Goal: Transaction & Acquisition: Purchase product/service

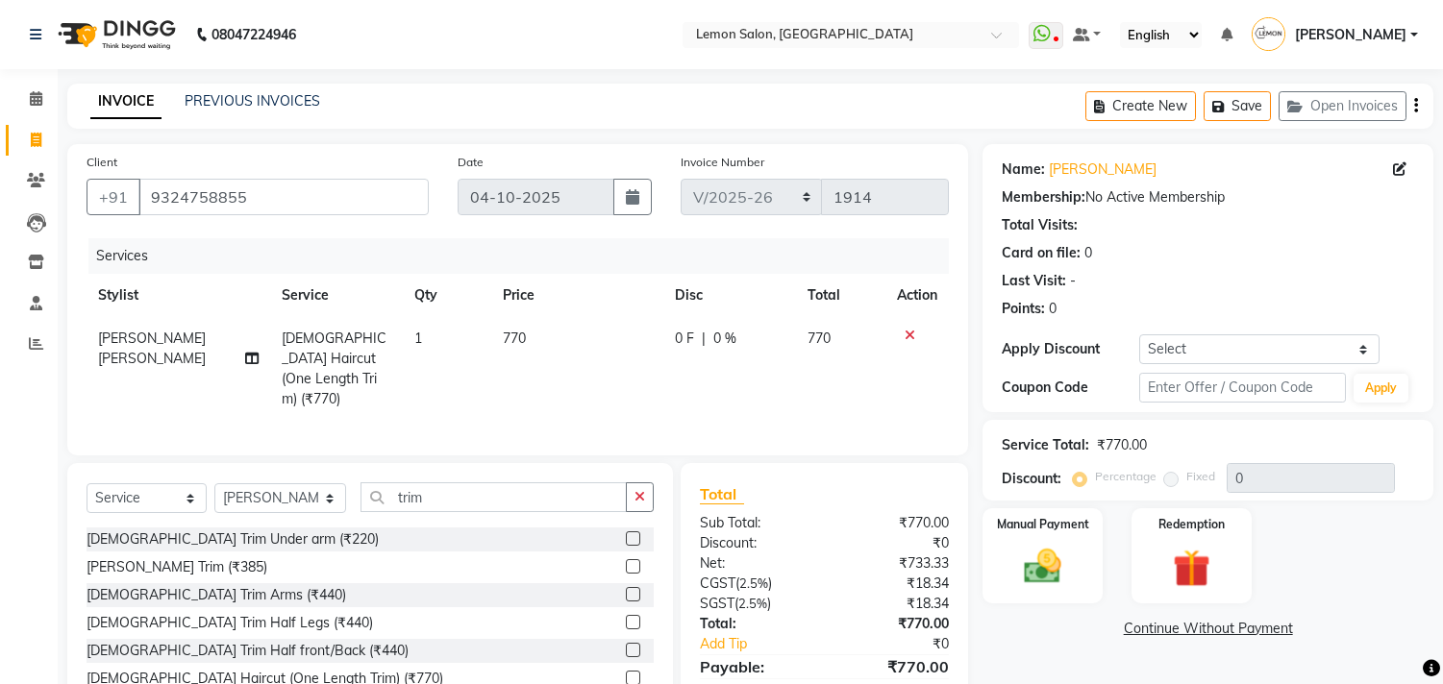
select select "569"
select select "service"
select select "92039"
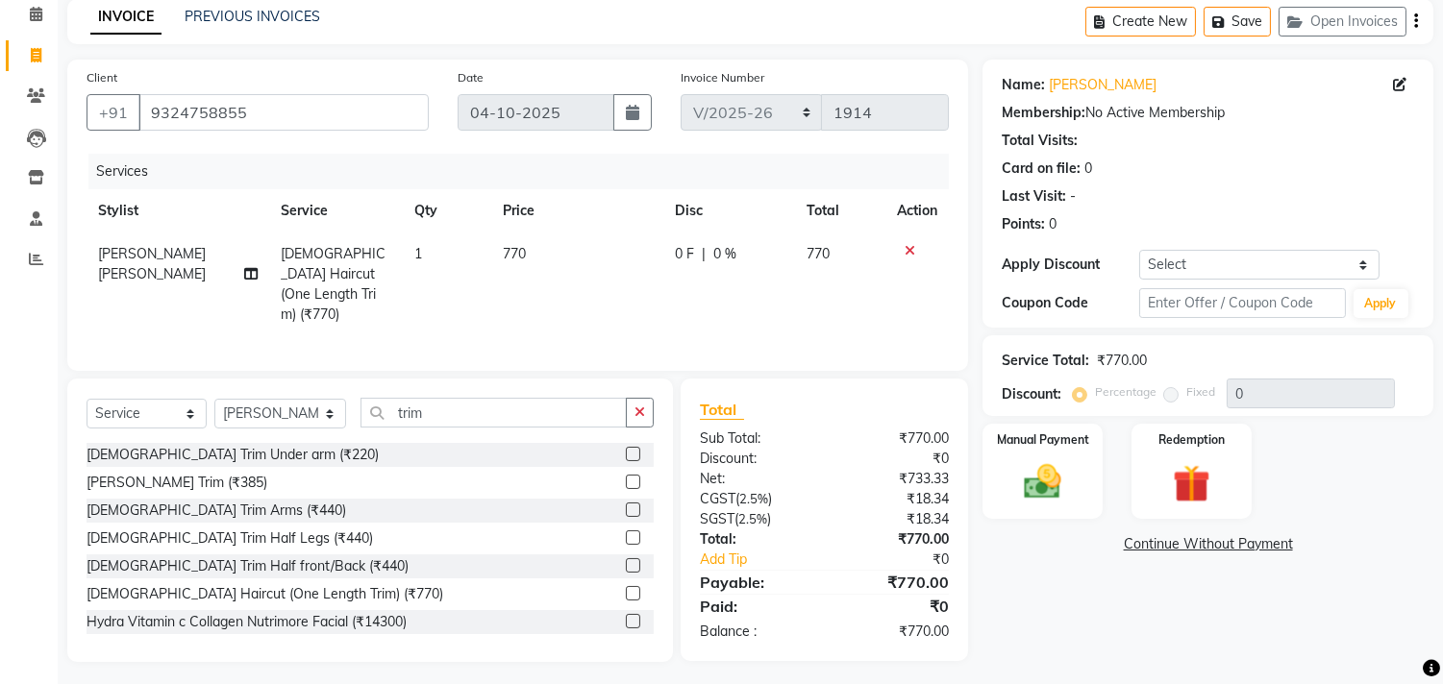
scroll to position [31, 0]
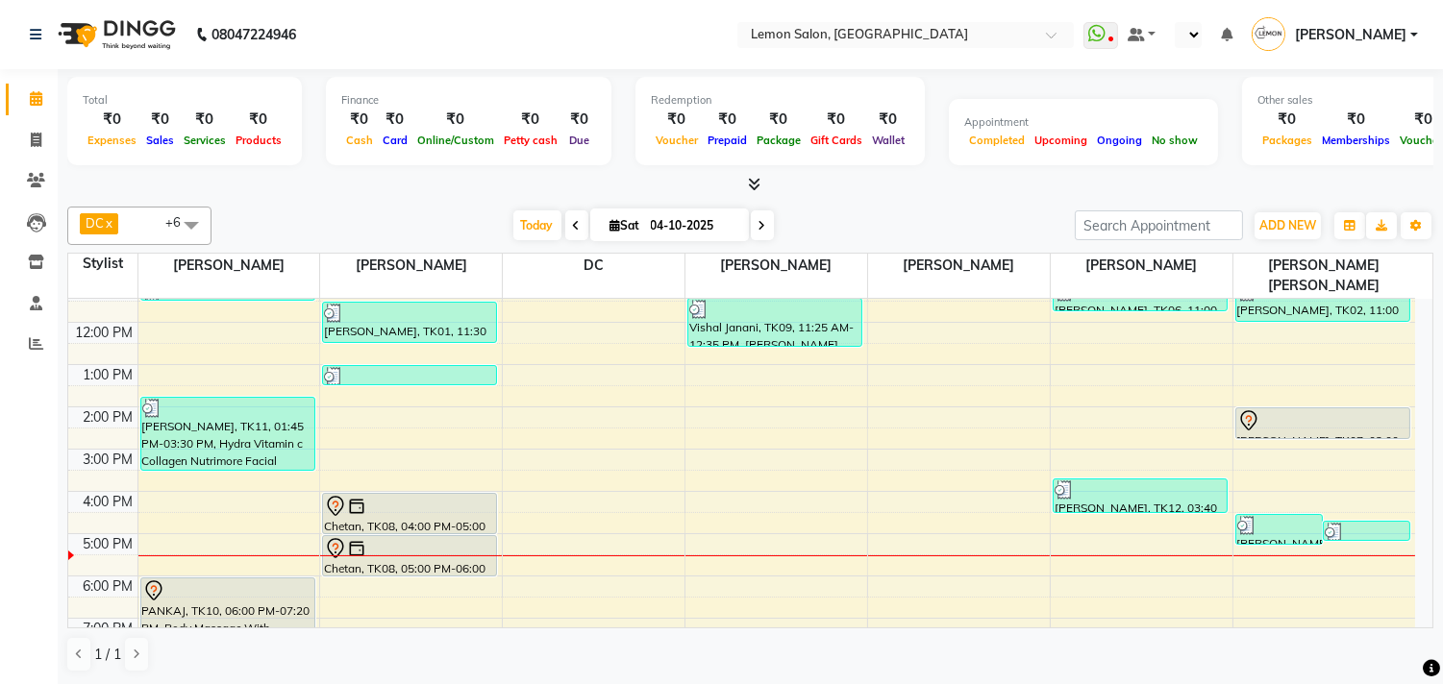
scroll to position [244, 0]
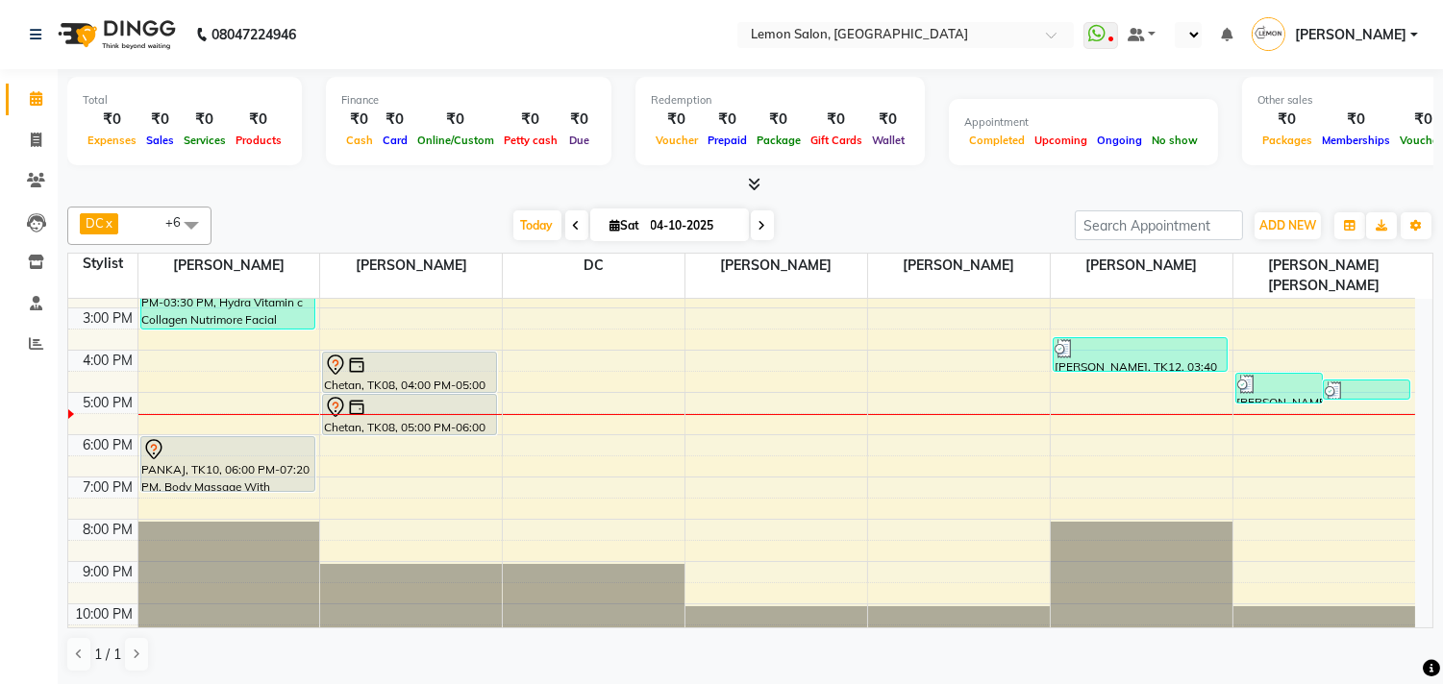
click at [109, 674] on div "DC x Payal Maurya x Shoeb Salmani Kandivali x Faheem Malik x Riya Adawade x Zis…" at bounding box center [750, 440] width 1366 height 482
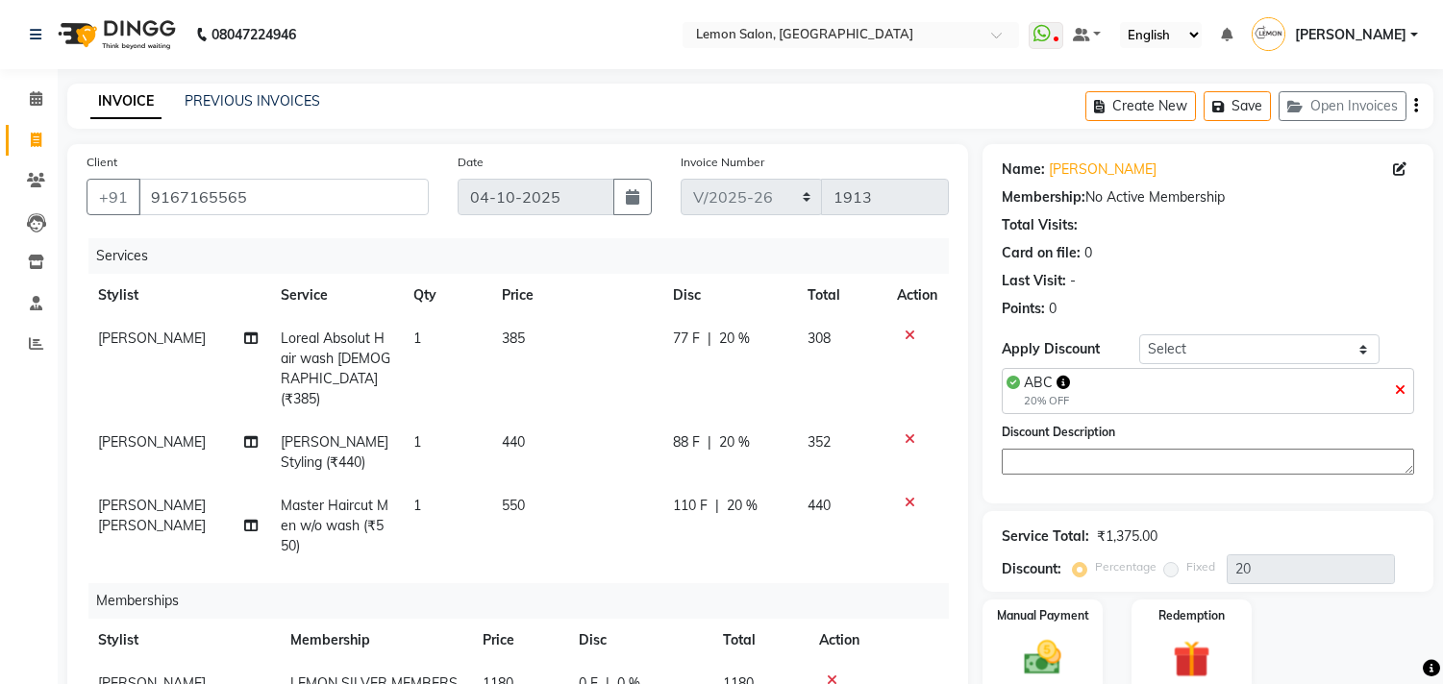
select select "569"
select select "service"
select select "92039"
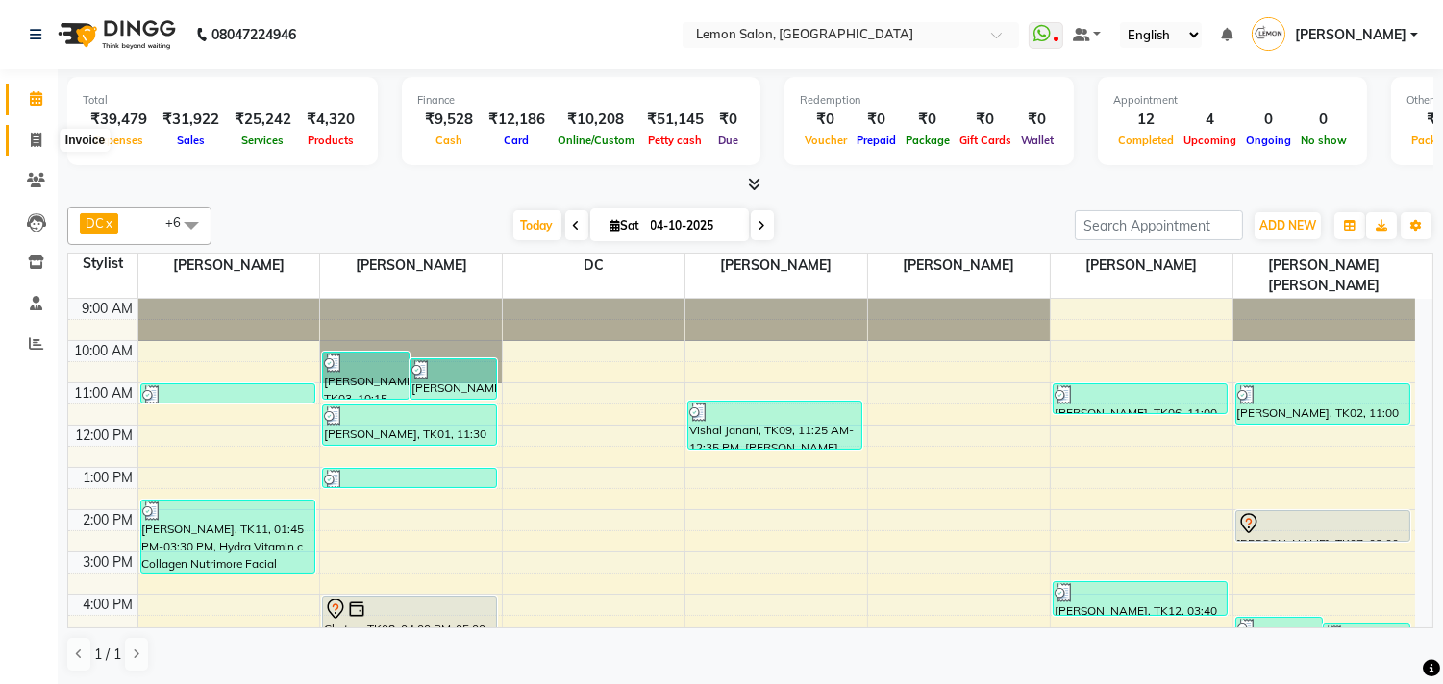
click at [23, 141] on span at bounding box center [36, 141] width 34 height 22
select select "569"
select select "service"
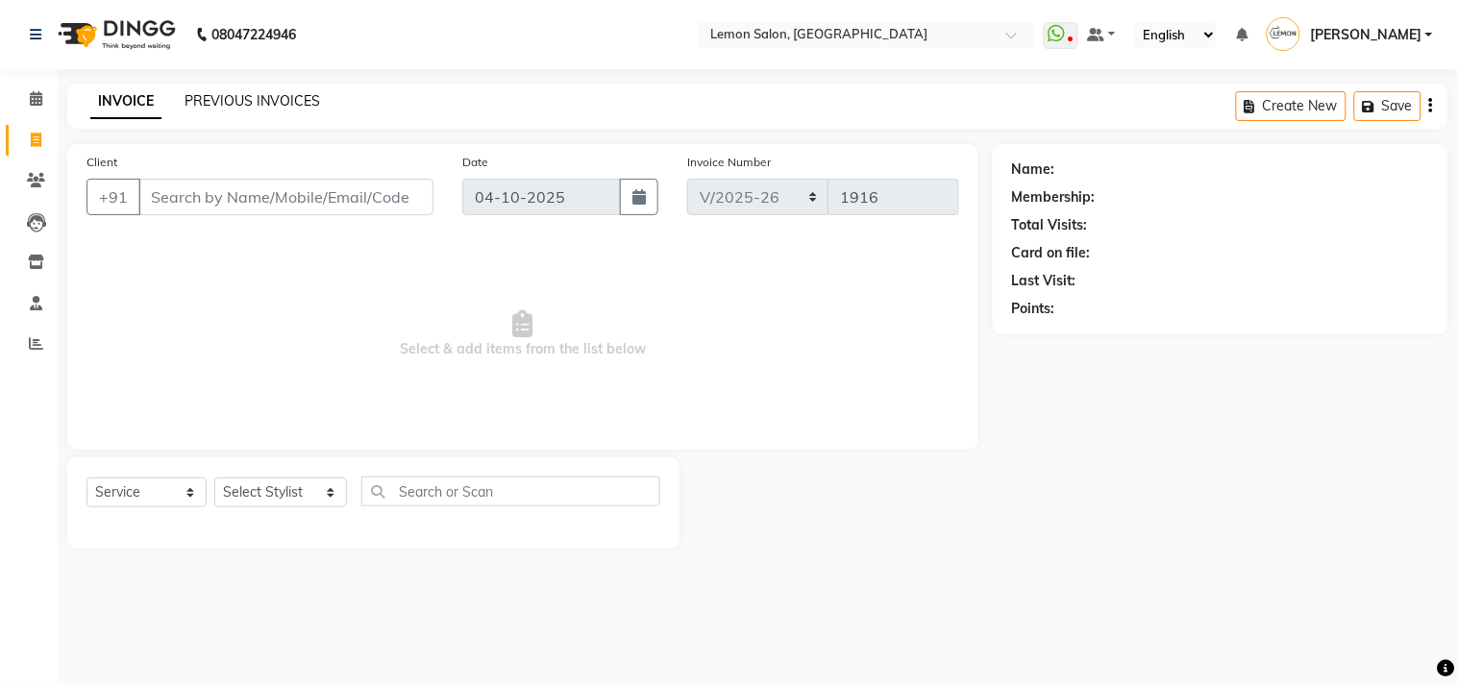
click at [250, 104] on link "PREVIOUS INVOICES" at bounding box center [253, 100] width 136 height 17
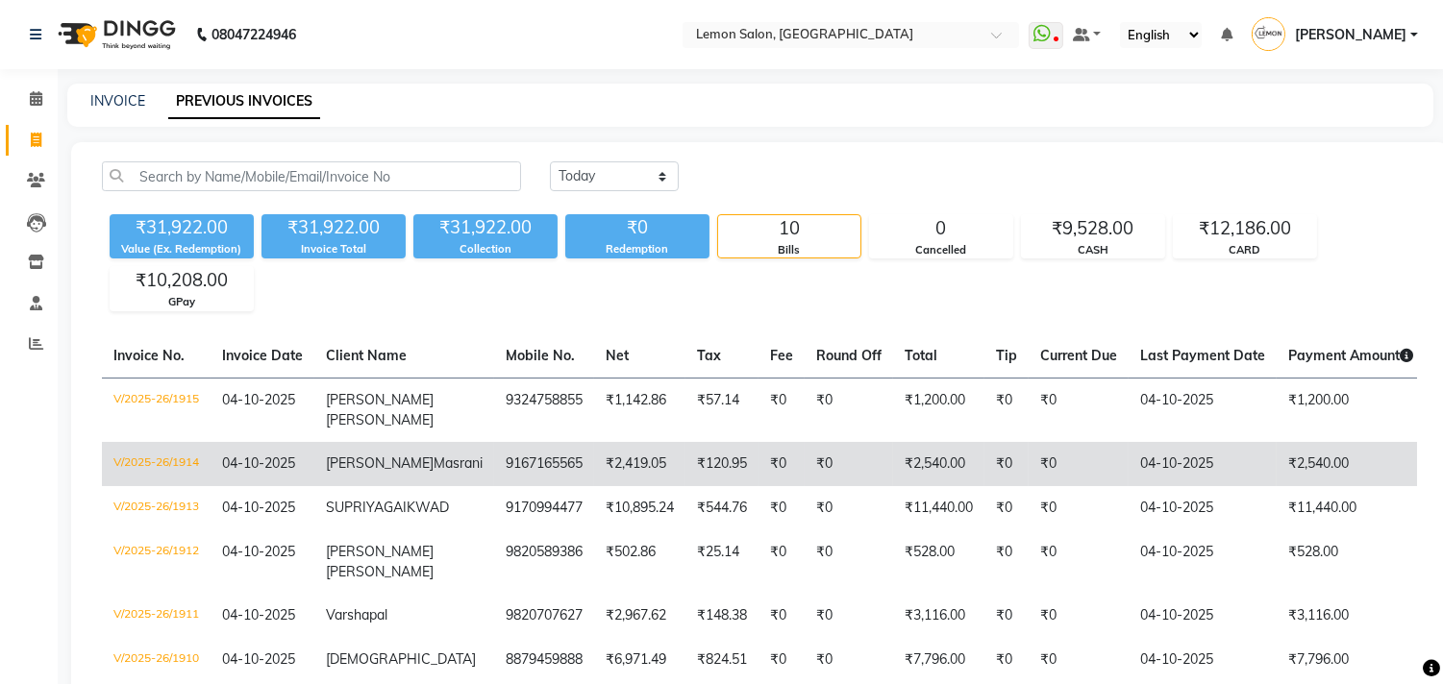
click at [433, 472] on span "Masrani" at bounding box center [457, 463] width 49 height 17
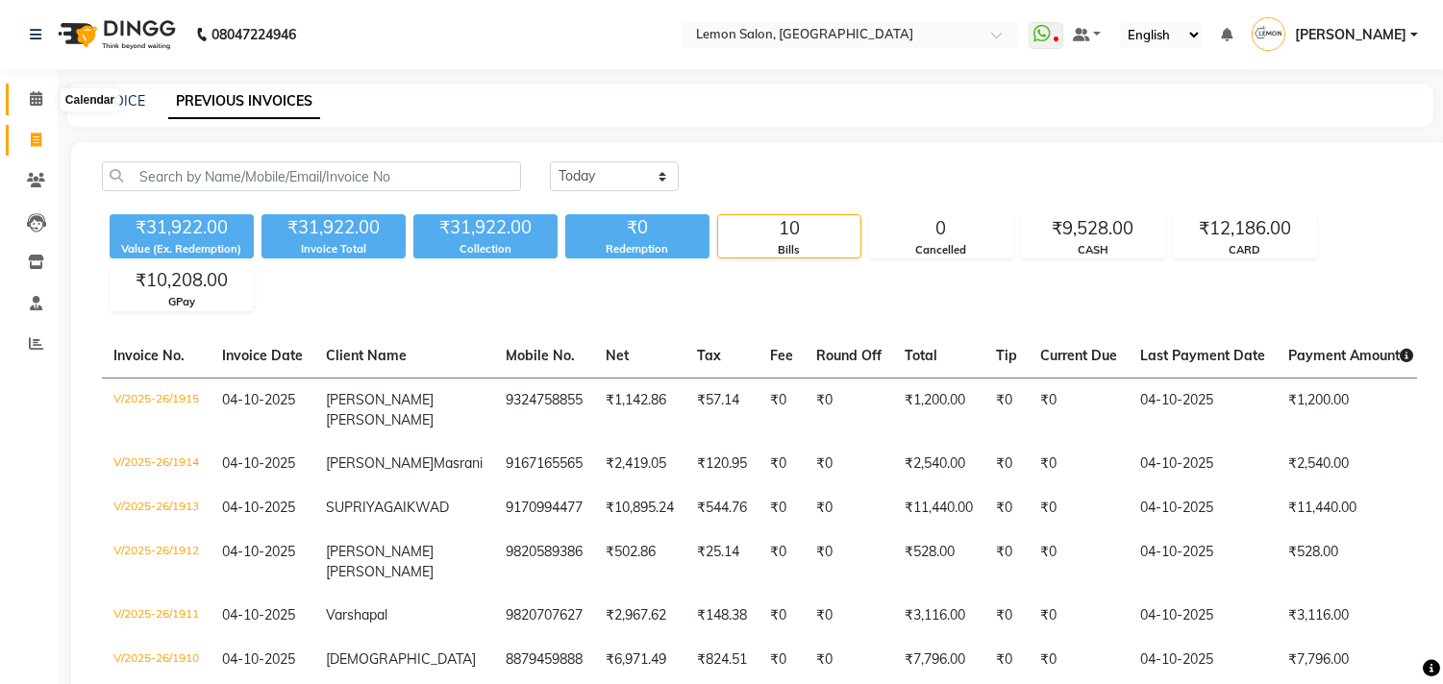
click at [22, 93] on span at bounding box center [36, 99] width 34 height 22
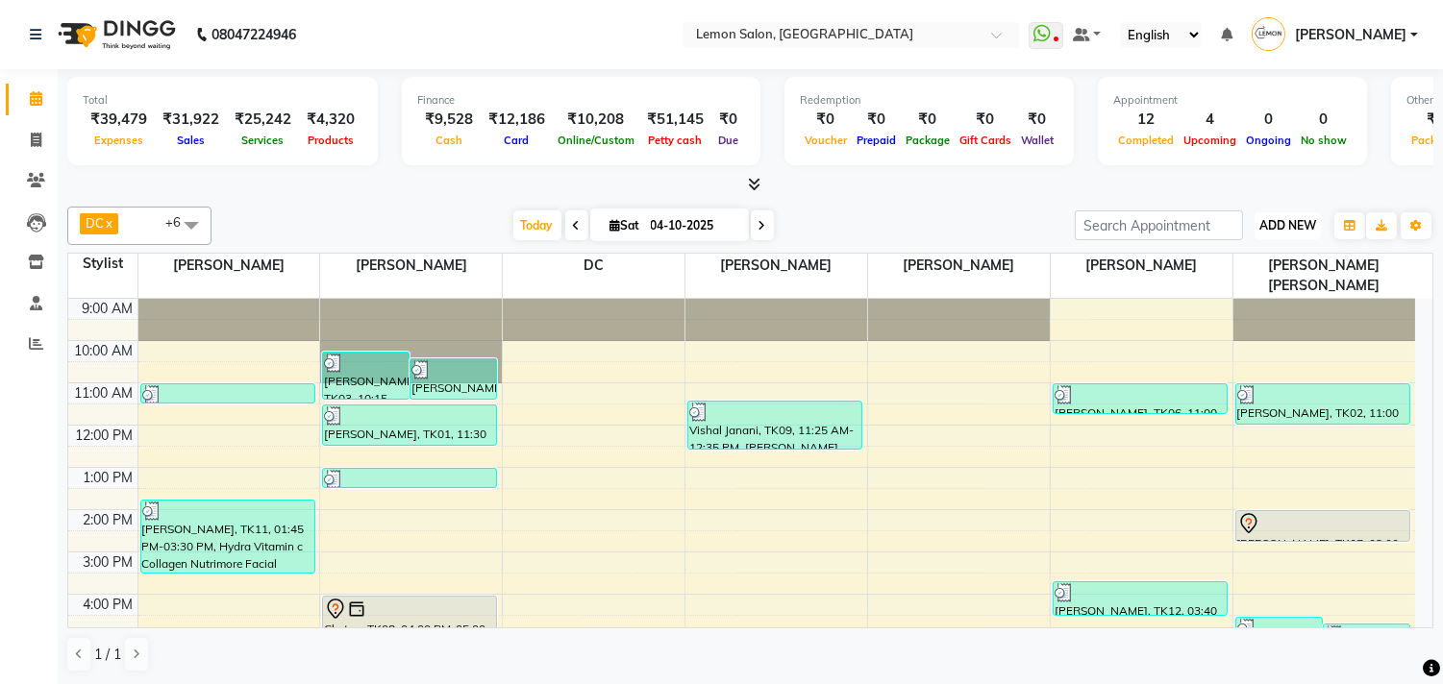
click at [1286, 215] on button "ADD NEW Toggle Dropdown" at bounding box center [1287, 225] width 66 height 27
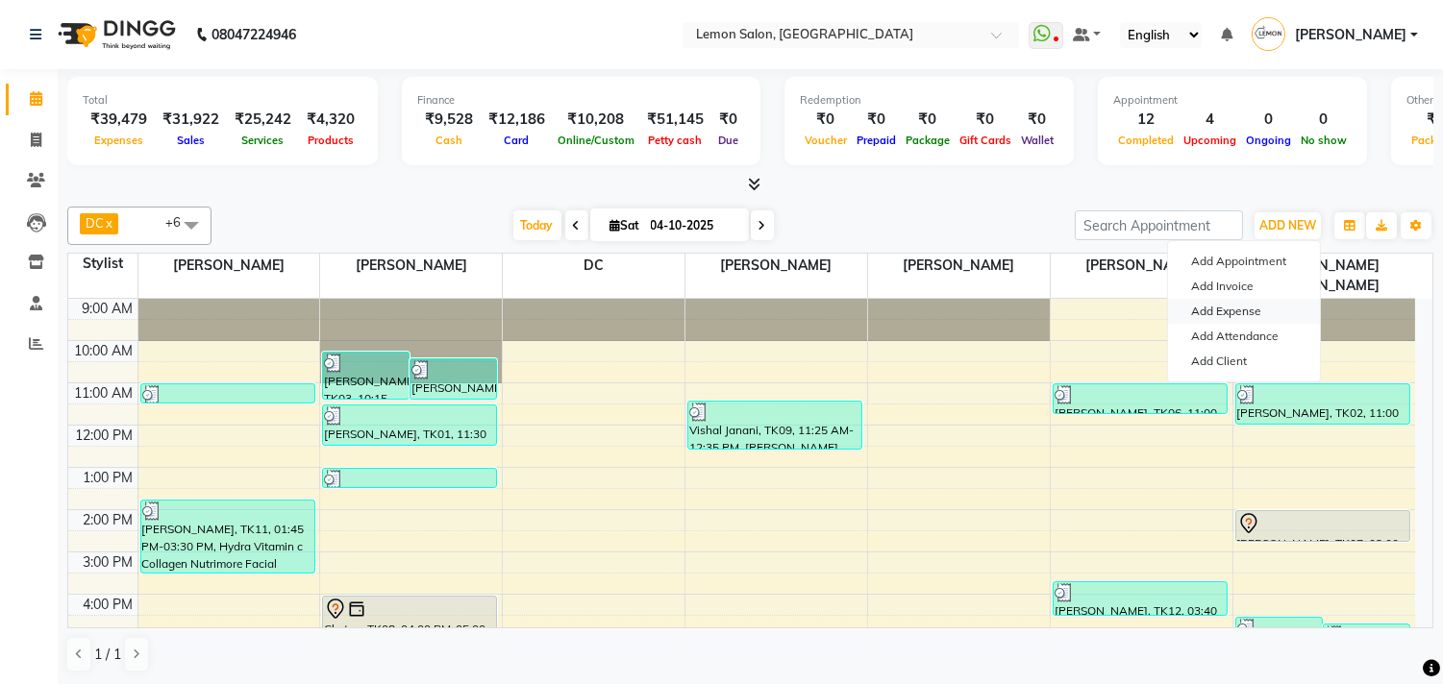
click at [1213, 314] on link "Add Expense" at bounding box center [1244, 311] width 152 height 25
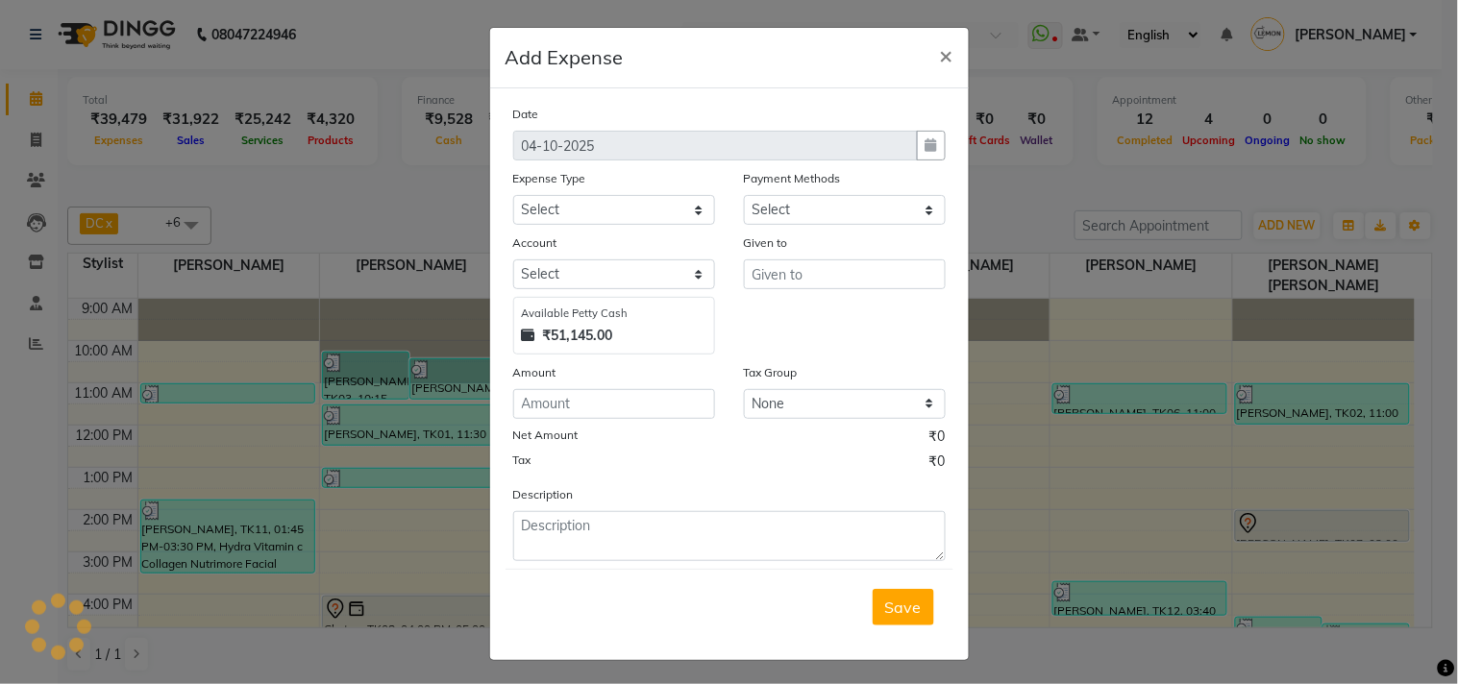
select select "1"
select select "2551"
click at [540, 213] on select "Select Advance Cash transfer to hub Laundry Loan Membership Milk Miscellaneous …" at bounding box center [614, 210] width 202 height 30
select select "2706"
click at [513, 195] on select "Select Advance Cash transfer to hub Laundry Loan Membership Milk Miscellaneous …" at bounding box center [614, 210] width 202 height 30
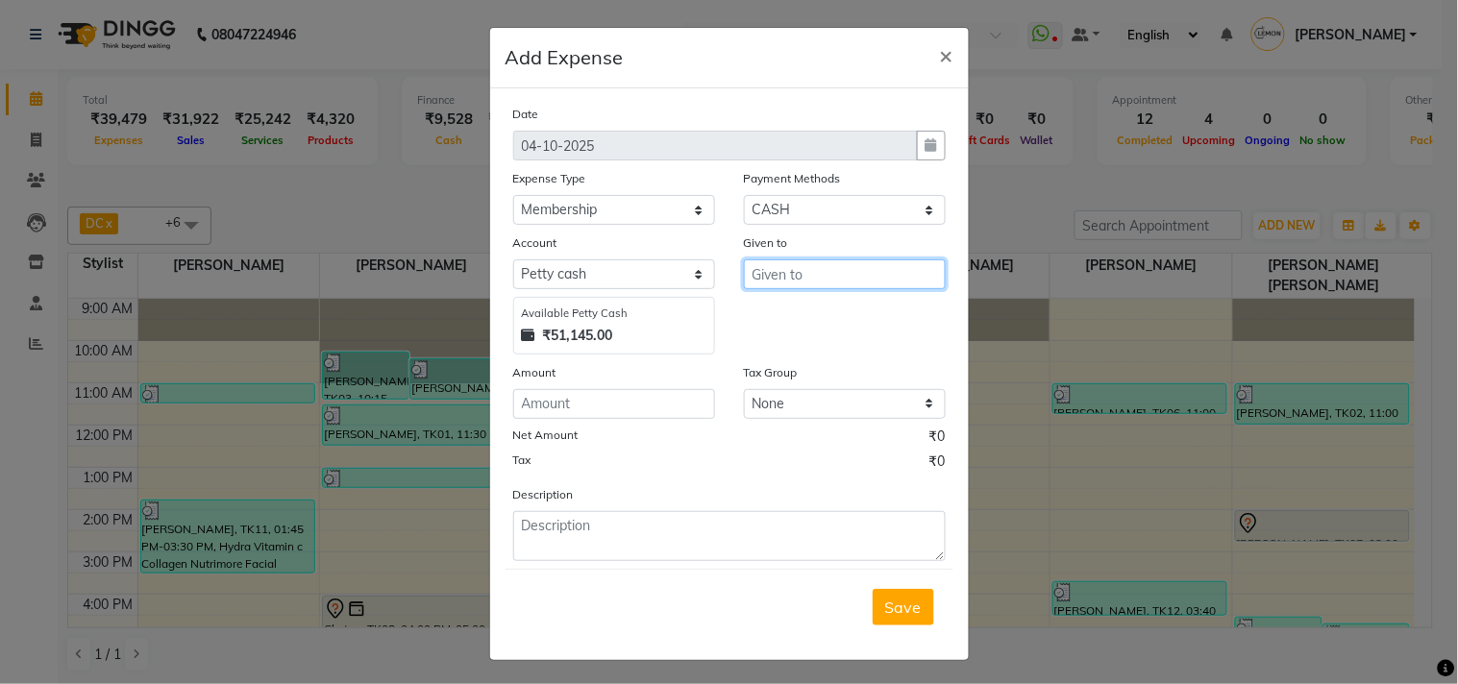
click at [815, 272] on input "text" at bounding box center [845, 275] width 202 height 30
click at [807, 320] on ngb-highlight "Sw ati Sharma" at bounding box center [840, 315] width 147 height 19
type input "[PERSON_NAME]"
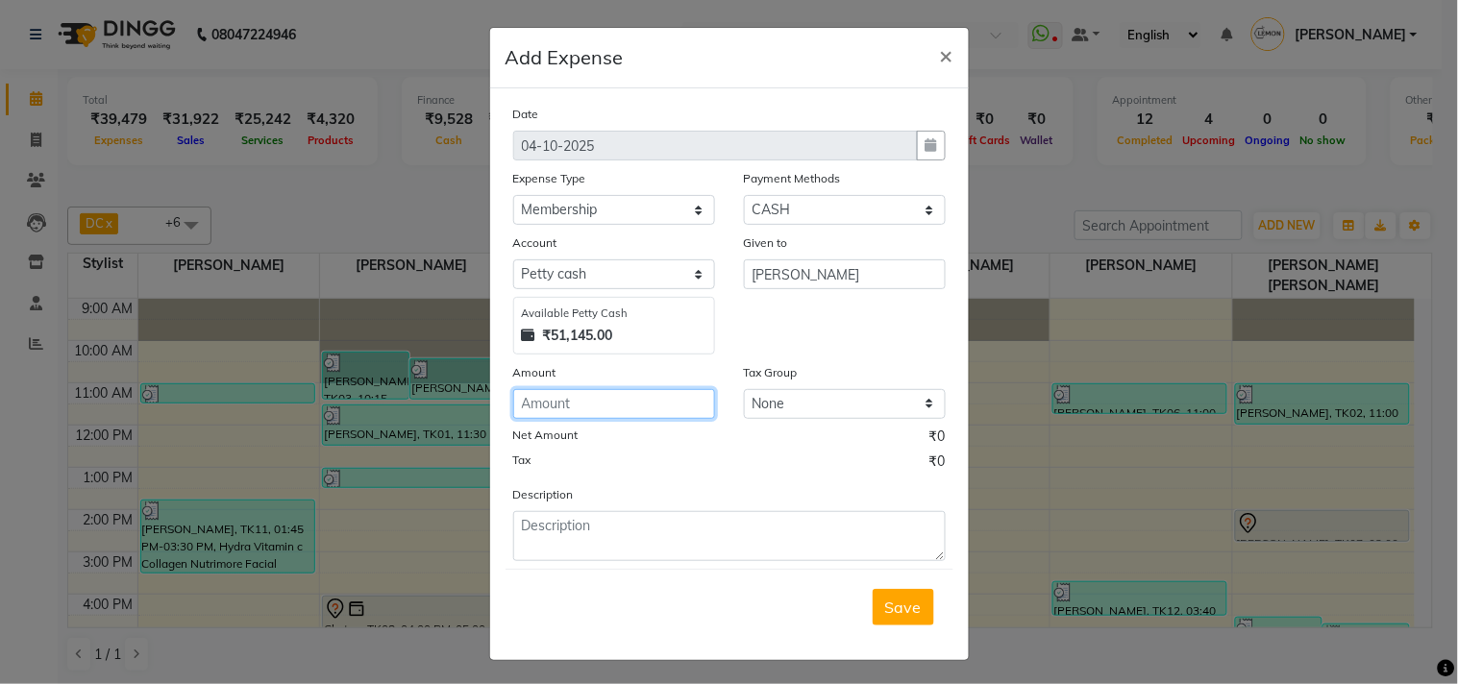
click at [581, 400] on input "number" at bounding box center [614, 404] width 202 height 30
type input "100"
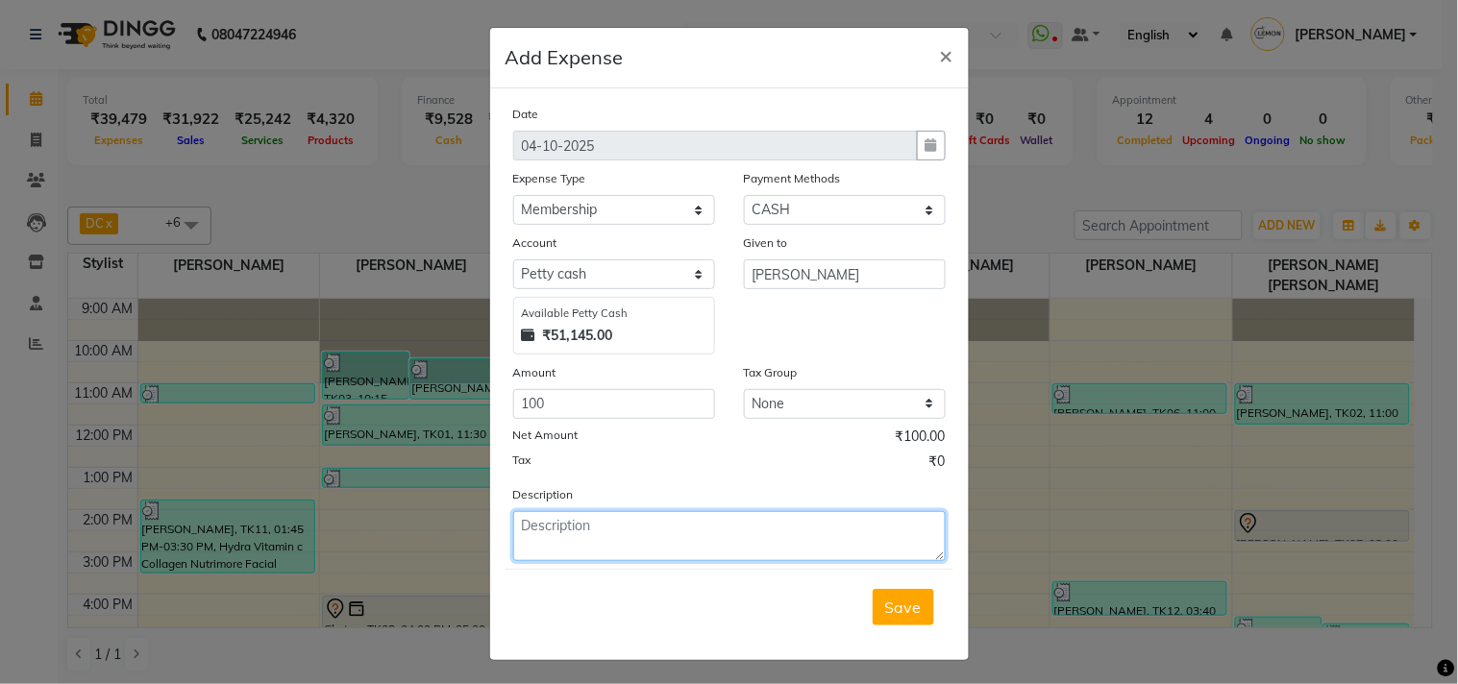
click at [561, 539] on textarea at bounding box center [729, 536] width 433 height 50
paste textarea "Invoice : V/2025-26/1914 Date : October 4, 2025"
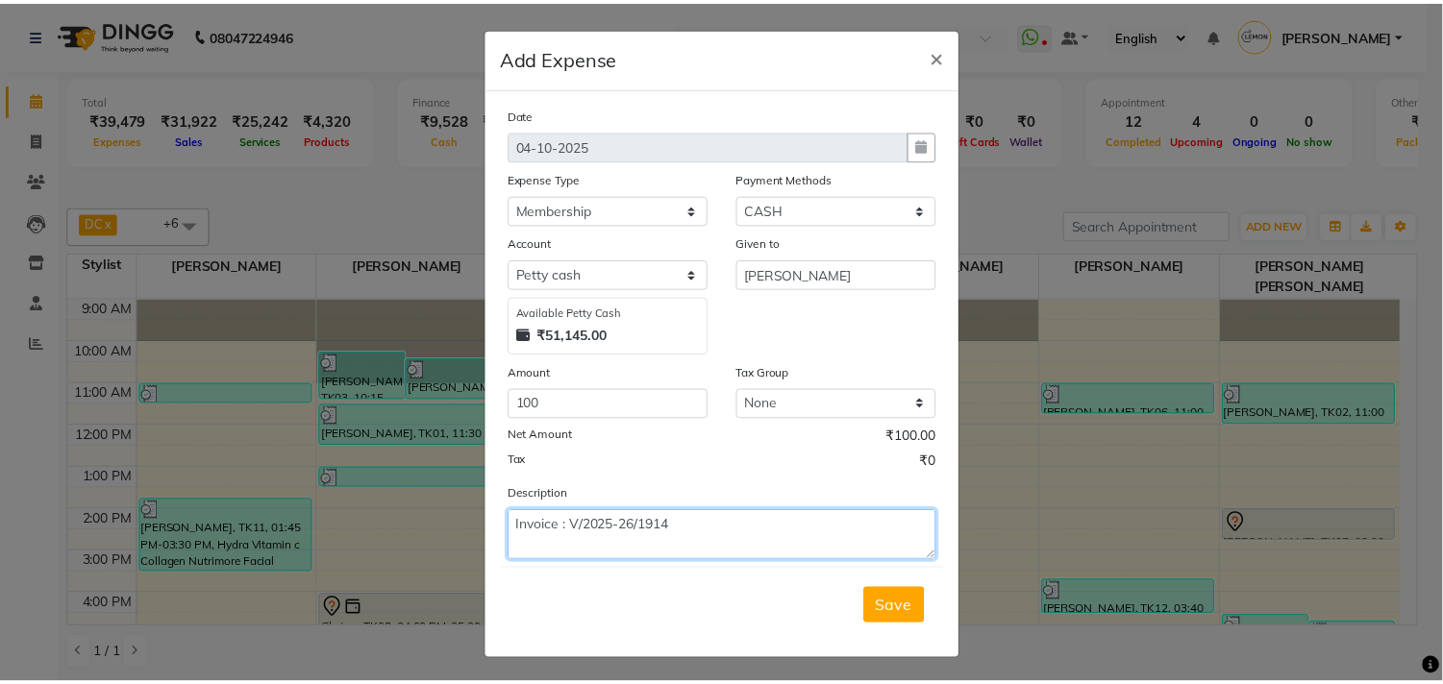
scroll to position [14, 0]
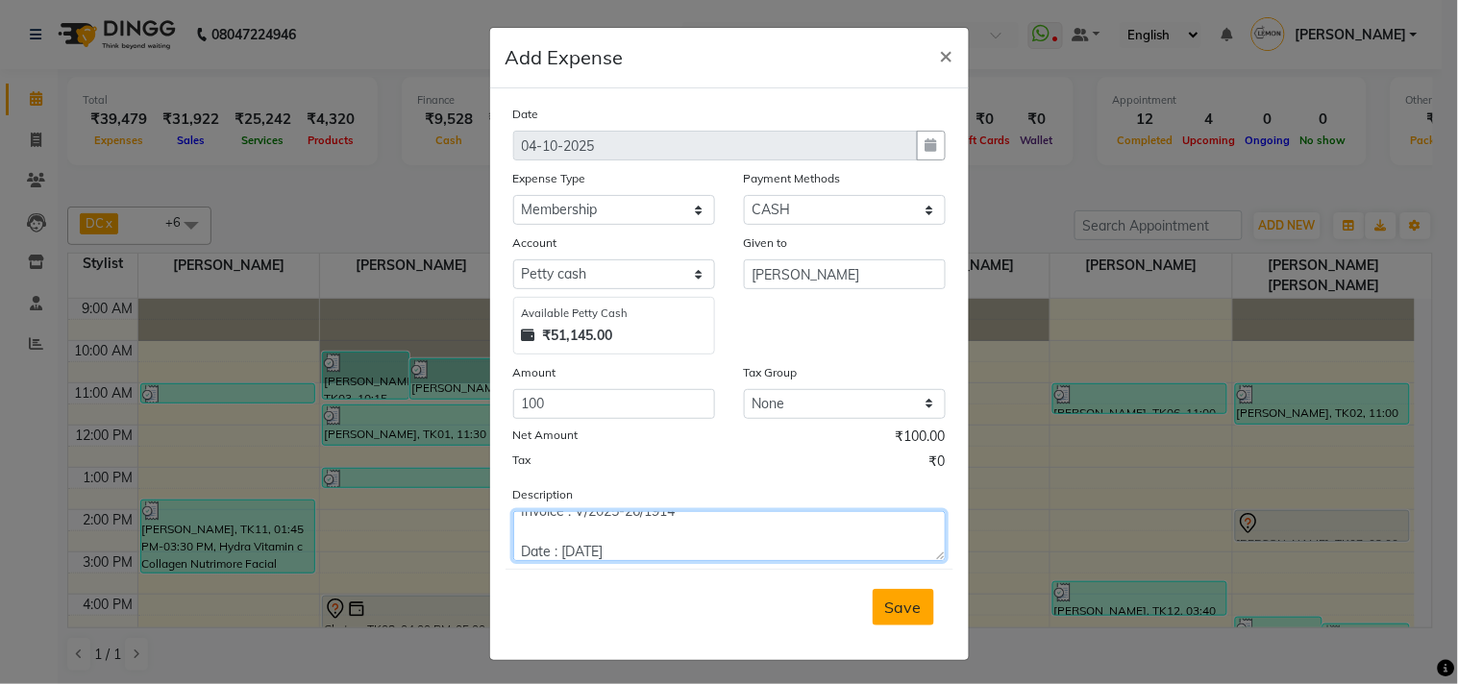
type textarea "Invoice : V/2025-26/1914 Date : October 4, 2025"
click at [885, 611] on span "Save" at bounding box center [903, 607] width 37 height 19
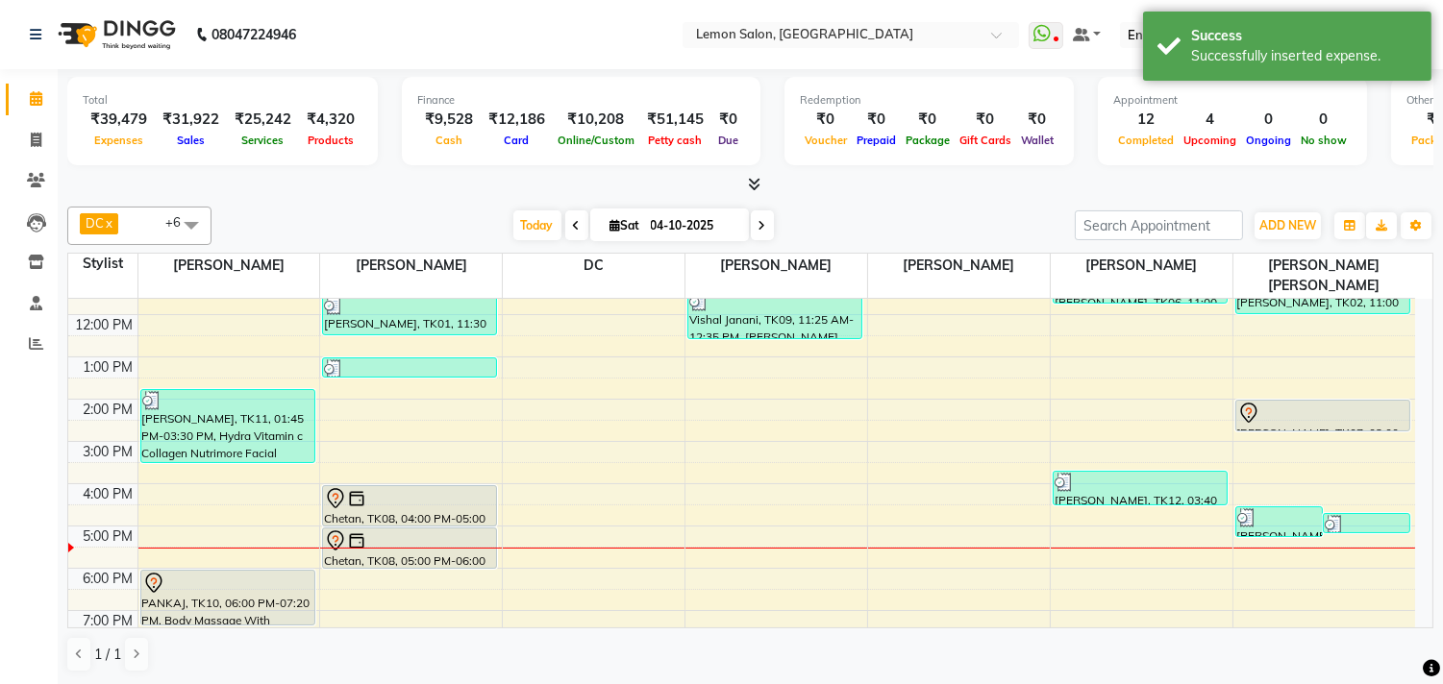
scroll to position [213, 0]
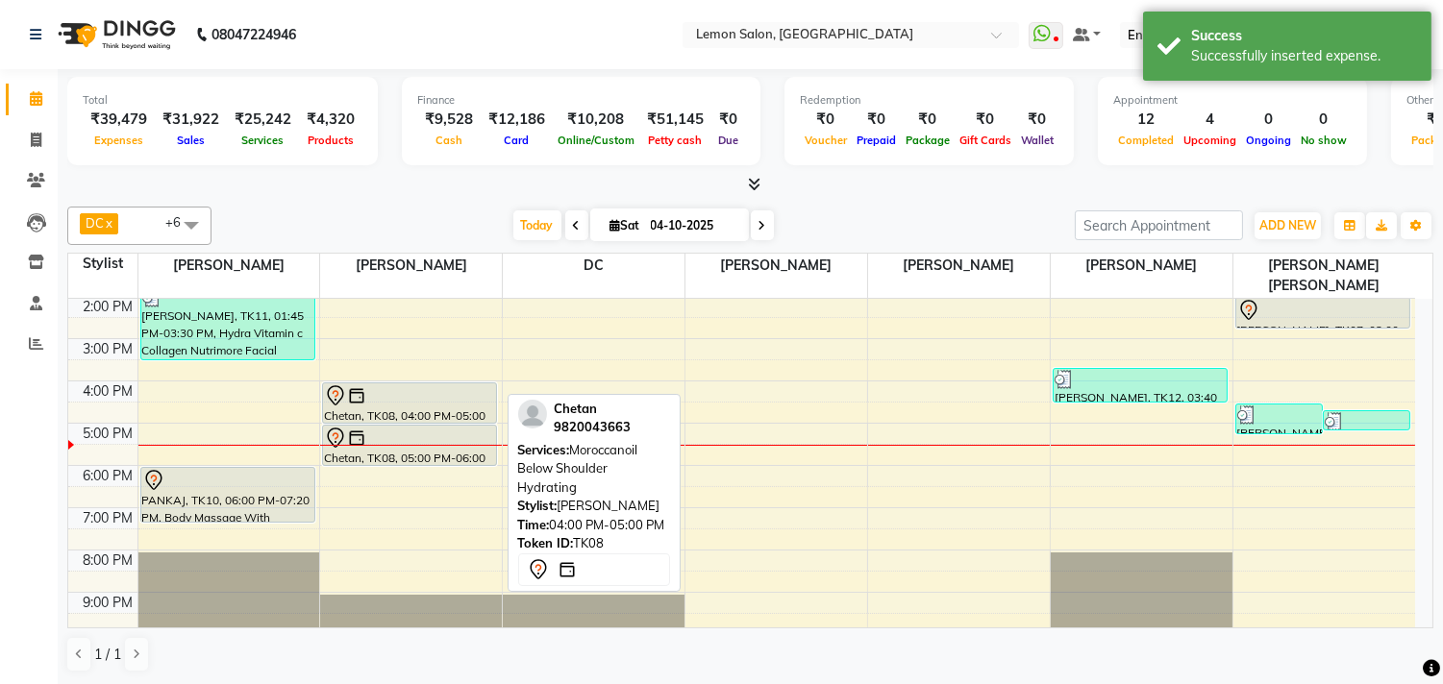
click at [395, 384] on div at bounding box center [409, 395] width 171 height 23
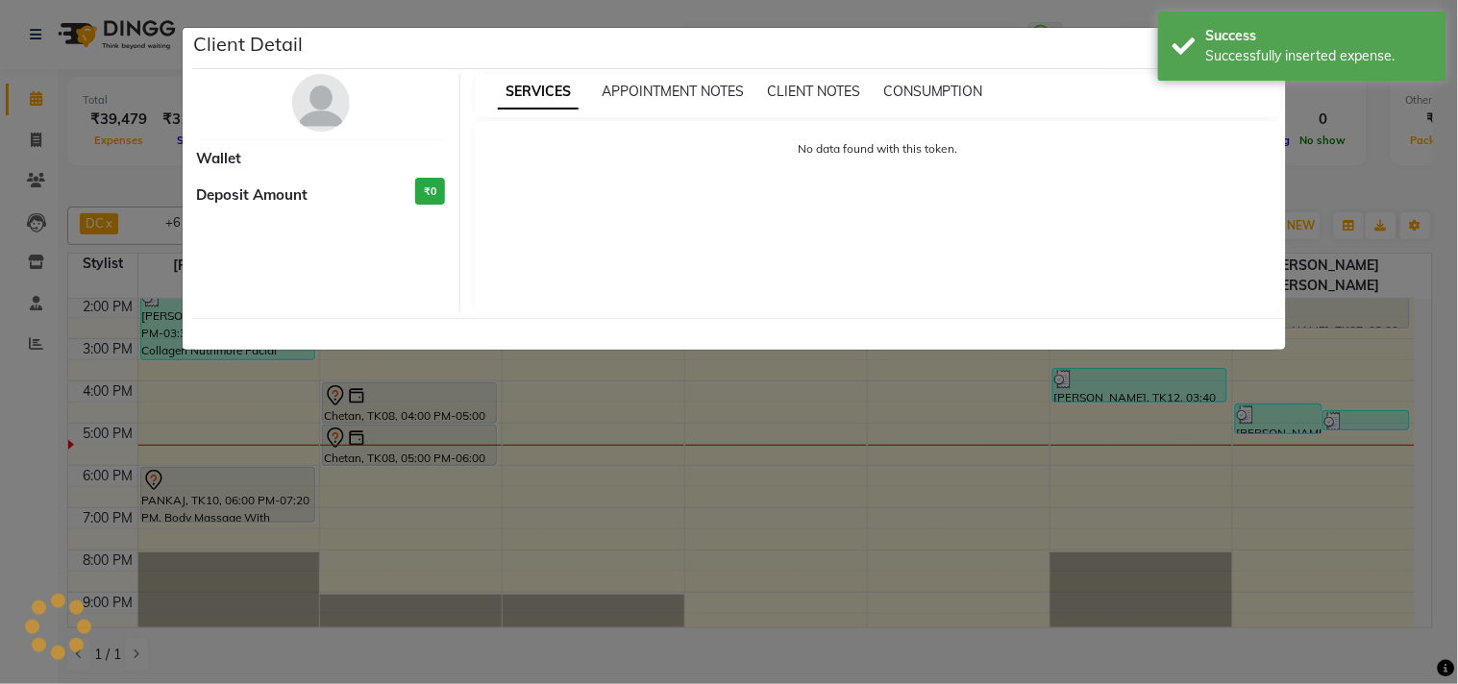
select select "7"
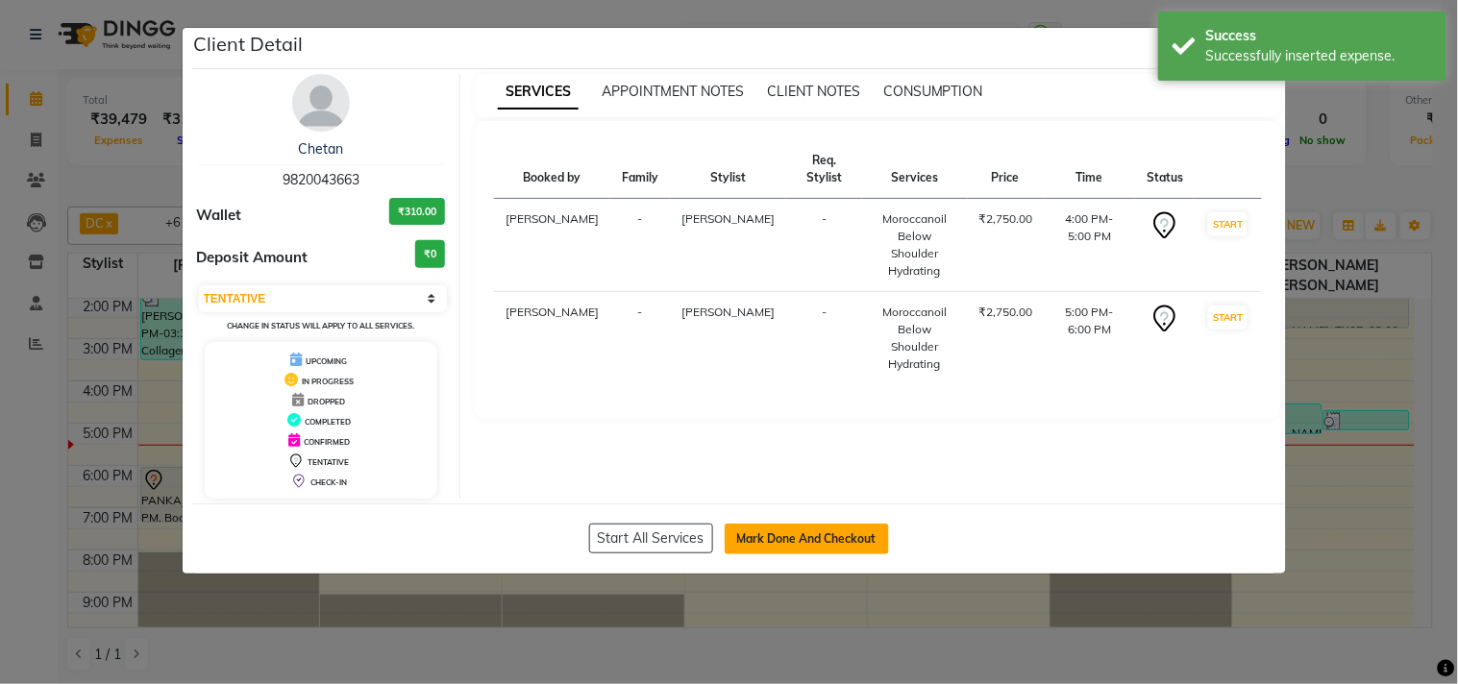
click at [782, 534] on button "Mark Done And Checkout" at bounding box center [807, 539] width 164 height 31
select select "service"
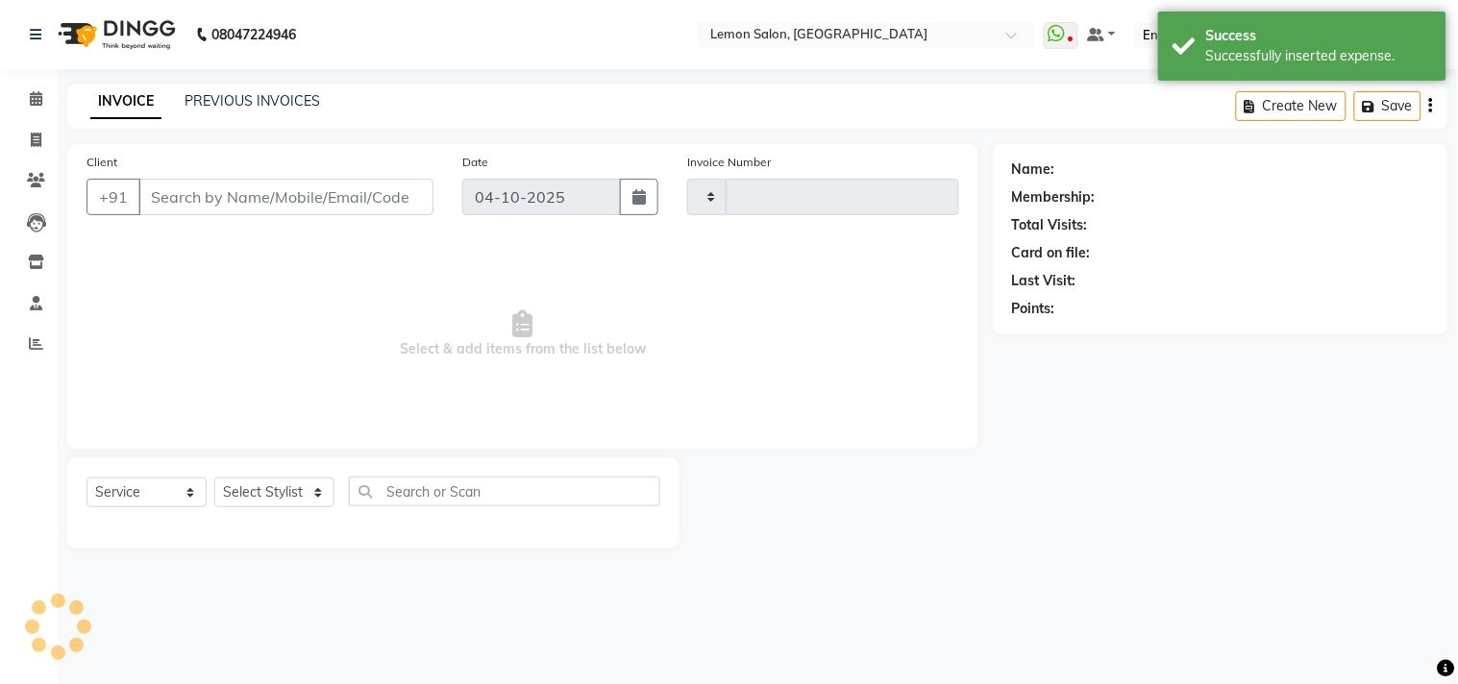
type input "1916"
select select "569"
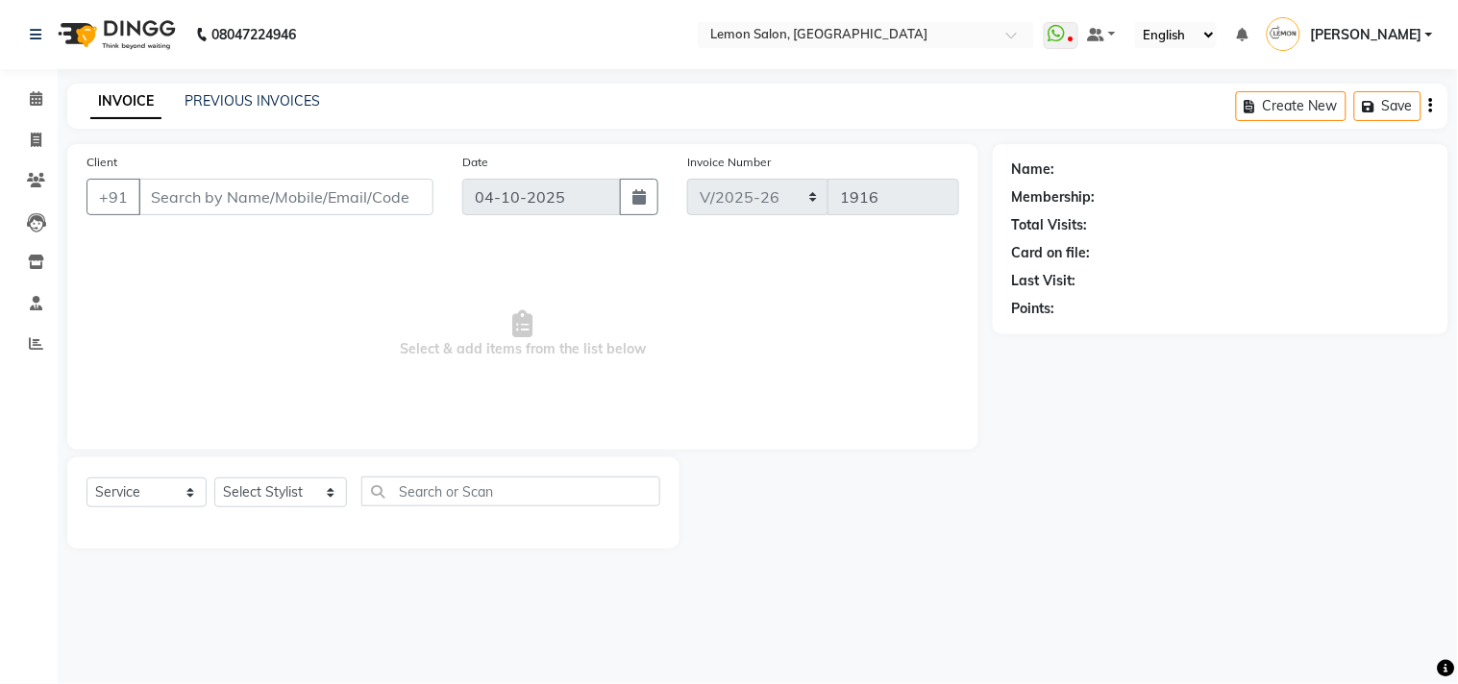
type input "9820043663"
select select "7385"
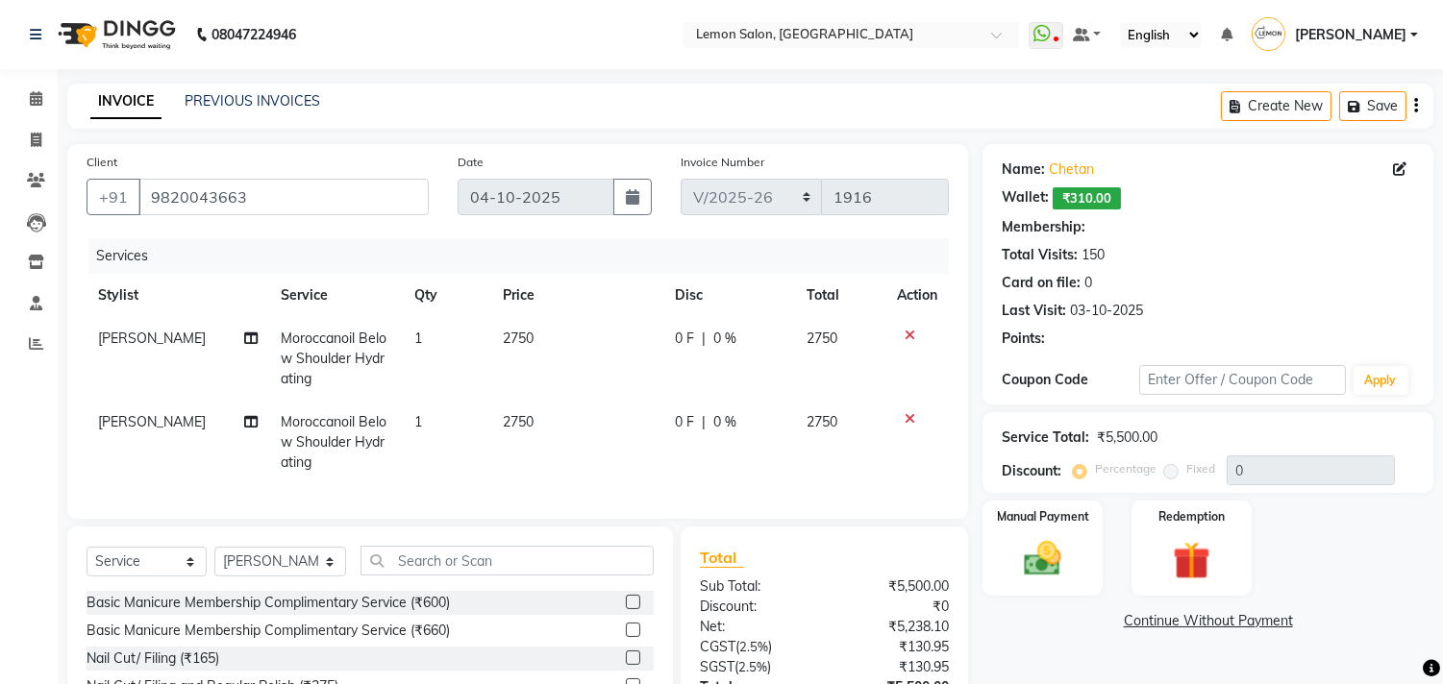
type input "30"
select select "1: Object"
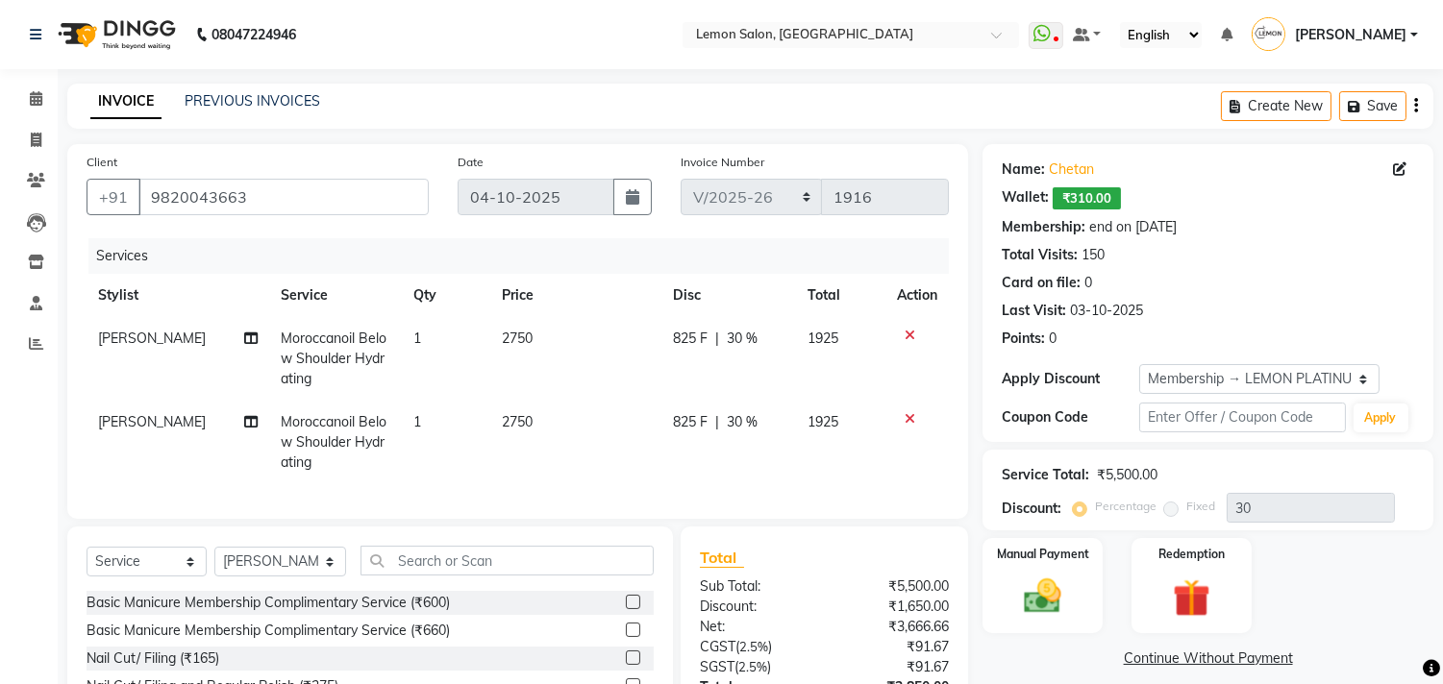
click at [906, 333] on icon at bounding box center [909, 335] width 11 height 13
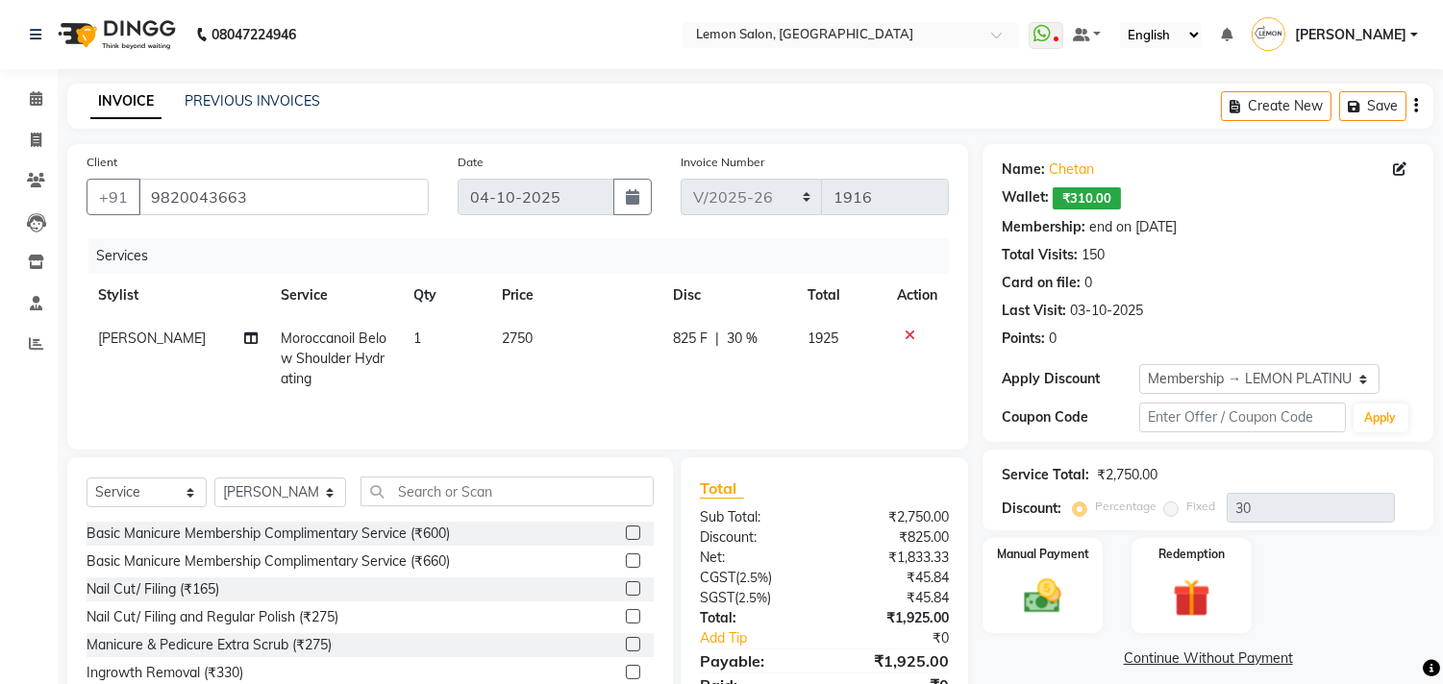
click at [906, 333] on icon at bounding box center [909, 335] width 11 height 13
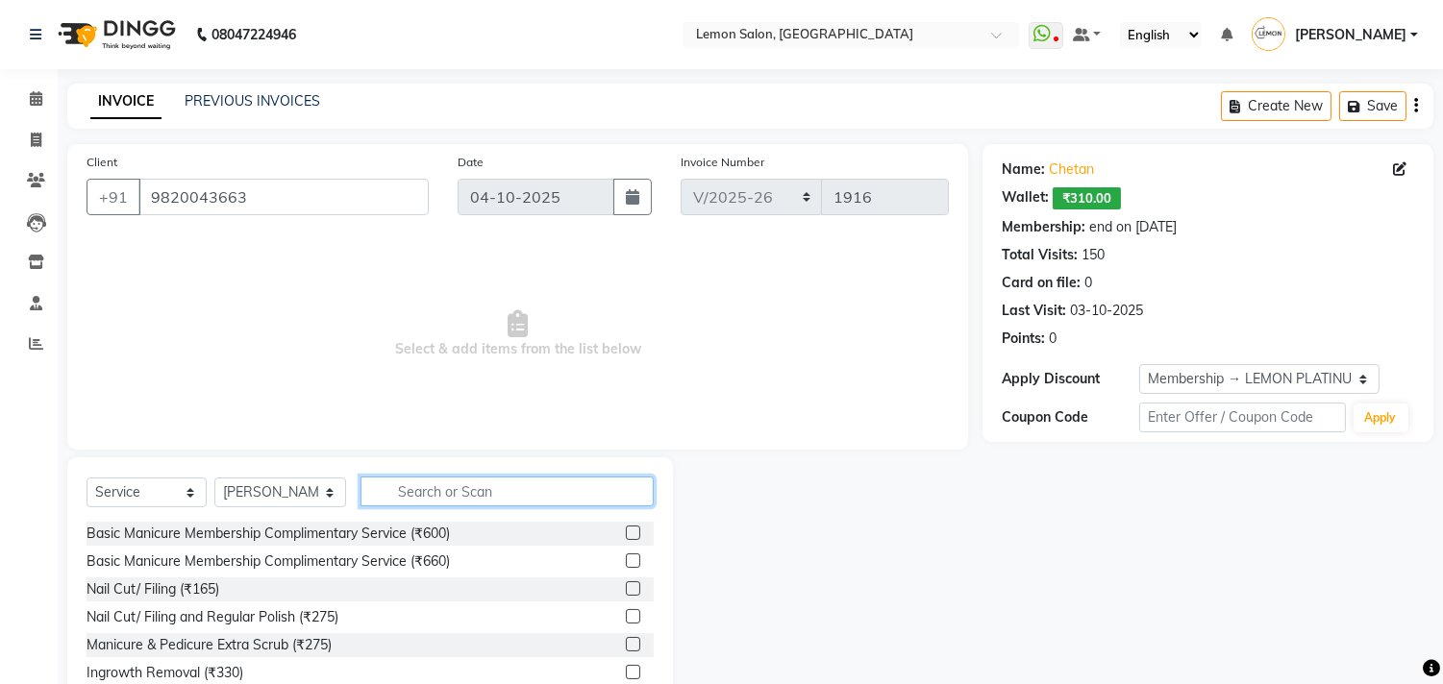
click at [487, 492] on input "text" at bounding box center [506, 492] width 293 height 30
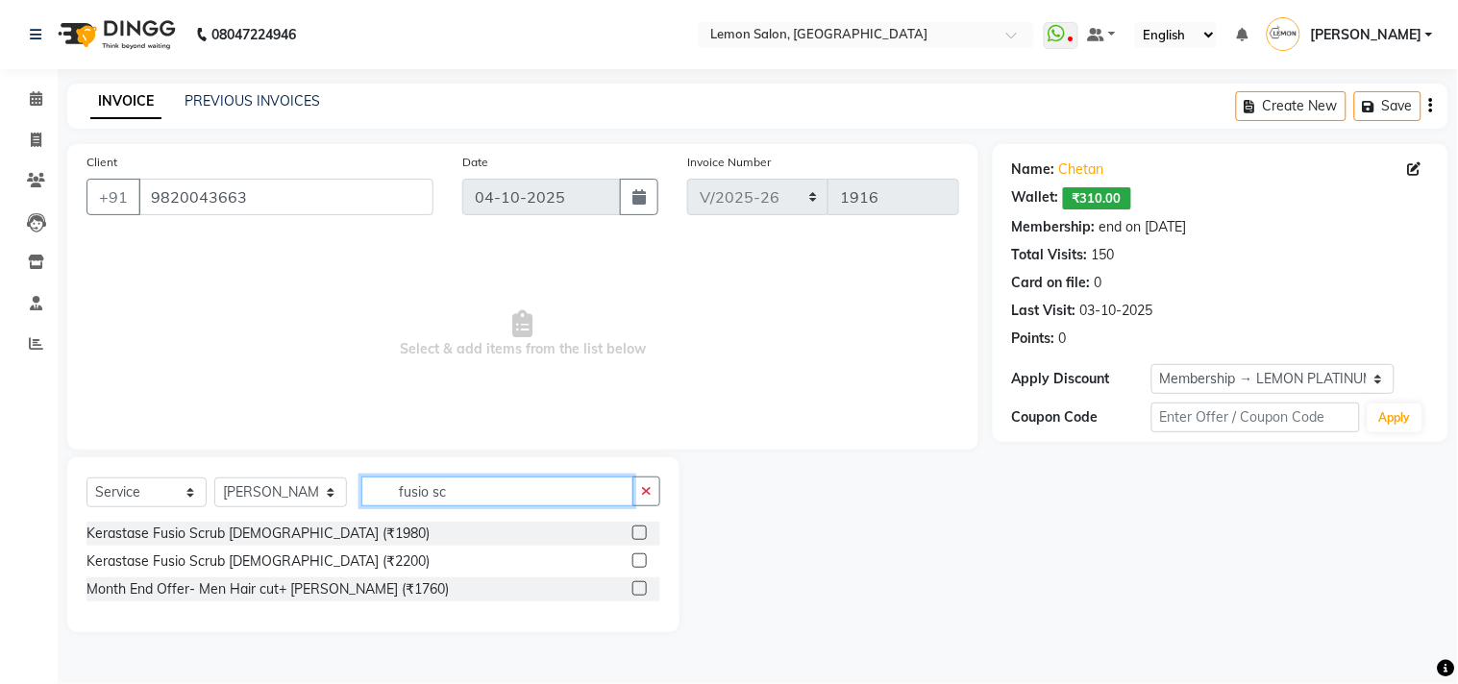
type input "fusio sc"
click at [636, 555] on label at bounding box center [639, 561] width 14 height 14
click at [636, 556] on input "checkbox" at bounding box center [638, 562] width 12 height 12
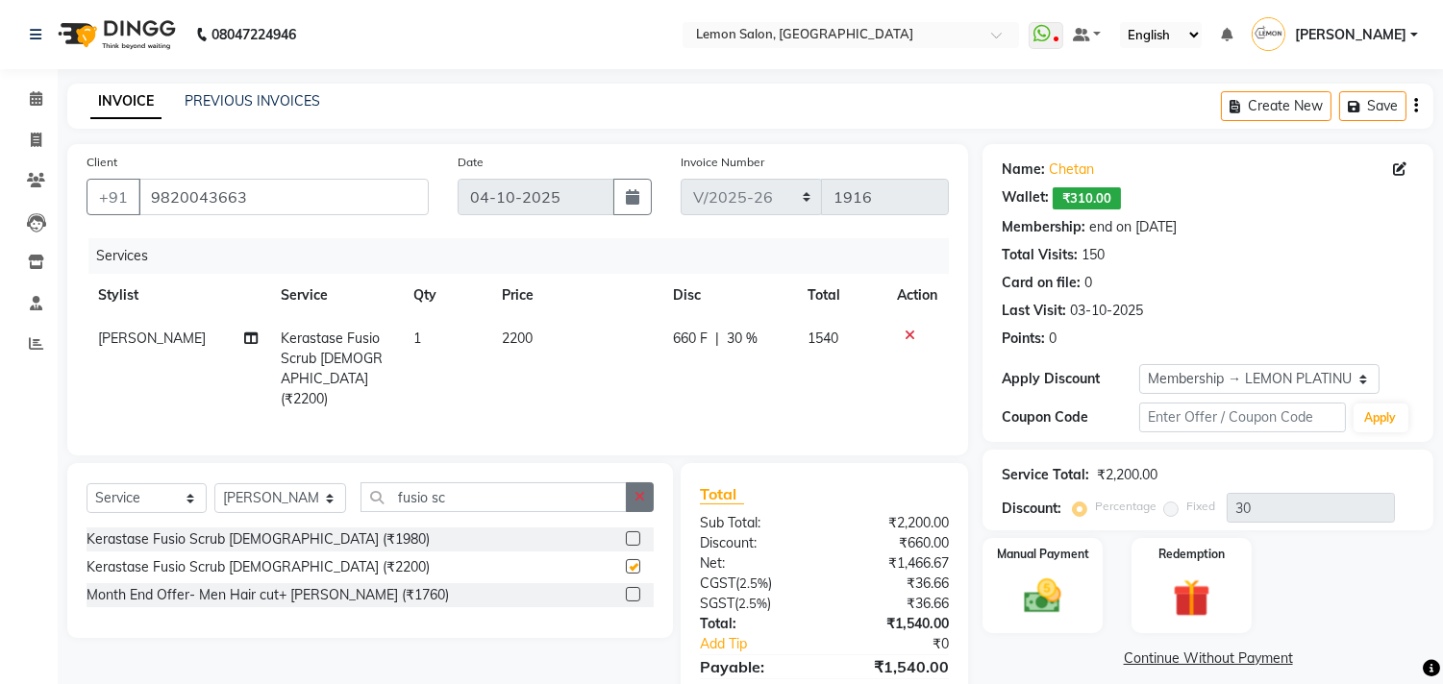
checkbox input "false"
click at [630, 482] on button "button" at bounding box center [640, 497] width 28 height 30
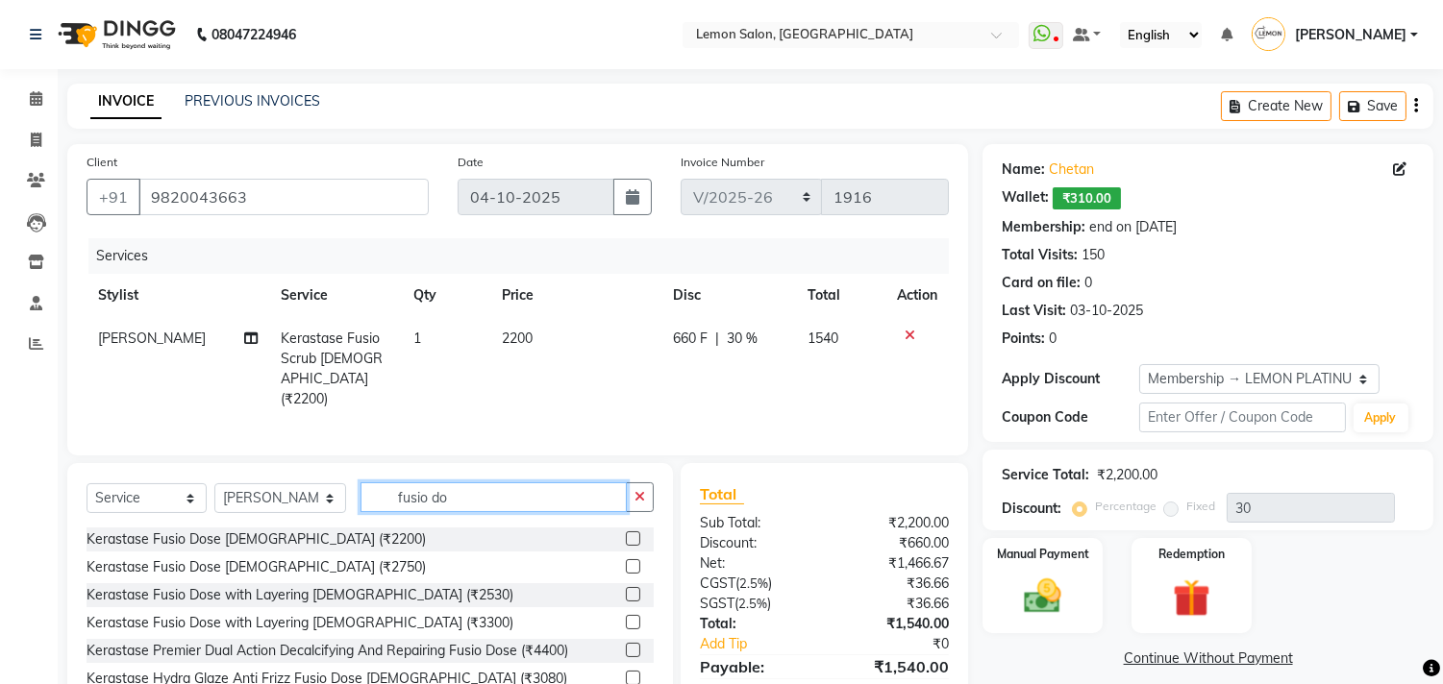
type input "fusio do"
click at [632, 615] on label at bounding box center [633, 622] width 14 height 14
click at [632, 617] on input "checkbox" at bounding box center [632, 623] width 12 height 12
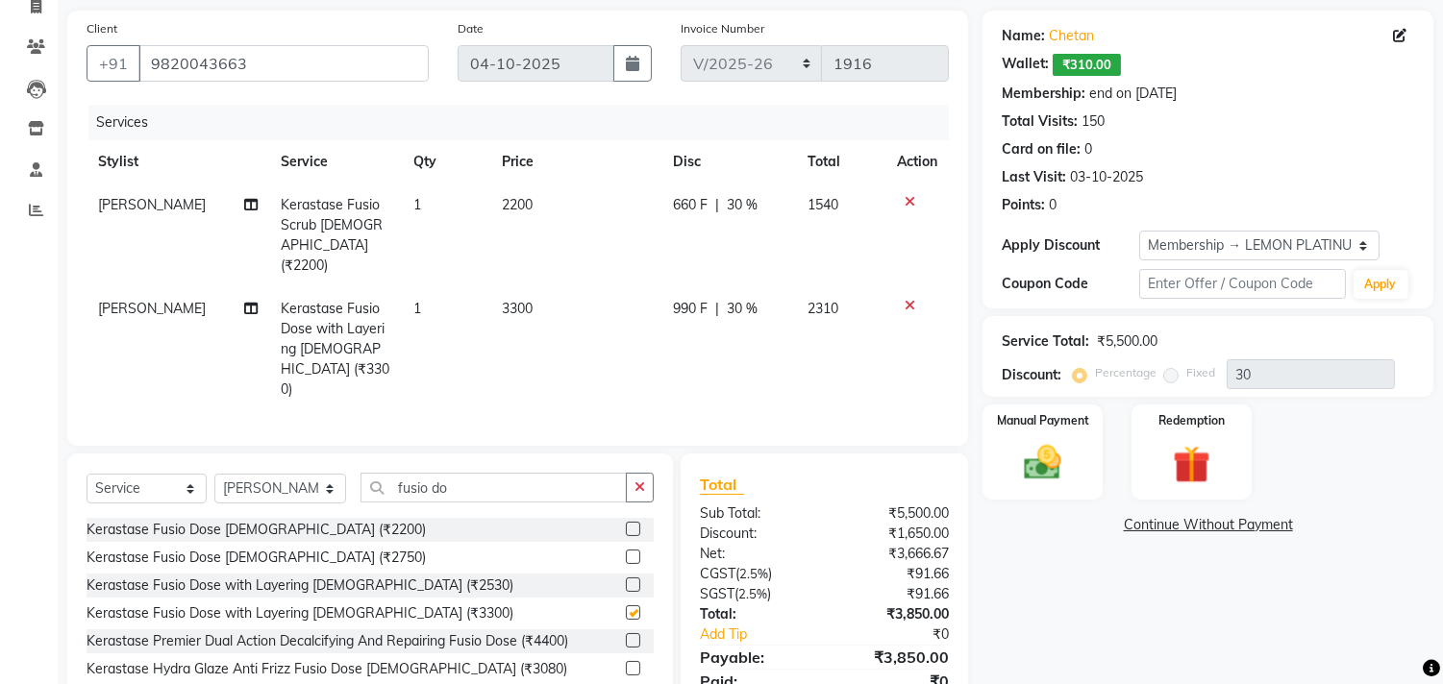
checkbox input "false"
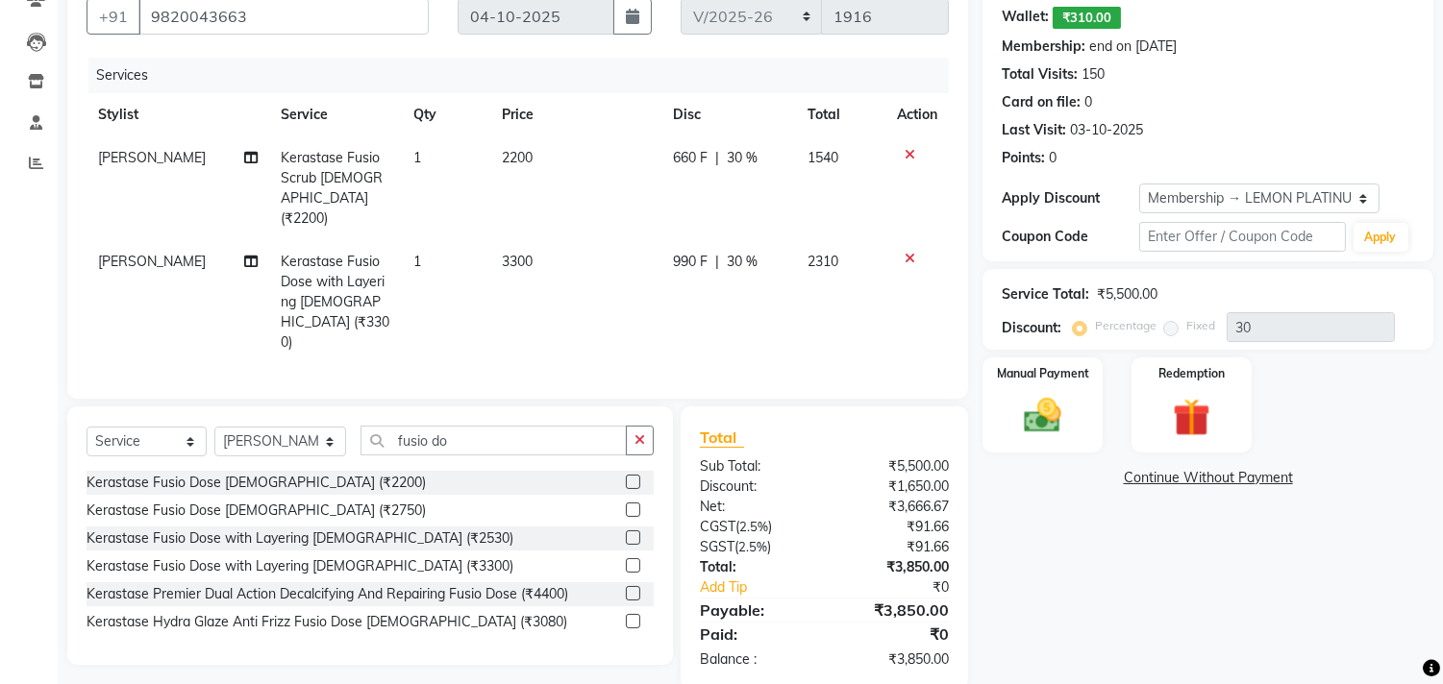
scroll to position [189, 0]
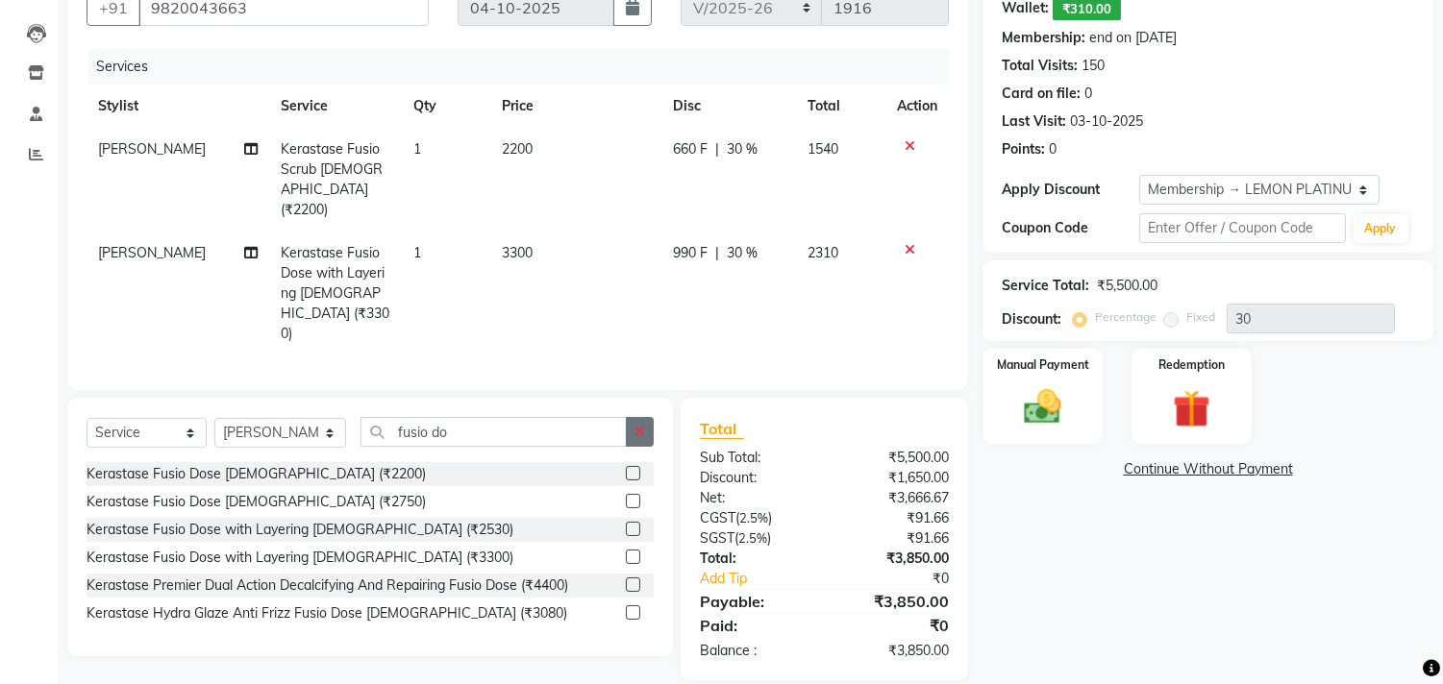
click at [639, 425] on icon "button" at bounding box center [639, 431] width 11 height 13
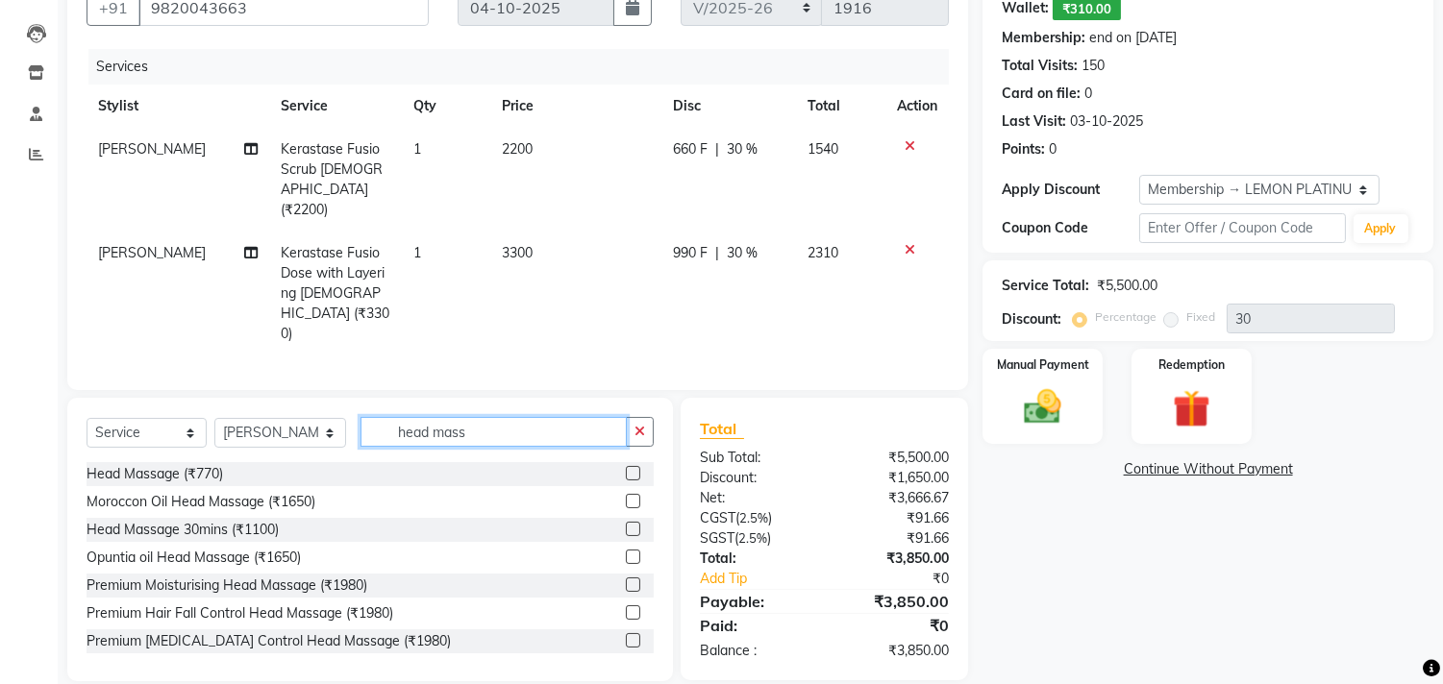
type input "head mass"
click at [626, 522] on label at bounding box center [633, 529] width 14 height 14
click at [626, 524] on input "checkbox" at bounding box center [632, 530] width 12 height 12
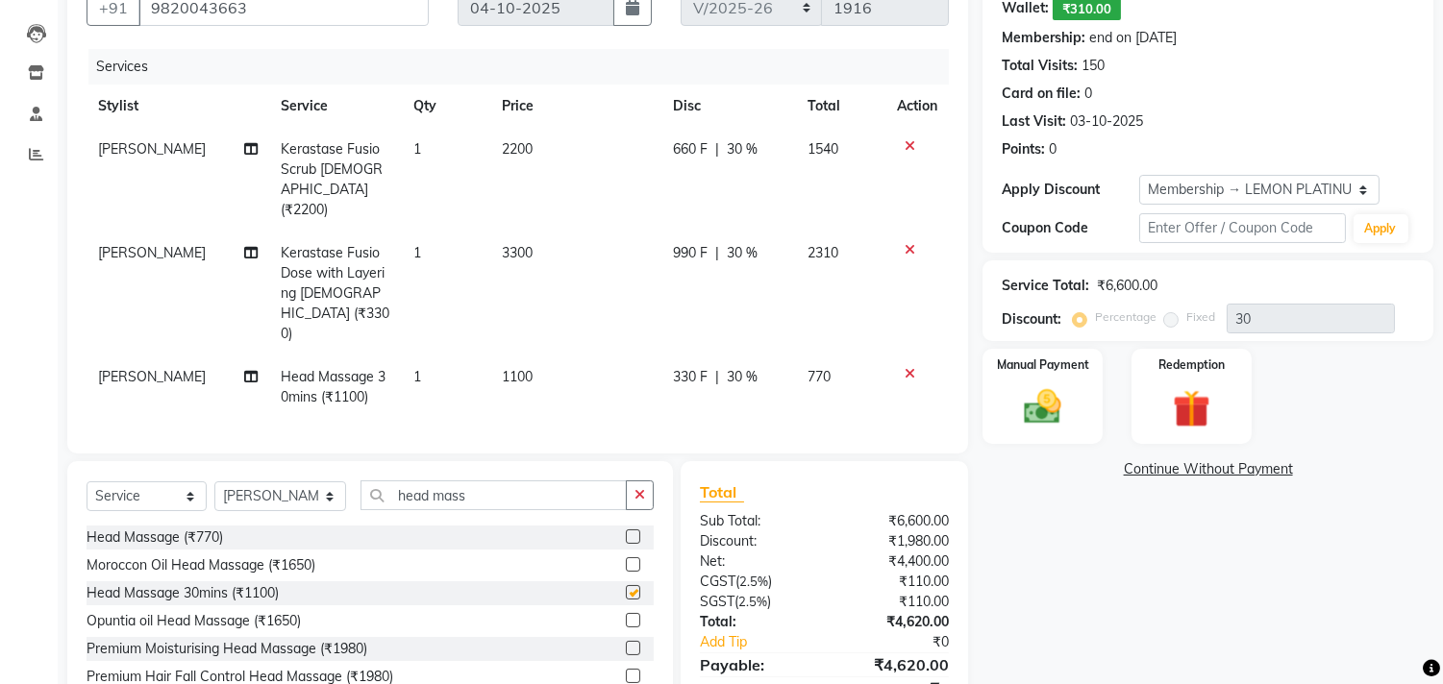
checkbox input "false"
click at [638, 488] on icon "button" at bounding box center [639, 494] width 11 height 13
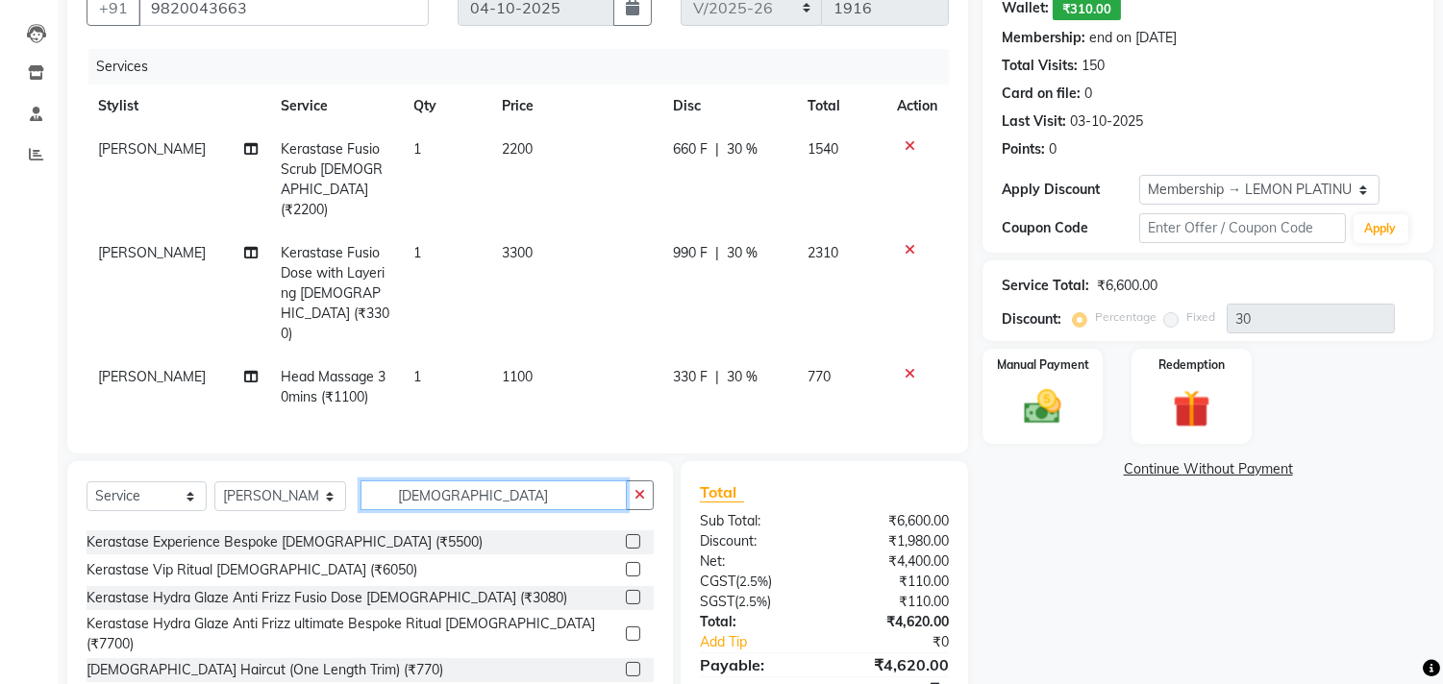
scroll to position [213, 0]
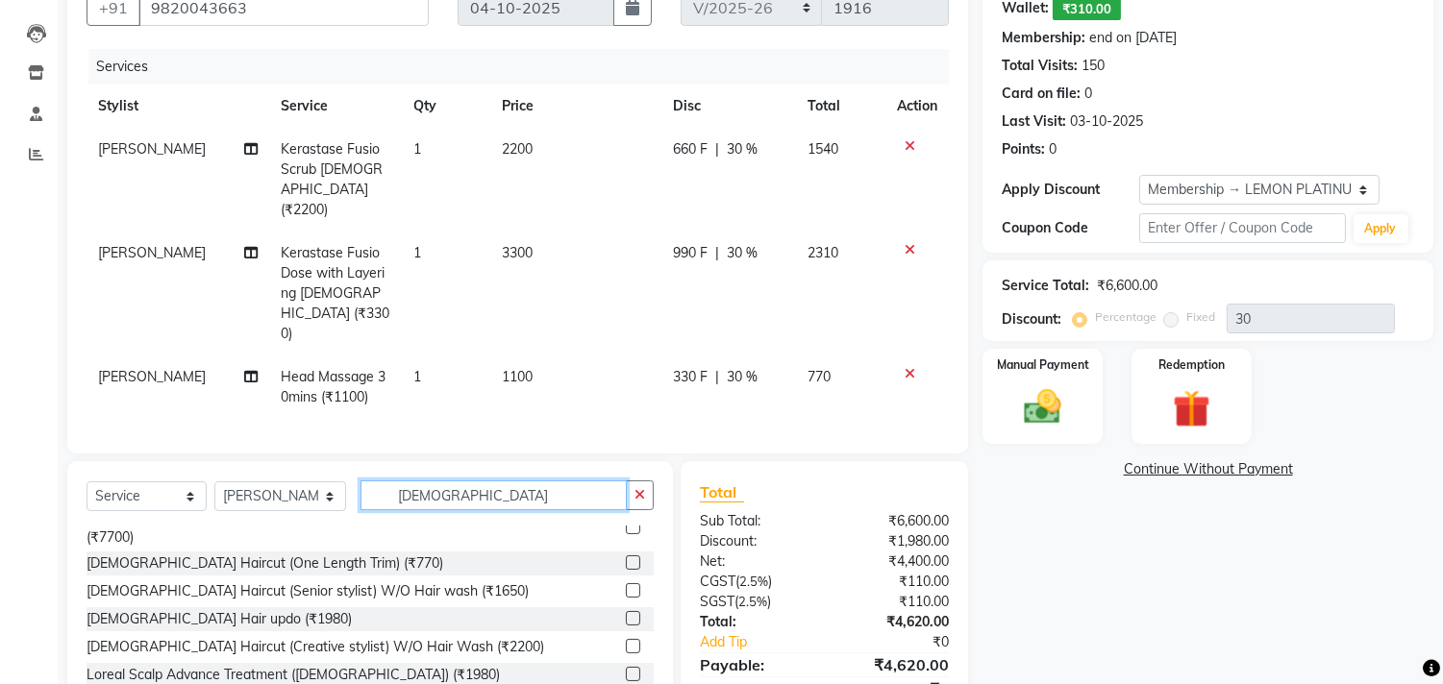
type input "female"
click at [626, 583] on label at bounding box center [633, 590] width 14 height 14
click at [626, 585] on input "checkbox" at bounding box center [632, 591] width 12 height 12
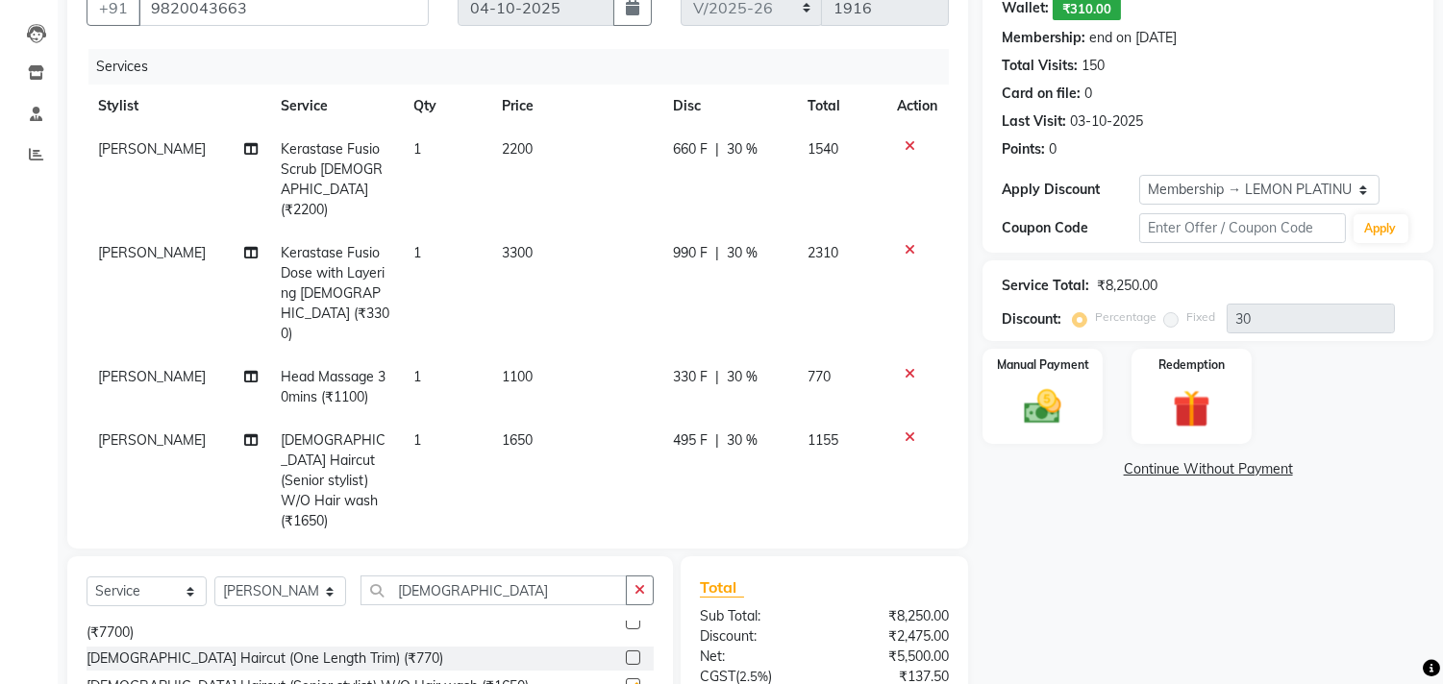
checkbox input "false"
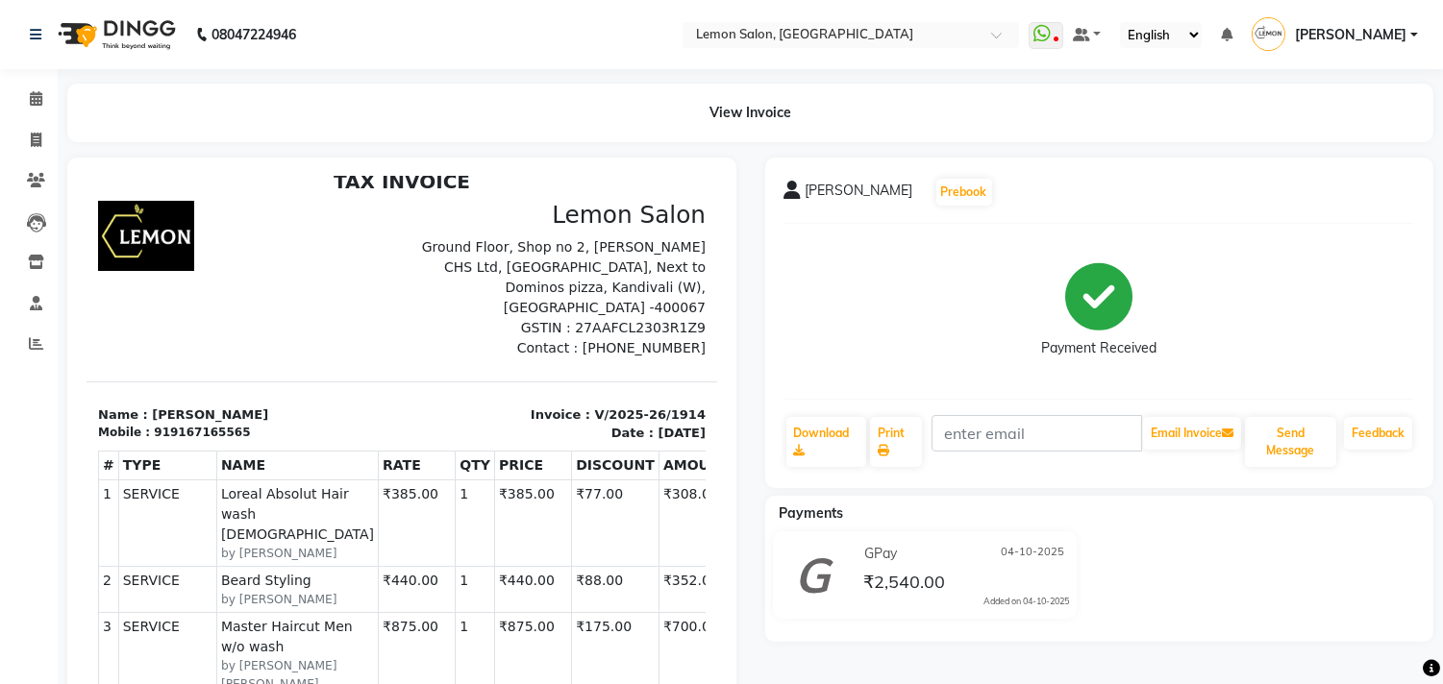
drag, startPoint x: 520, startPoint y: 398, endPoint x: 674, endPoint y: 412, distance: 154.5
click at [674, 412] on div "Invoice : V/2025-26/1914 Date : October 4, 2025" at bounding box center [559, 423] width 315 height 37
copy div "Invoice : V/2025-26/1914 Date : October 4, 2025"
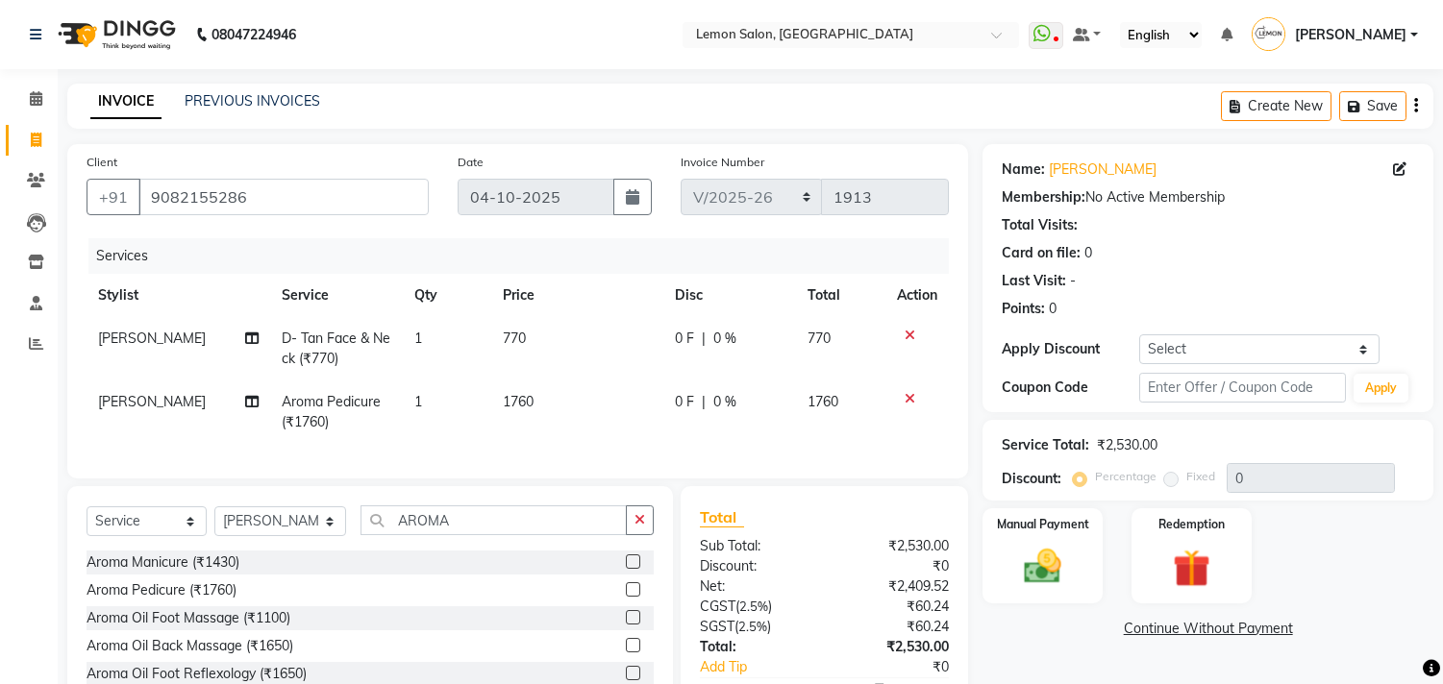
select select "569"
select select "service"
select select "66497"
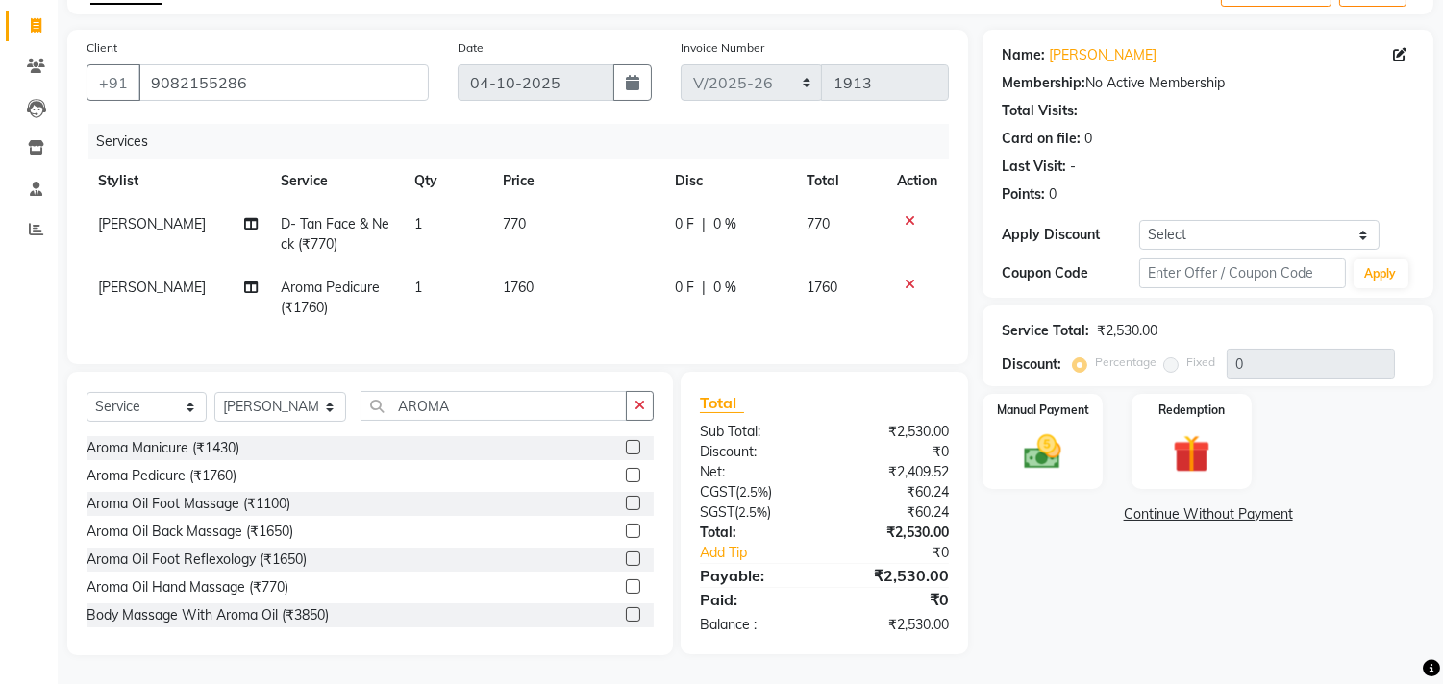
scroll to position [130, 0]
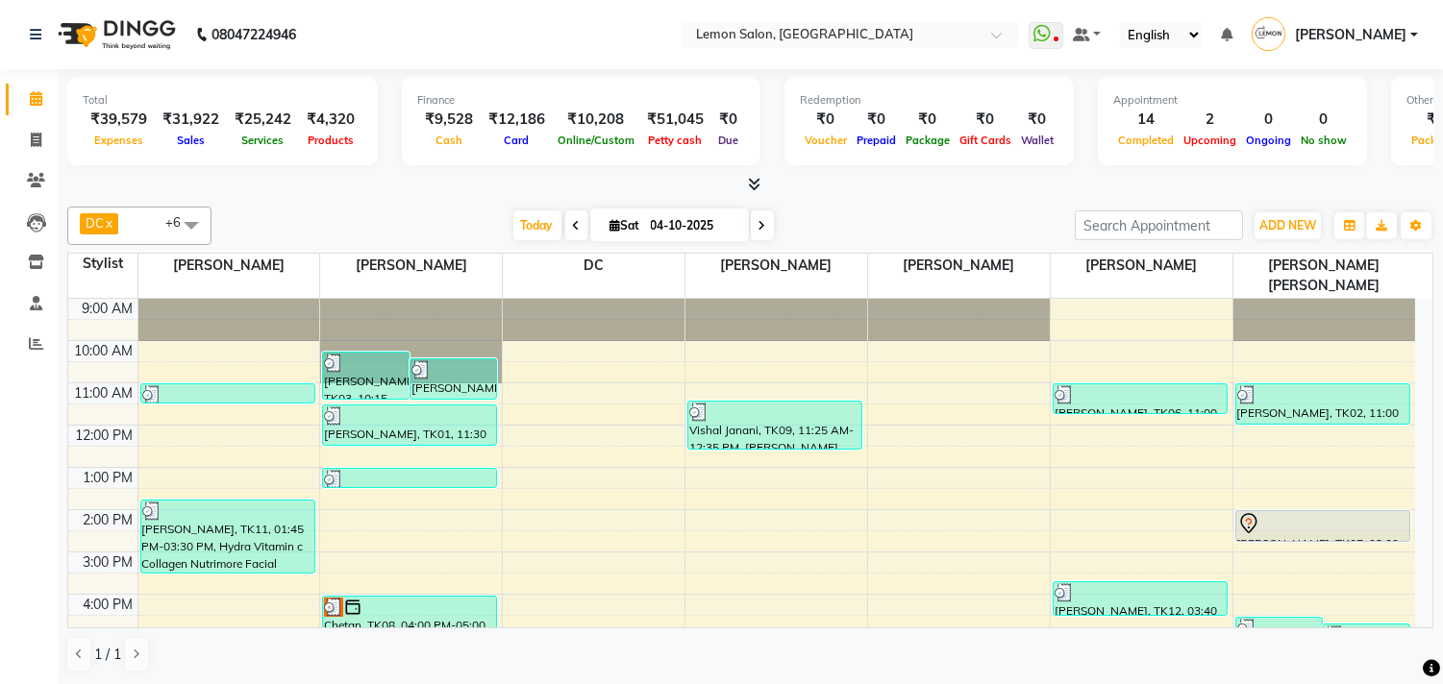
click at [687, 226] on input "04-10-2025" at bounding box center [693, 225] width 96 height 29
select select "10"
select select "2025"
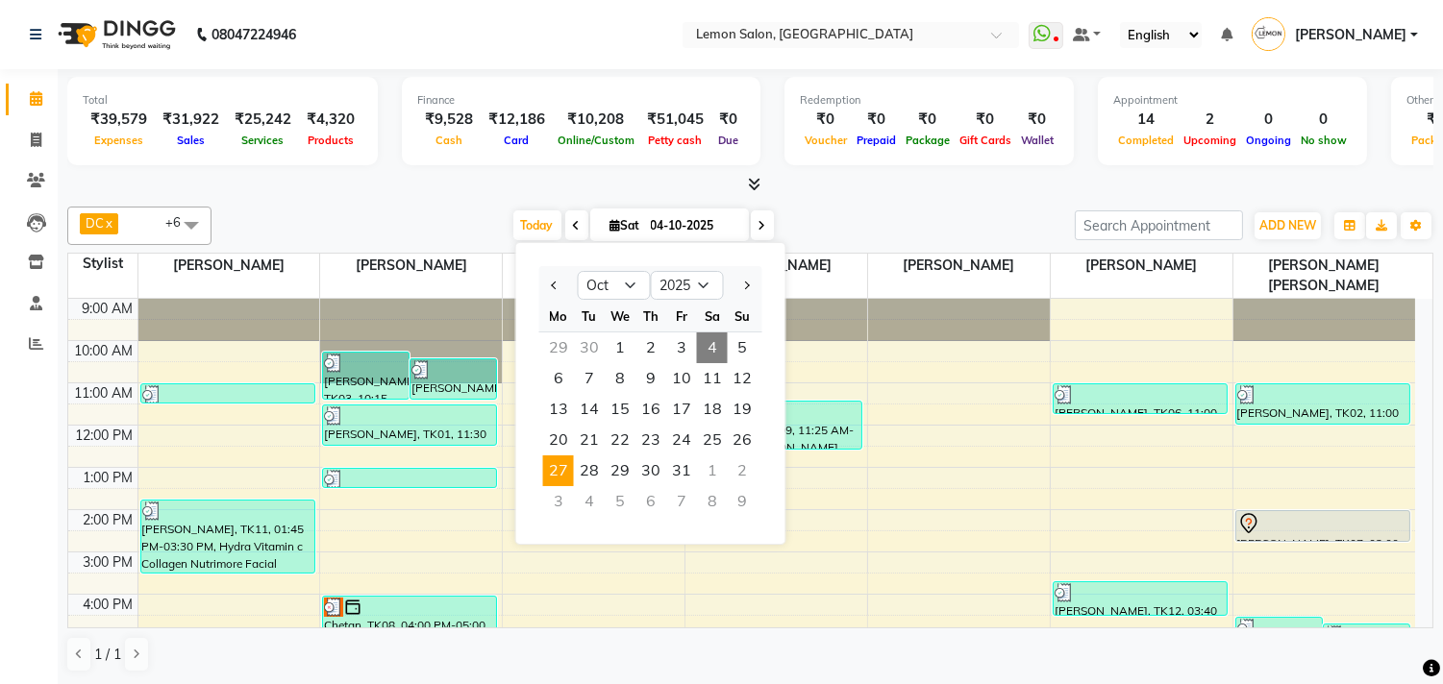
click at [561, 478] on span "27" at bounding box center [558, 471] width 31 height 31
type input "[DATE]"
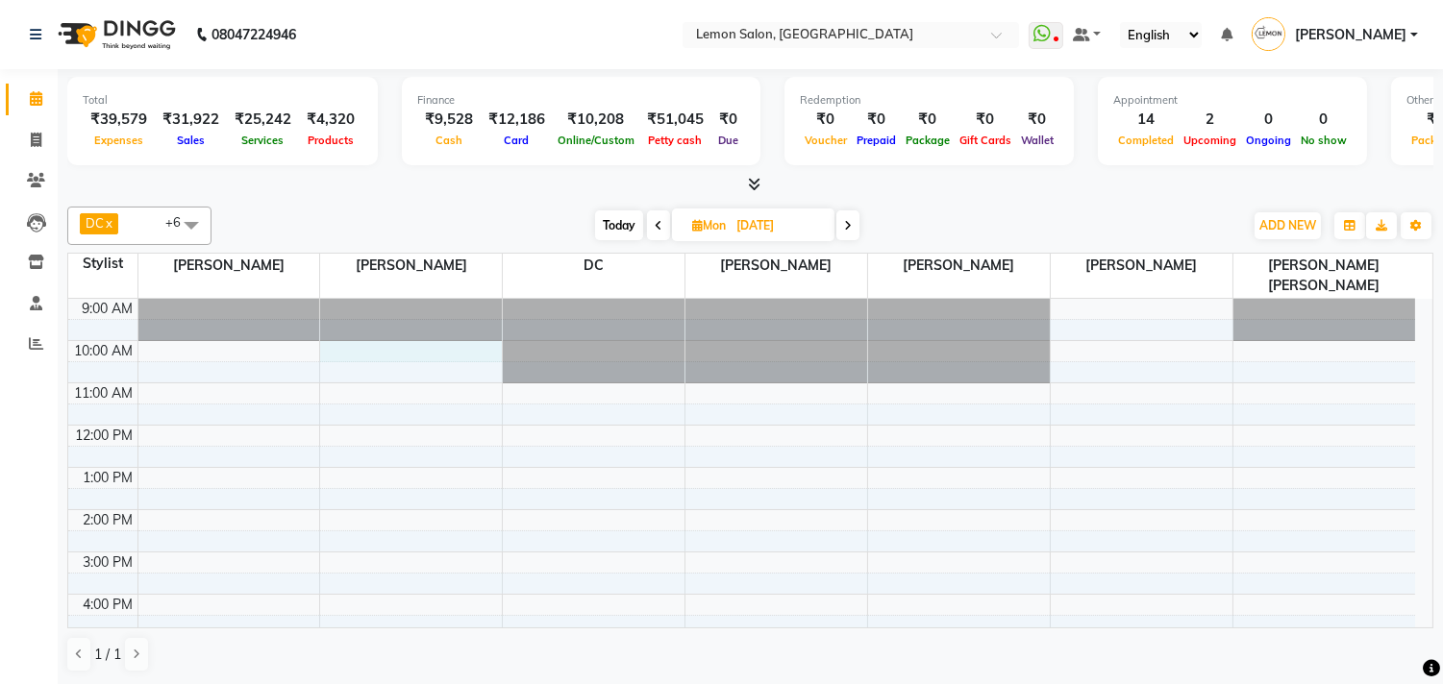
click at [349, 329] on div "9:00 AM 10:00 AM 11:00 AM 12:00 PM 1:00 PM 2:00 PM 3:00 PM 4:00 PM 5:00 PM 6:00…" at bounding box center [741, 594] width 1347 height 591
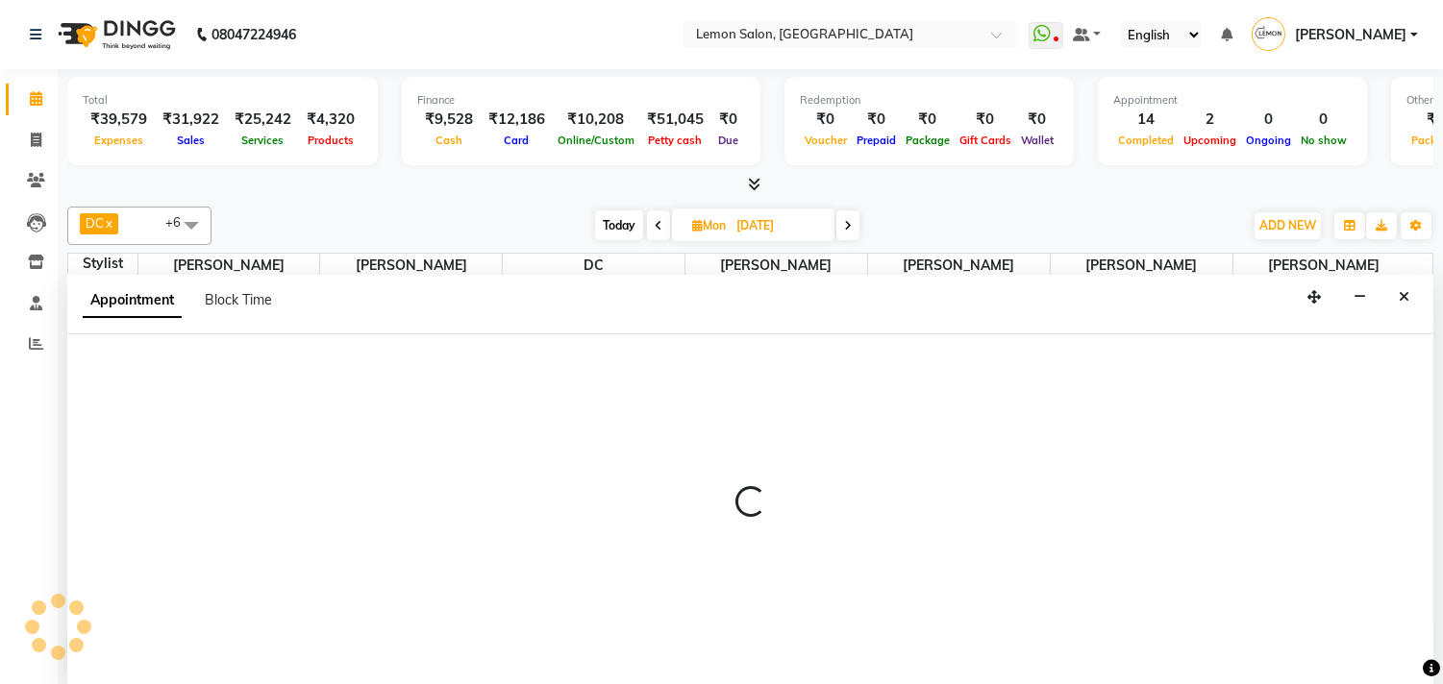
scroll to position [1, 0]
click at [224, 296] on span "Block Time" at bounding box center [238, 298] width 67 height 17
select select "7385"
select select "600"
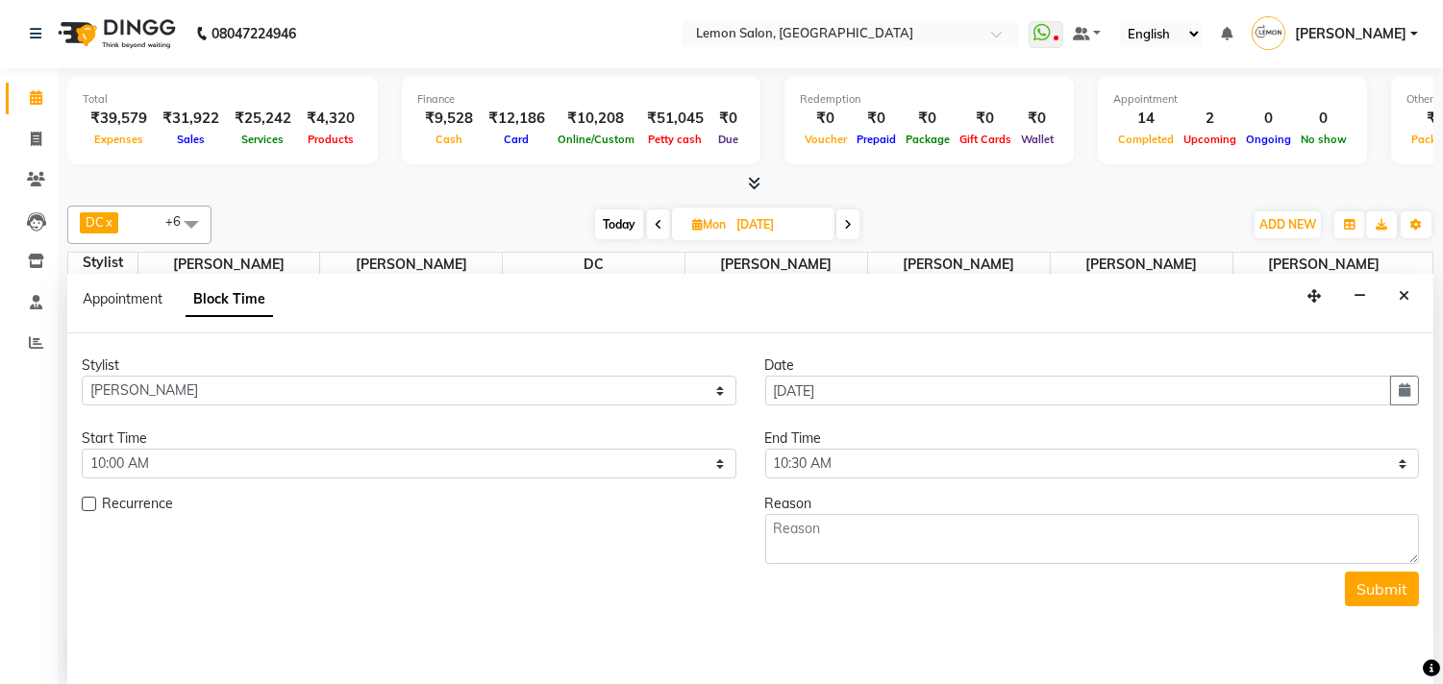
scroll to position [244, 0]
click at [861, 456] on select "Select 10:00 AM 10:15 AM 10:30 AM 10:45 AM 11:00 AM 11:15 AM 11:30 AM 11:45 AM …" at bounding box center [1092, 464] width 655 height 30
select select "1260"
click at [765, 449] on select "Select 10:00 AM 10:15 AM 10:30 AM 10:45 AM 11:00 AM 11:15 AM 11:30 AM 11:45 AM …" at bounding box center [1092, 464] width 655 height 30
click at [832, 538] on textarea at bounding box center [1092, 539] width 655 height 50
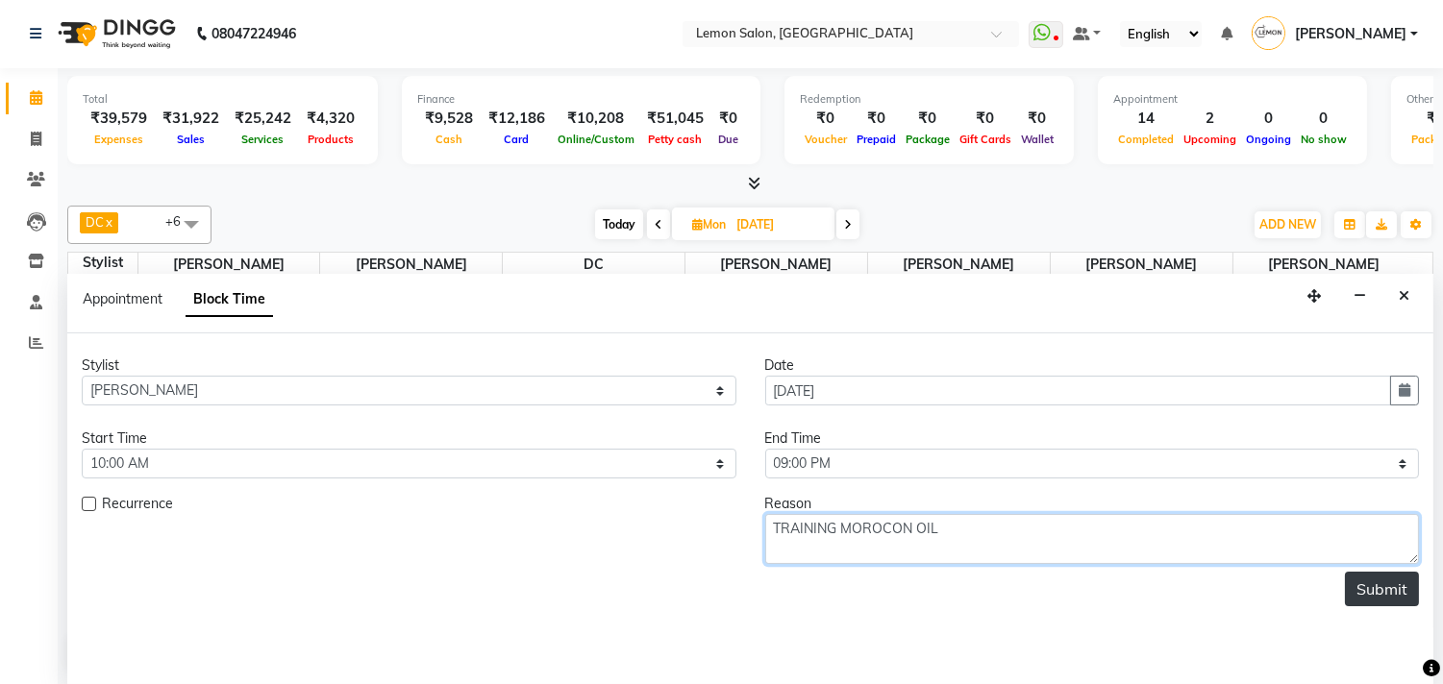
type textarea "TRAINING MOROCON OIL"
click at [1405, 579] on button "Submit" at bounding box center [1382, 589] width 74 height 35
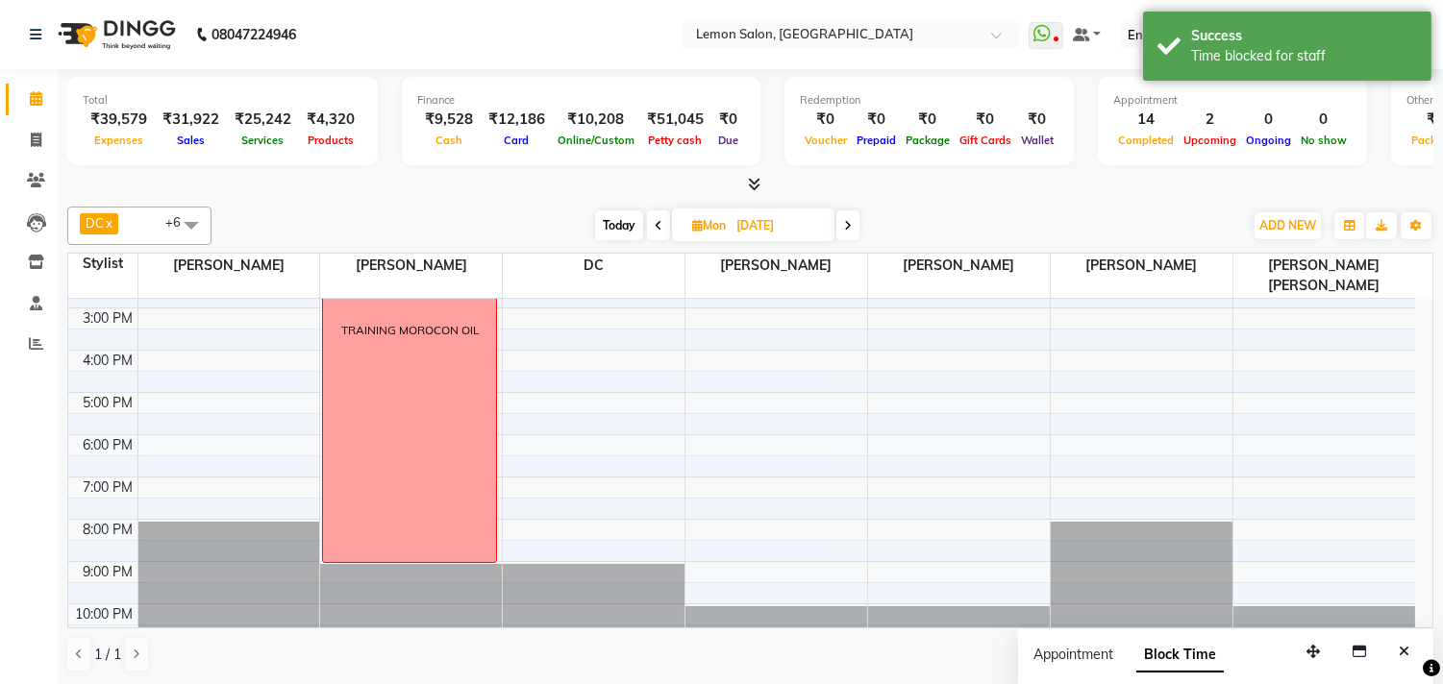
scroll to position [0, 0]
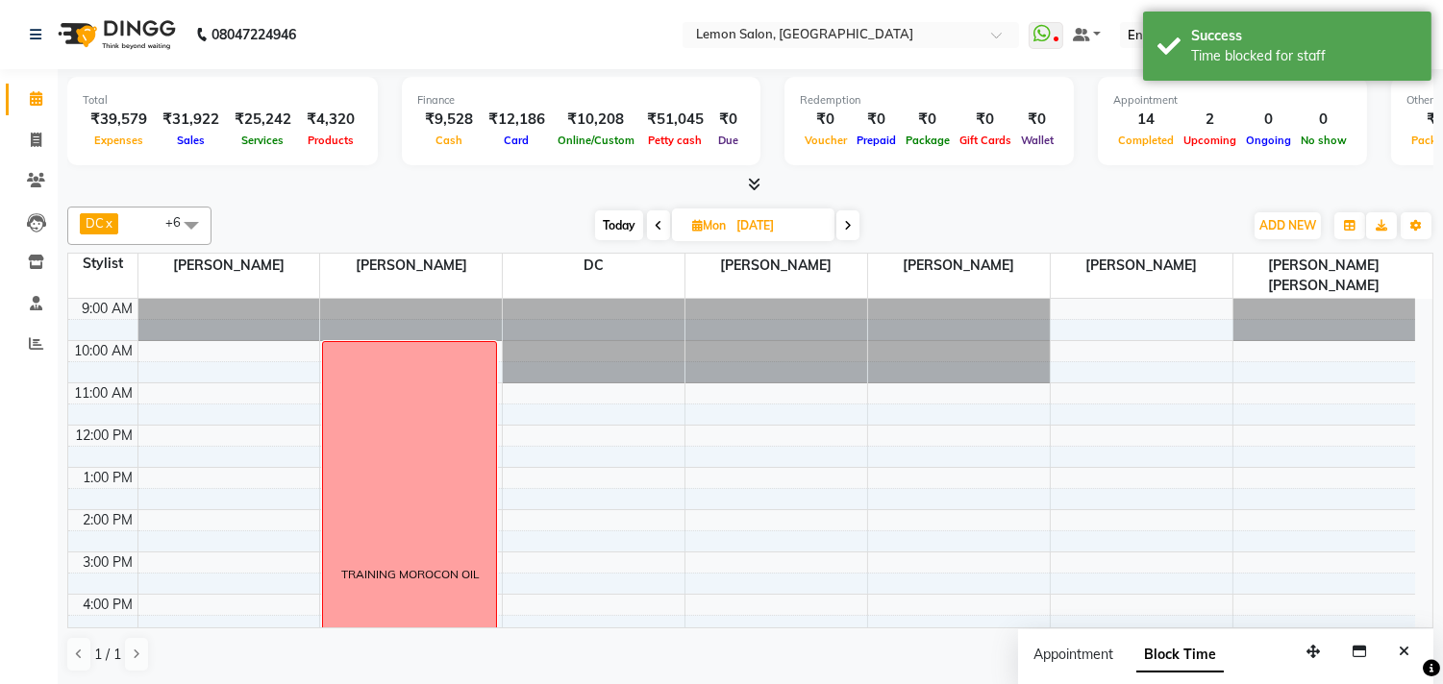
click at [619, 213] on span "Today" at bounding box center [619, 225] width 48 height 30
type input "04-10-2025"
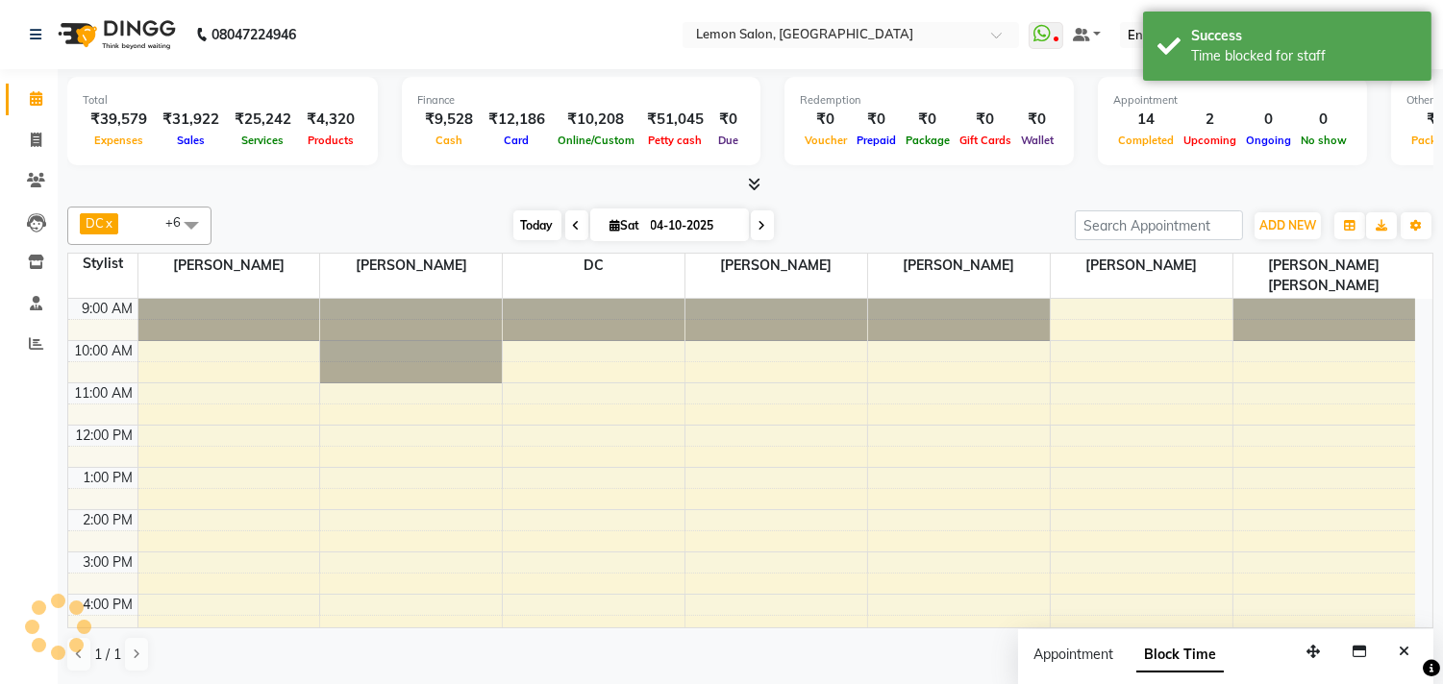
scroll to position [244, 0]
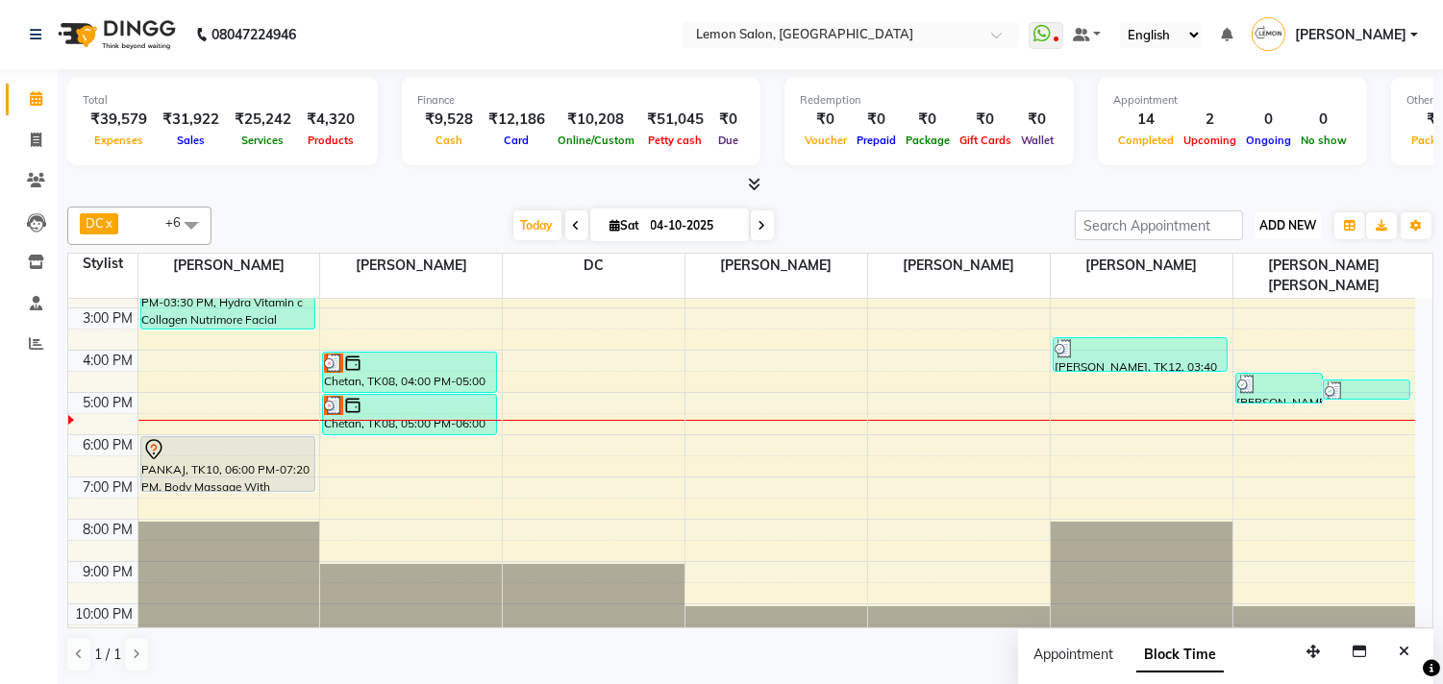
click at [1267, 227] on span "ADD NEW" at bounding box center [1287, 225] width 57 height 14
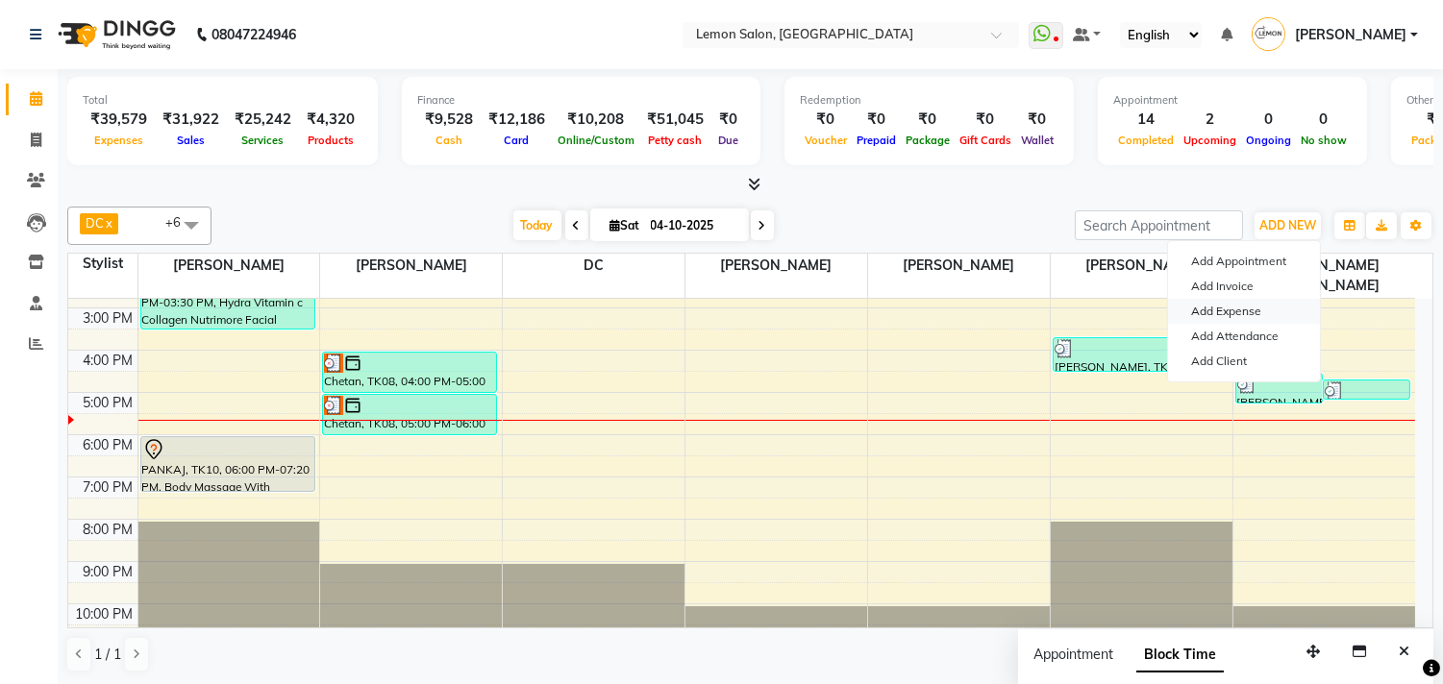
click at [1215, 312] on link "Add Expense" at bounding box center [1244, 311] width 152 height 25
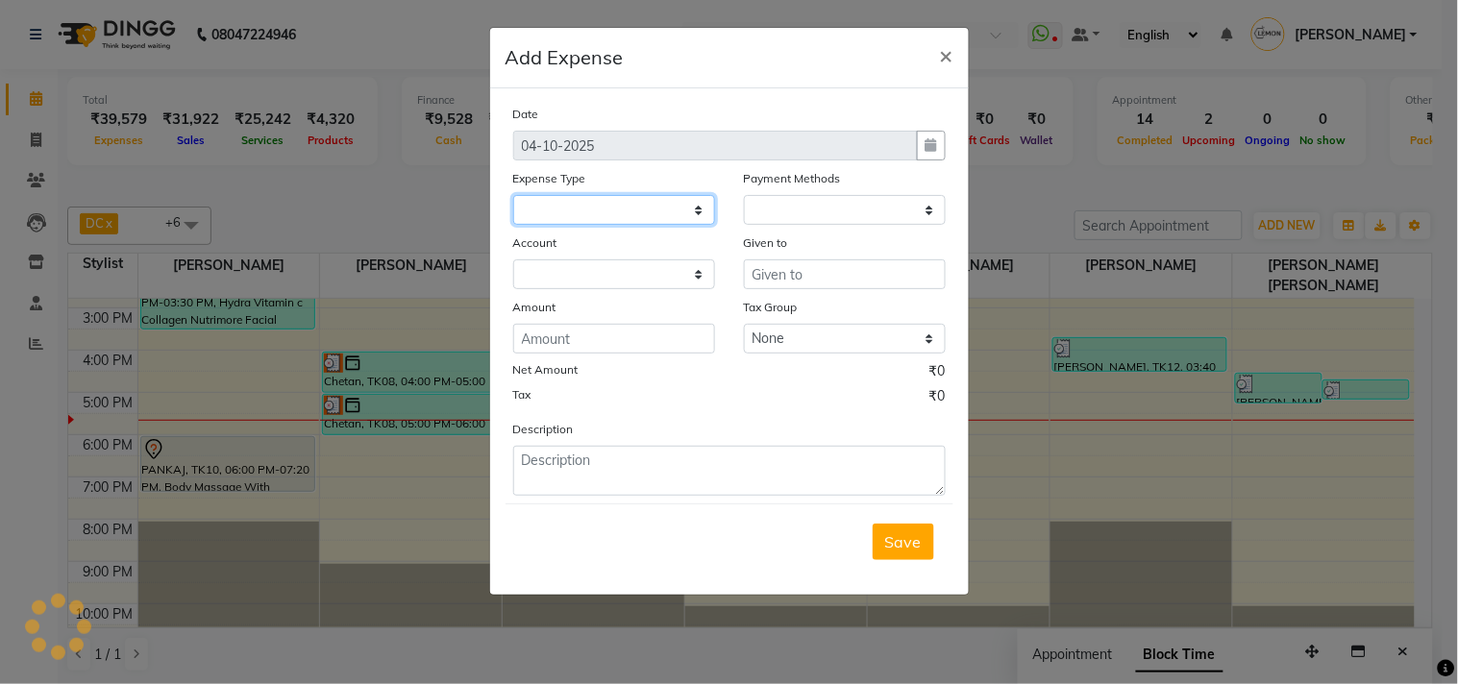
click at [519, 212] on select at bounding box center [614, 210] width 202 height 30
click at [533, 216] on select at bounding box center [614, 210] width 202 height 30
click at [542, 226] on div "Date [DATE] Expense Type Payment Methods Account Given to Amount Tax Group None…" at bounding box center [729, 300] width 433 height 392
click at [602, 211] on select at bounding box center [614, 210] width 202 height 30
select select
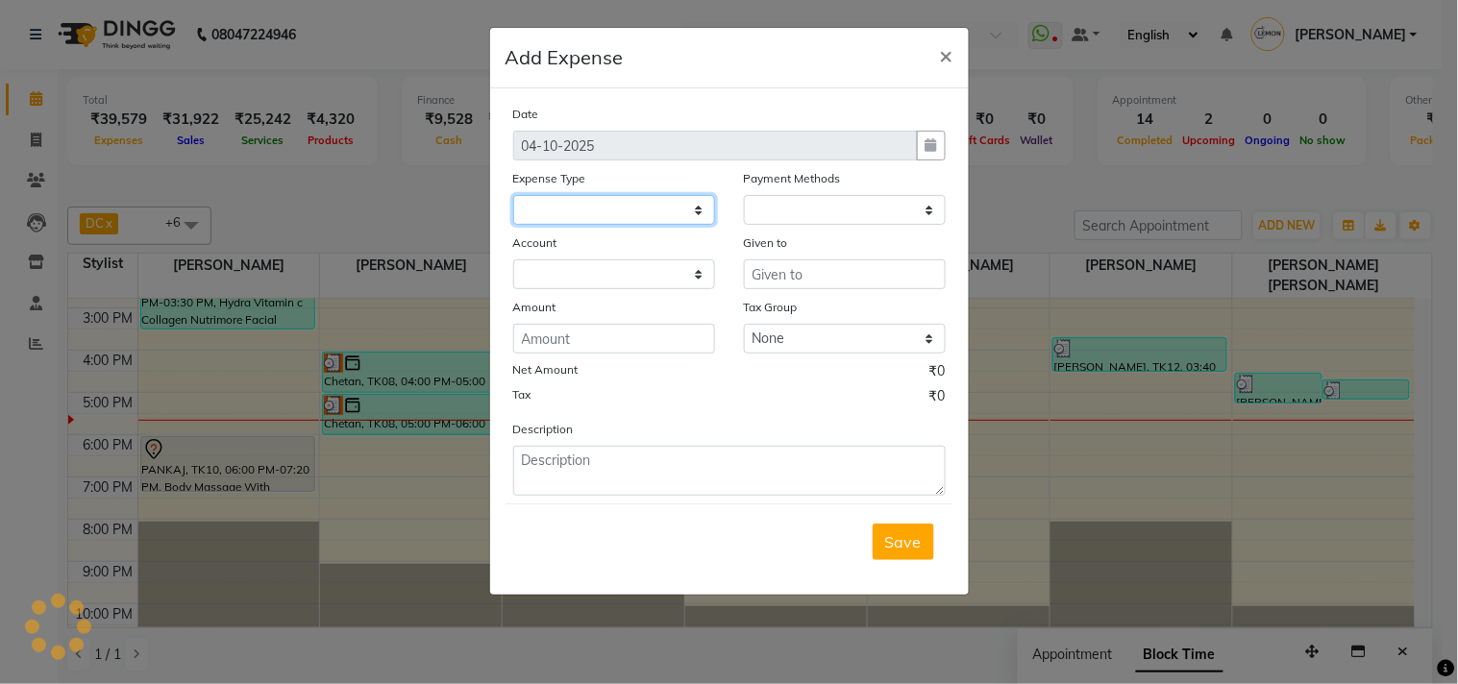
select select "1"
select select "2551"
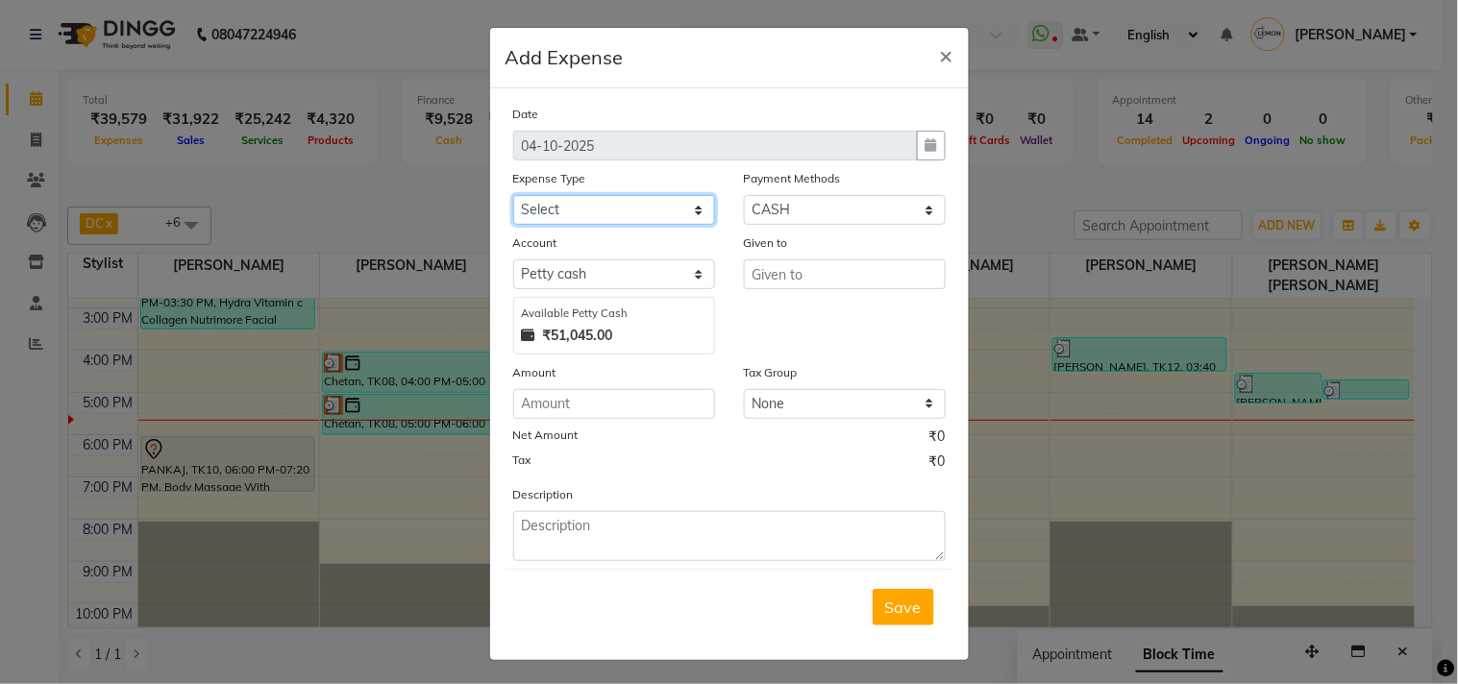
select select "5359"
click at [513, 195] on select "Select Advance Cash transfer to hub Laundry Loan Membership Milk Miscellaneous …" at bounding box center [614, 210] width 202 height 30
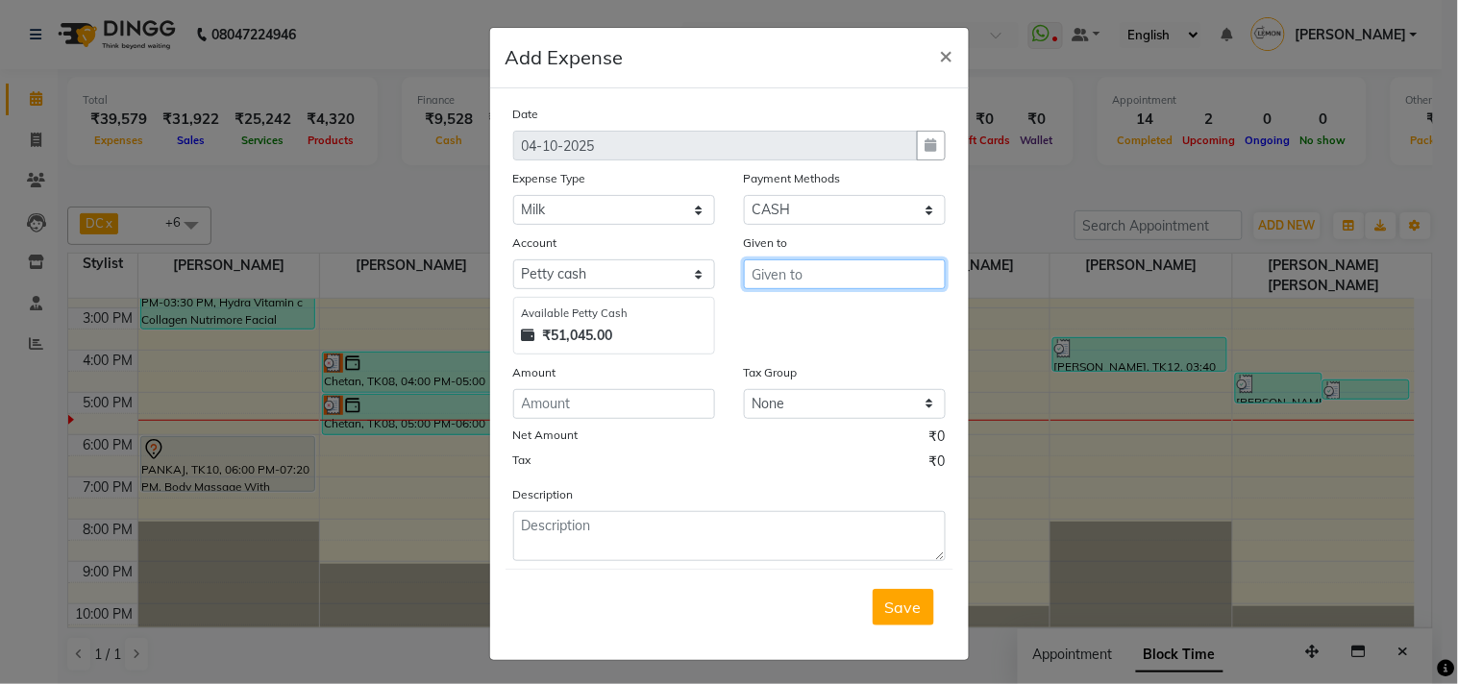
click at [791, 285] on input "text" at bounding box center [845, 275] width 202 height 30
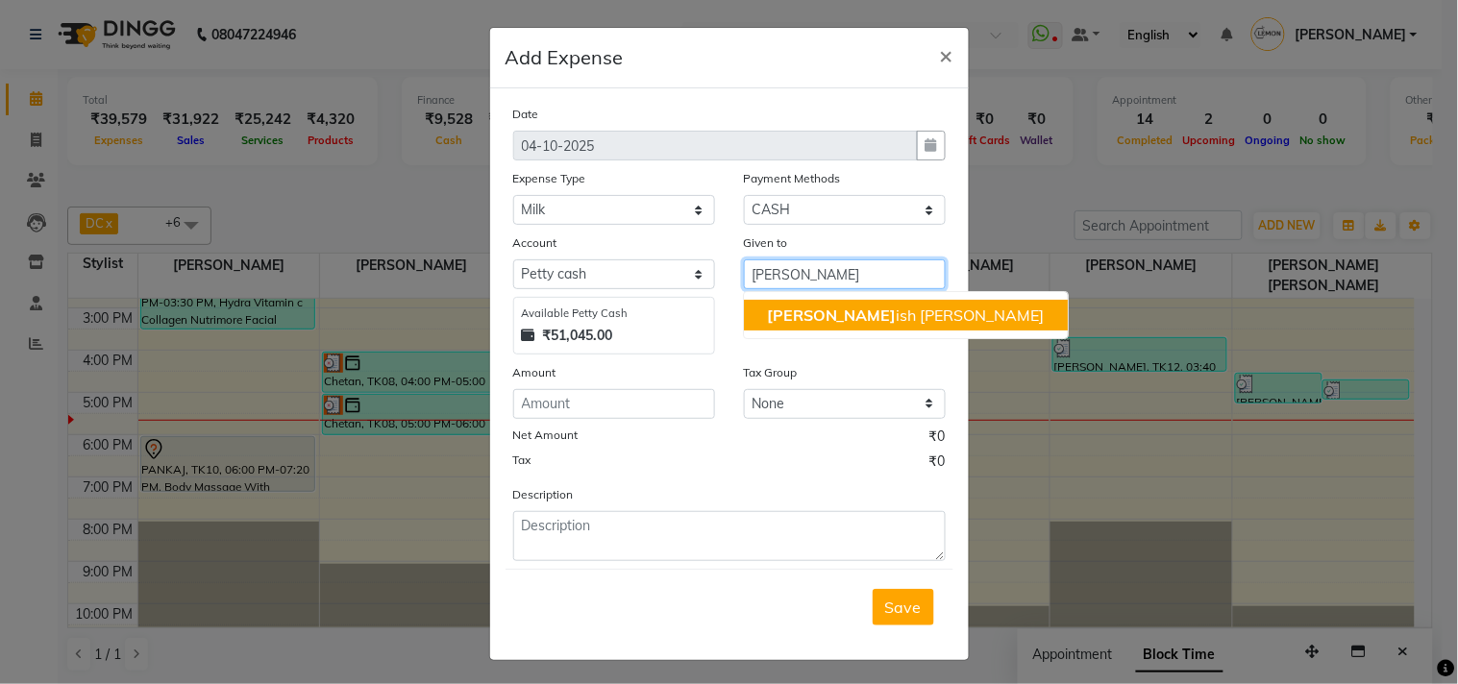
click at [774, 314] on span "[PERSON_NAME]" at bounding box center [832, 315] width 130 height 19
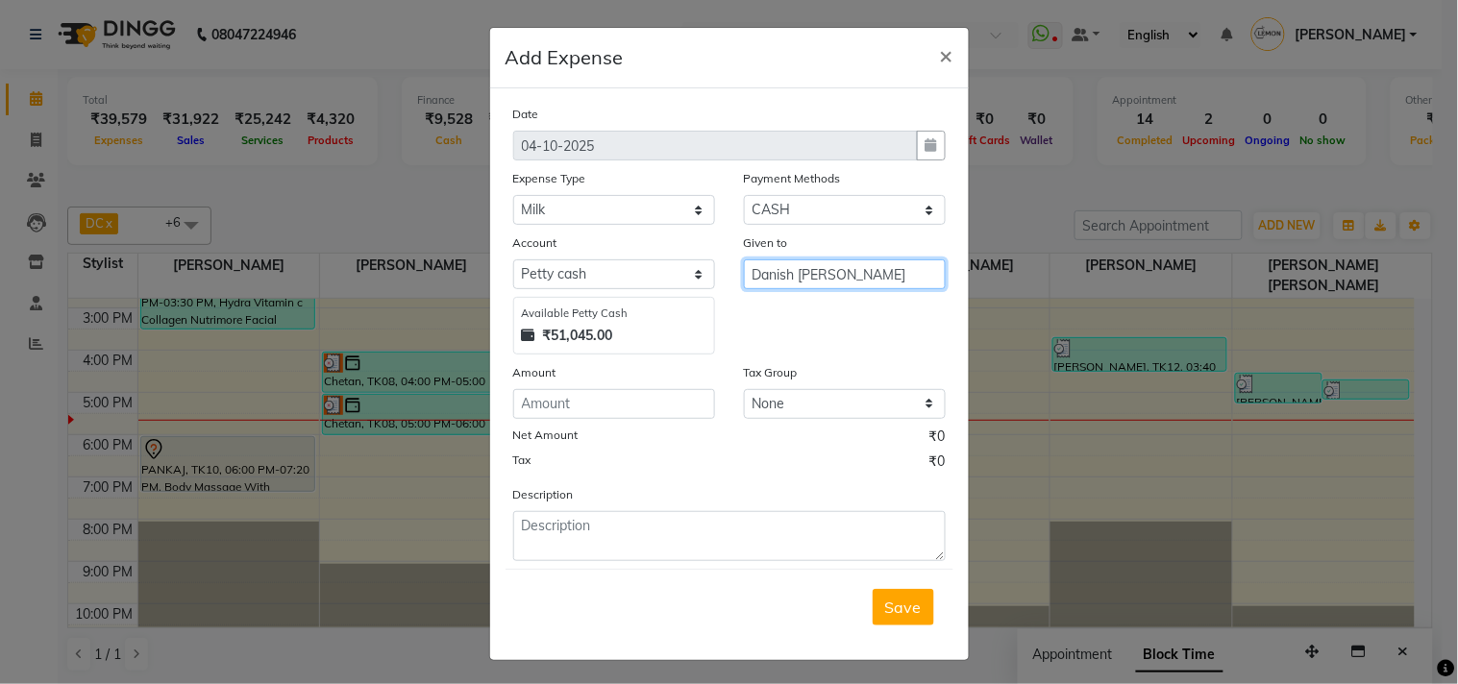
type input "Danish [PERSON_NAME]"
click at [543, 424] on div "Date [DATE] Expense Type Select Advance Cash transfer to hub Laundry Loan Membe…" at bounding box center [729, 332] width 433 height 457
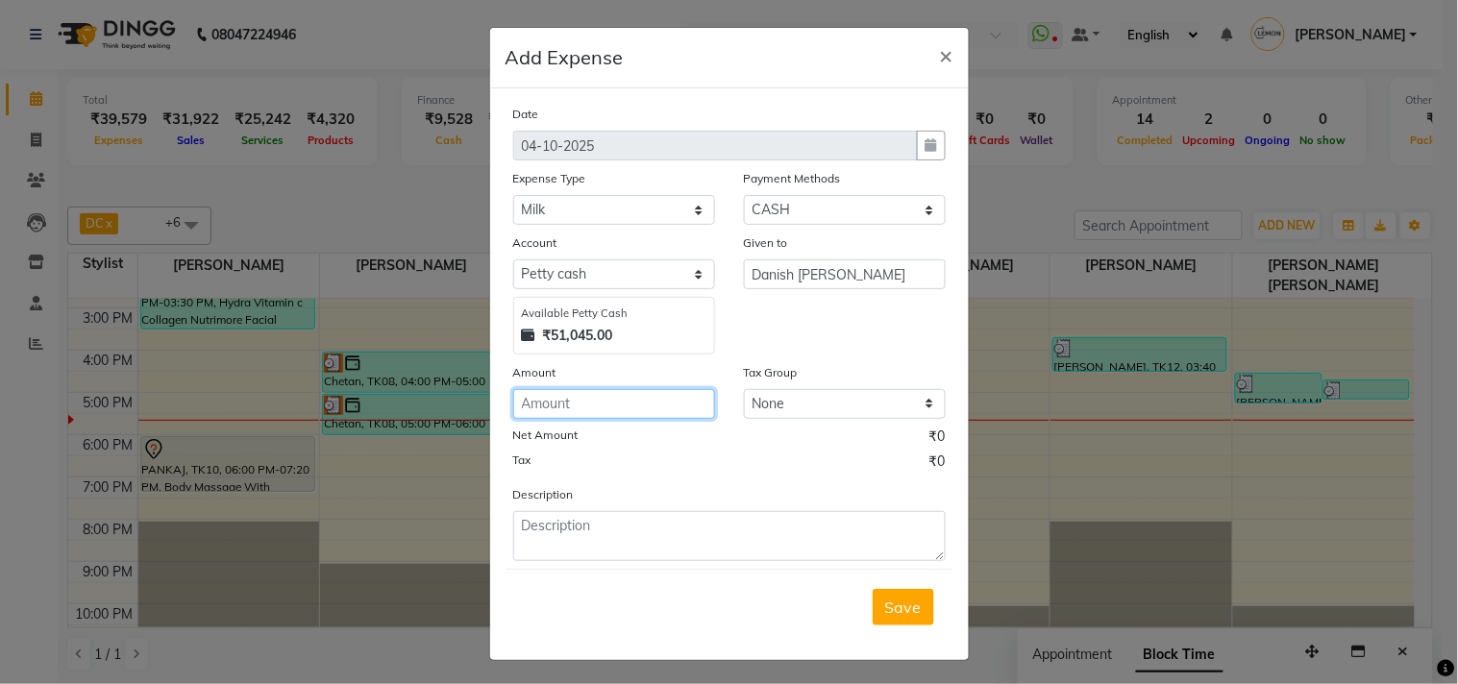
click at [544, 408] on input "number" at bounding box center [614, 404] width 202 height 30
type input "210"
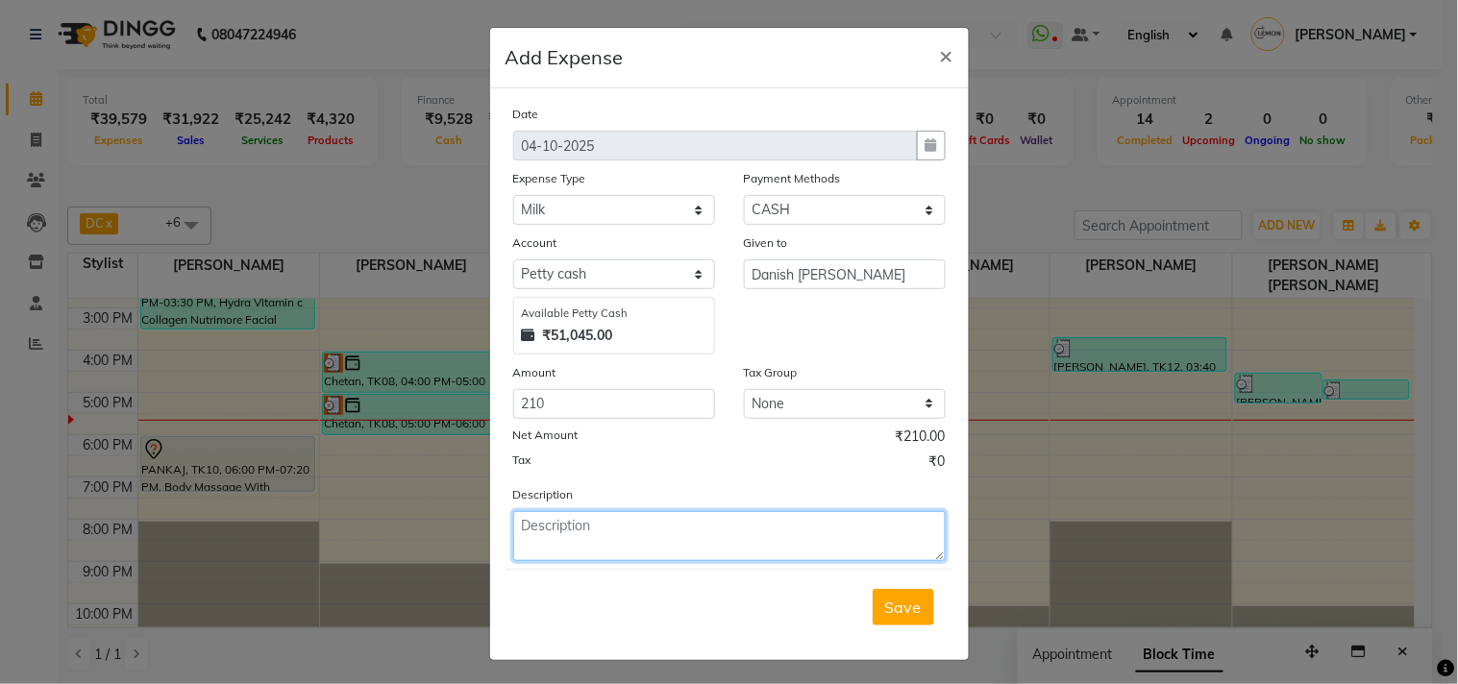
click at [554, 533] on textarea at bounding box center [729, 536] width 433 height 50
type textarea "milk"
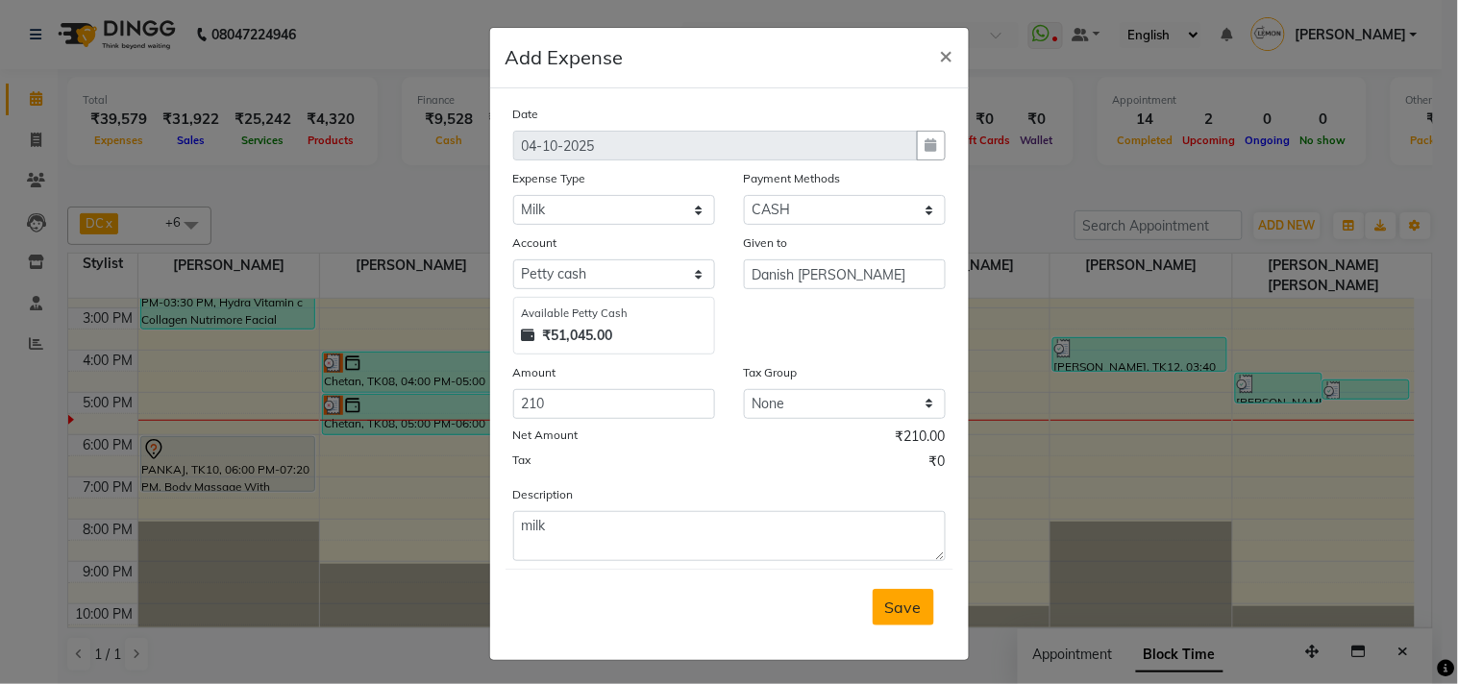
click at [894, 606] on span "Save" at bounding box center [903, 607] width 37 height 19
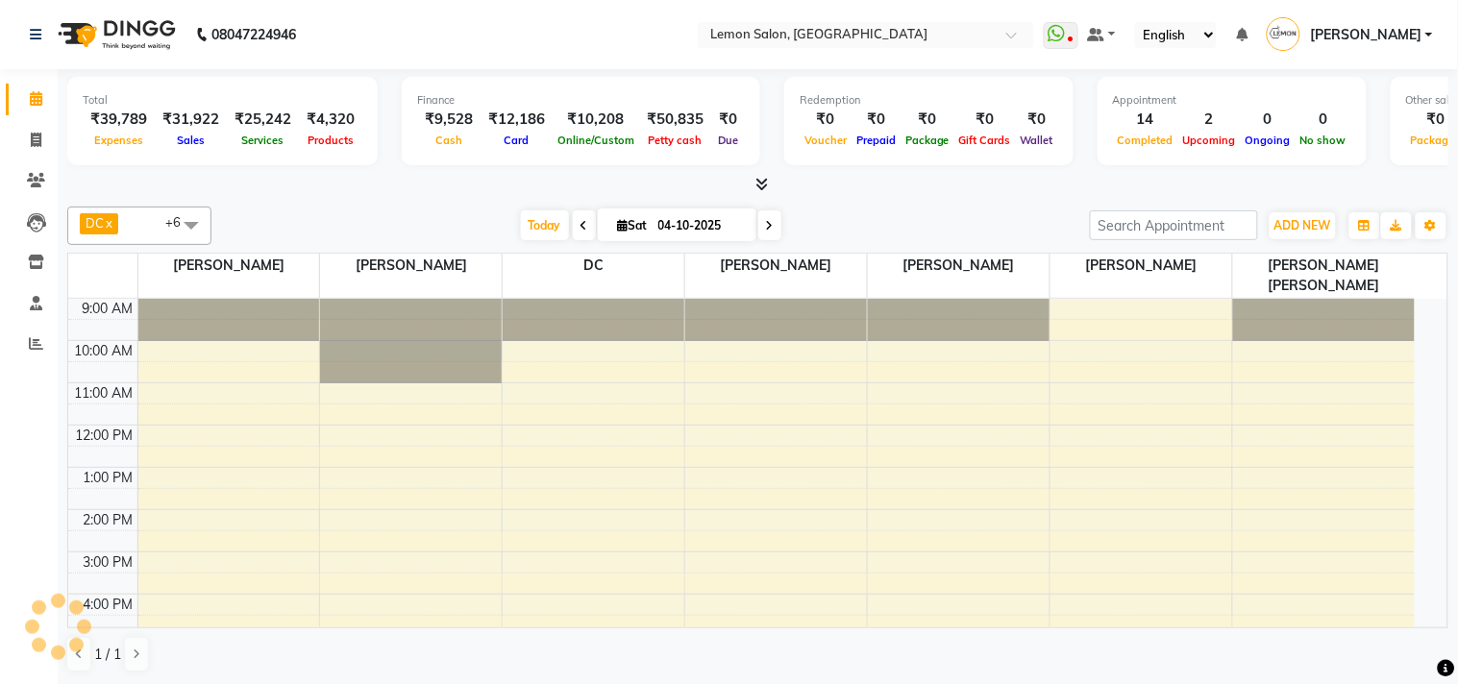
select select "en"
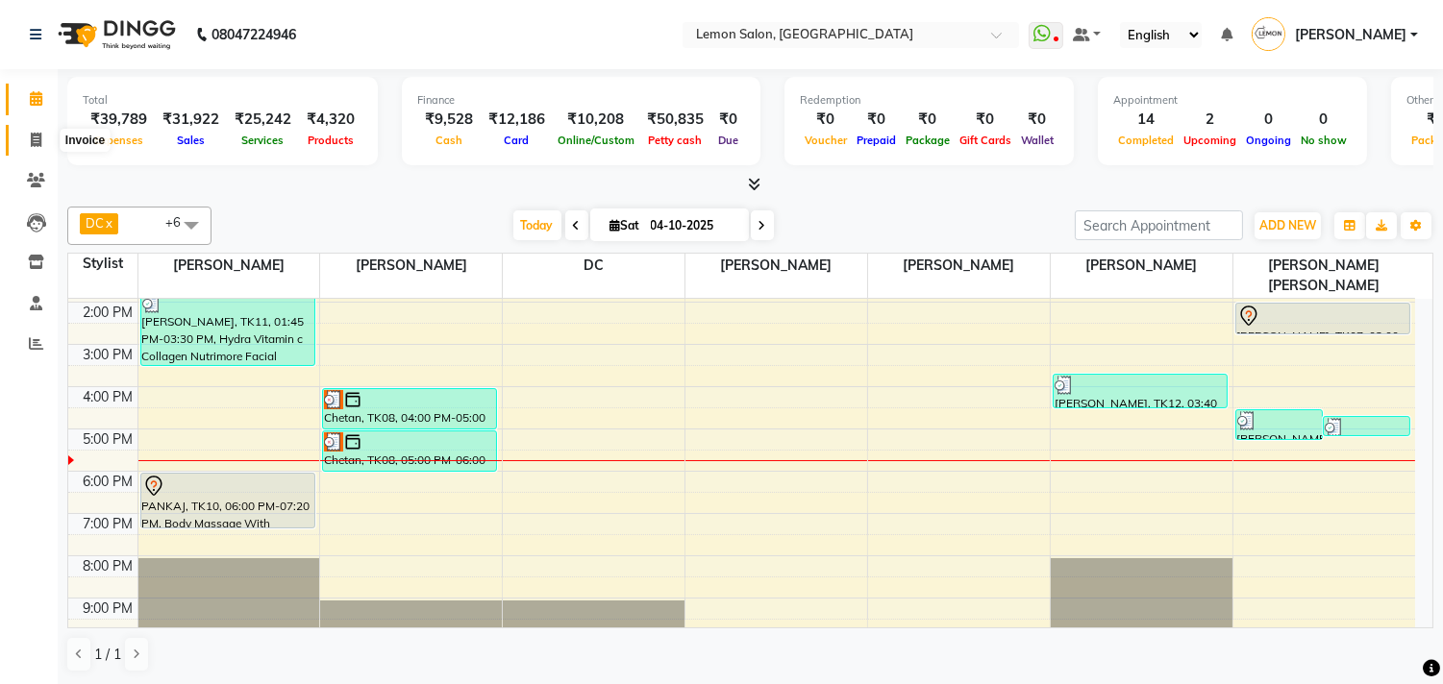
click at [35, 130] on span at bounding box center [36, 141] width 34 height 22
select select "569"
select select "service"
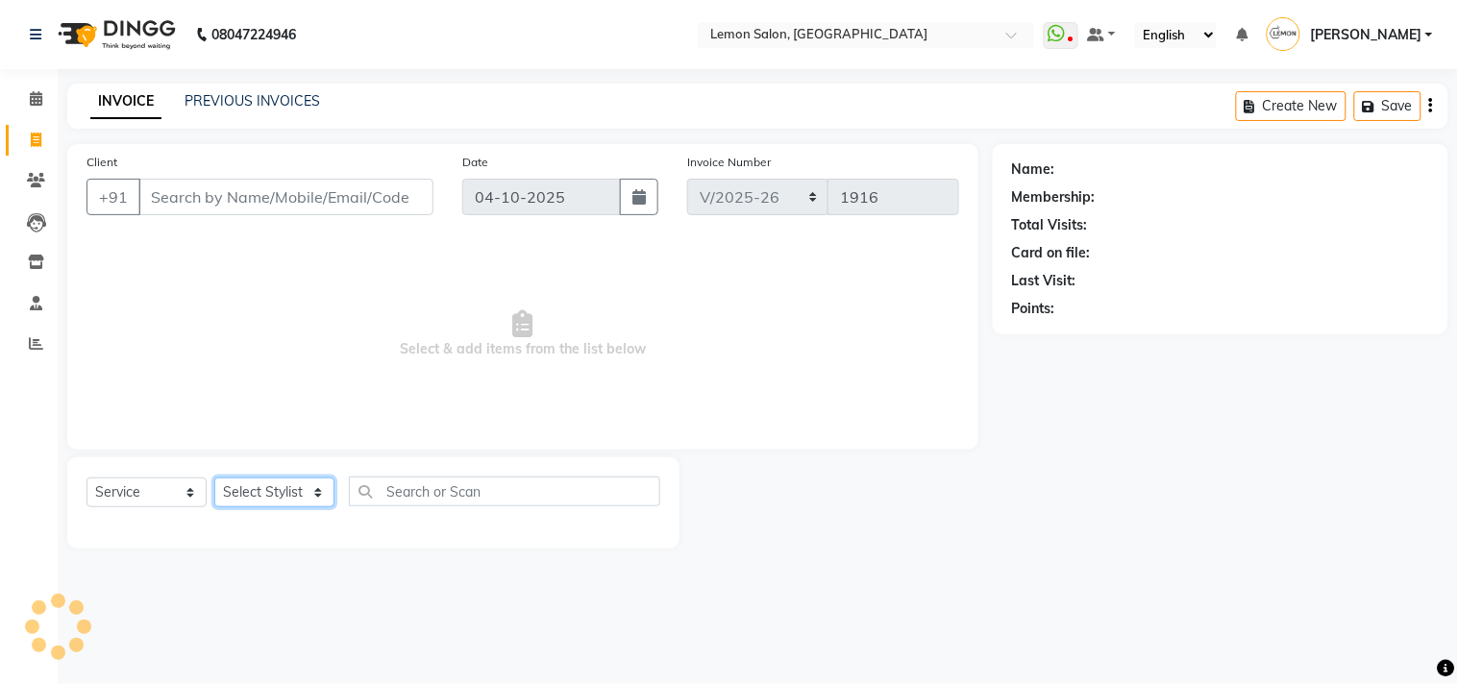
click at [280, 503] on select "Select Stylist" at bounding box center [274, 493] width 120 height 30
click at [270, 500] on select "Select Stylist Arun Arndive [PERSON_NAME] Danish [PERSON_NAME] [PERSON_NAME] [P…" at bounding box center [280, 493] width 133 height 30
select select "92039"
click at [214, 479] on select "Select Stylist Arun Arndive [PERSON_NAME] Danish [PERSON_NAME] [PERSON_NAME] [P…" at bounding box center [280, 493] width 133 height 30
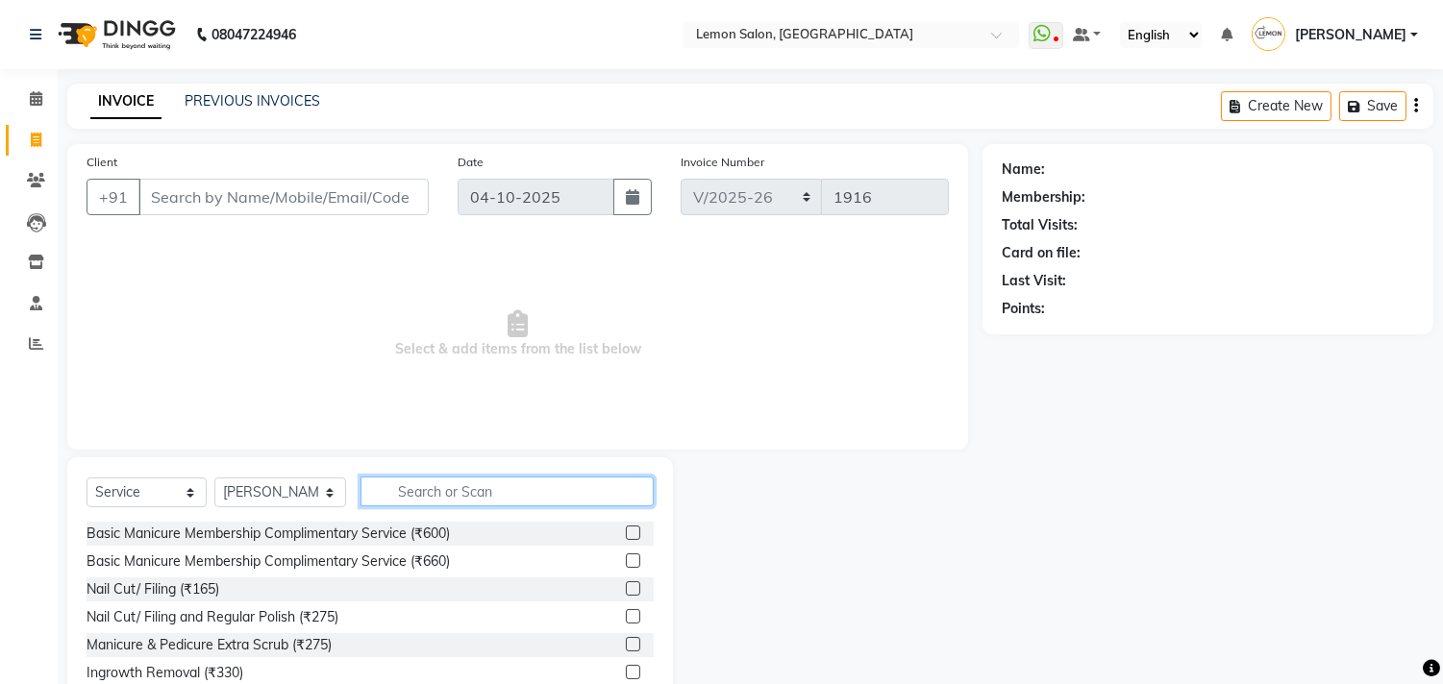
click at [427, 493] on input "text" at bounding box center [506, 492] width 293 height 30
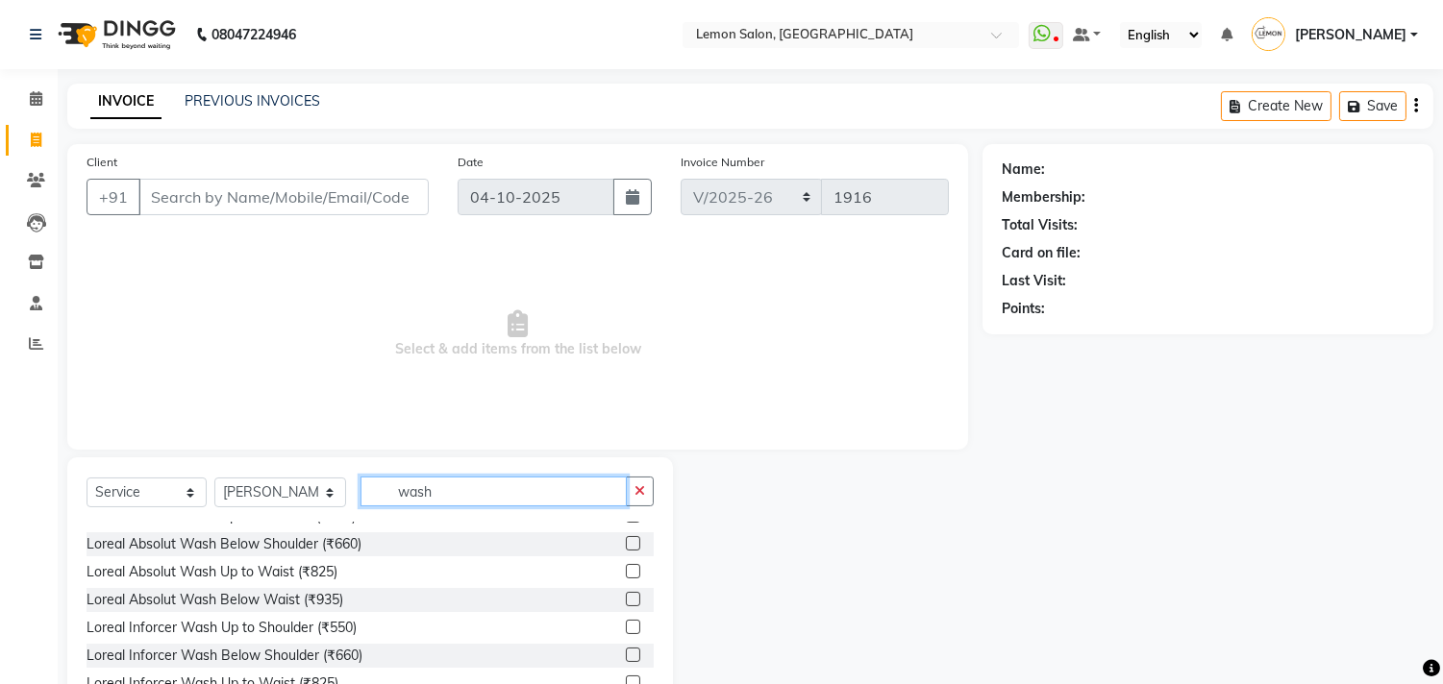
scroll to position [640, 0]
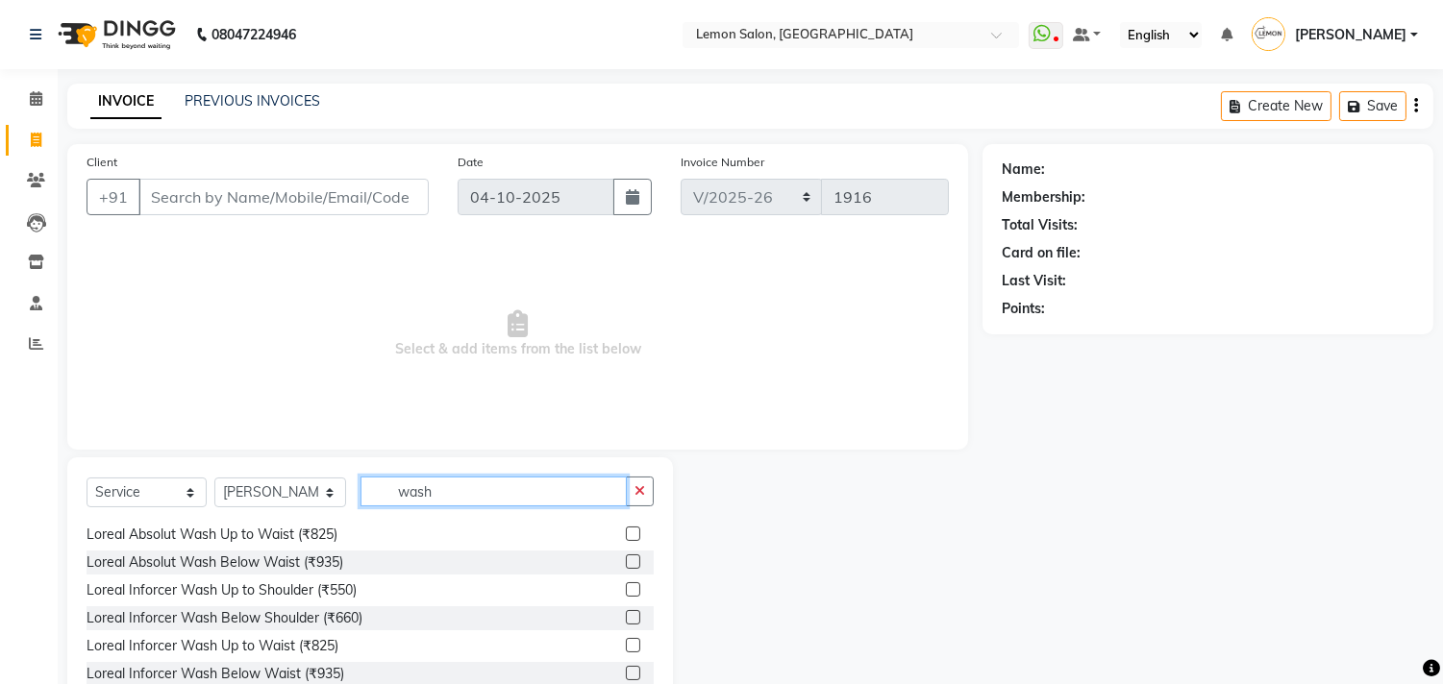
type input "wash"
click at [626, 559] on label at bounding box center [633, 562] width 14 height 14
click at [626, 559] on input "checkbox" at bounding box center [632, 562] width 12 height 12
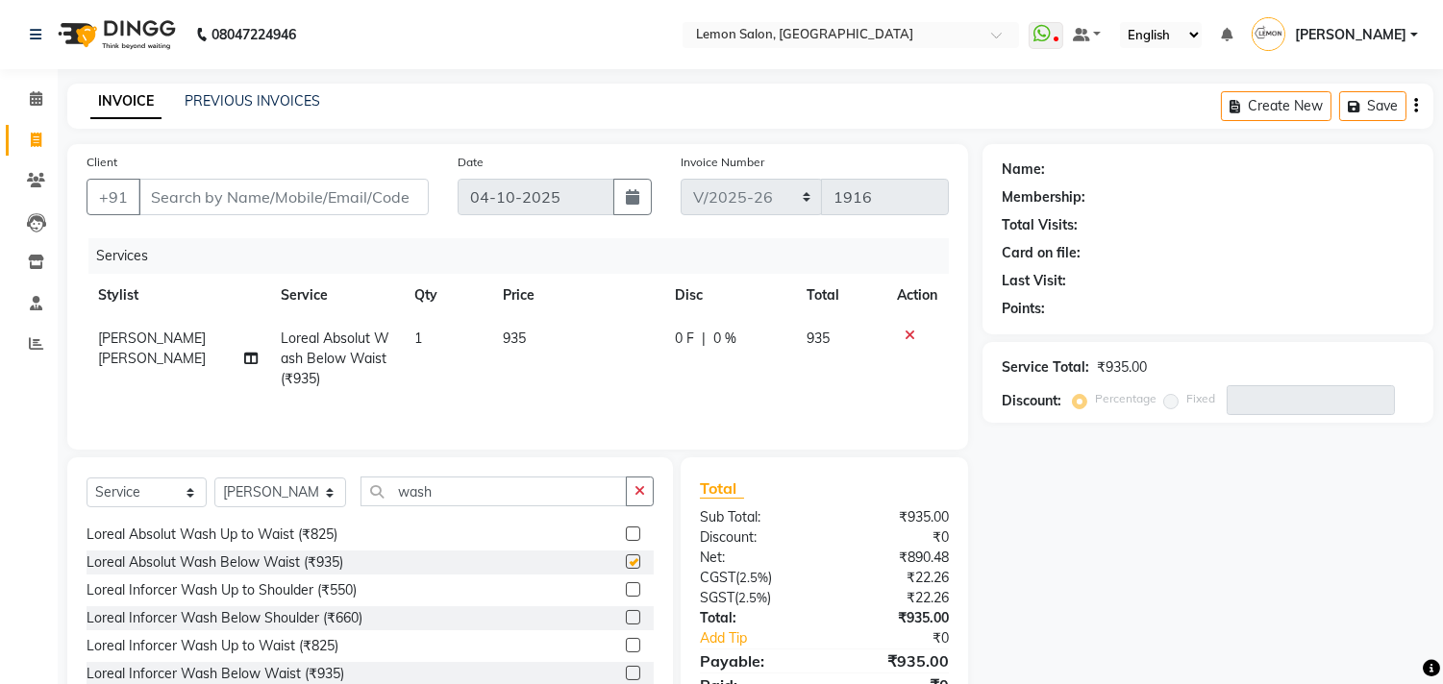
checkbox input "false"
click at [639, 490] on icon "button" at bounding box center [639, 490] width 11 height 13
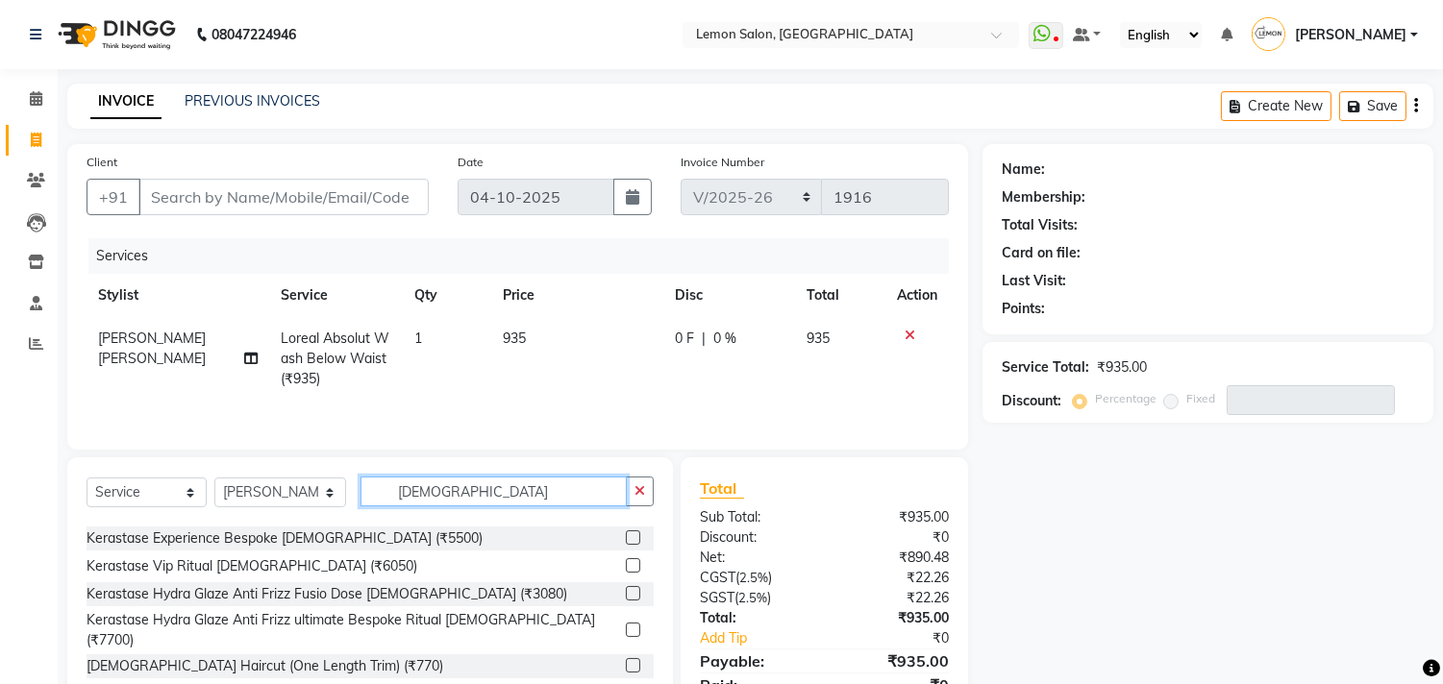
scroll to position [213, 0]
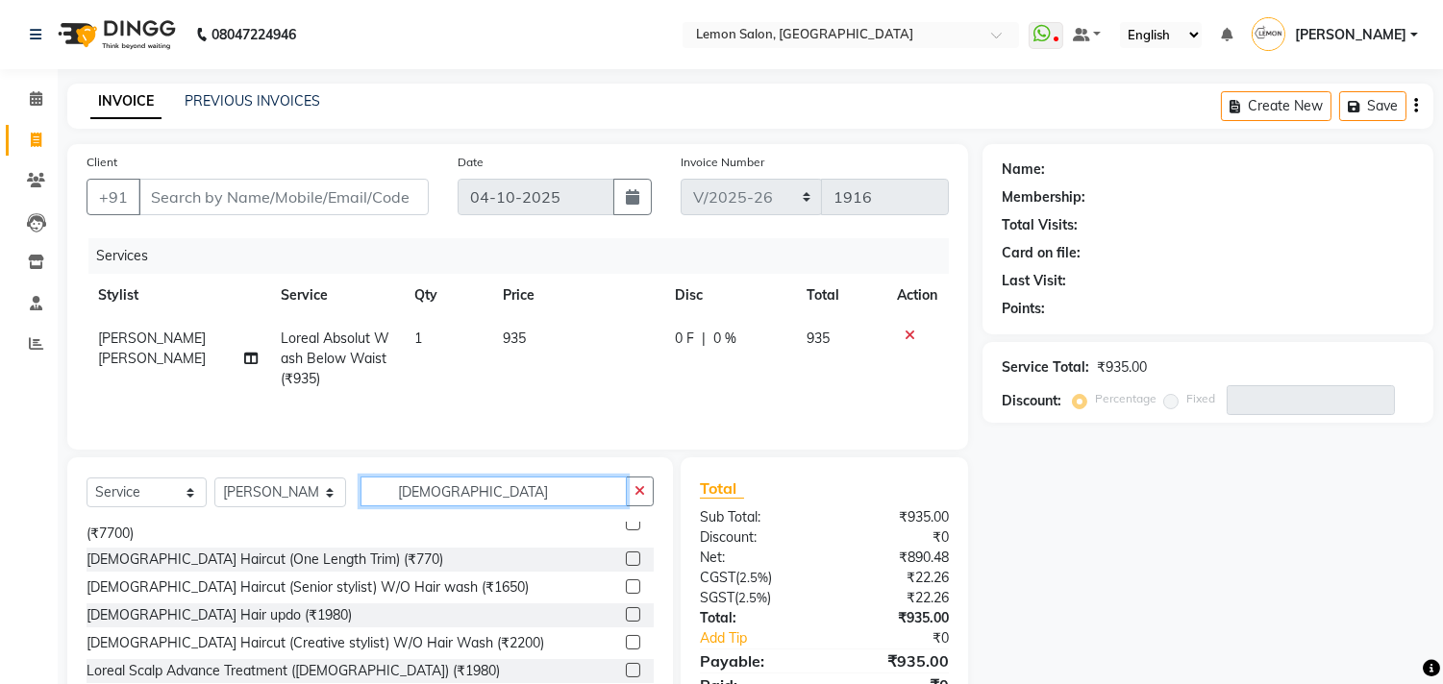
type input "[DEMOGRAPHIC_DATA]"
click at [626, 580] on label at bounding box center [633, 587] width 14 height 14
click at [626, 581] on input "checkbox" at bounding box center [632, 587] width 12 height 12
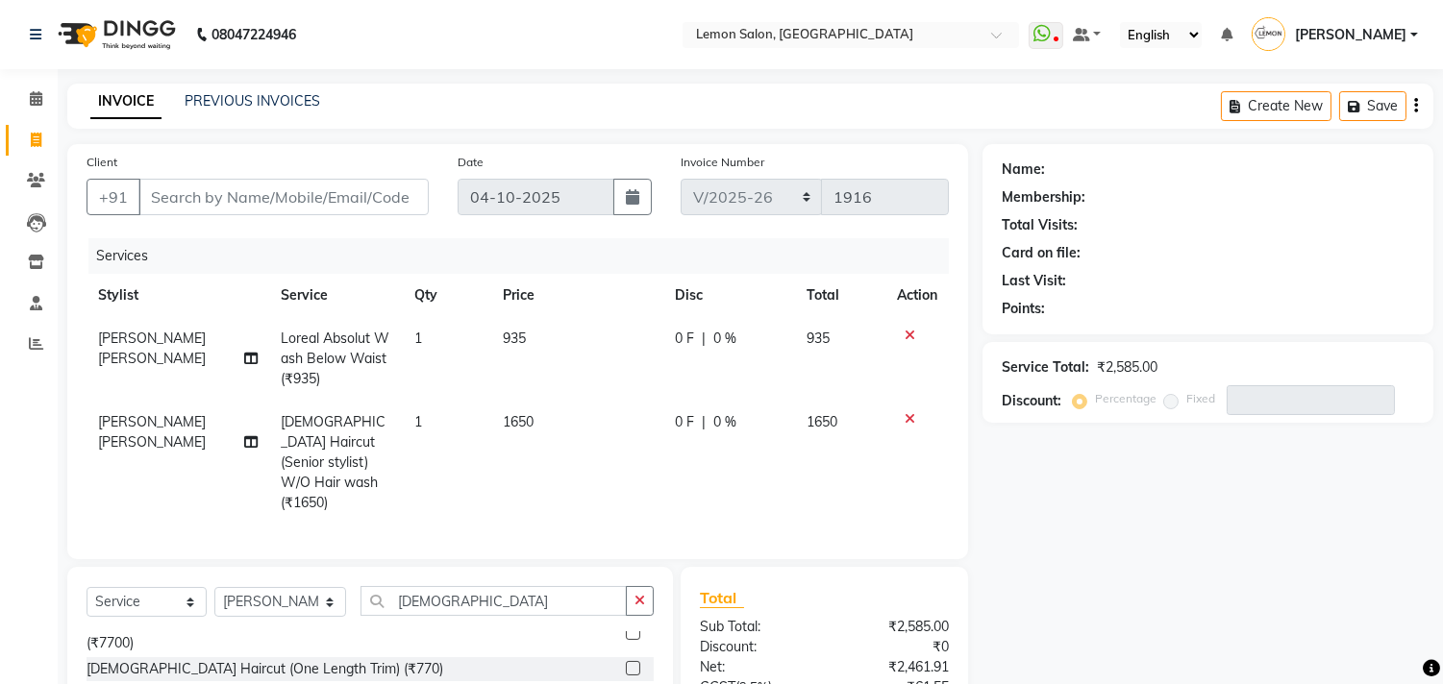
checkbox input "false"
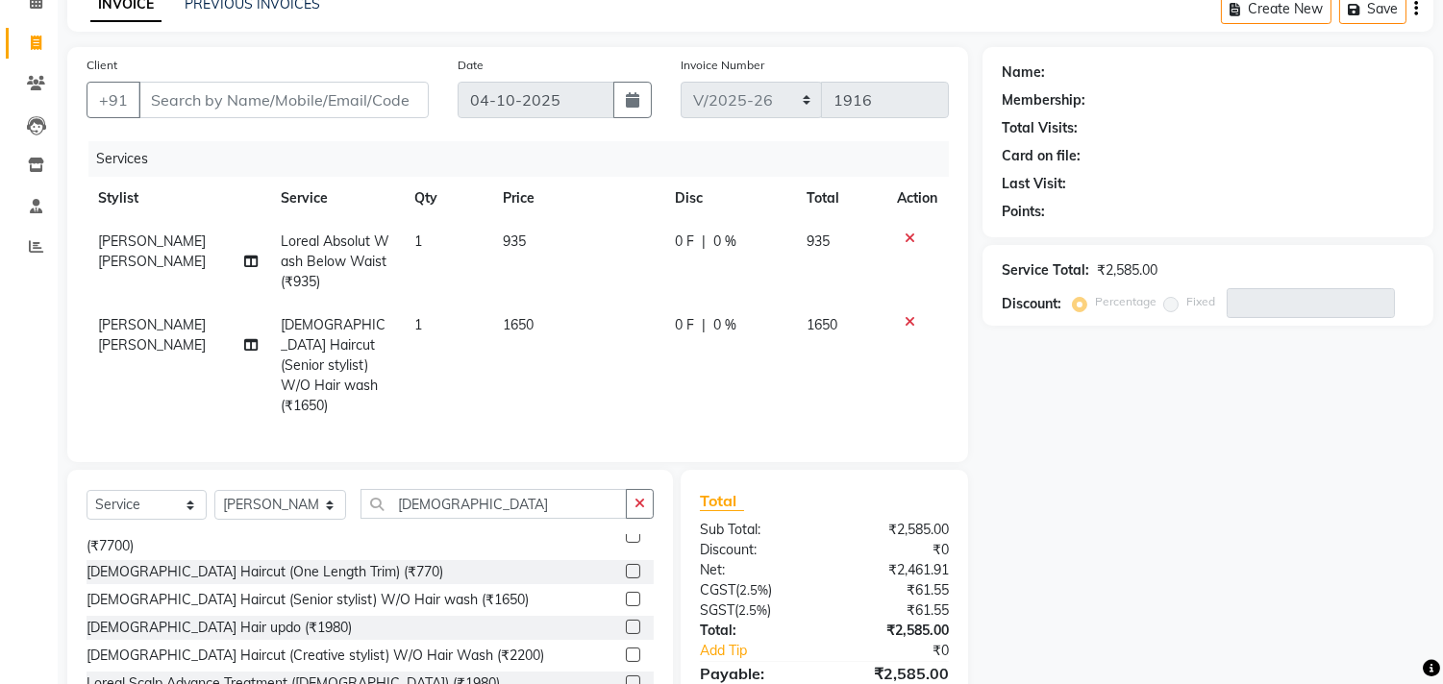
scroll to position [190, 0]
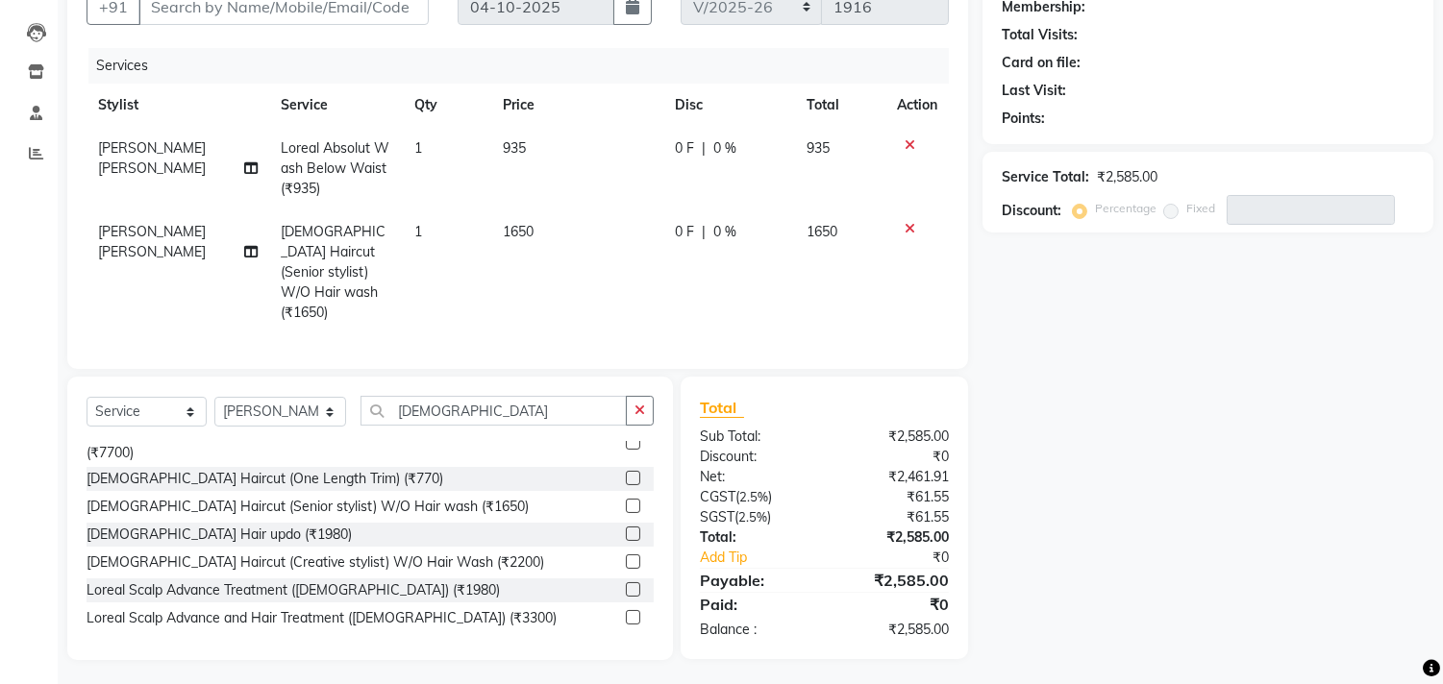
click at [904, 142] on icon at bounding box center [909, 144] width 11 height 13
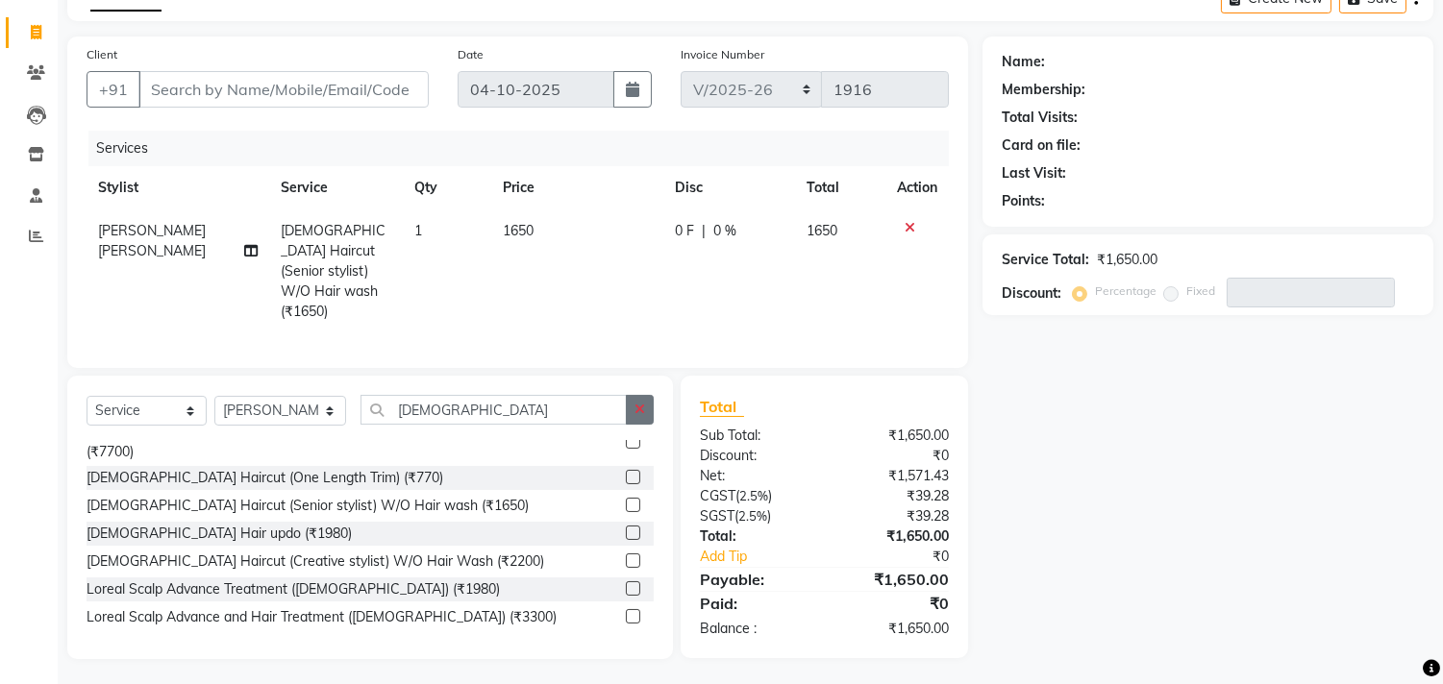
click at [639, 414] on button "button" at bounding box center [640, 410] width 28 height 30
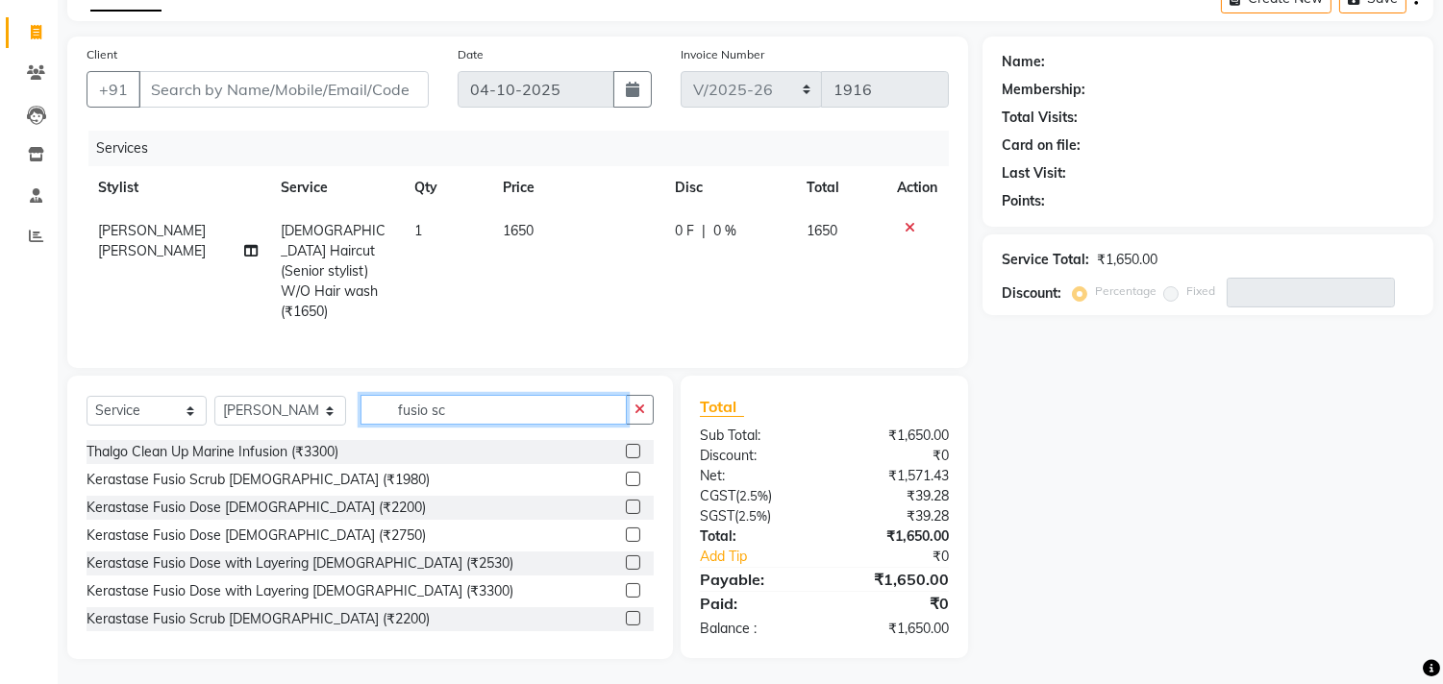
scroll to position [107, 0]
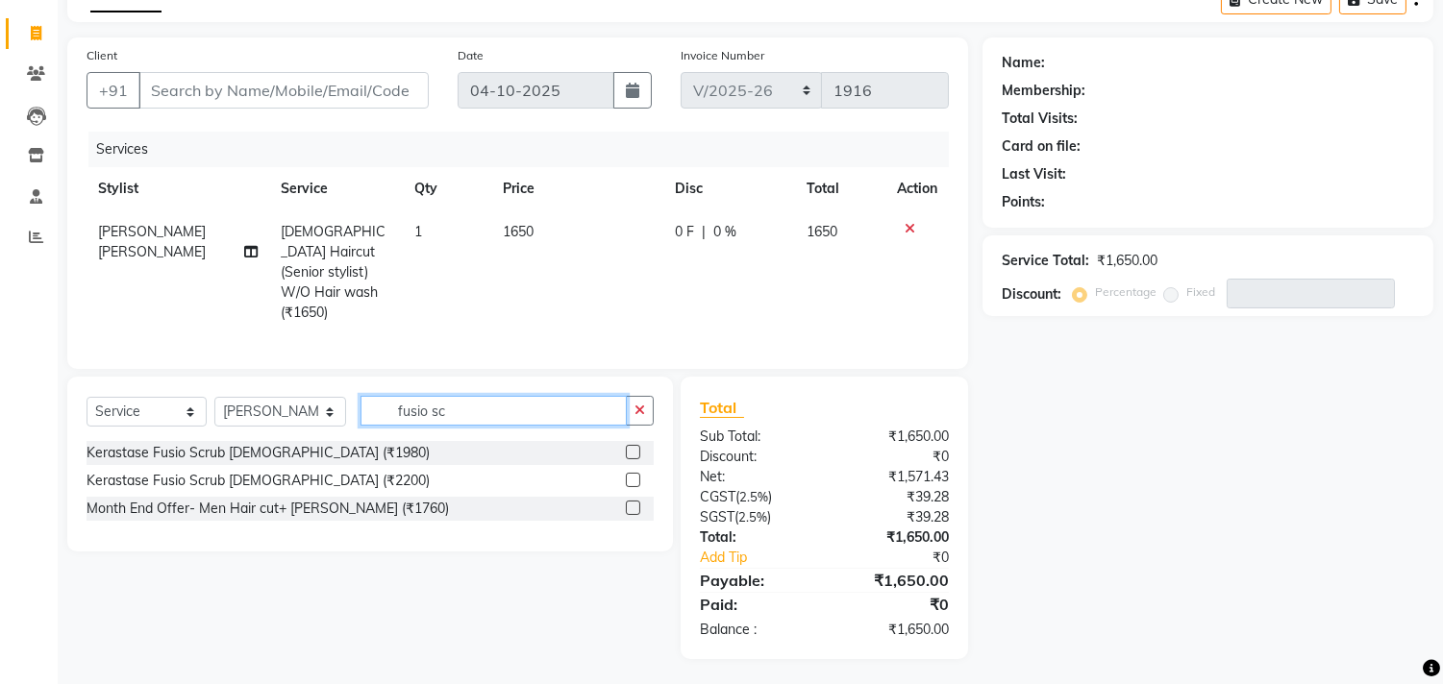
type input "fusio sc"
click at [632, 473] on label at bounding box center [633, 480] width 14 height 14
click at [632, 475] on input "checkbox" at bounding box center [632, 481] width 12 height 12
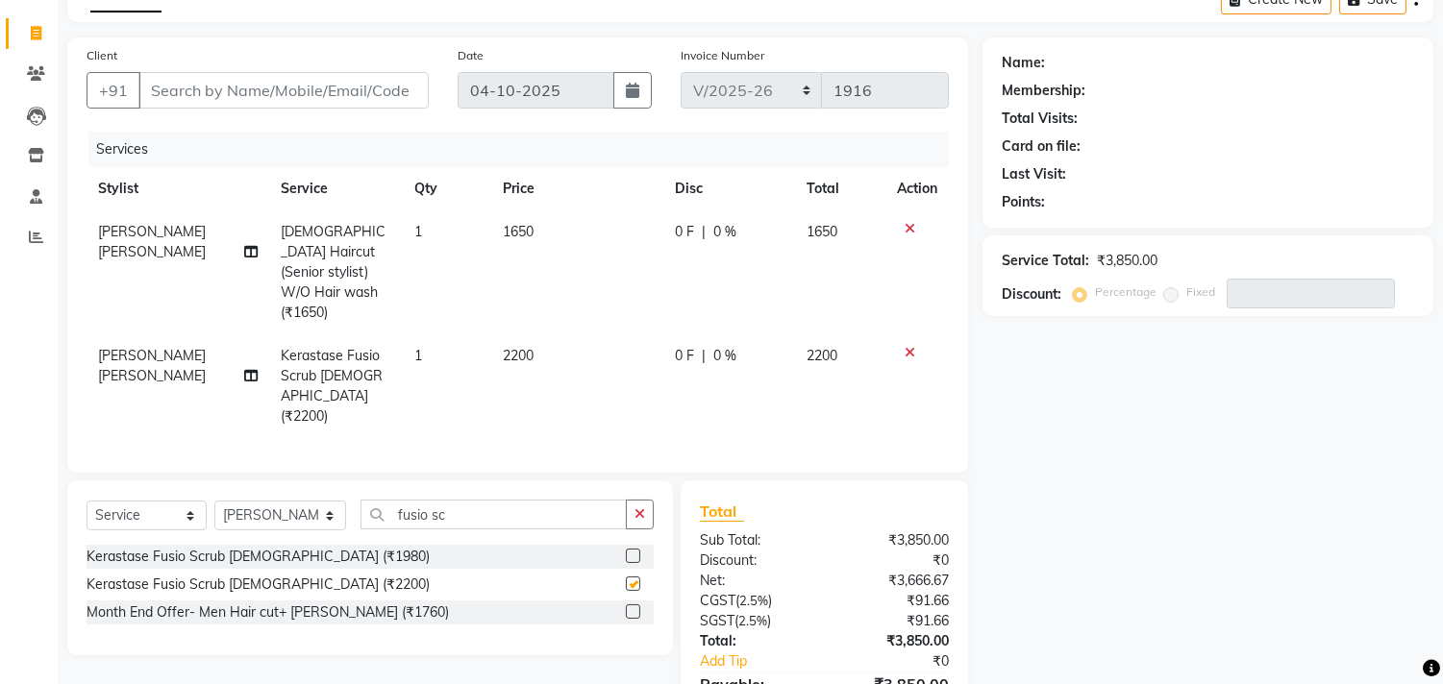
checkbox input "false"
click at [909, 346] on icon at bounding box center [909, 352] width 11 height 13
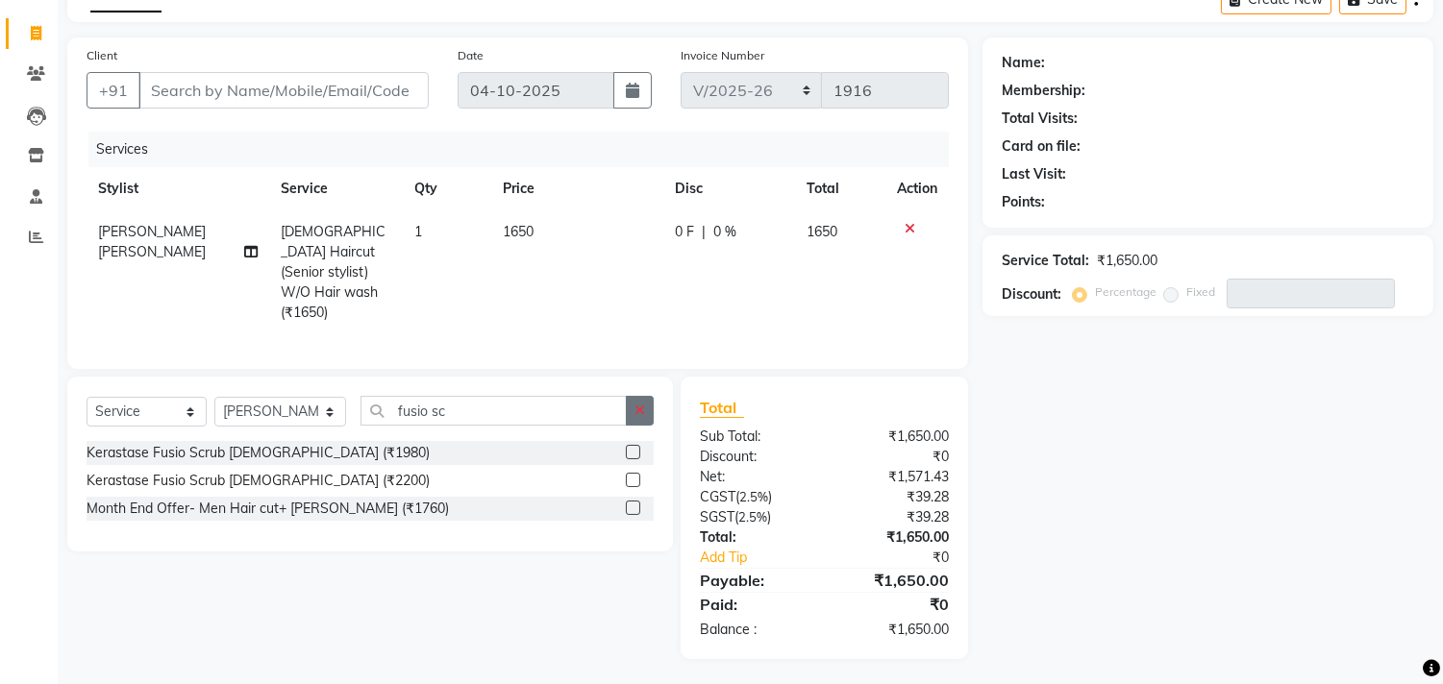
click at [646, 410] on button "button" at bounding box center [640, 411] width 28 height 30
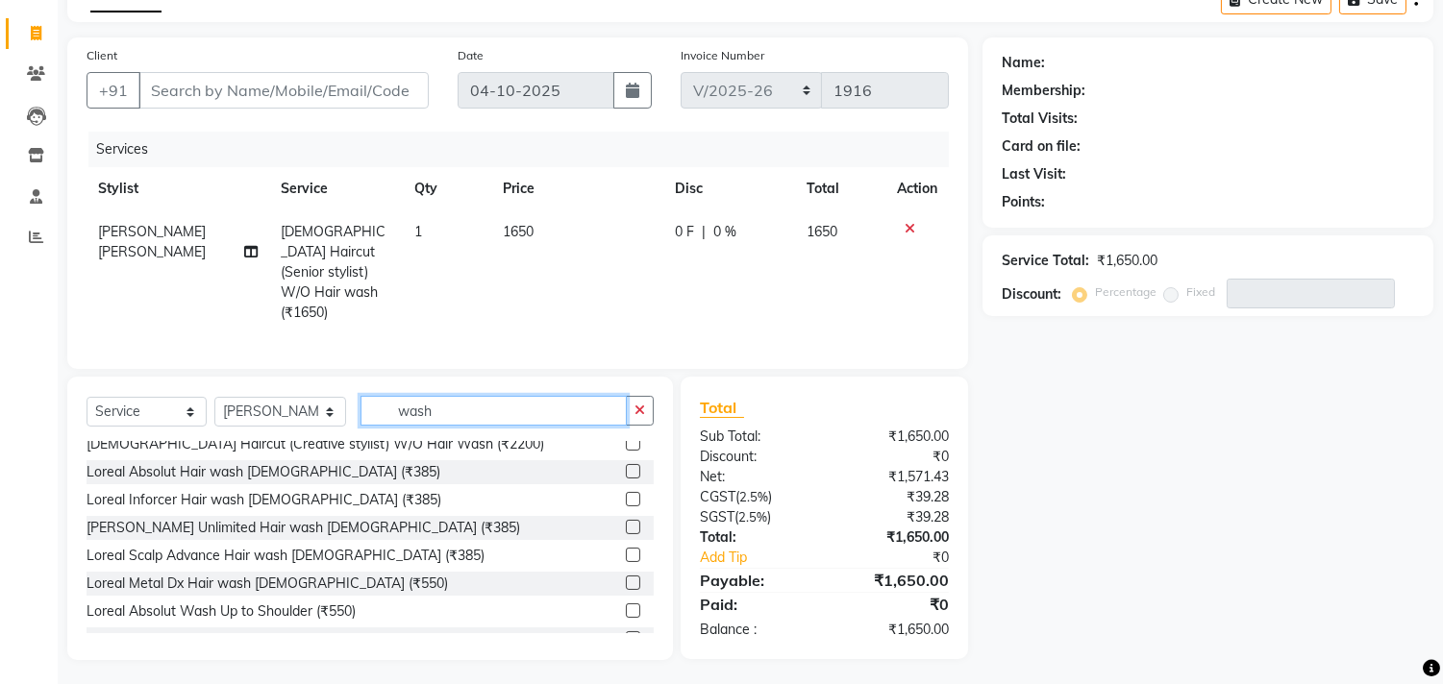
scroll to position [533, 0]
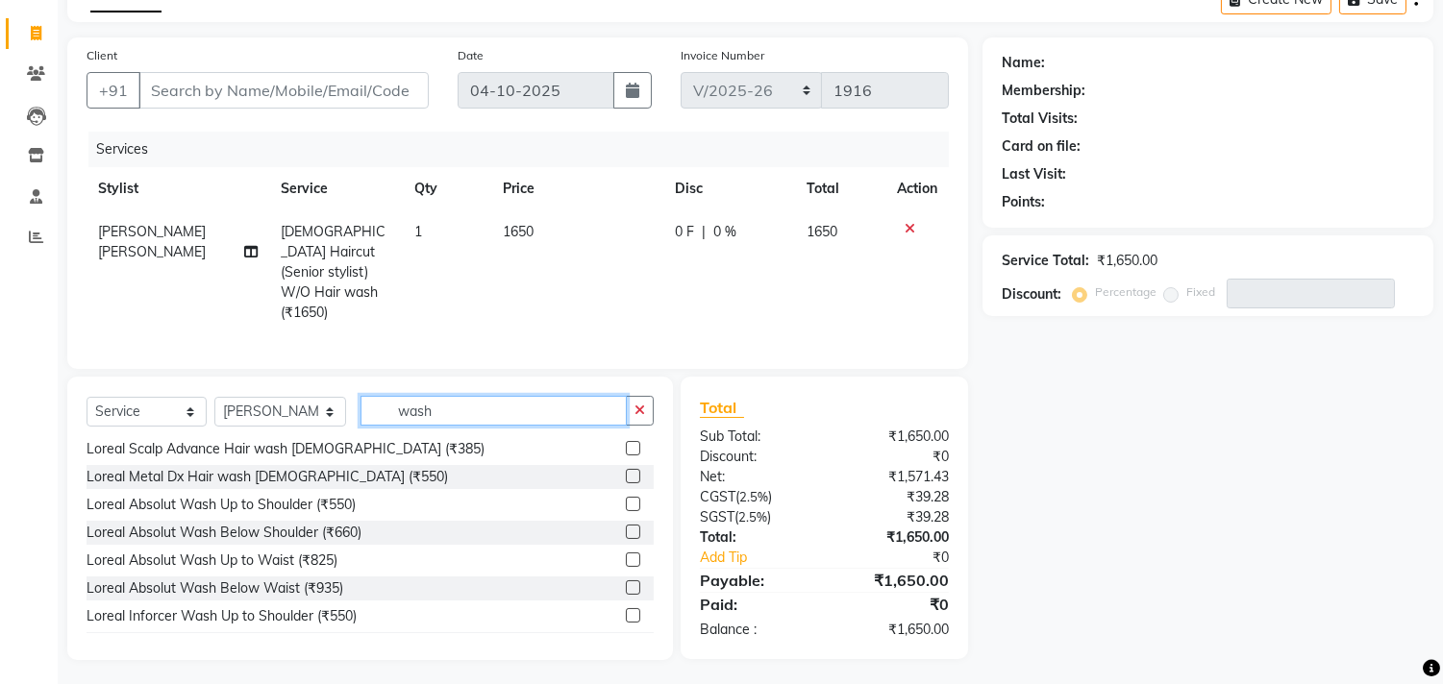
type input "wash"
click at [626, 581] on label at bounding box center [633, 588] width 14 height 14
click at [626, 582] on input "checkbox" at bounding box center [632, 588] width 12 height 12
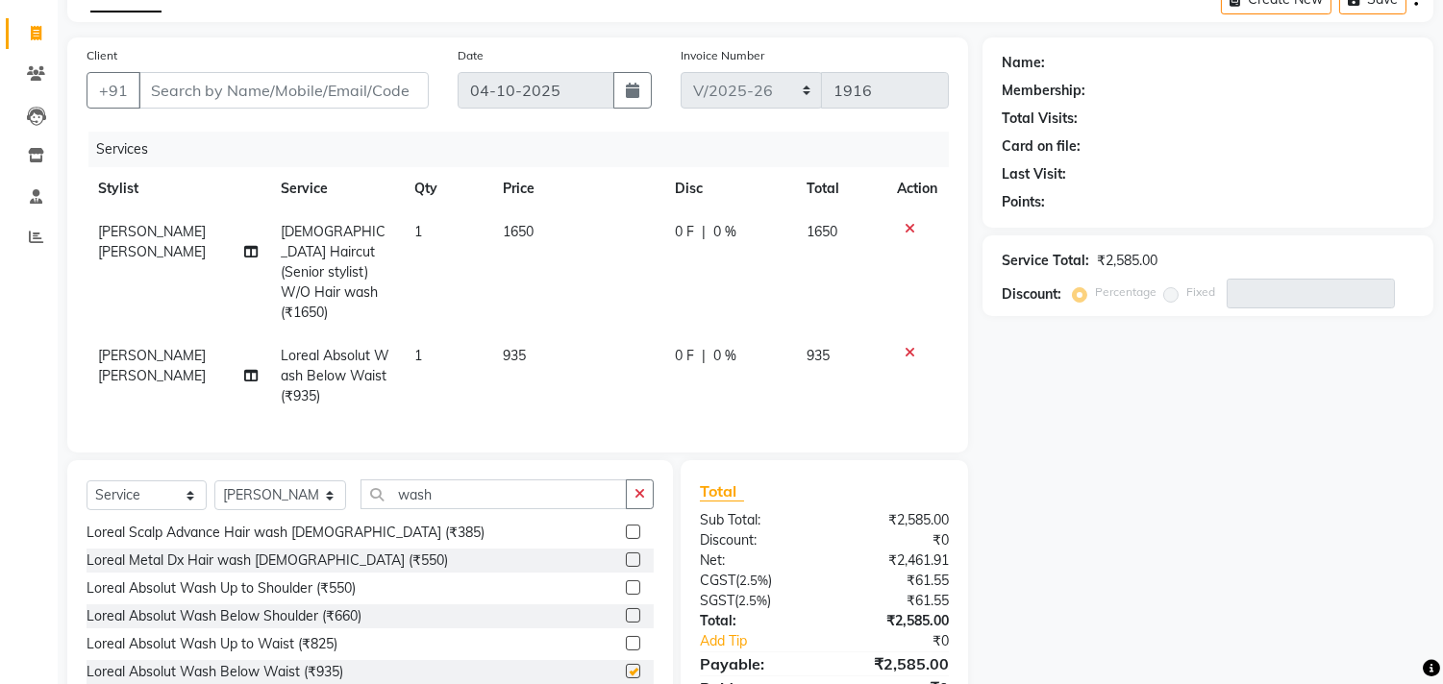
checkbox input "false"
click at [258, 503] on select "Select Stylist Arun Arndive Ashfak Danish Mansoori DC Faheem Malik Kajal Pawar …" at bounding box center [280, 496] width 132 height 30
select select "66497"
click at [214, 481] on select "Select Stylist Arun Arndive Ashfak Danish Mansoori DC Faheem Malik Kajal Pawar …" at bounding box center [280, 496] width 132 height 30
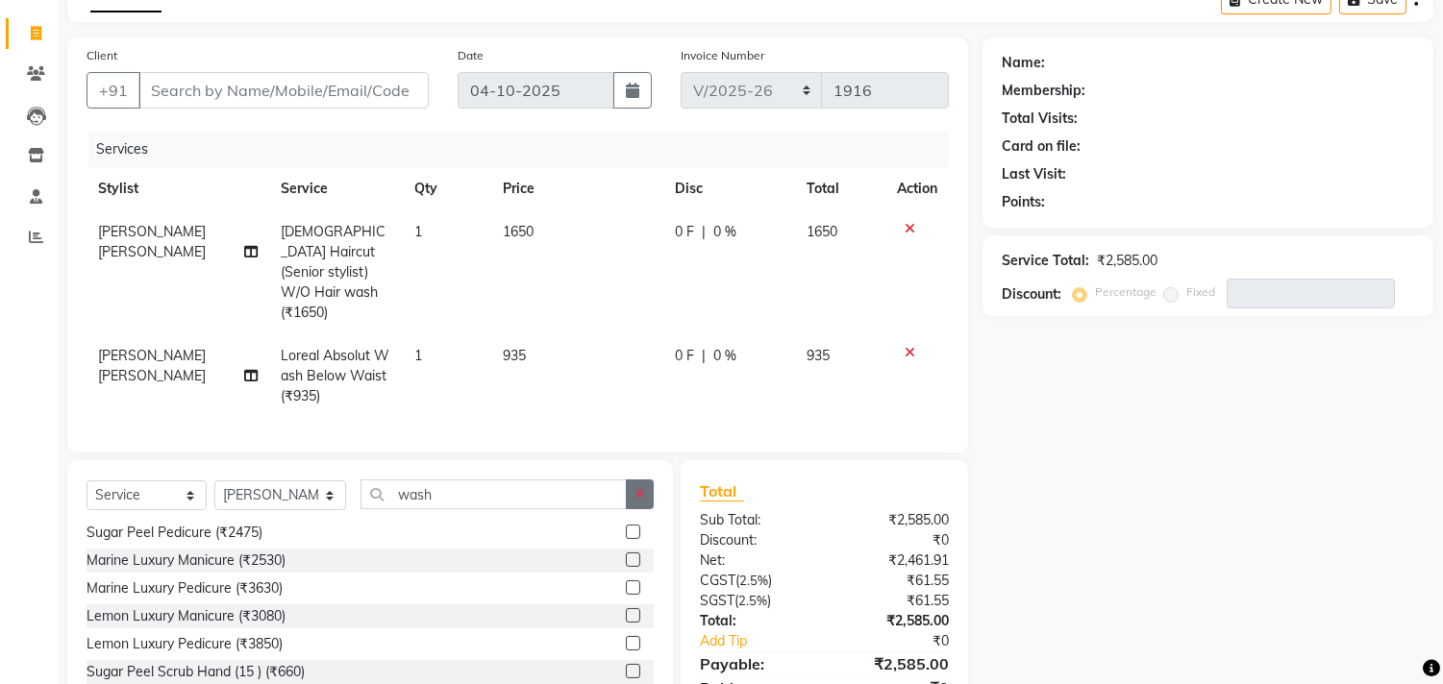
click at [640, 490] on icon "button" at bounding box center [639, 493] width 11 height 13
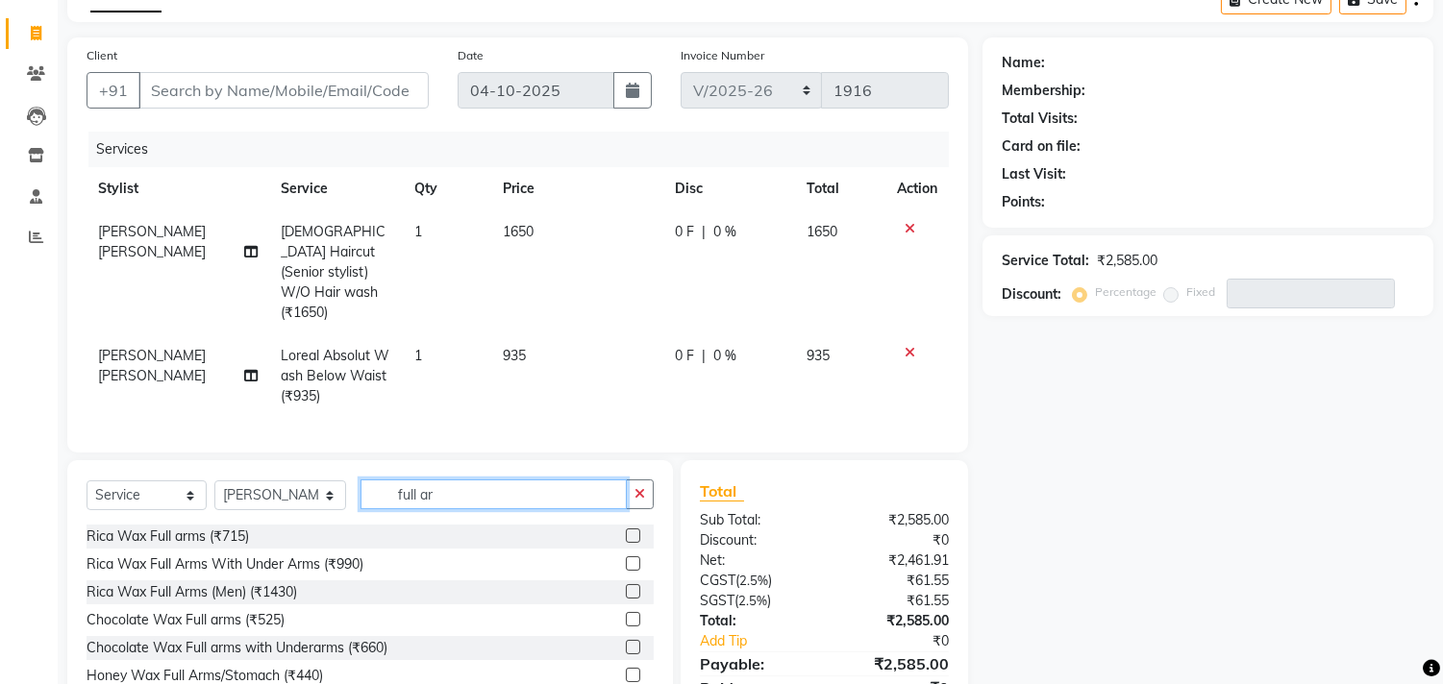
type input "full ar"
click at [626, 529] on label at bounding box center [633, 536] width 14 height 14
click at [626, 531] on input "checkbox" at bounding box center [632, 537] width 12 height 12
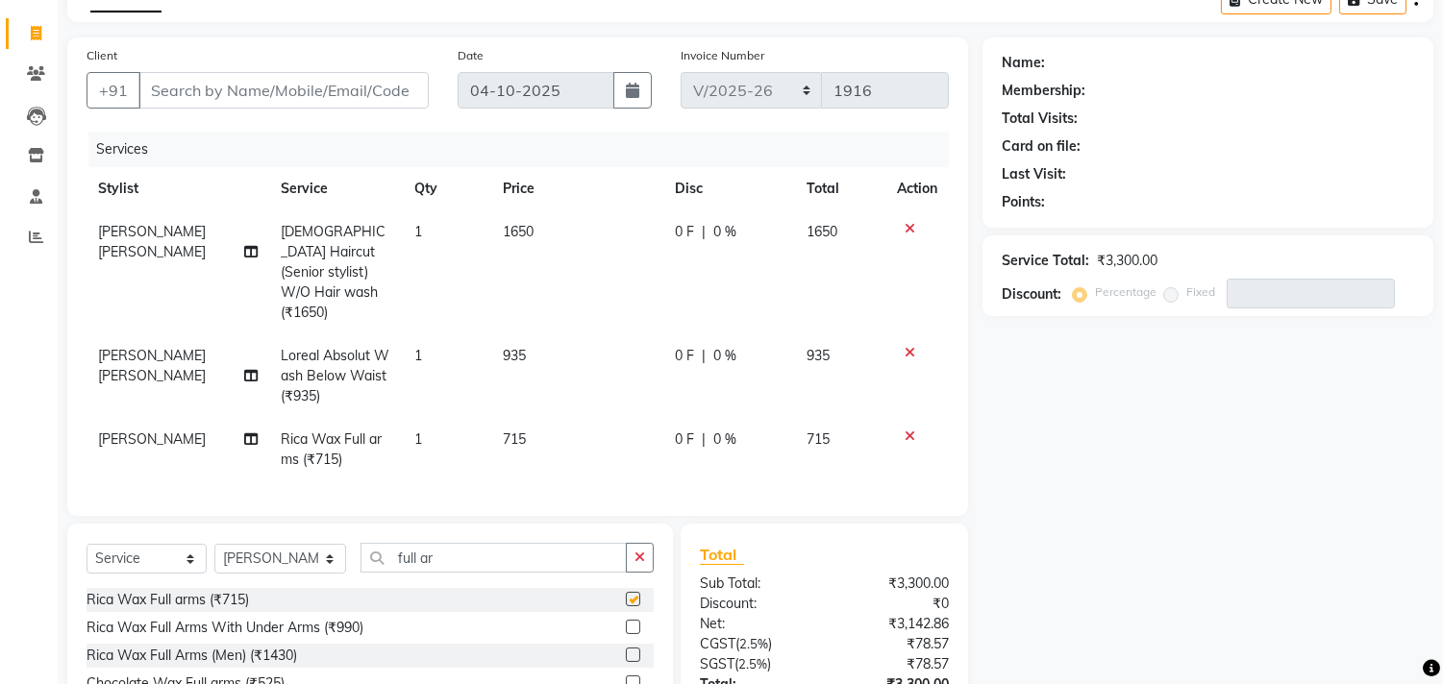
checkbox input "false"
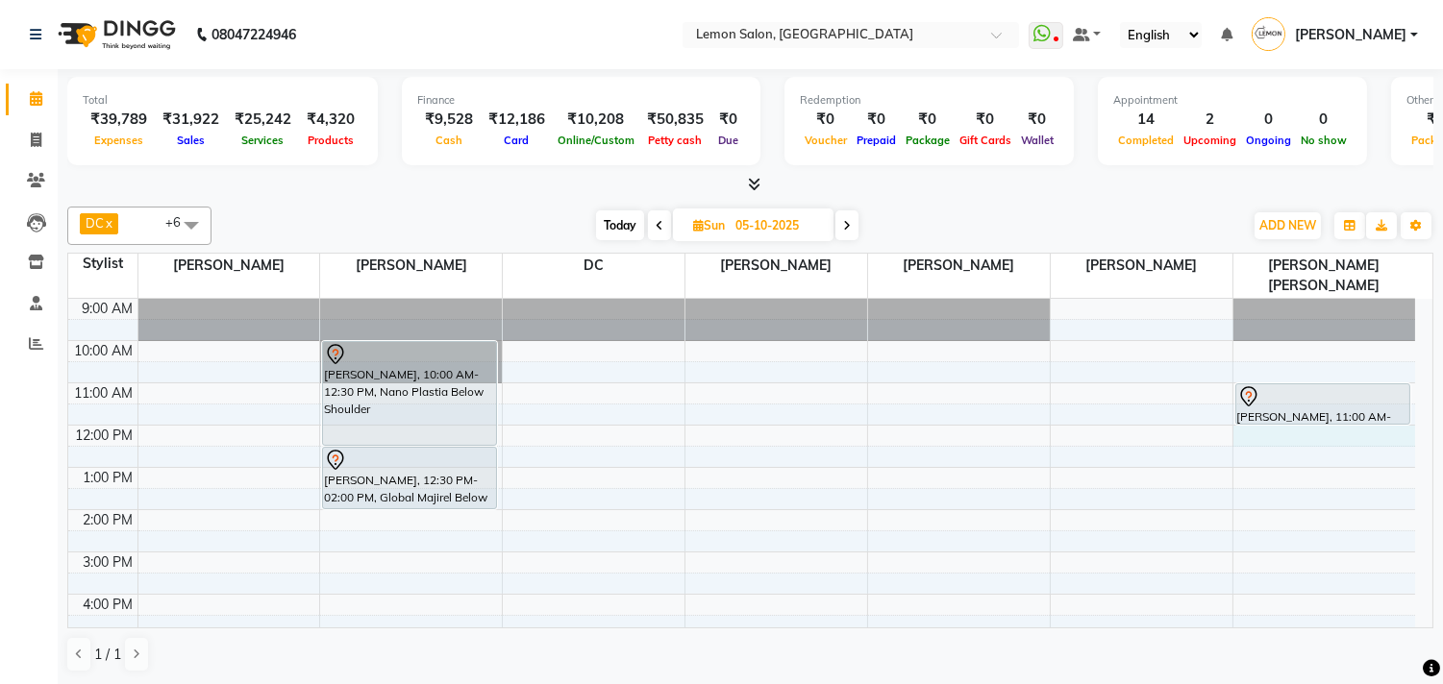
click at [1241, 413] on div "9:00 AM 10:00 AM 11:00 AM 12:00 PM 1:00 PM 2:00 PM 3:00 PM 4:00 PM 5:00 PM 6:00…" at bounding box center [741, 594] width 1347 height 591
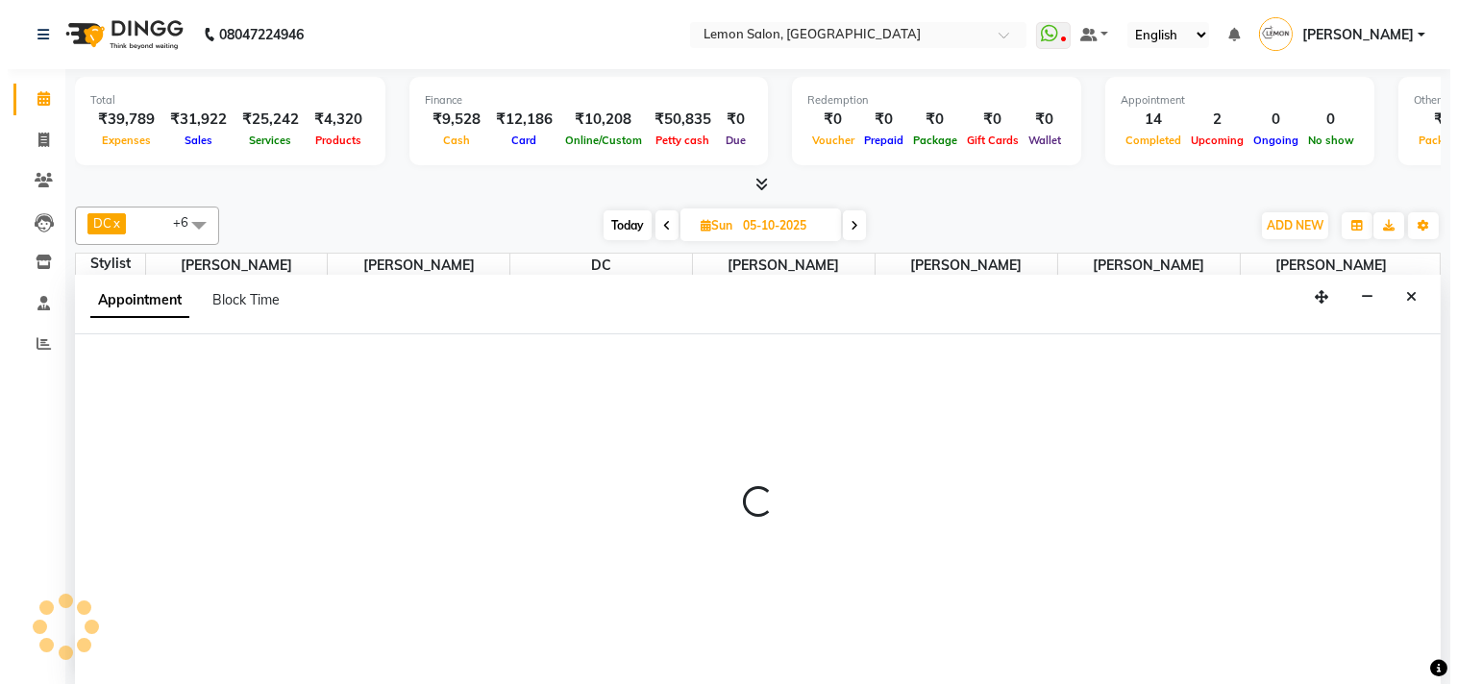
scroll to position [1, 0]
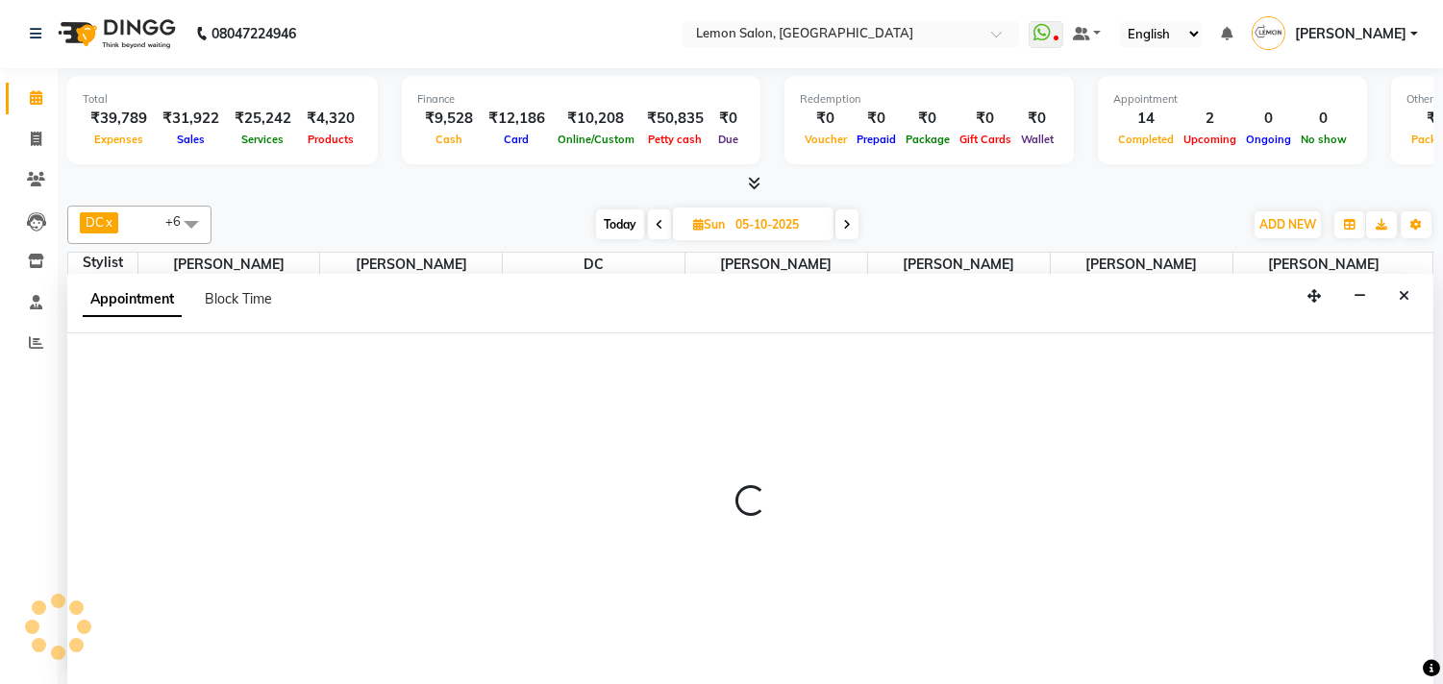
select select "92039"
select select "720"
select select "tentative"
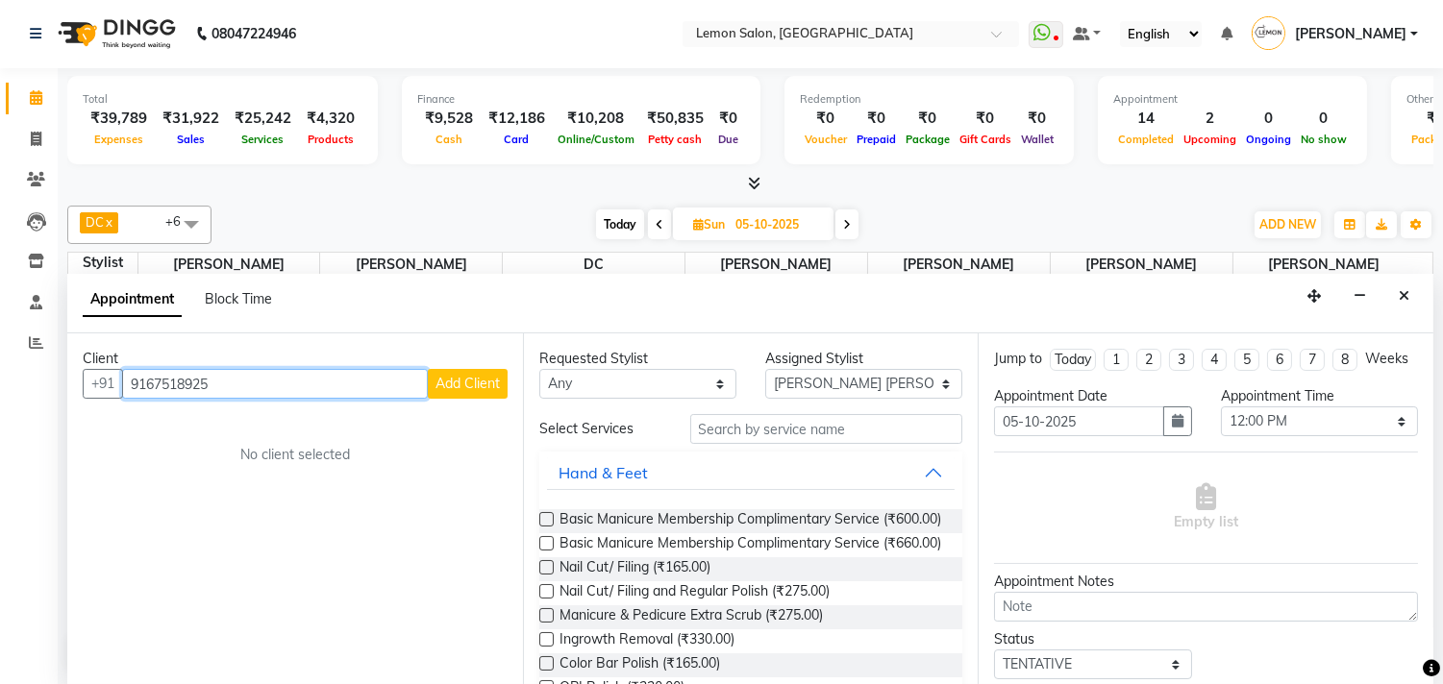
type input "9167518925"
click at [453, 389] on span "Add Client" at bounding box center [467, 383] width 64 height 17
select select "22"
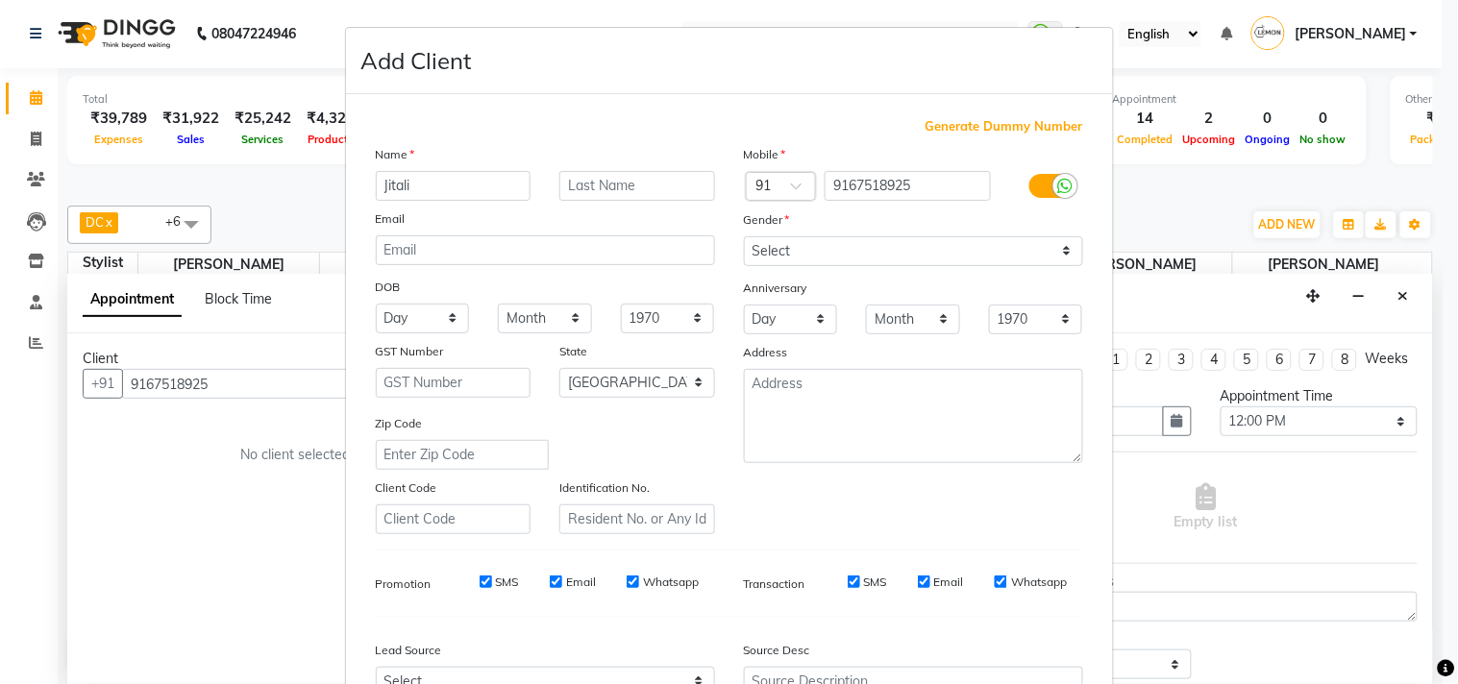
type input "Jitali"
click at [769, 247] on select "Select Male Female Other Prefer Not To Say" at bounding box center [913, 251] width 339 height 30
select select "female"
click at [744, 236] on select "Select Male Female Other Prefer Not To Say" at bounding box center [913, 251] width 339 height 30
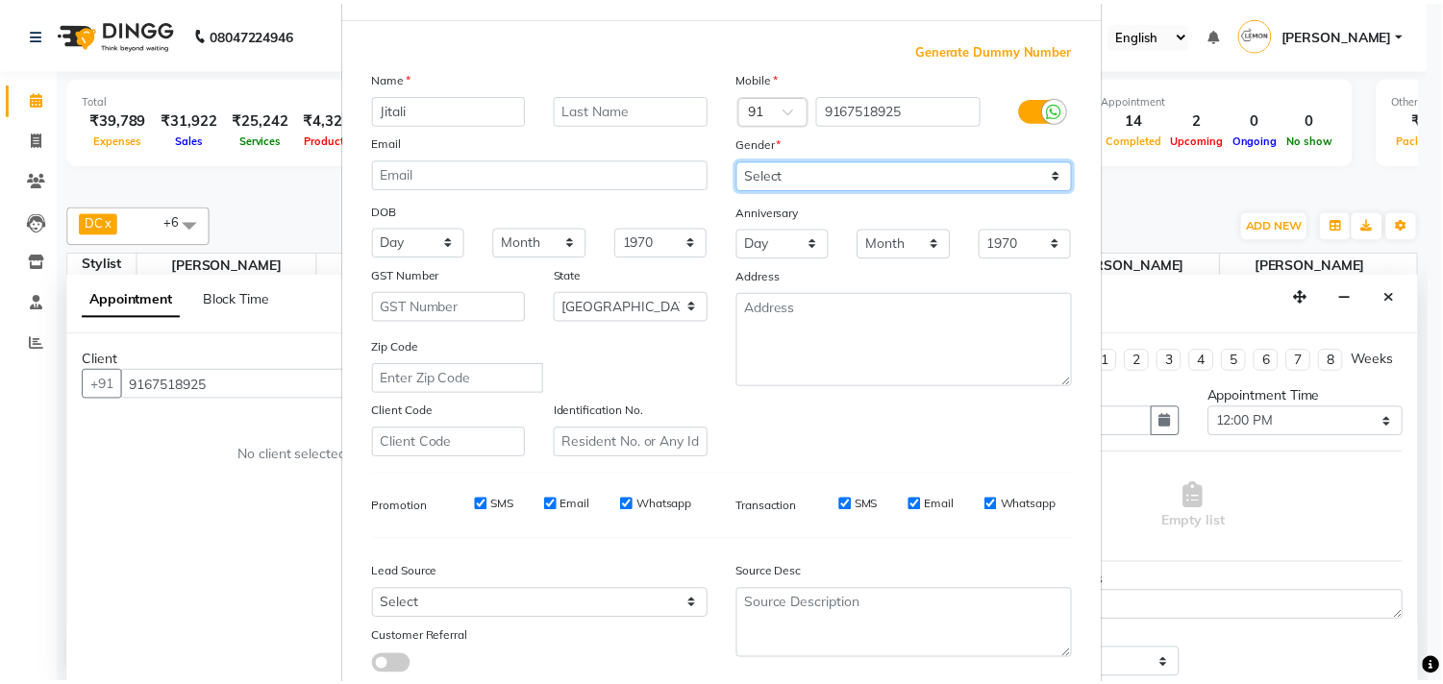
scroll to position [204, 0]
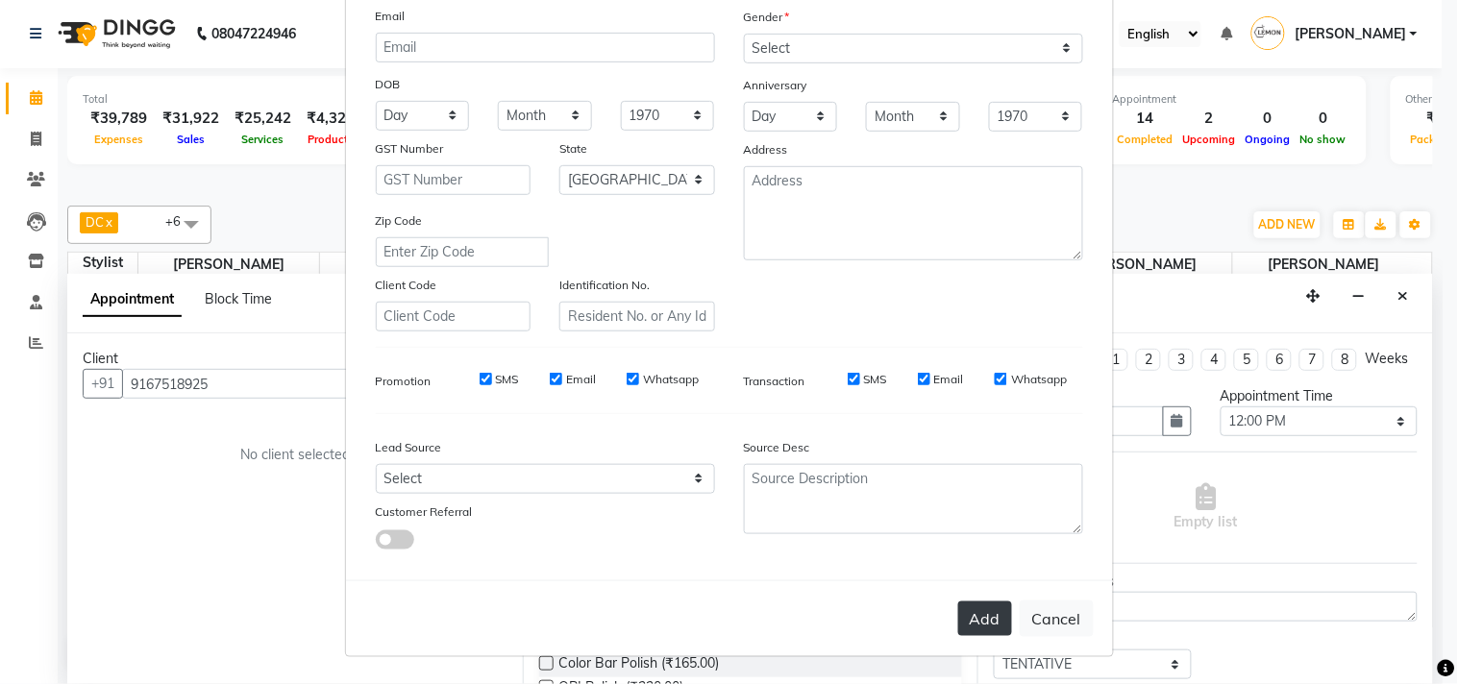
click at [1002, 621] on button "Add" at bounding box center [985, 619] width 54 height 35
select select
select select "null"
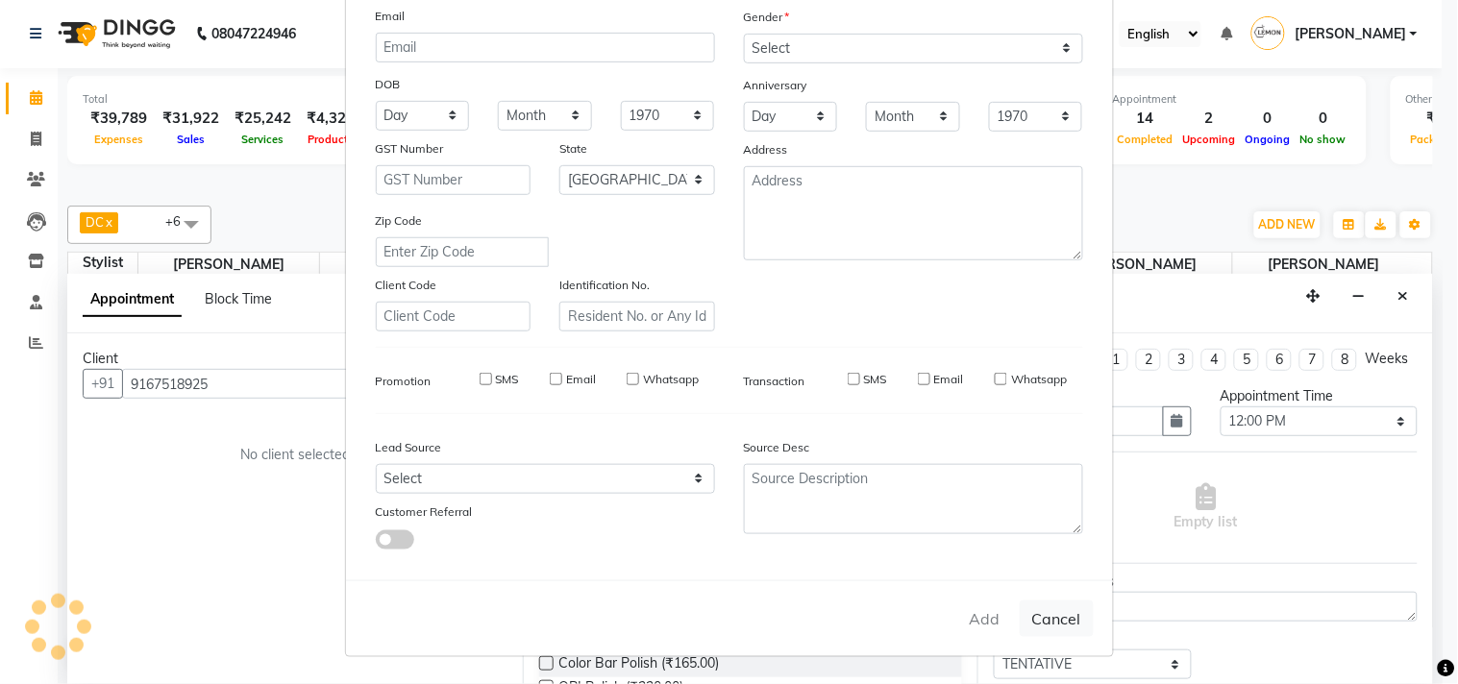
select select
checkbox input "false"
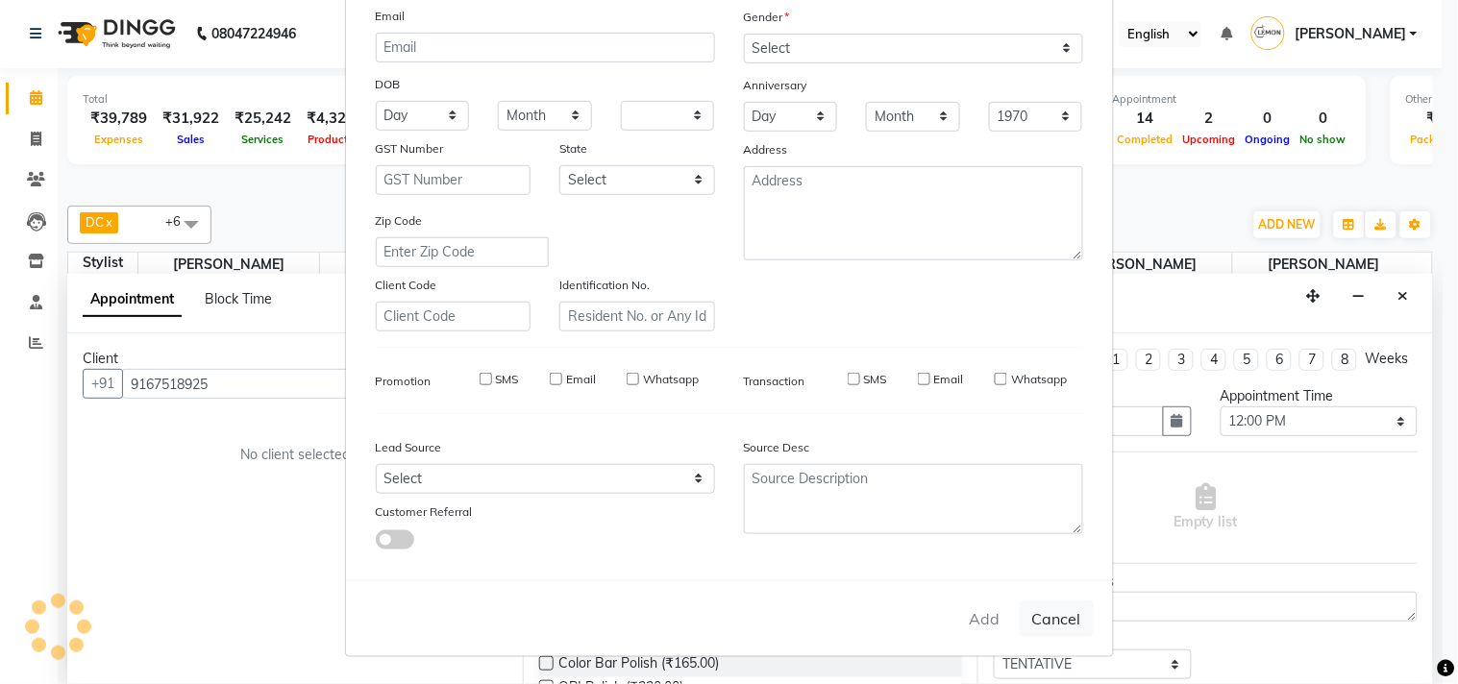
checkbox input "false"
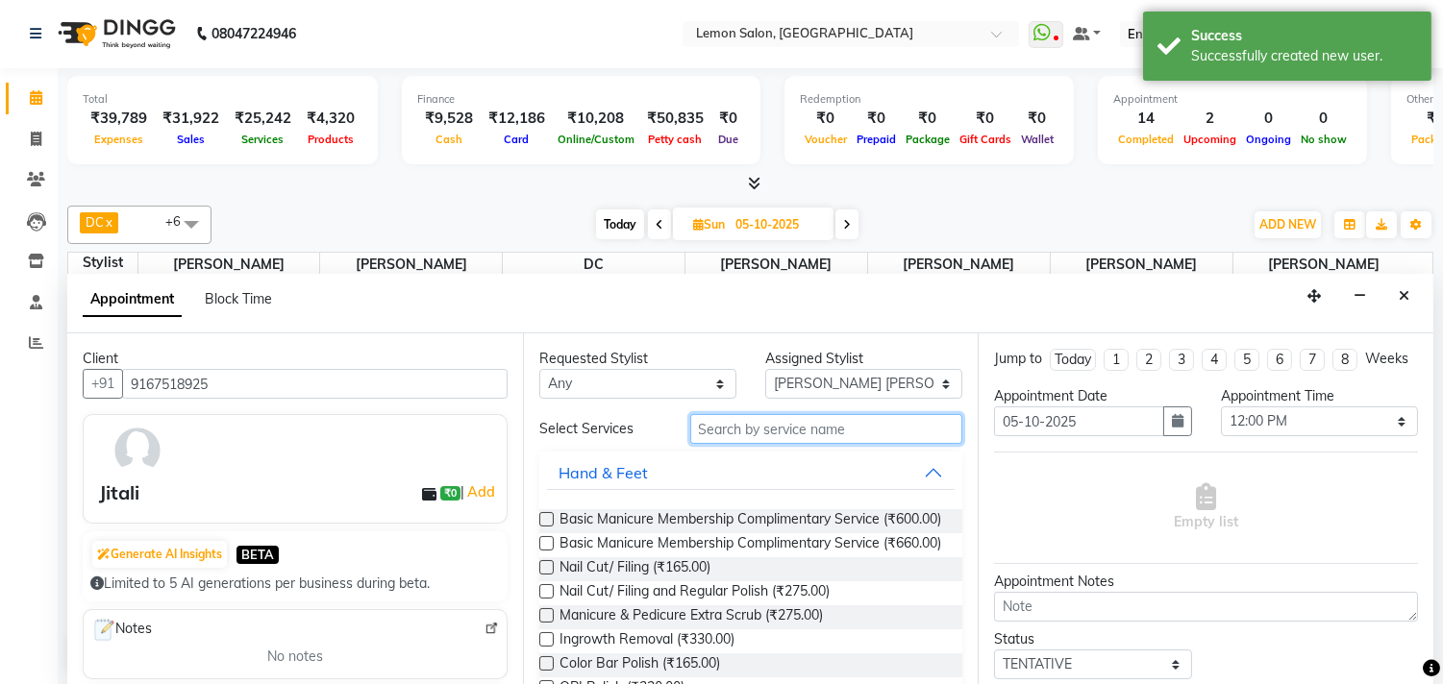
click at [765, 438] on input "text" at bounding box center [826, 429] width 273 height 30
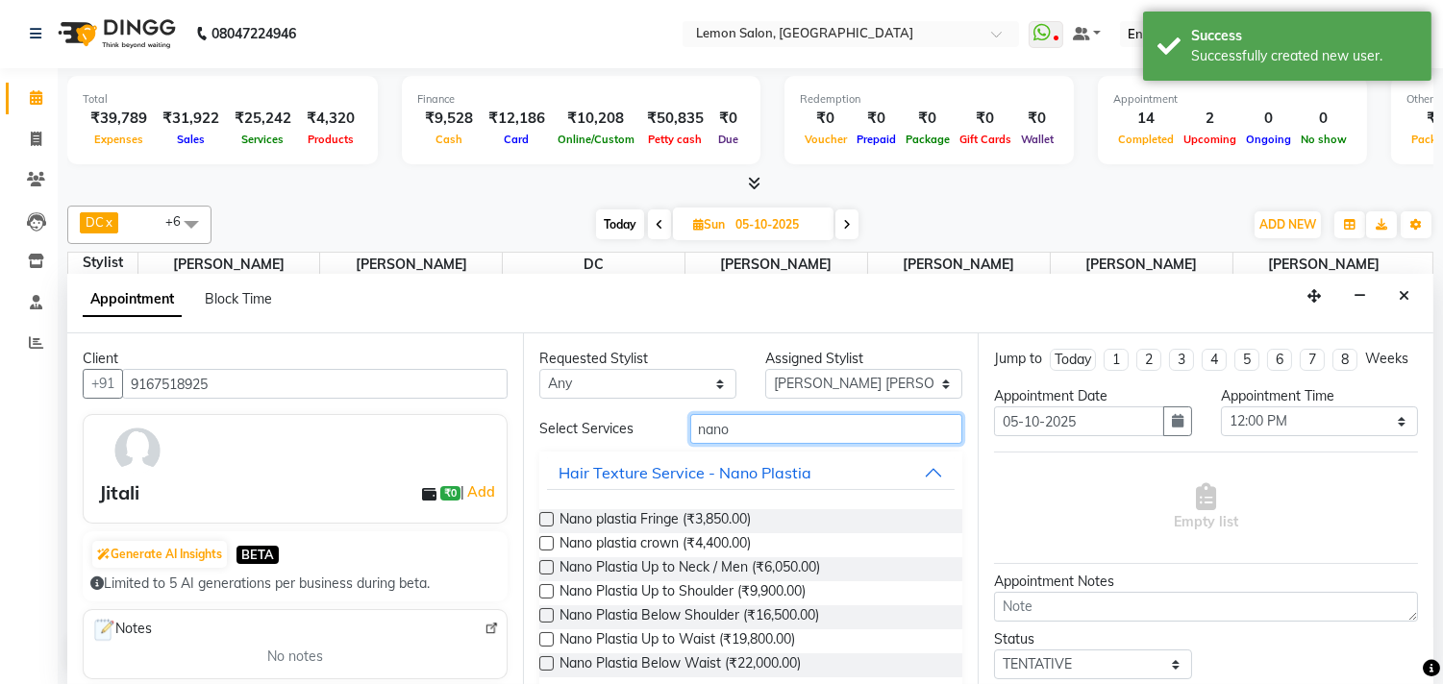
type input "nano"
click at [549, 588] on label at bounding box center [546, 591] width 14 height 14
click at [549, 588] on input "checkbox" at bounding box center [545, 593] width 12 height 12
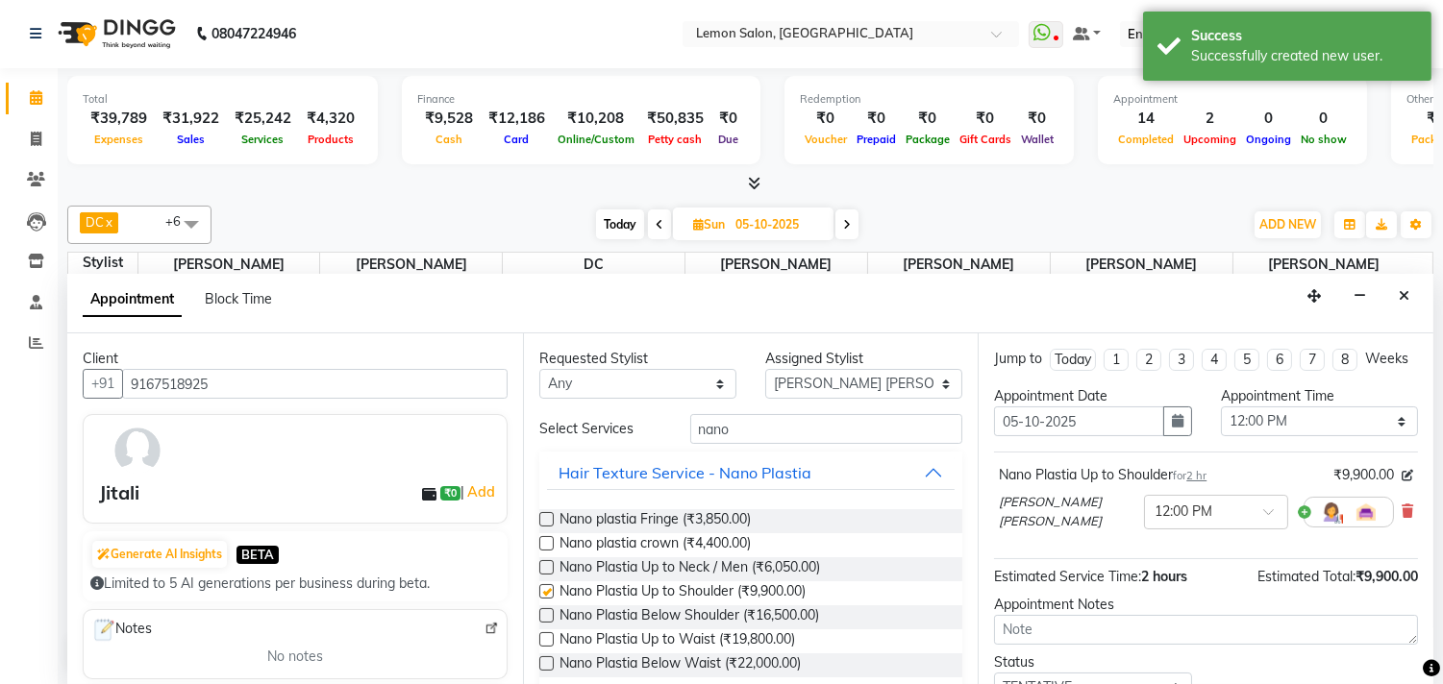
checkbox input "false"
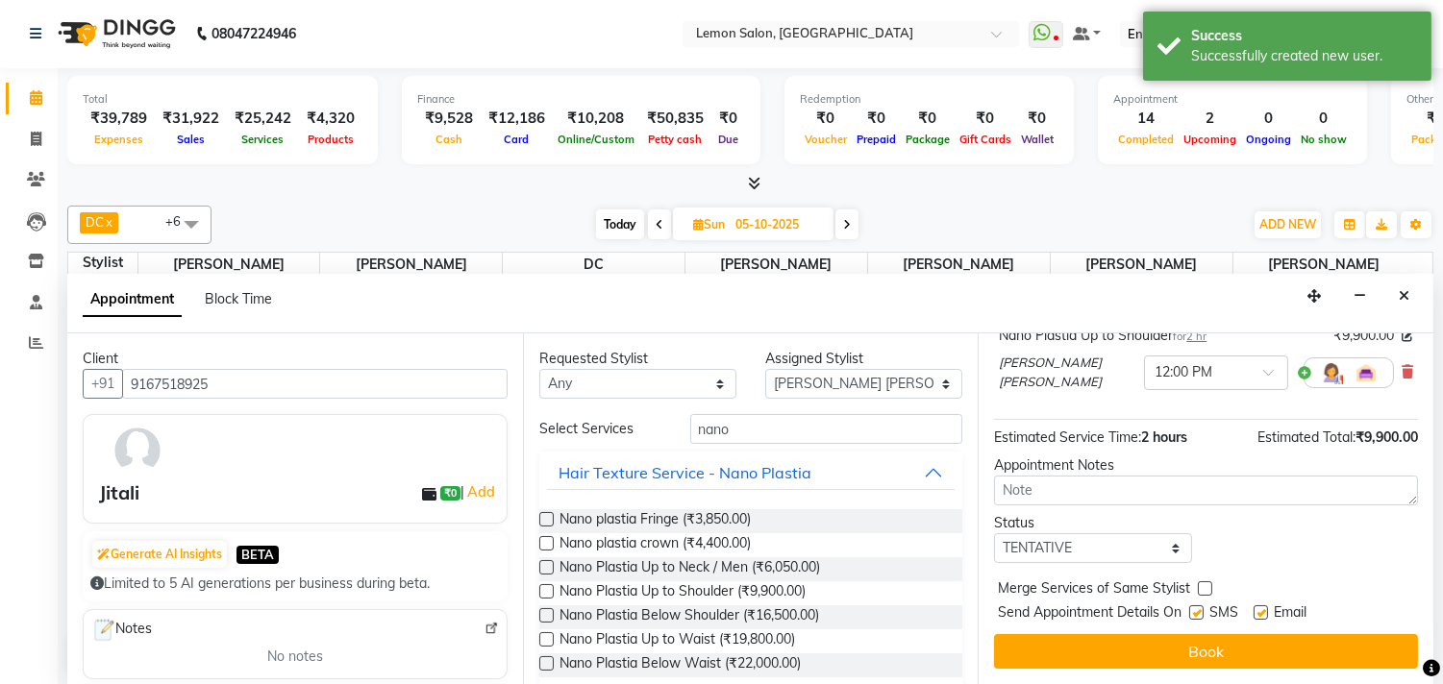
scroll to position [155, 0]
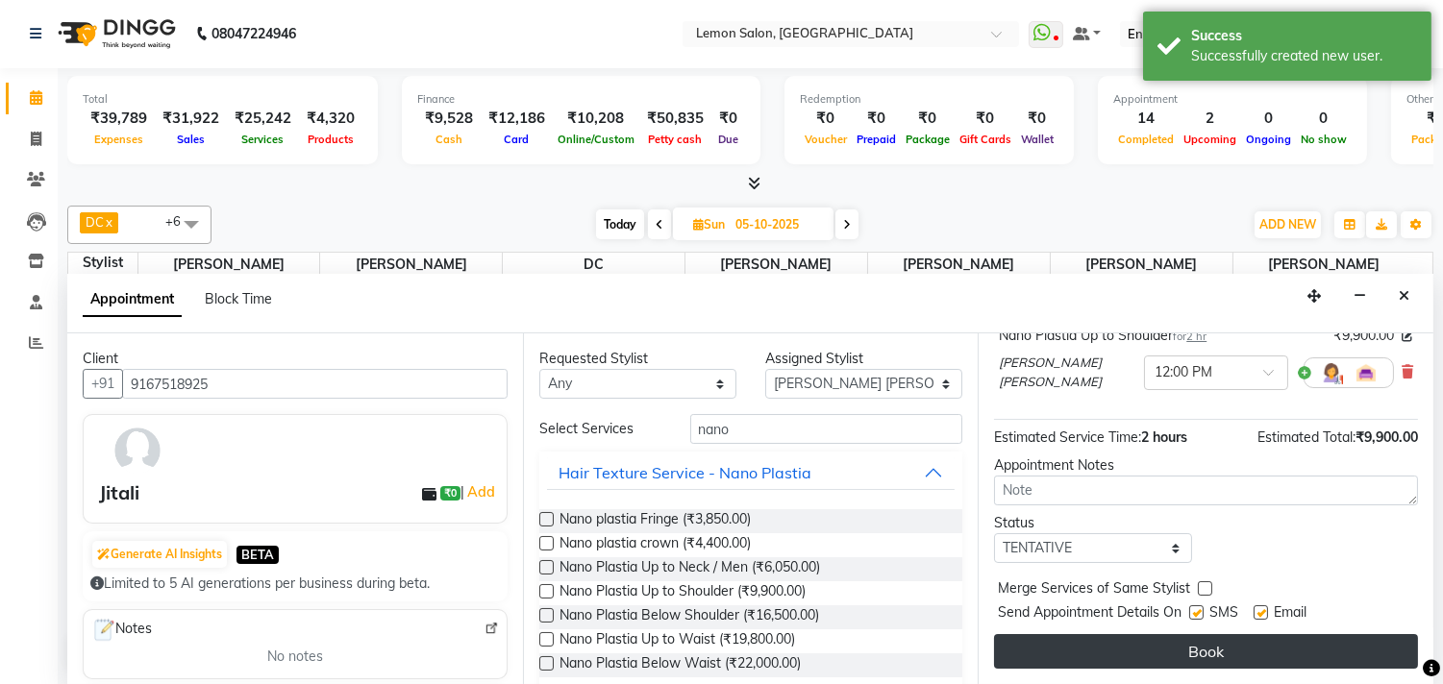
click at [1135, 642] on button "Book" at bounding box center [1206, 651] width 424 height 35
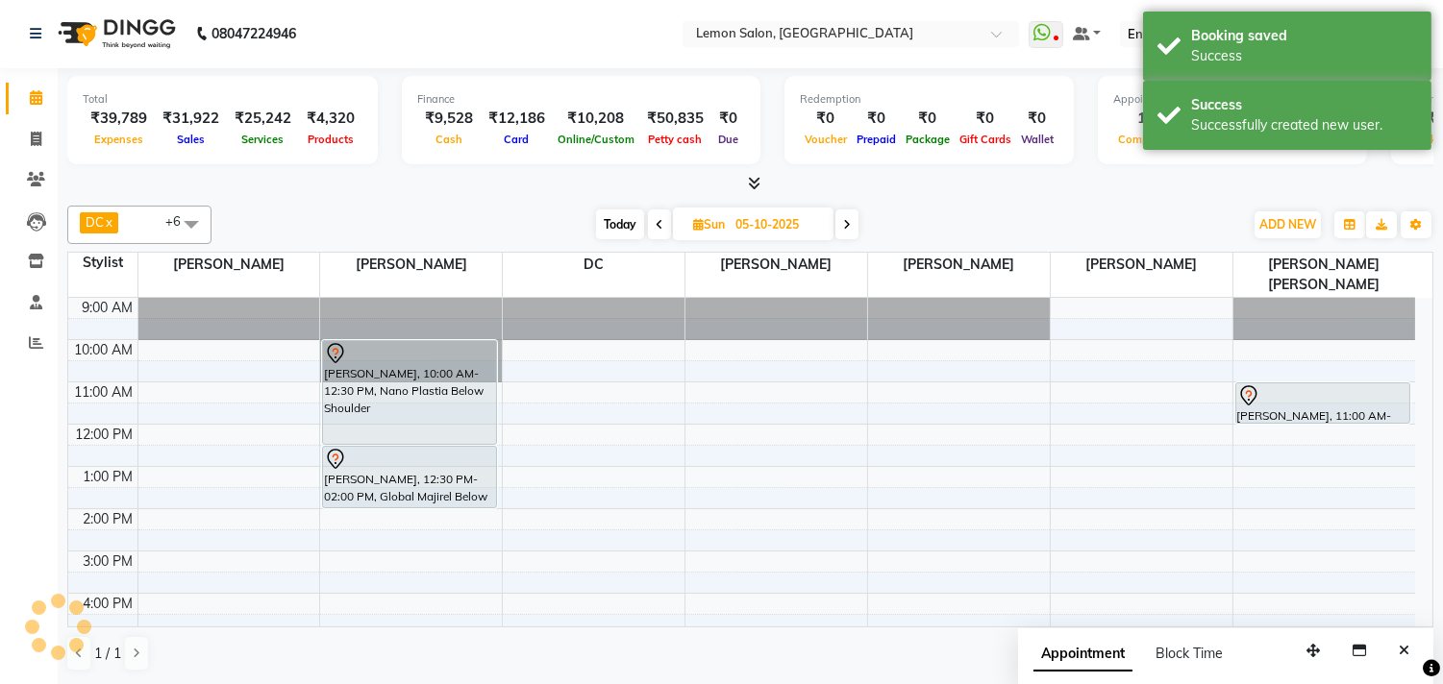
scroll to position [0, 0]
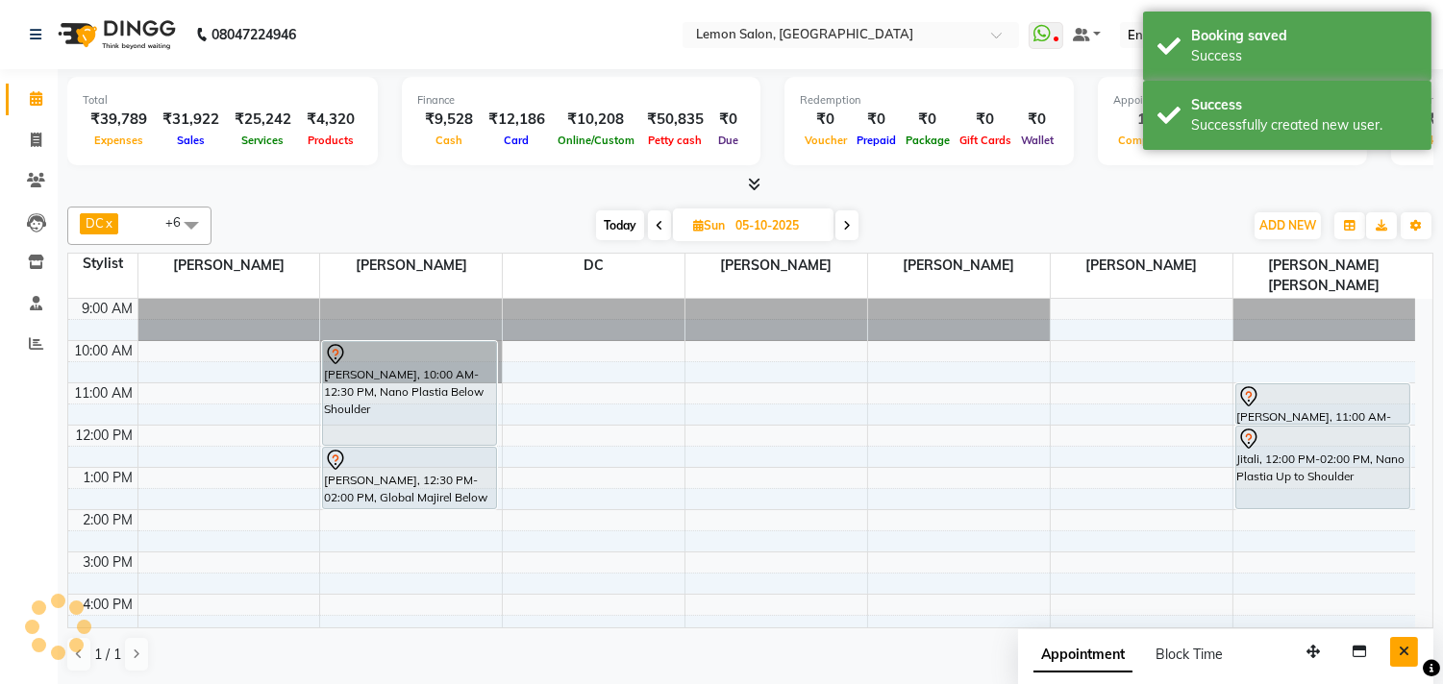
click at [1401, 642] on button "Close" at bounding box center [1404, 652] width 28 height 30
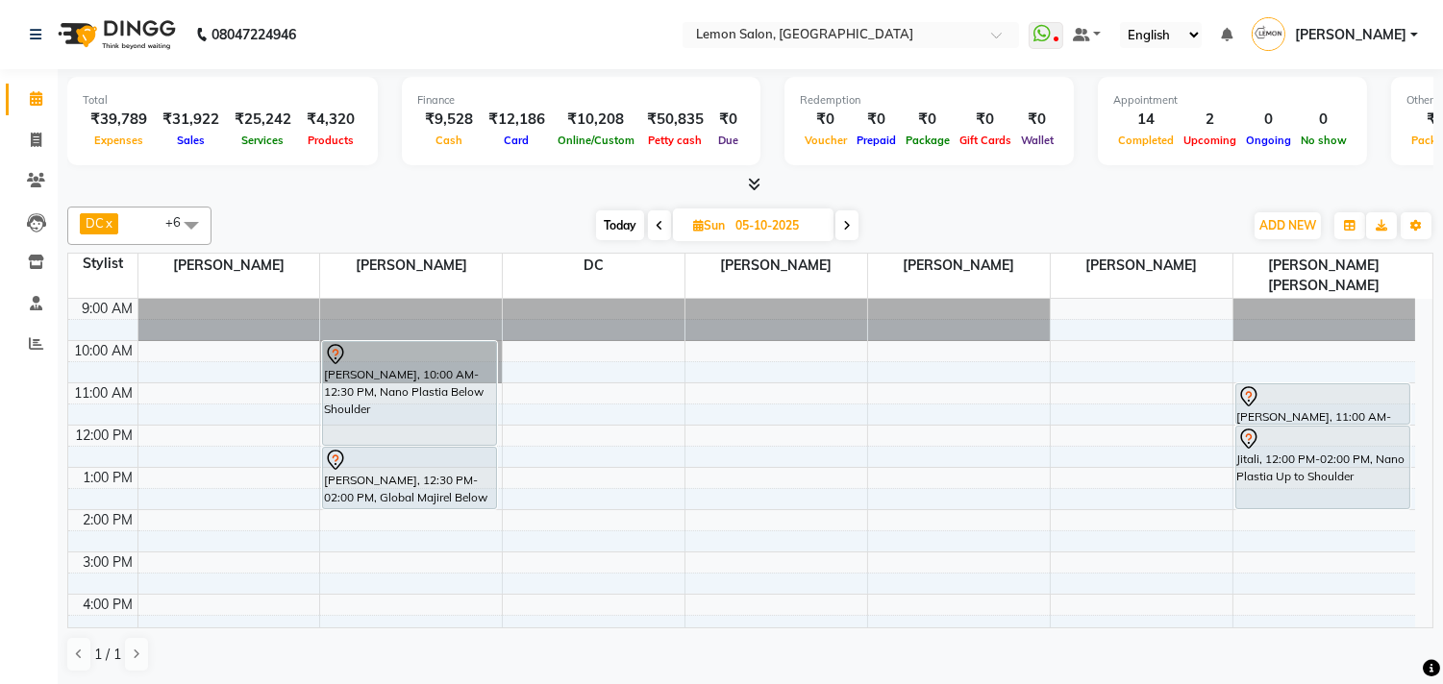
click at [632, 221] on span "Today" at bounding box center [620, 225] width 48 height 30
type input "04-10-2025"
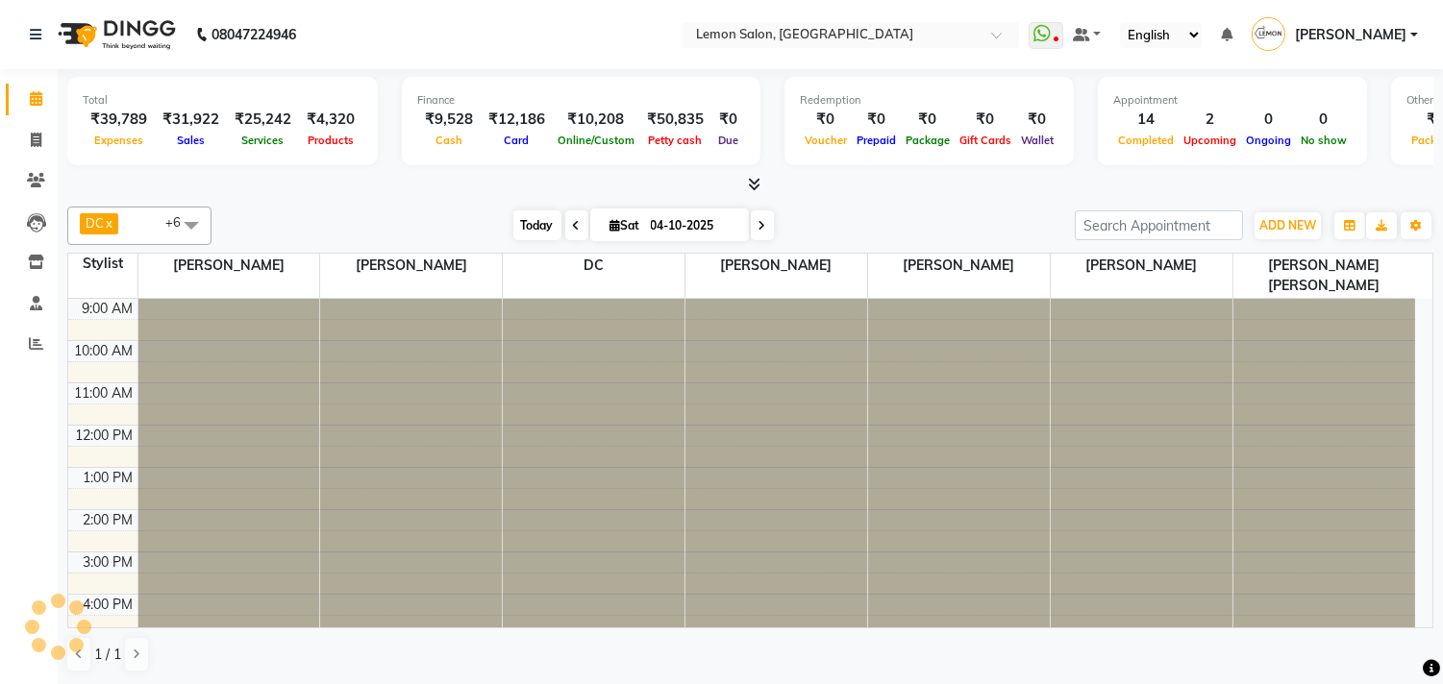
scroll to position [244, 0]
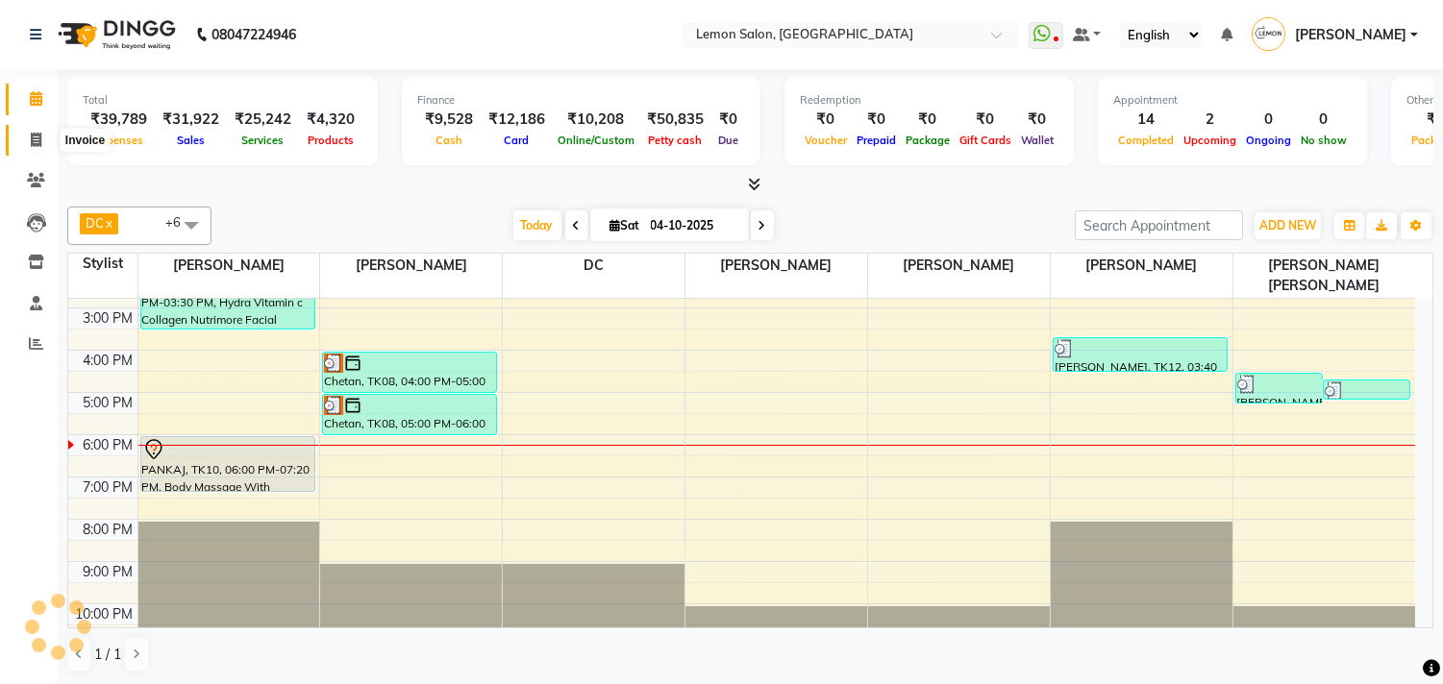
click at [24, 140] on span at bounding box center [36, 141] width 34 height 22
select select "service"
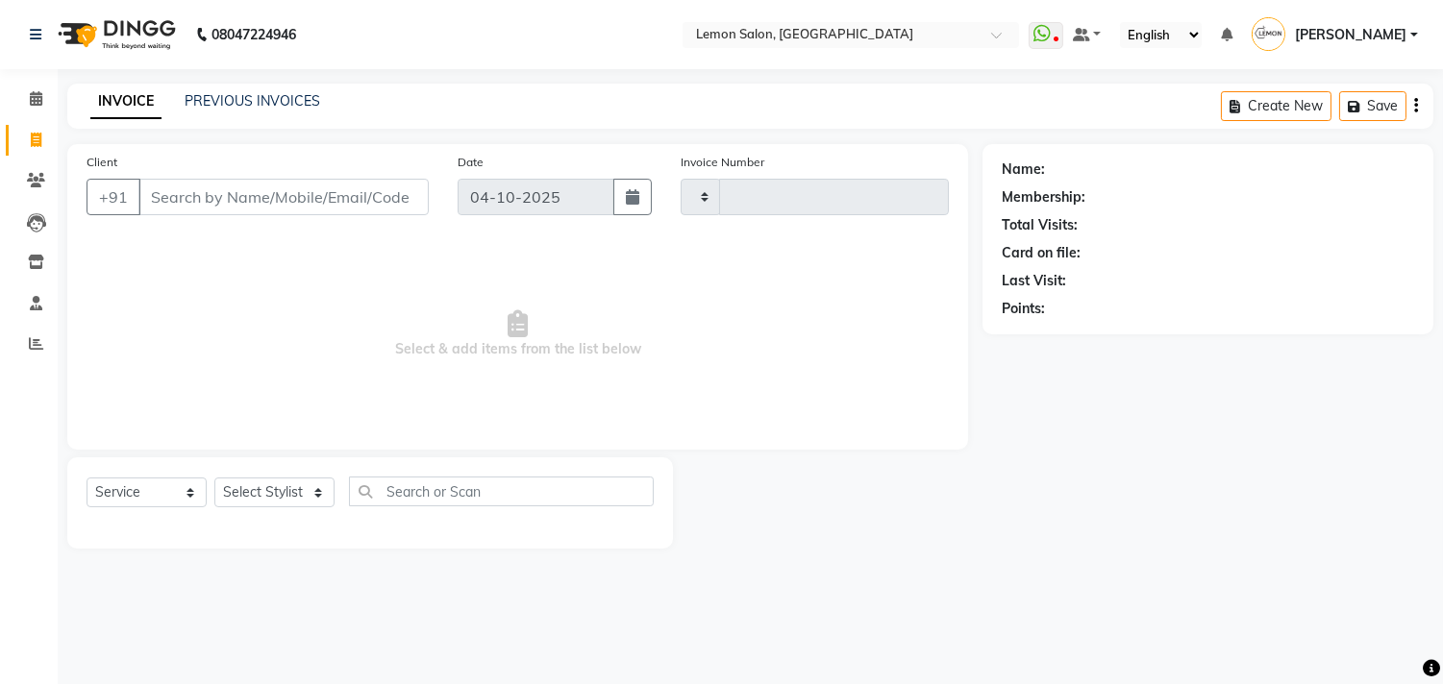
type input "1916"
select select "569"
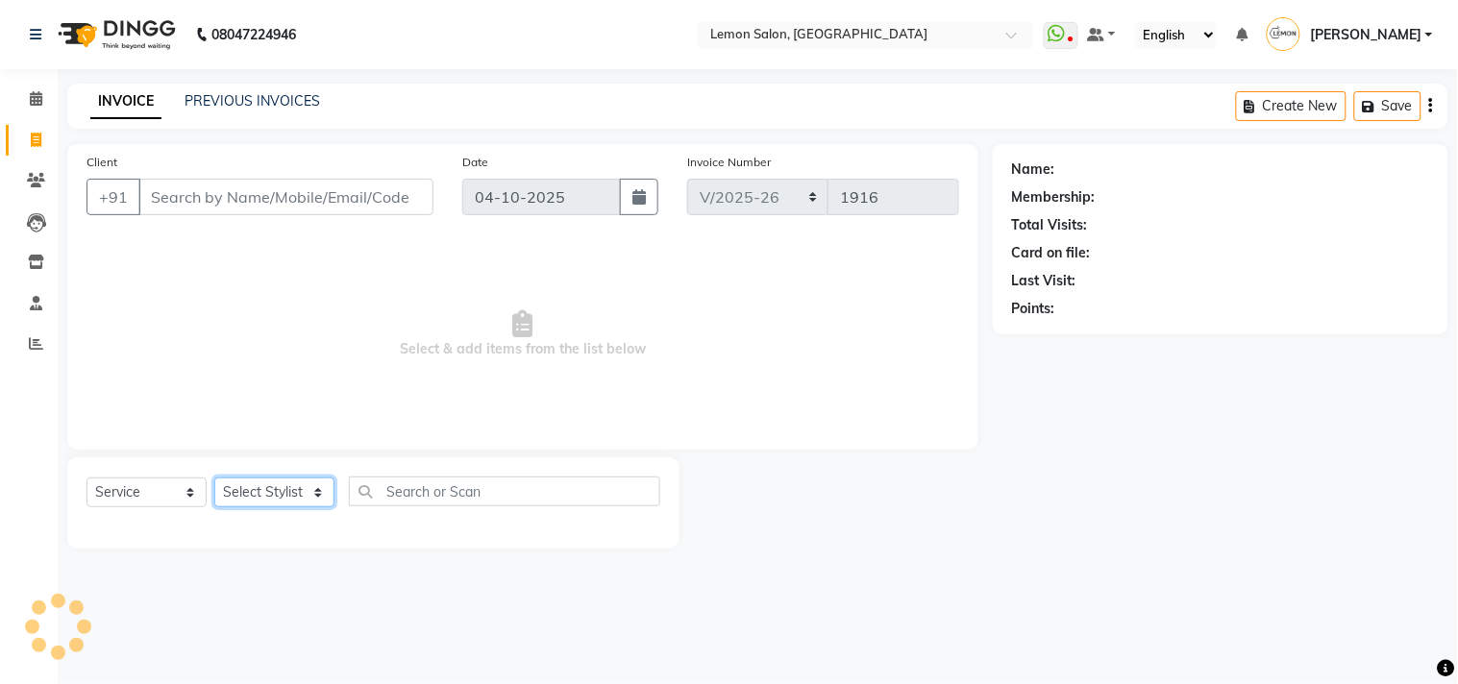
click at [284, 495] on select "Select Stylist" at bounding box center [274, 493] width 120 height 30
select select "7385"
click at [214, 479] on select "Select Stylist Arun Arndive Ashfak Danish Mansoori DC Faheem Malik Kajal Pawar …" at bounding box center [280, 493] width 133 height 30
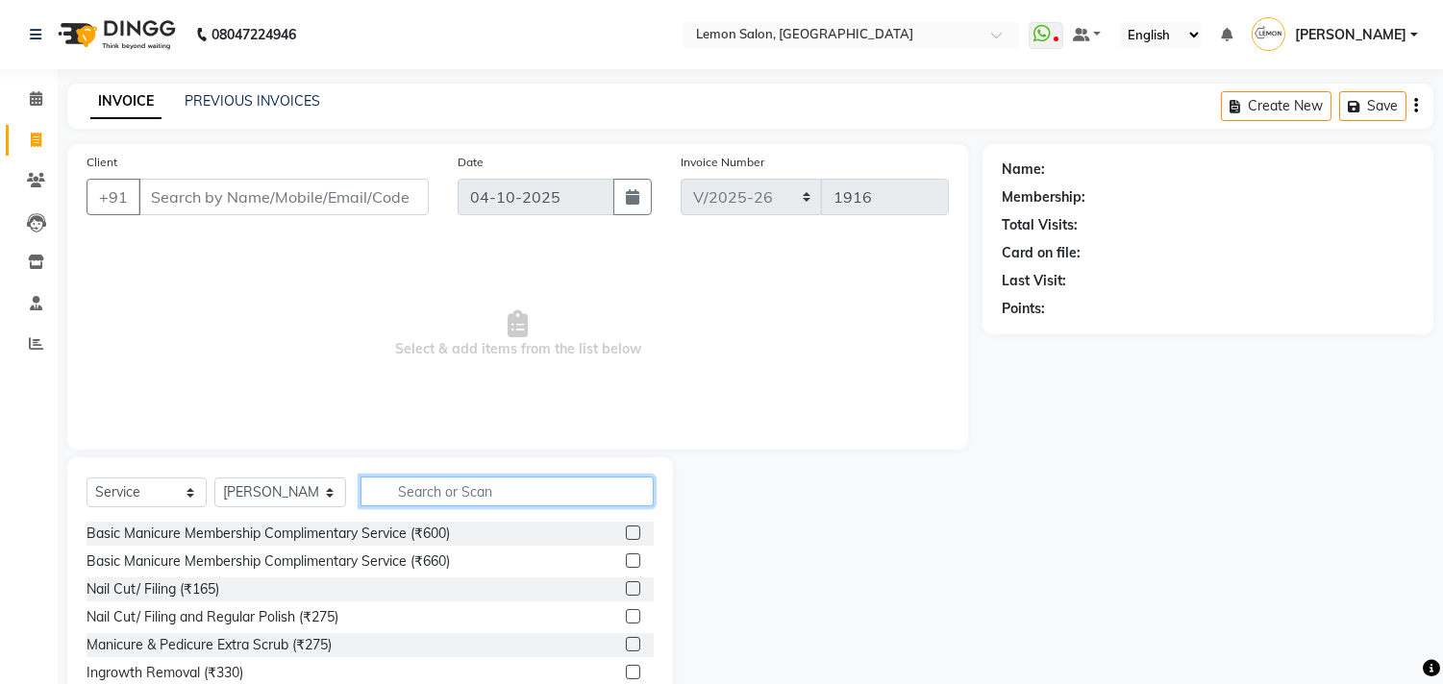
click at [431, 485] on input "text" at bounding box center [506, 492] width 293 height 30
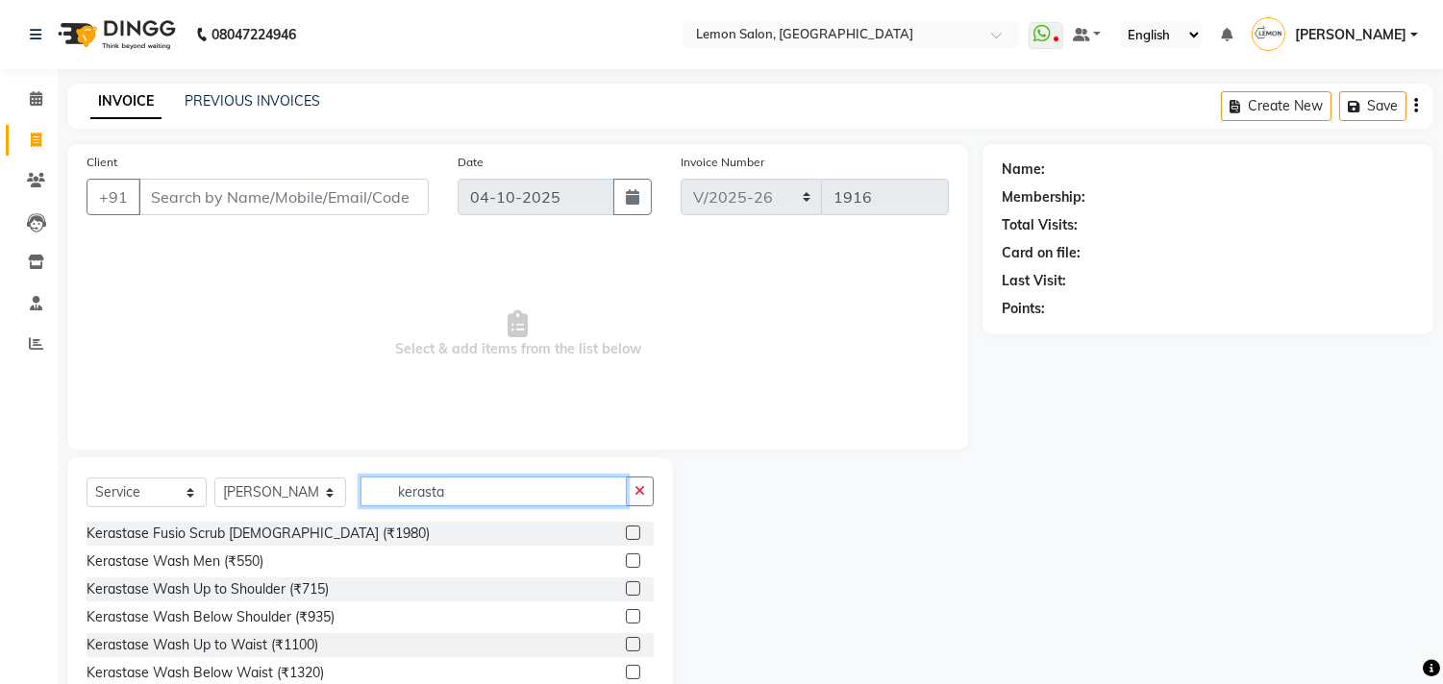
type input "kerasta"
click at [626, 615] on label at bounding box center [633, 616] width 14 height 14
click at [626, 615] on input "checkbox" at bounding box center [632, 617] width 12 height 12
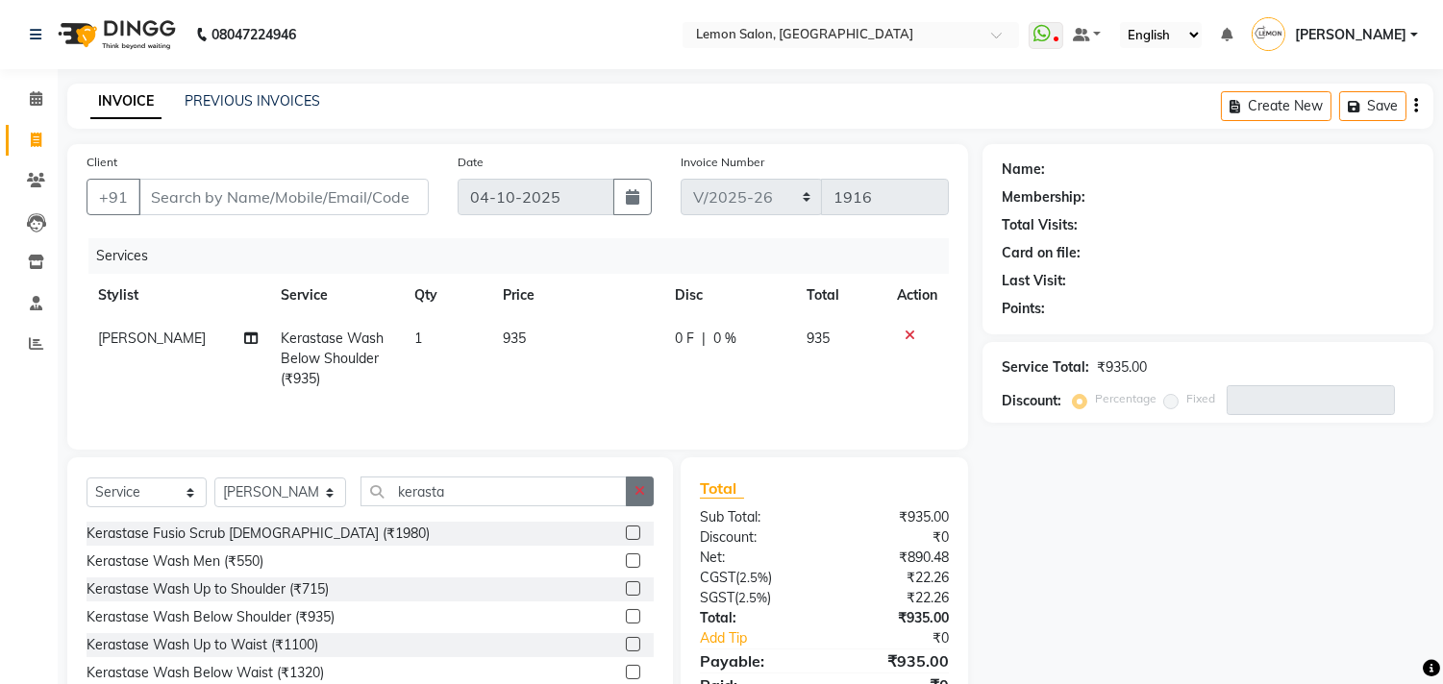
checkbox input "false"
click at [630, 501] on button "button" at bounding box center [640, 492] width 28 height 30
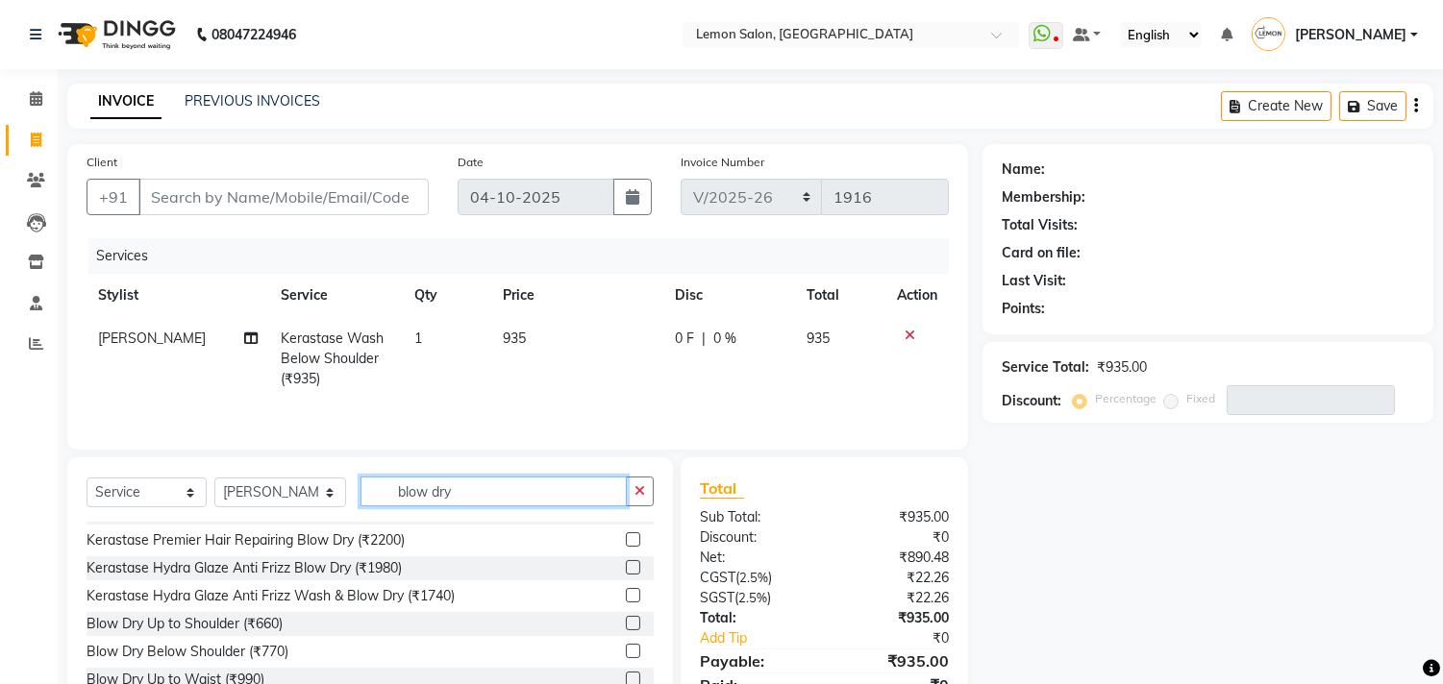
scroll to position [140, 0]
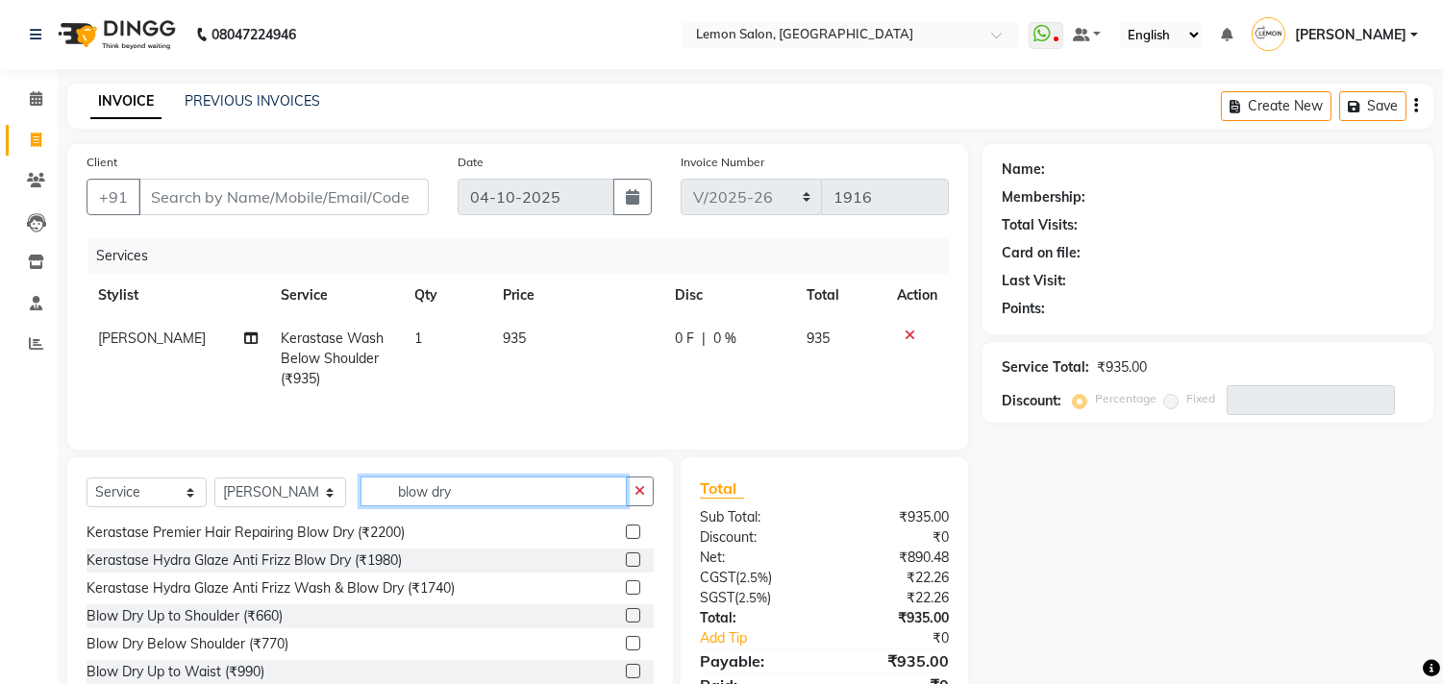
type input "blow dry"
click at [626, 641] on label at bounding box center [633, 643] width 14 height 14
click at [626, 641] on input "checkbox" at bounding box center [632, 644] width 12 height 12
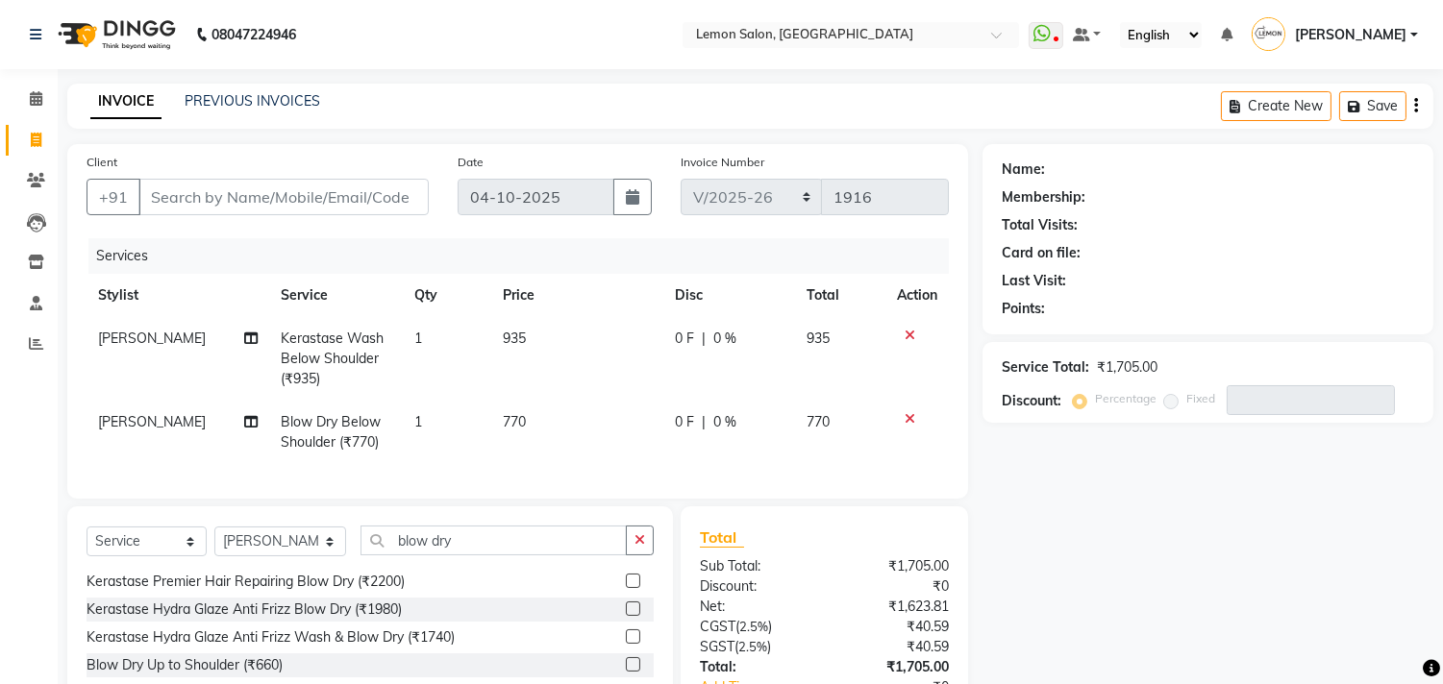
checkbox input "false"
click at [905, 416] on icon at bounding box center [909, 418] width 11 height 13
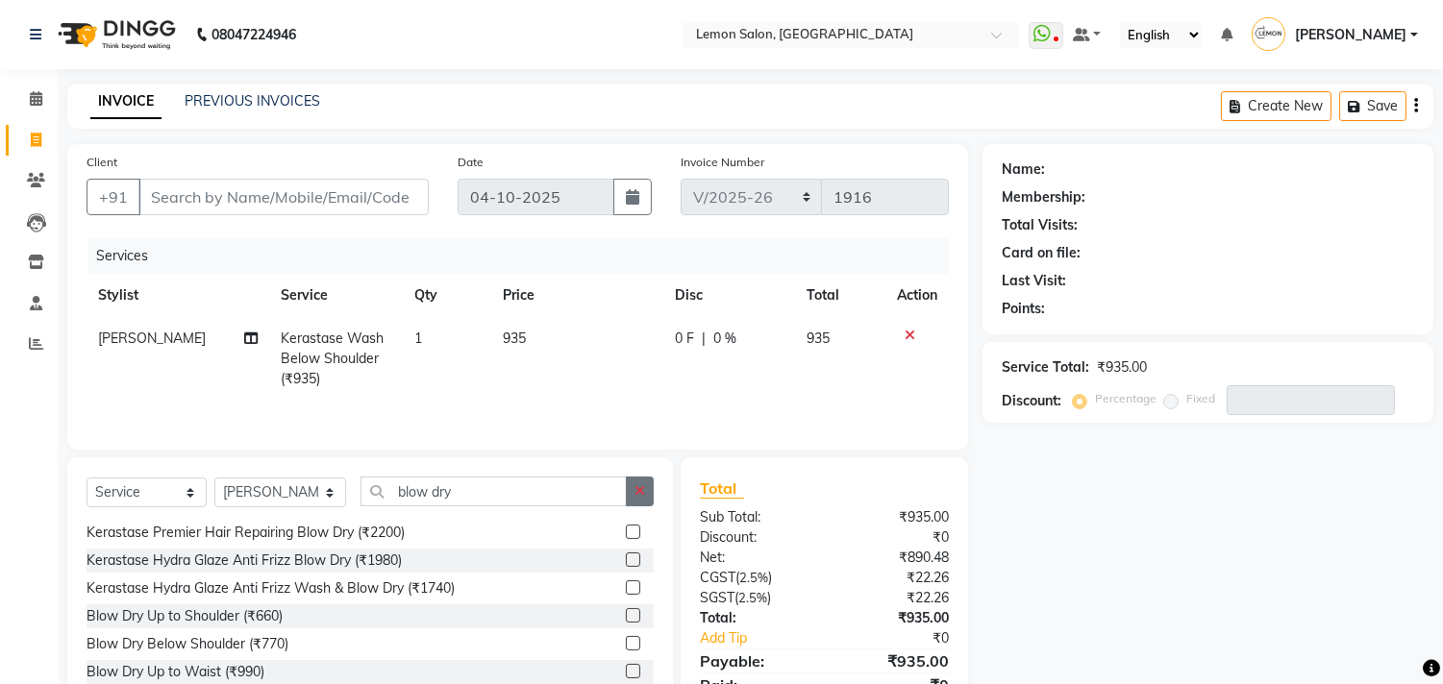
click at [634, 502] on button "button" at bounding box center [640, 492] width 28 height 30
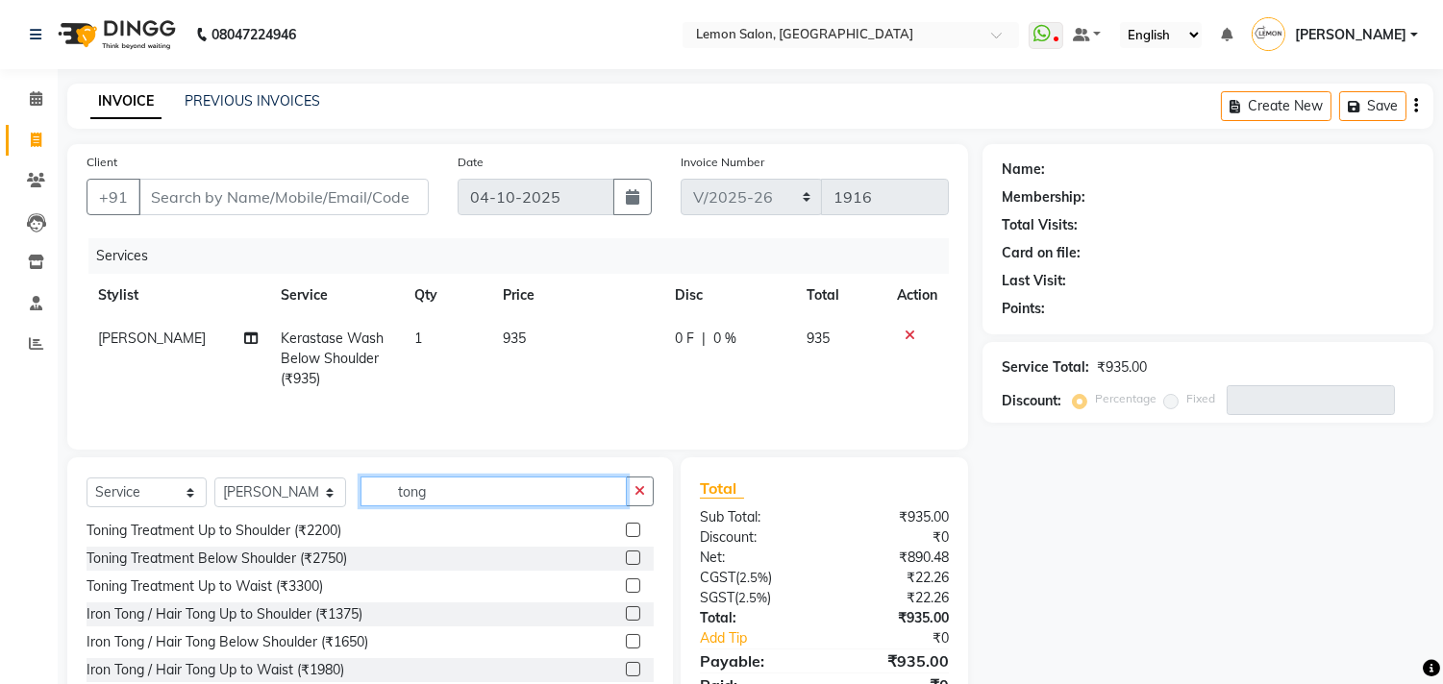
scroll to position [0, 0]
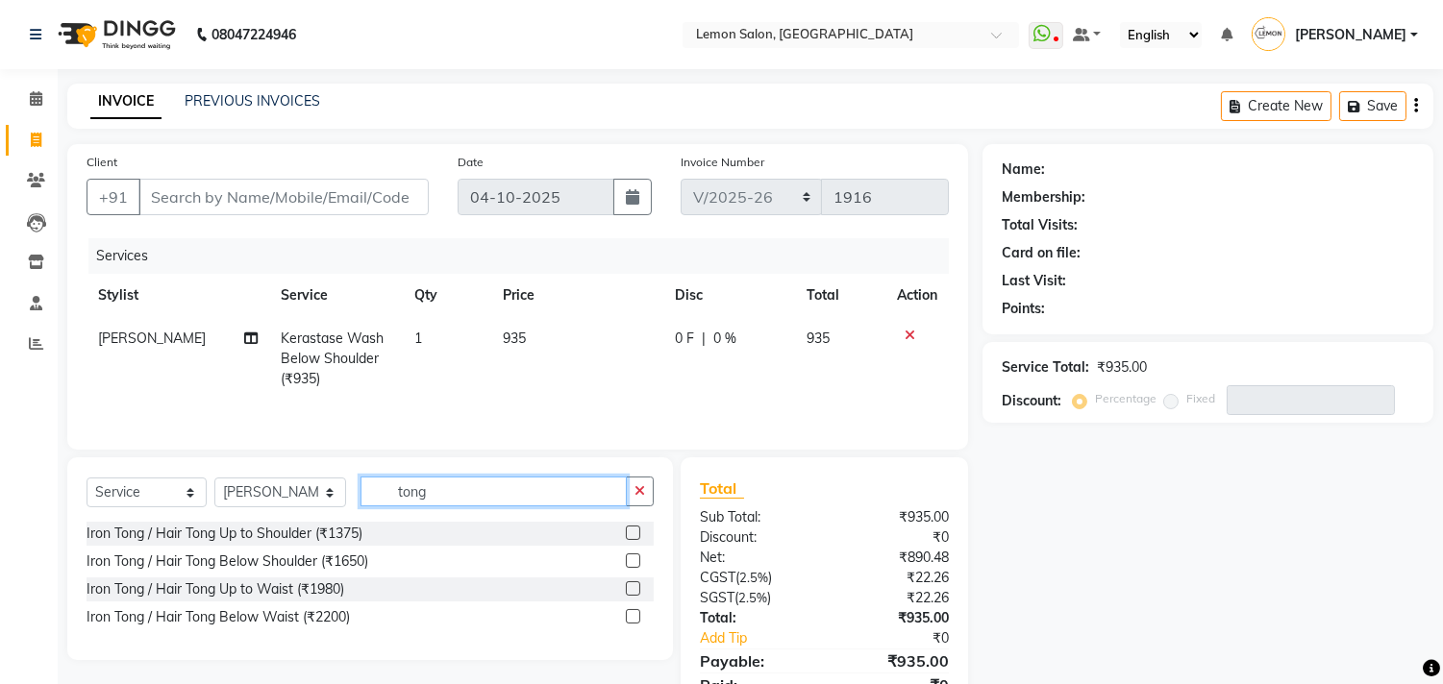
type input "tong"
click at [630, 565] on label at bounding box center [633, 561] width 14 height 14
click at [630, 565] on input "checkbox" at bounding box center [632, 562] width 12 height 12
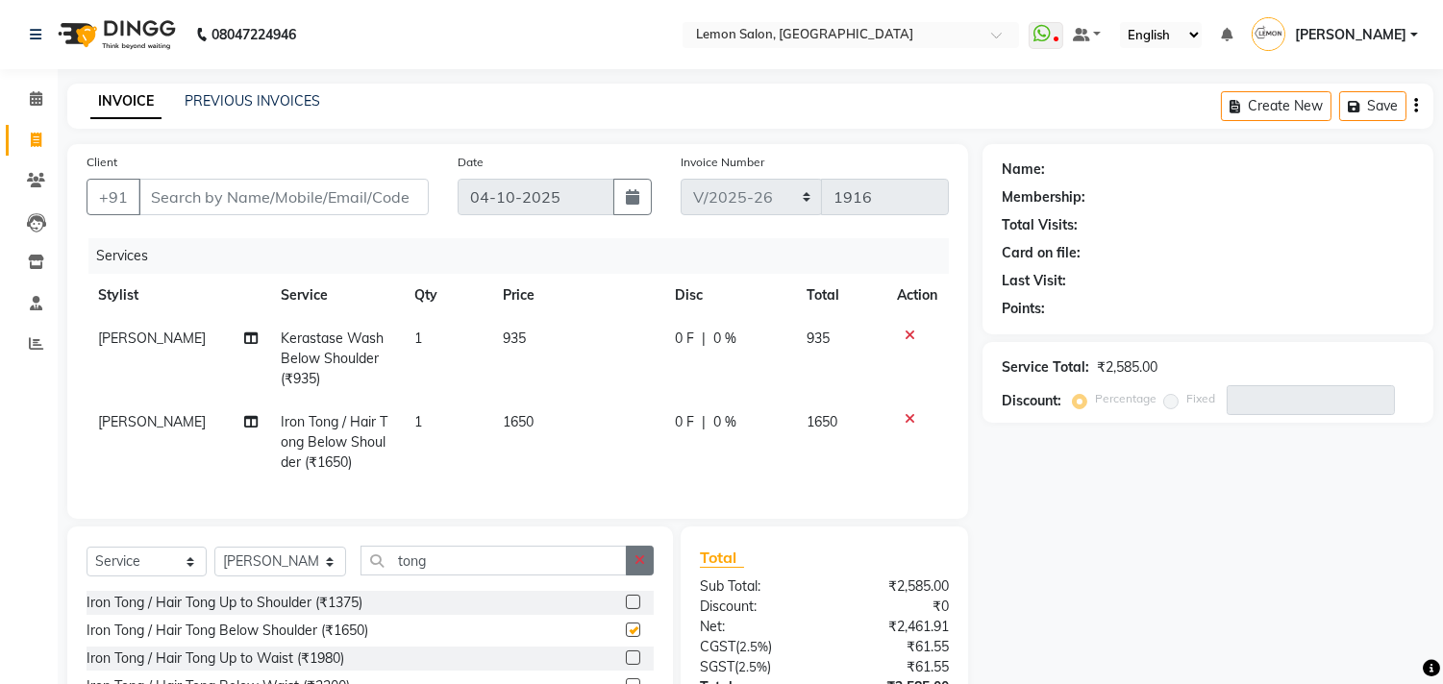
checkbox input "false"
click at [189, 193] on input "Client" at bounding box center [283, 197] width 290 height 37
click at [188, 193] on input "Client" at bounding box center [283, 197] width 290 height 37
type input "9"
type input "0"
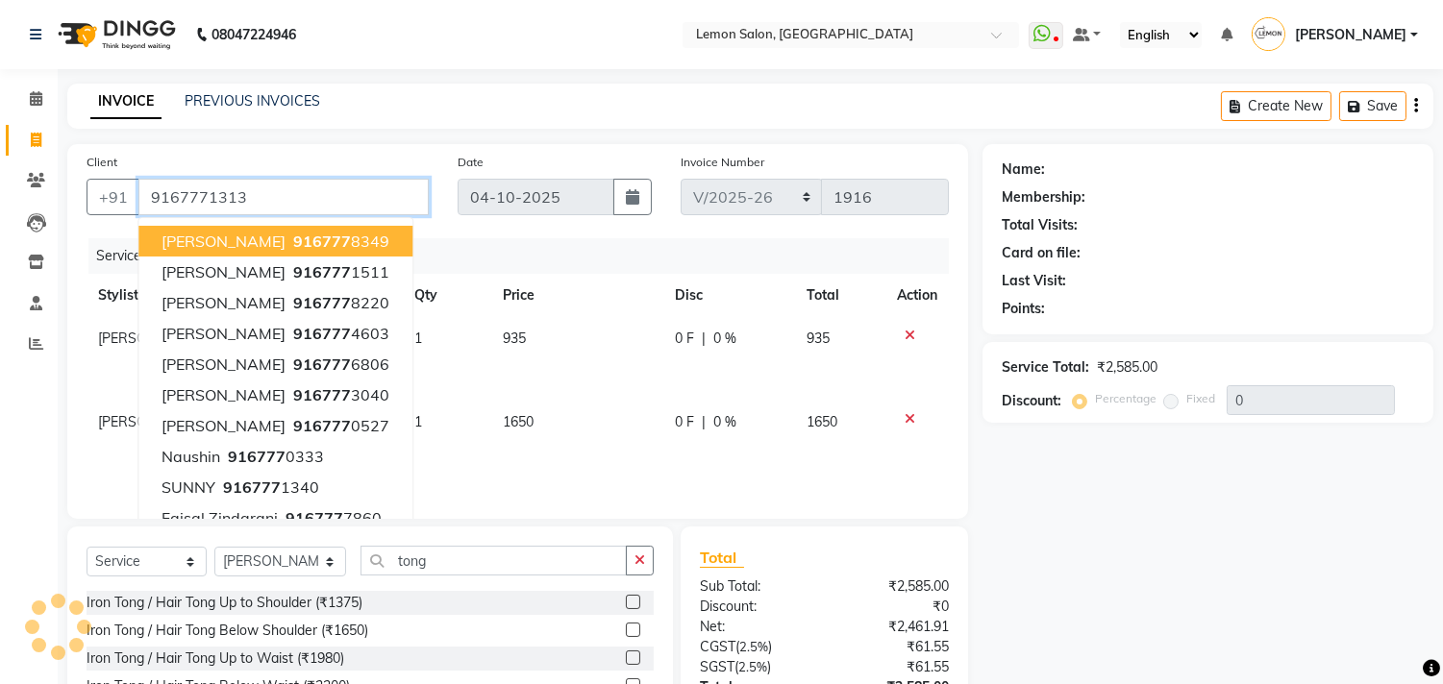
type input "9167771313"
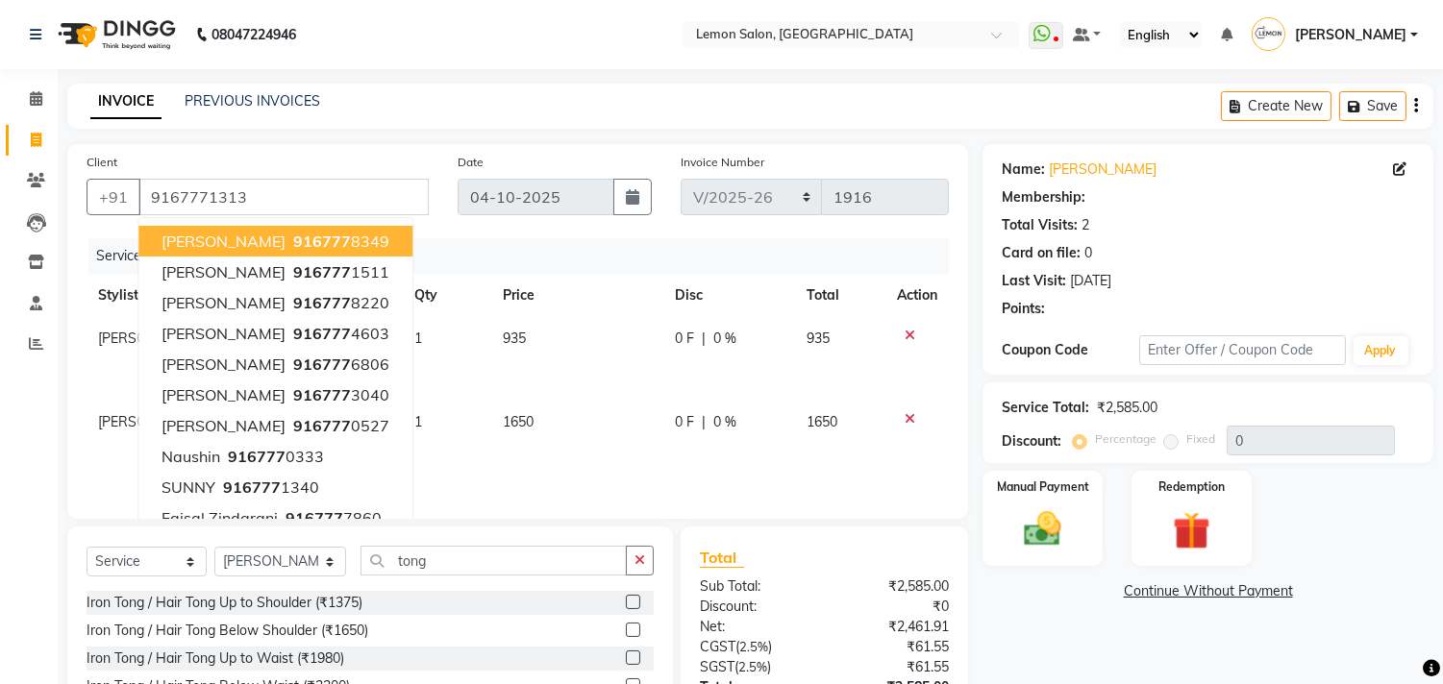
select select "1: Object"
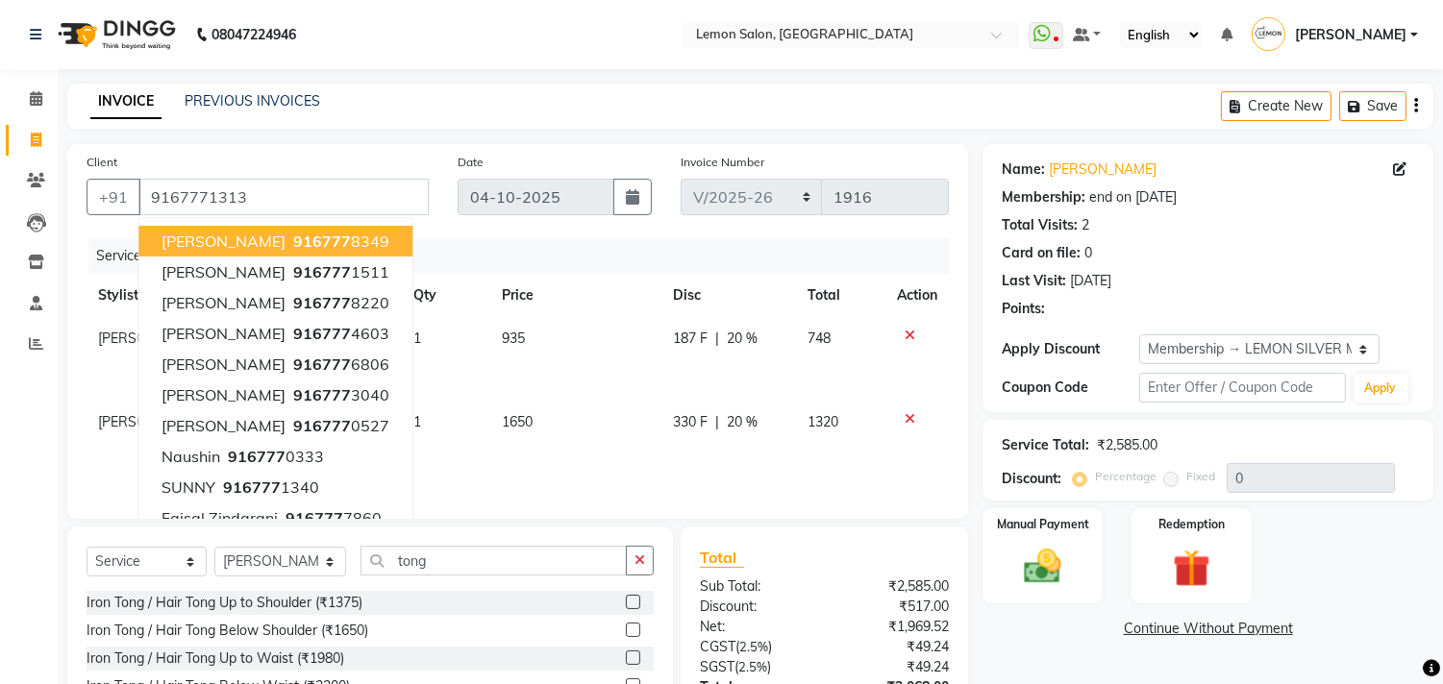
type input "20"
click at [503, 240] on div "Services" at bounding box center [525, 256] width 875 height 36
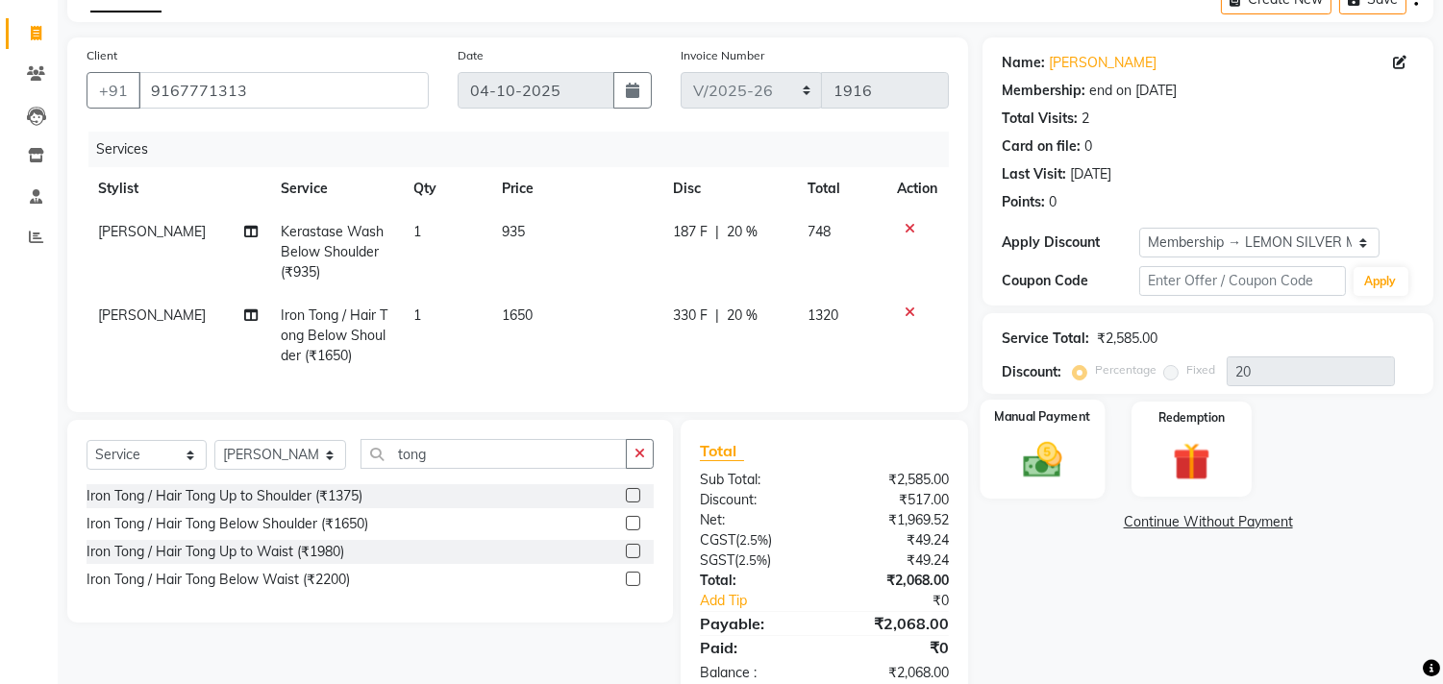
scroll to position [169, 0]
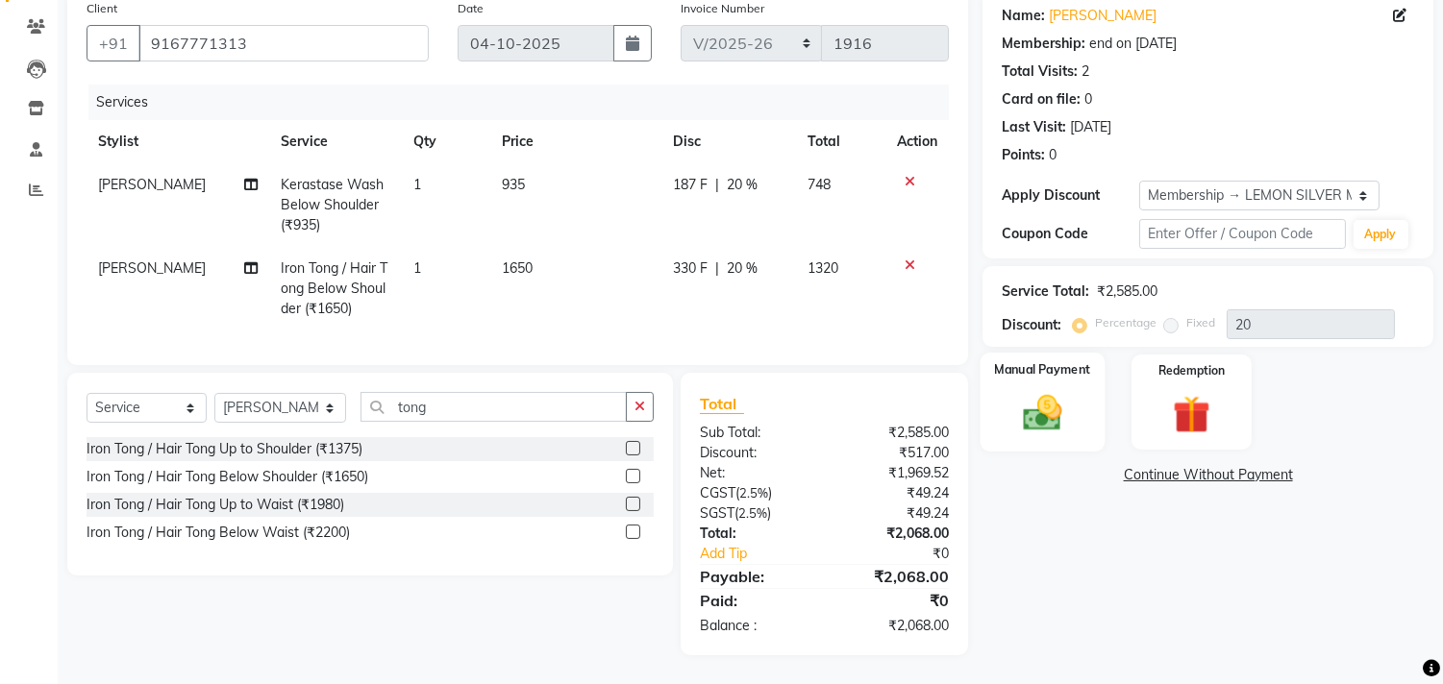
click at [1045, 428] on div "Manual Payment" at bounding box center [1042, 402] width 125 height 98
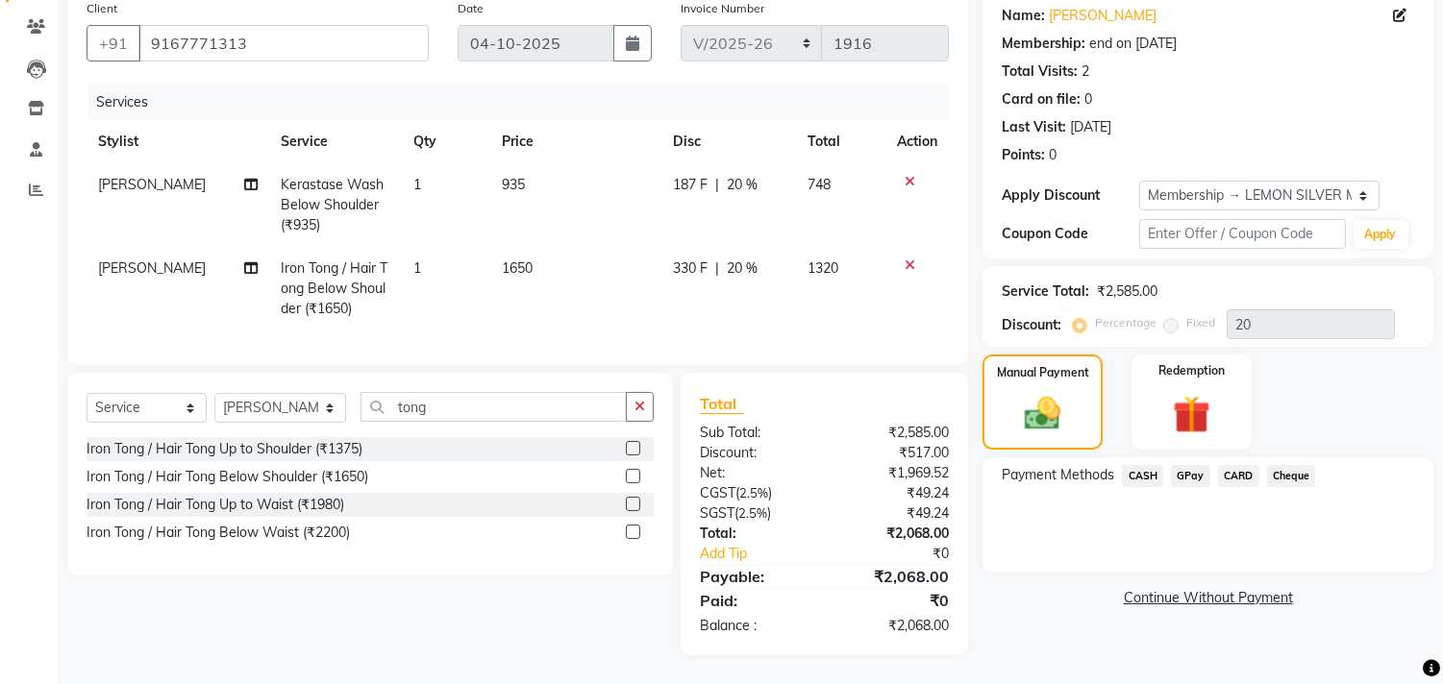
click at [1194, 465] on span "GPay" at bounding box center [1190, 476] width 39 height 22
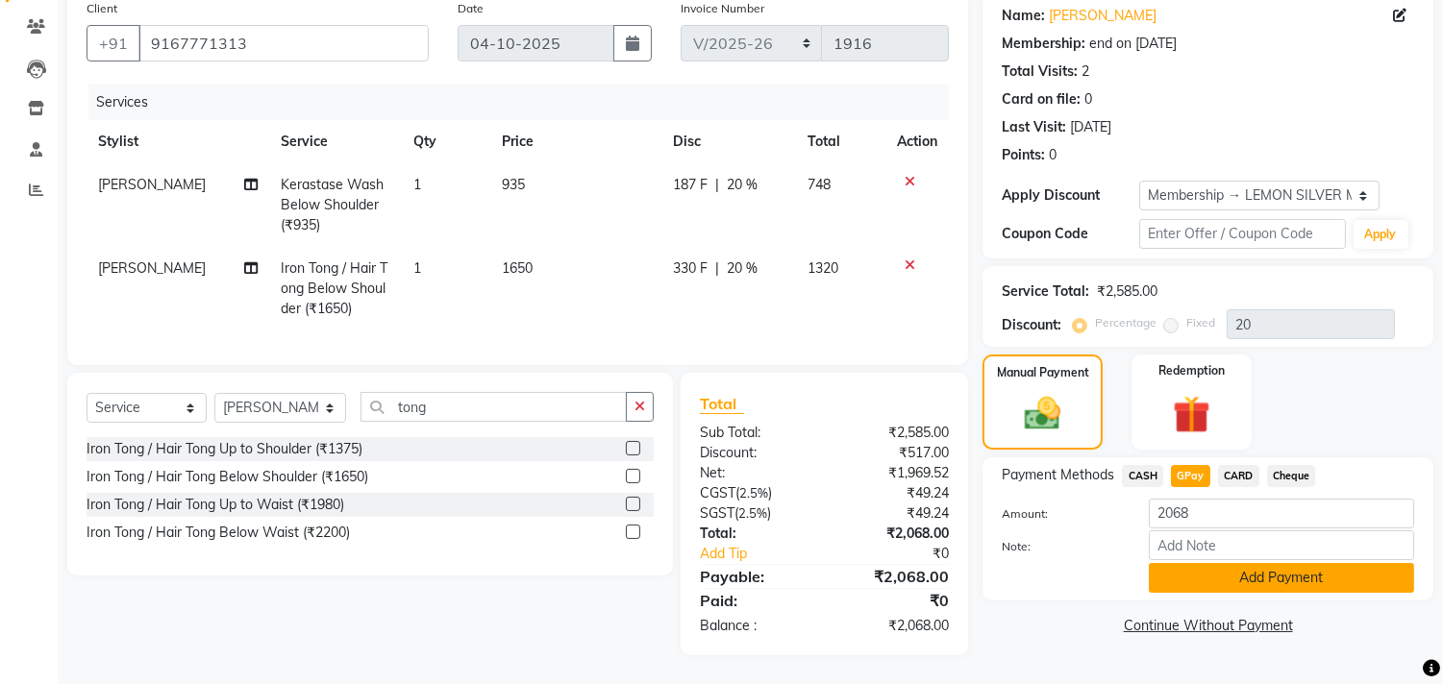
click at [1167, 563] on button "Add Payment" at bounding box center [1281, 578] width 265 height 30
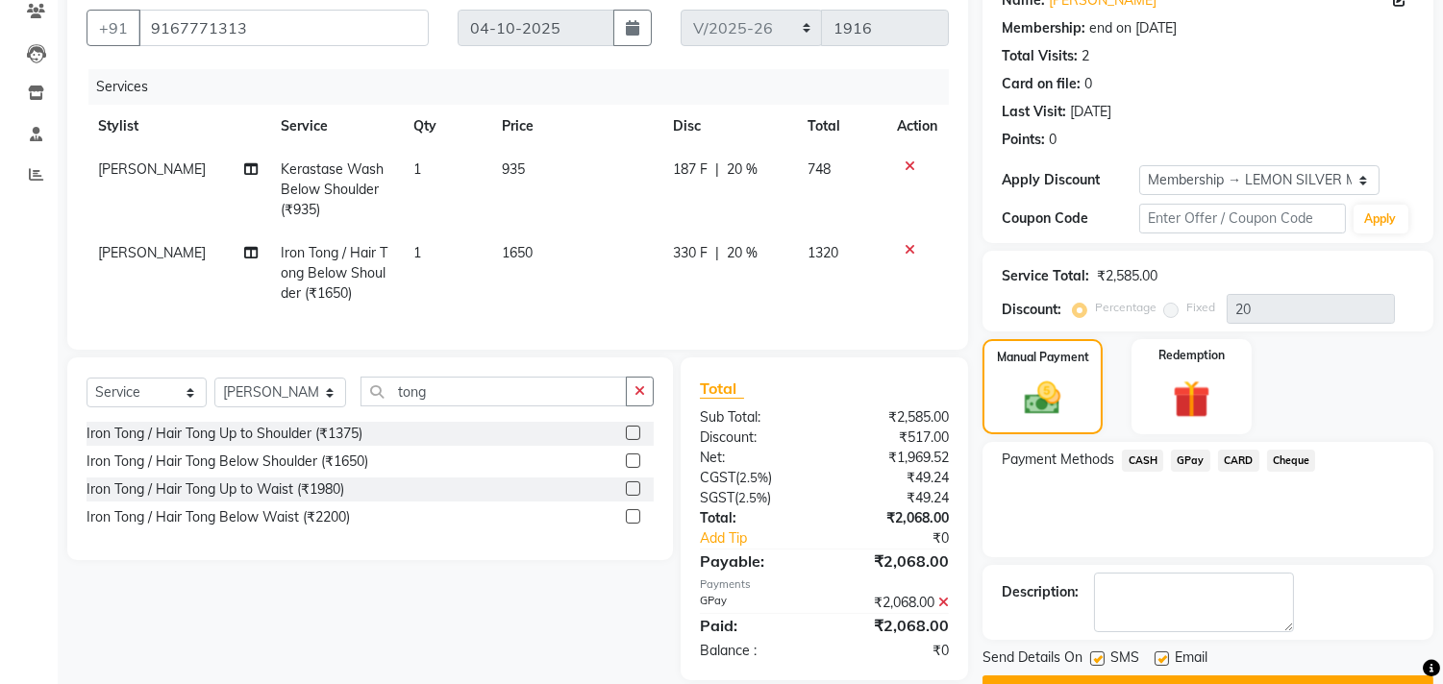
scroll to position [305, 0]
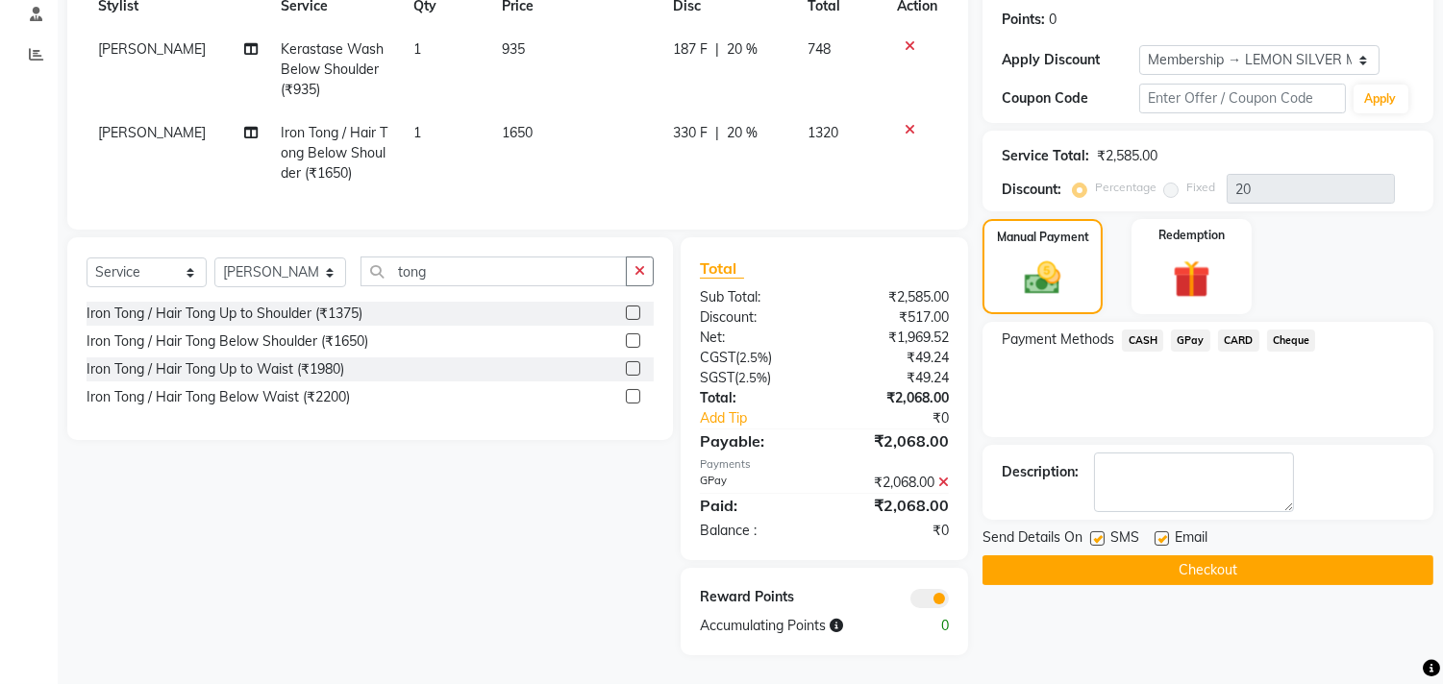
click at [1094, 531] on label at bounding box center [1097, 538] width 14 height 14
click at [1094, 533] on input "checkbox" at bounding box center [1096, 539] width 12 height 12
checkbox input "false"
click at [1159, 531] on label at bounding box center [1161, 538] width 14 height 14
click at [1159, 533] on input "checkbox" at bounding box center [1160, 539] width 12 height 12
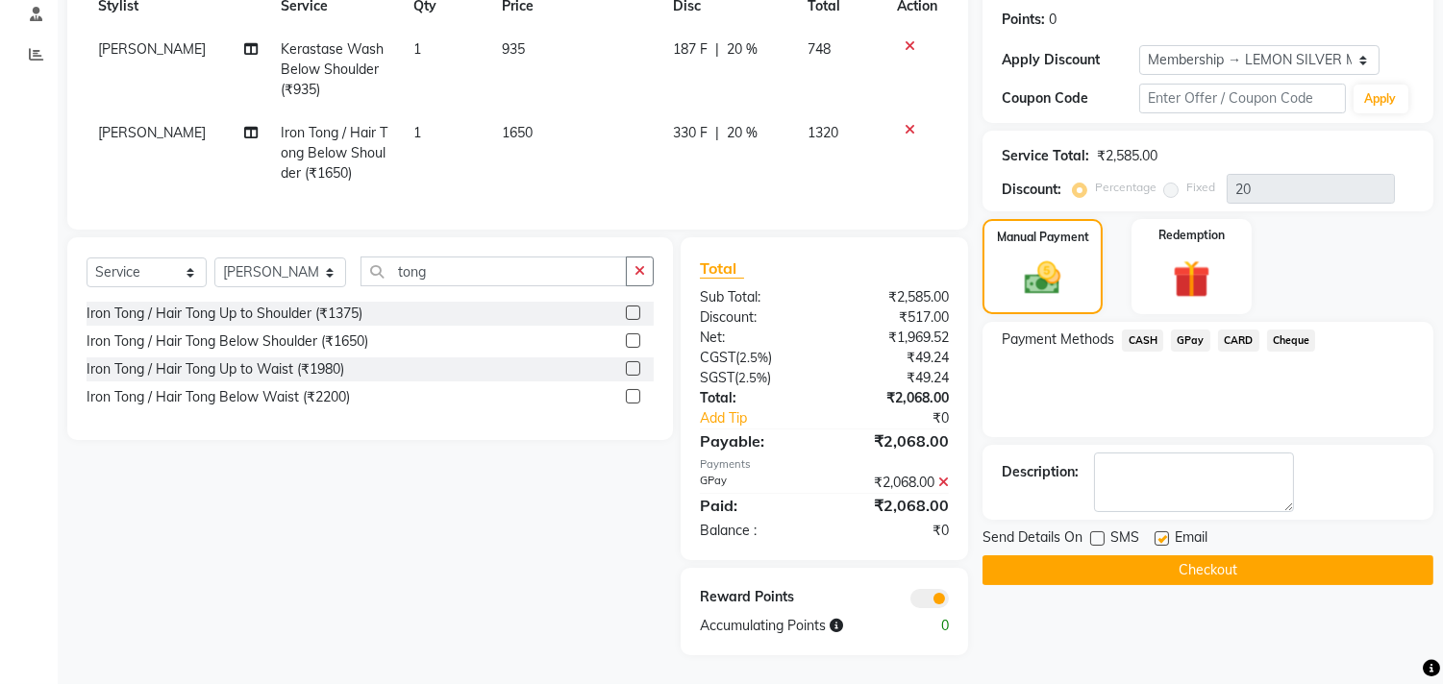
checkbox input "false"
click at [1145, 556] on button "Checkout" at bounding box center [1207, 571] width 451 height 30
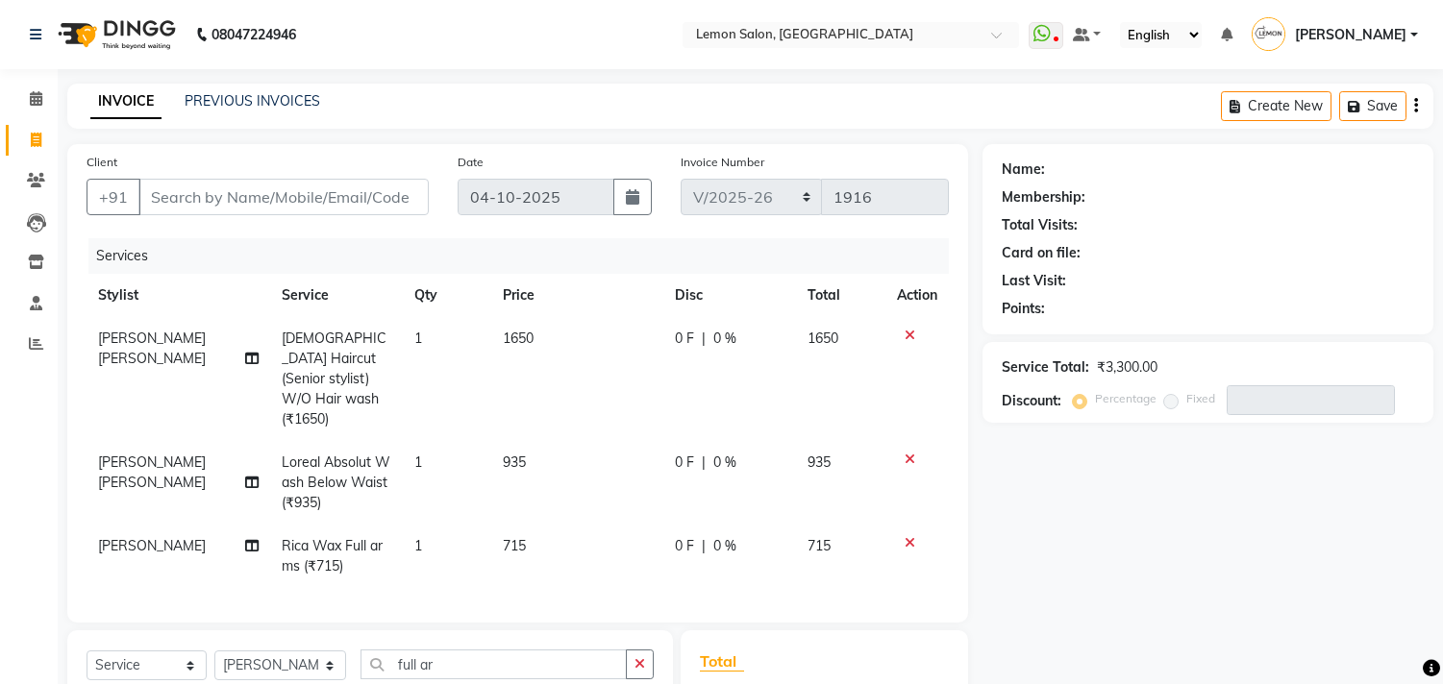
select select "569"
select select "service"
select select "66497"
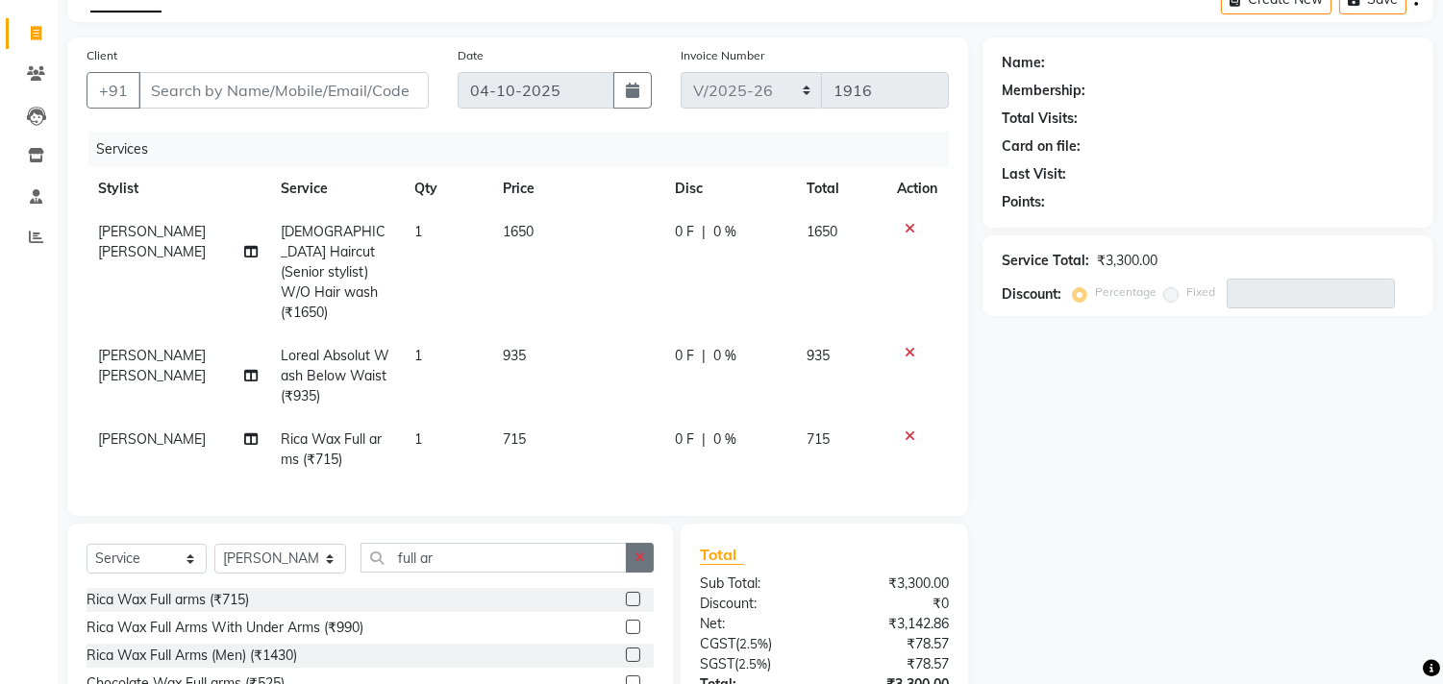
click at [636, 551] on icon "button" at bounding box center [639, 557] width 11 height 13
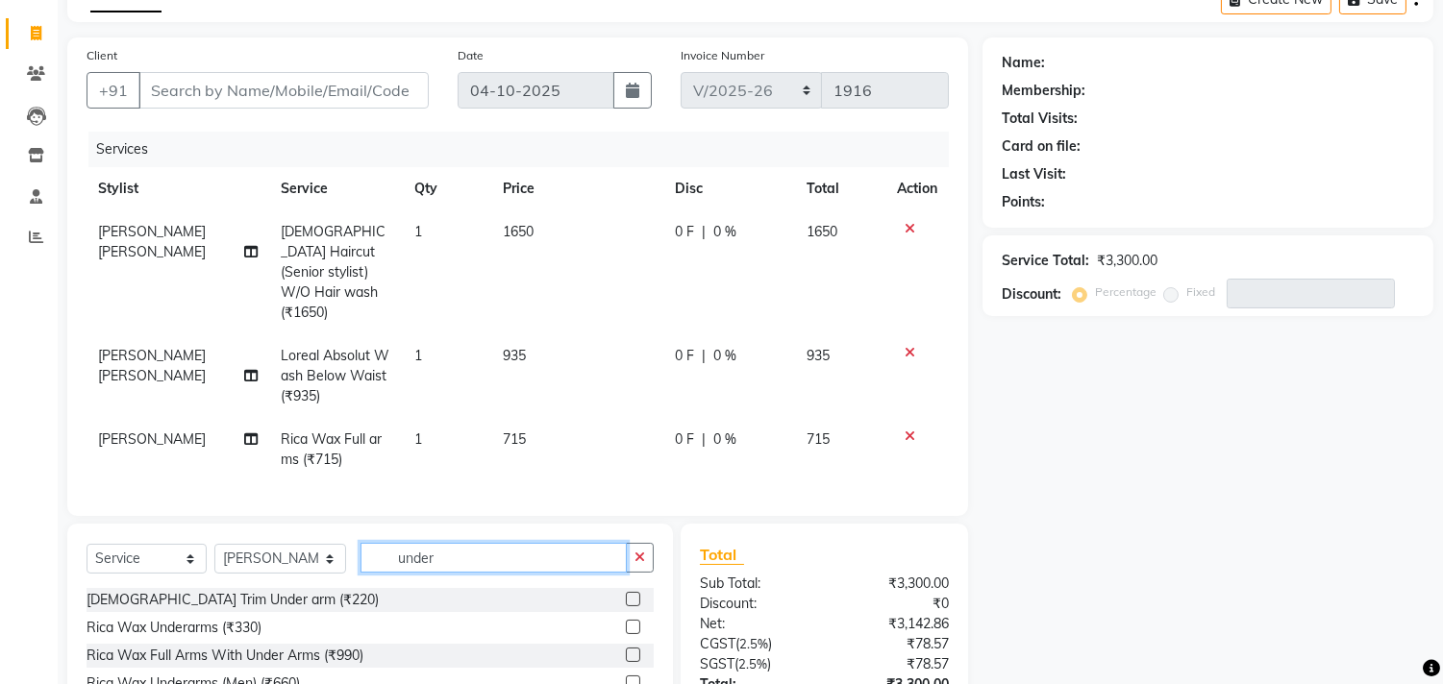
type input "under"
click at [626, 620] on label at bounding box center [633, 627] width 14 height 14
click at [626, 622] on input "checkbox" at bounding box center [632, 628] width 12 height 12
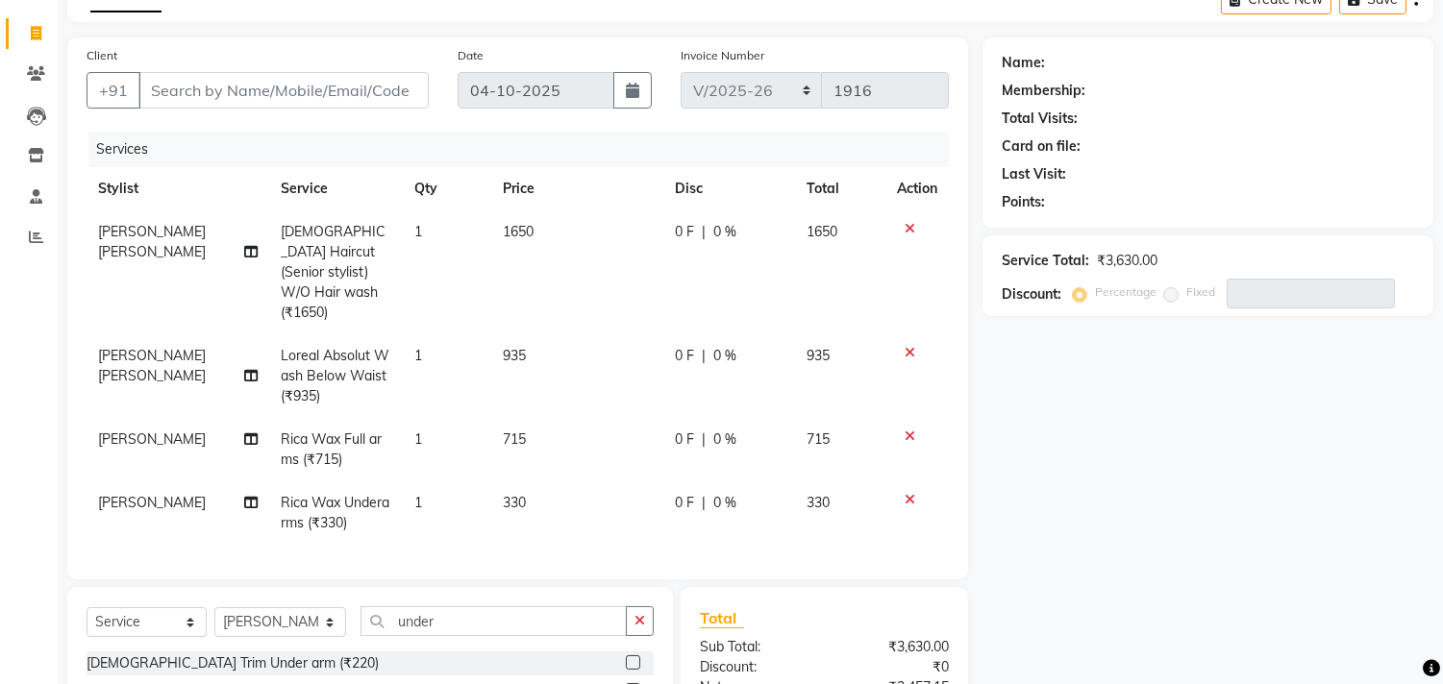
checkbox input "false"
click at [261, 65] on div "Client +91" at bounding box center [257, 84] width 371 height 79
click at [234, 84] on input "Client" at bounding box center [283, 90] width 290 height 37
type input "9"
type input "0"
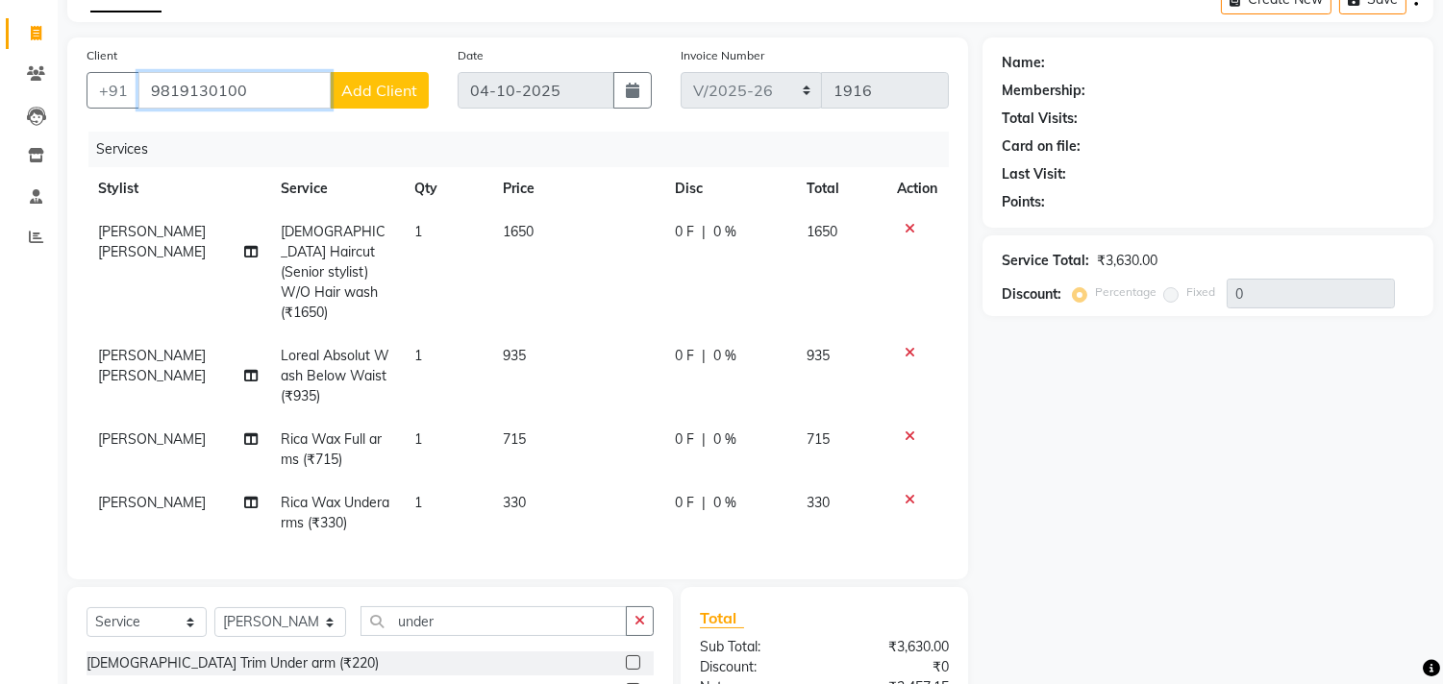
type input "9819130100"
click at [389, 85] on span "Add Client" at bounding box center [379, 90] width 76 height 19
select select "22"
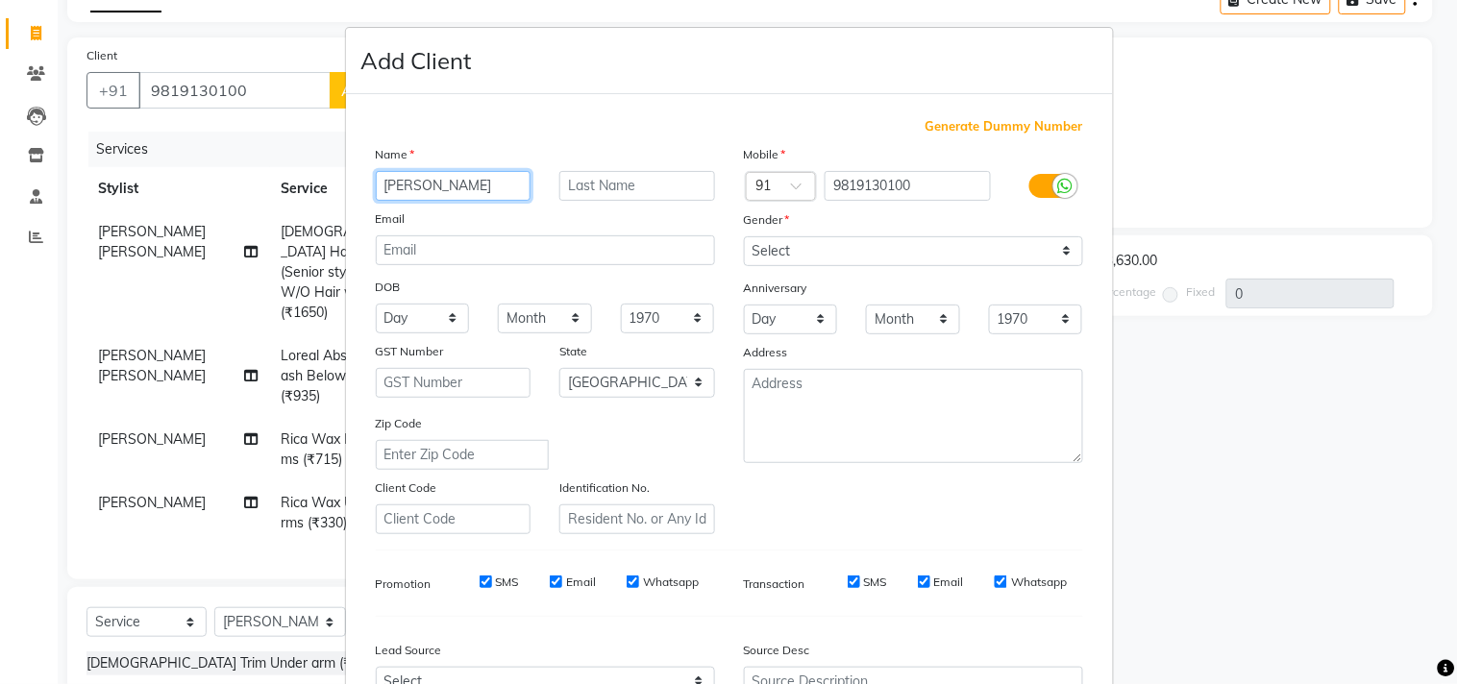
drag, startPoint x: 408, startPoint y: 193, endPoint x: 369, endPoint y: 200, distance: 40.0
click at [369, 200] on div "Name [PERSON_NAME] Email DOB Day 01 02 03 04 05 06 07 08 09 10 11 12 13 14 15 1…" at bounding box center [545, 339] width 368 height 390
type input "[PERSON_NAME]"
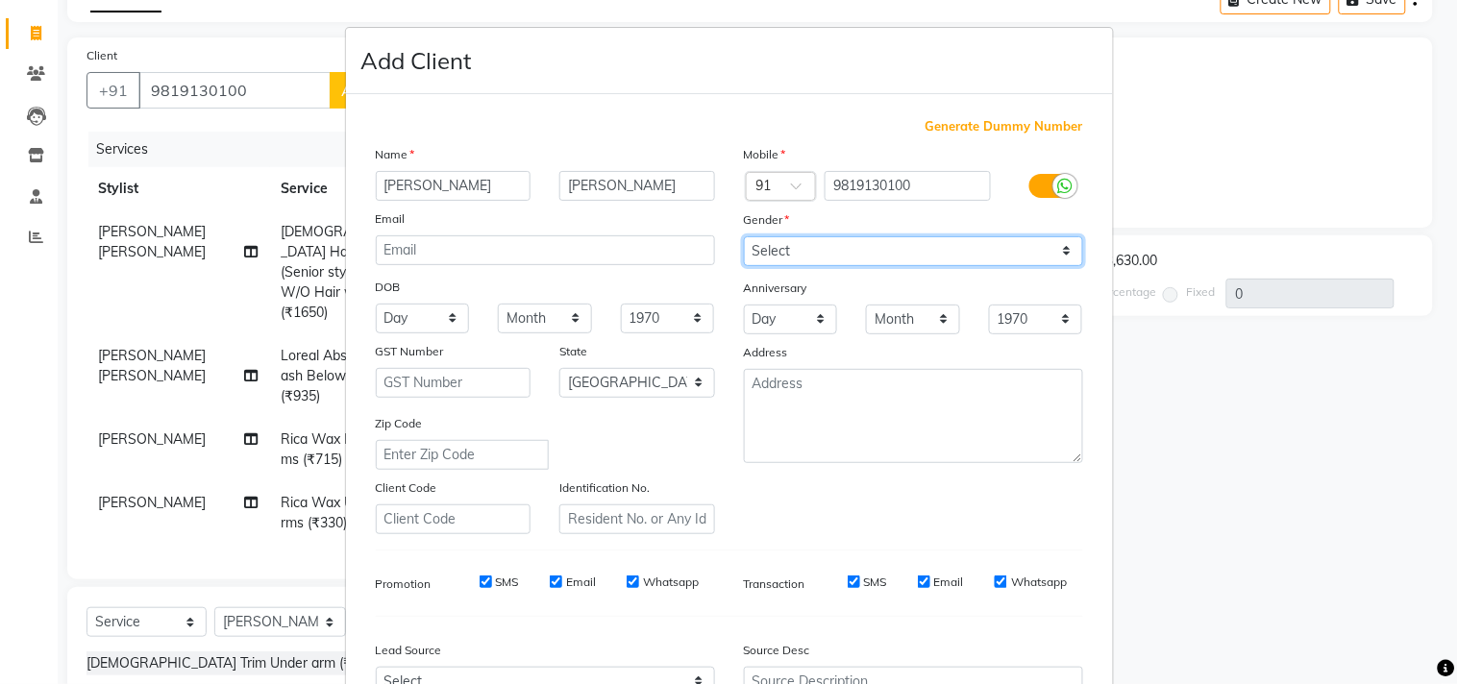
click at [877, 252] on select "Select [DEMOGRAPHIC_DATA] [DEMOGRAPHIC_DATA] Other Prefer Not To Say" at bounding box center [913, 251] width 339 height 30
select select "[DEMOGRAPHIC_DATA]"
click at [744, 236] on select "Select [DEMOGRAPHIC_DATA] [DEMOGRAPHIC_DATA] Other Prefer Not To Say" at bounding box center [913, 251] width 339 height 30
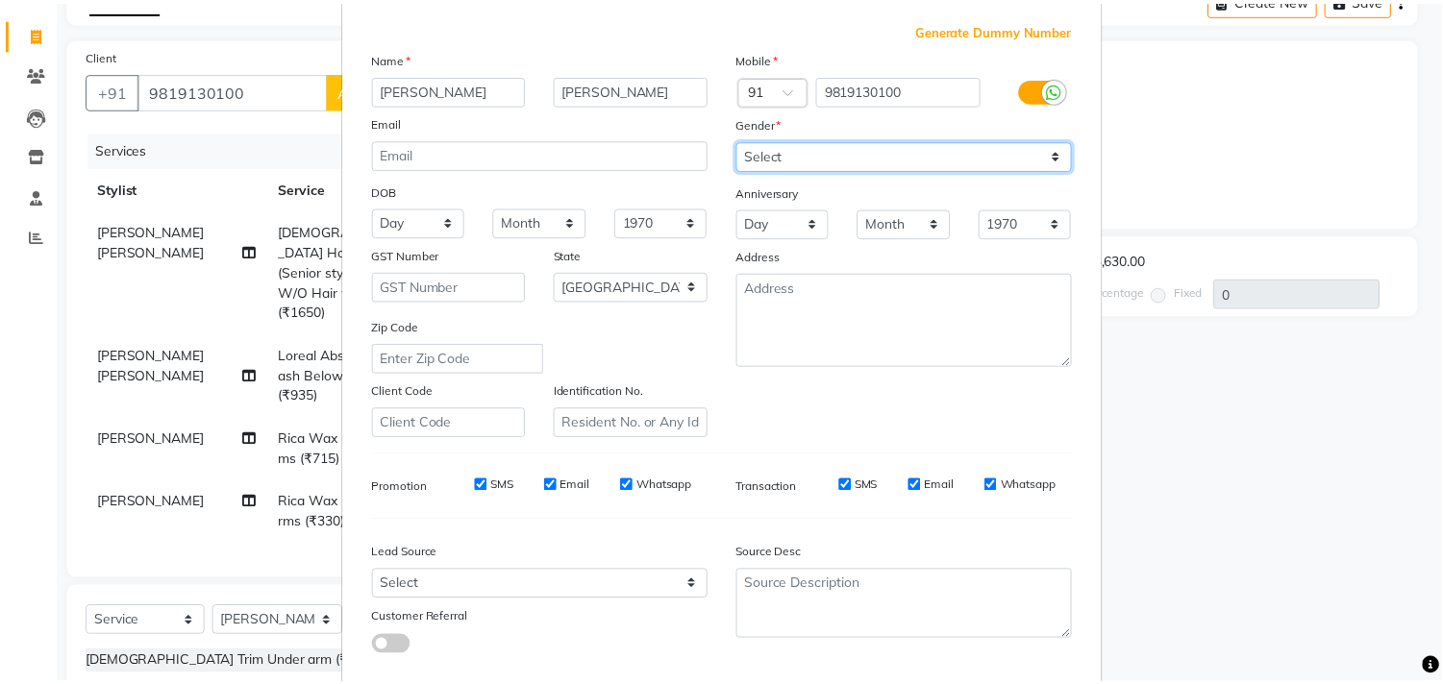
scroll to position [204, 0]
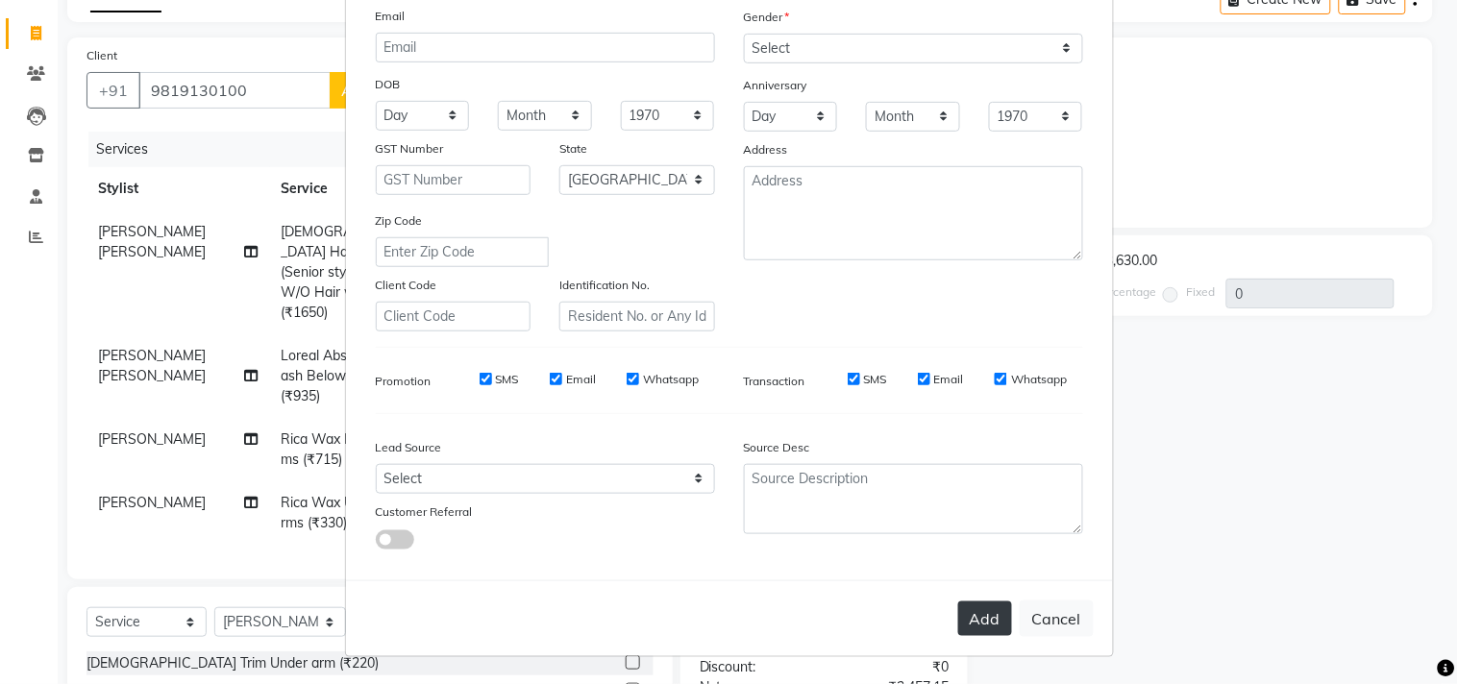
click at [984, 623] on button "Add" at bounding box center [985, 619] width 54 height 35
select select
select select "null"
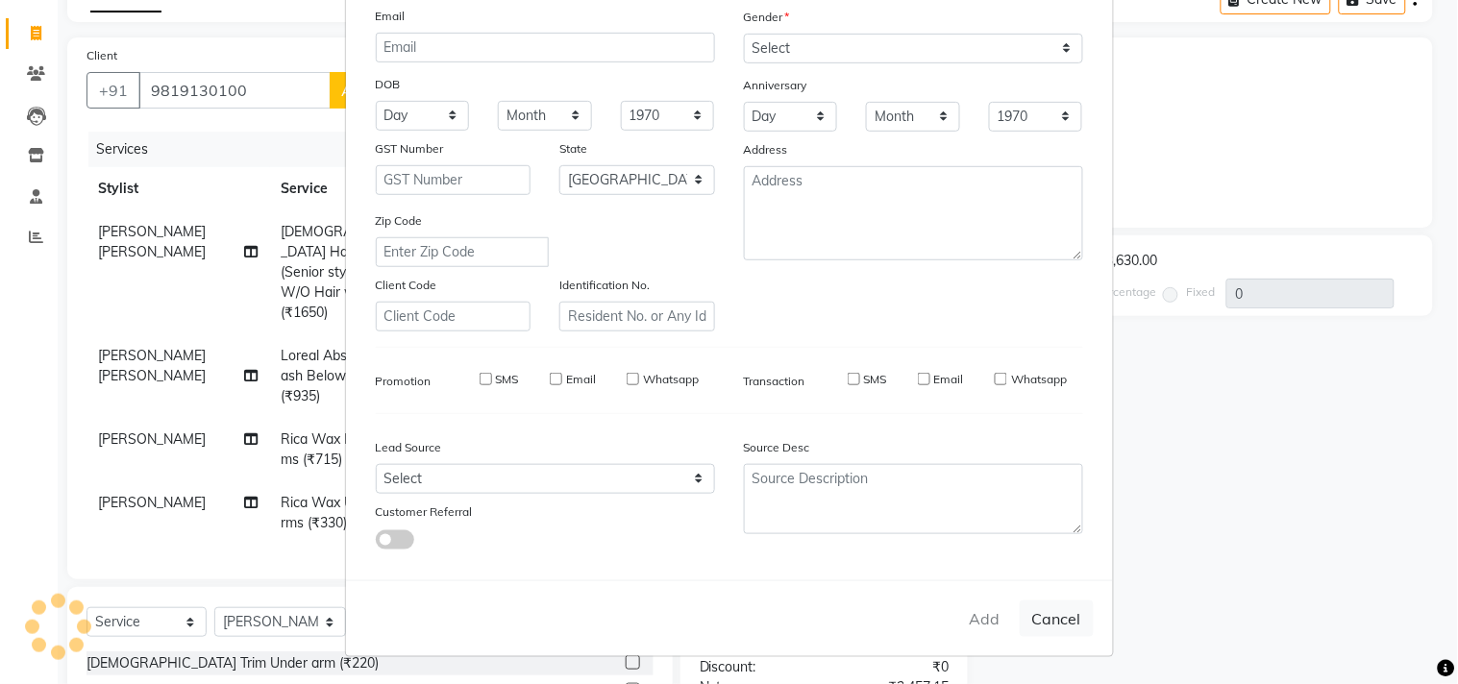
select select
checkbox input "false"
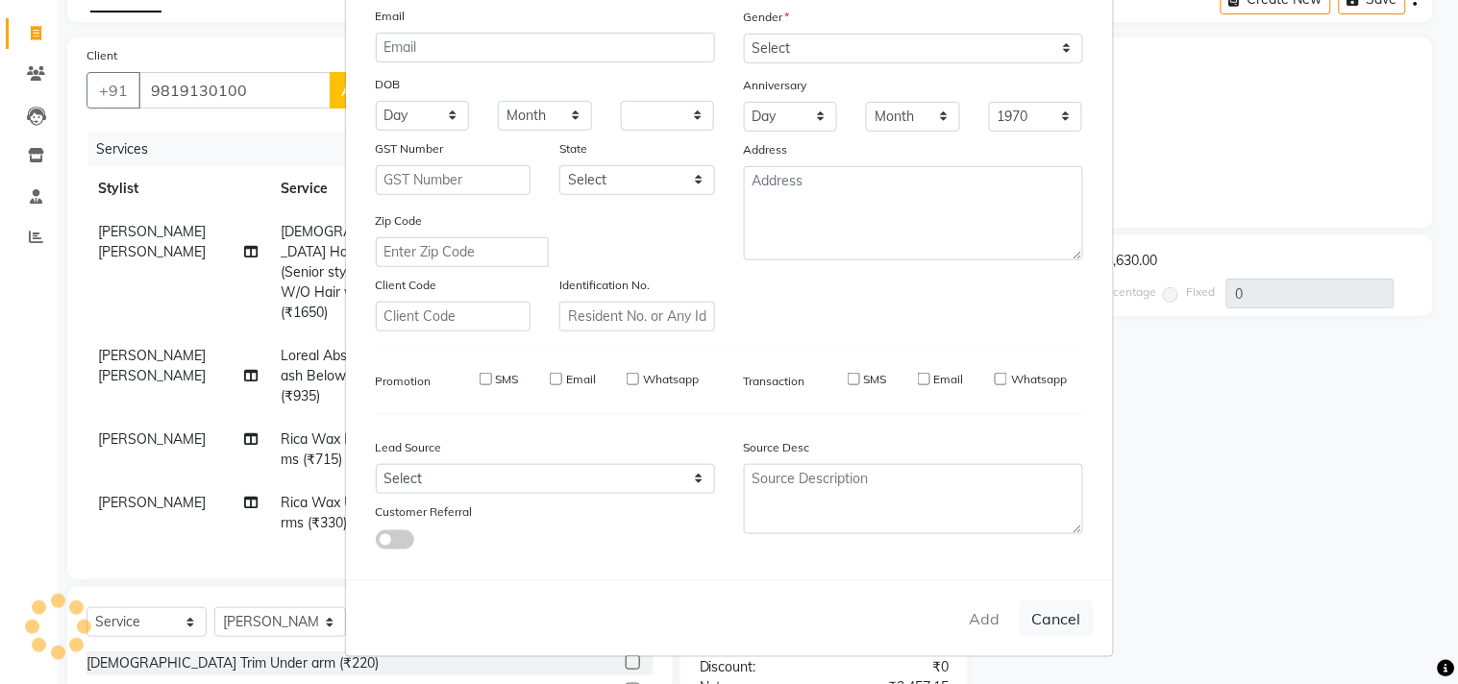
checkbox input "false"
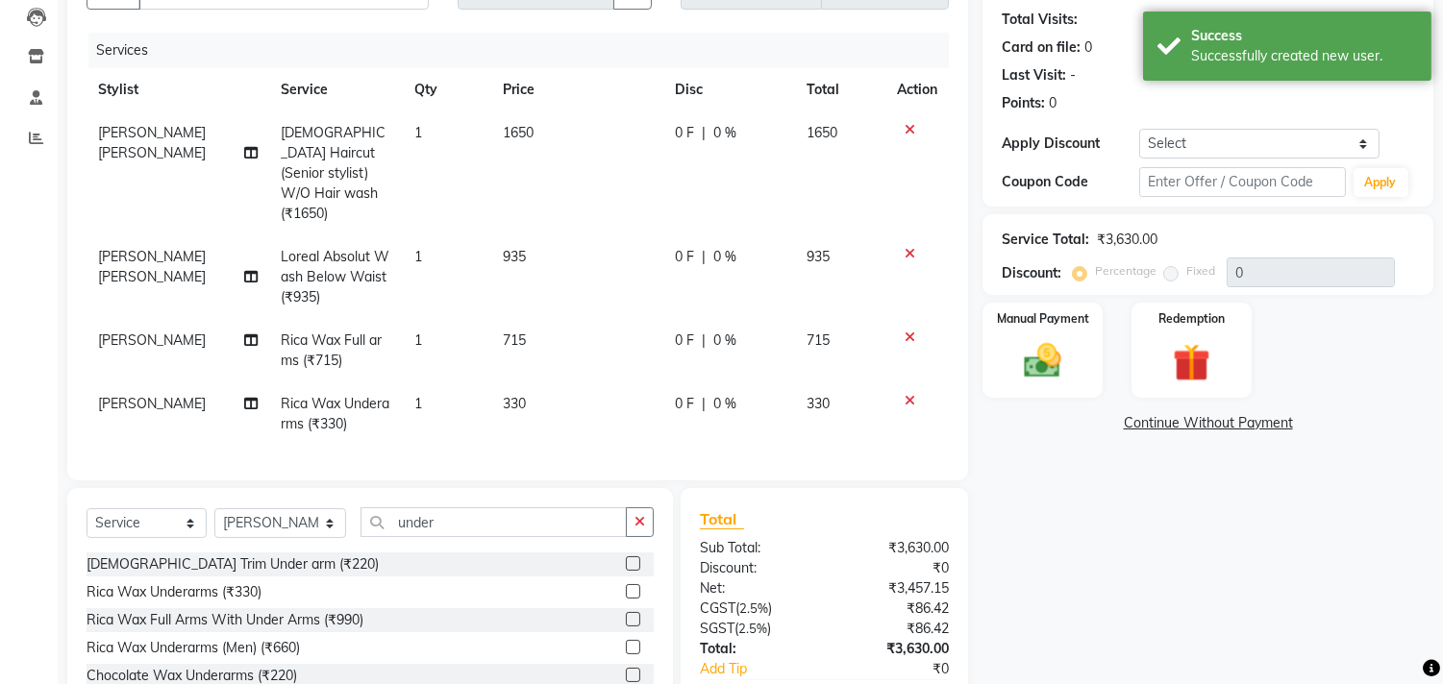
scroll to position [318, 0]
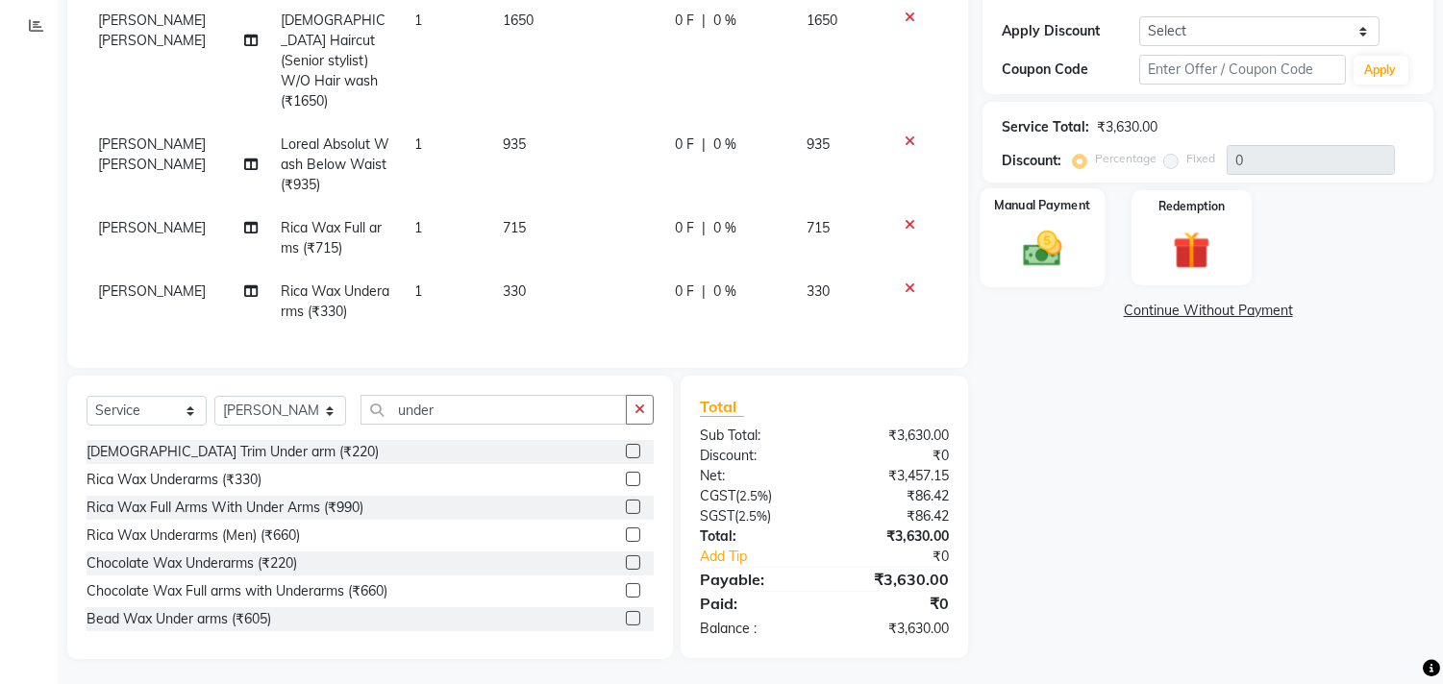
click at [1075, 257] on div "Manual Payment" at bounding box center [1042, 237] width 125 height 98
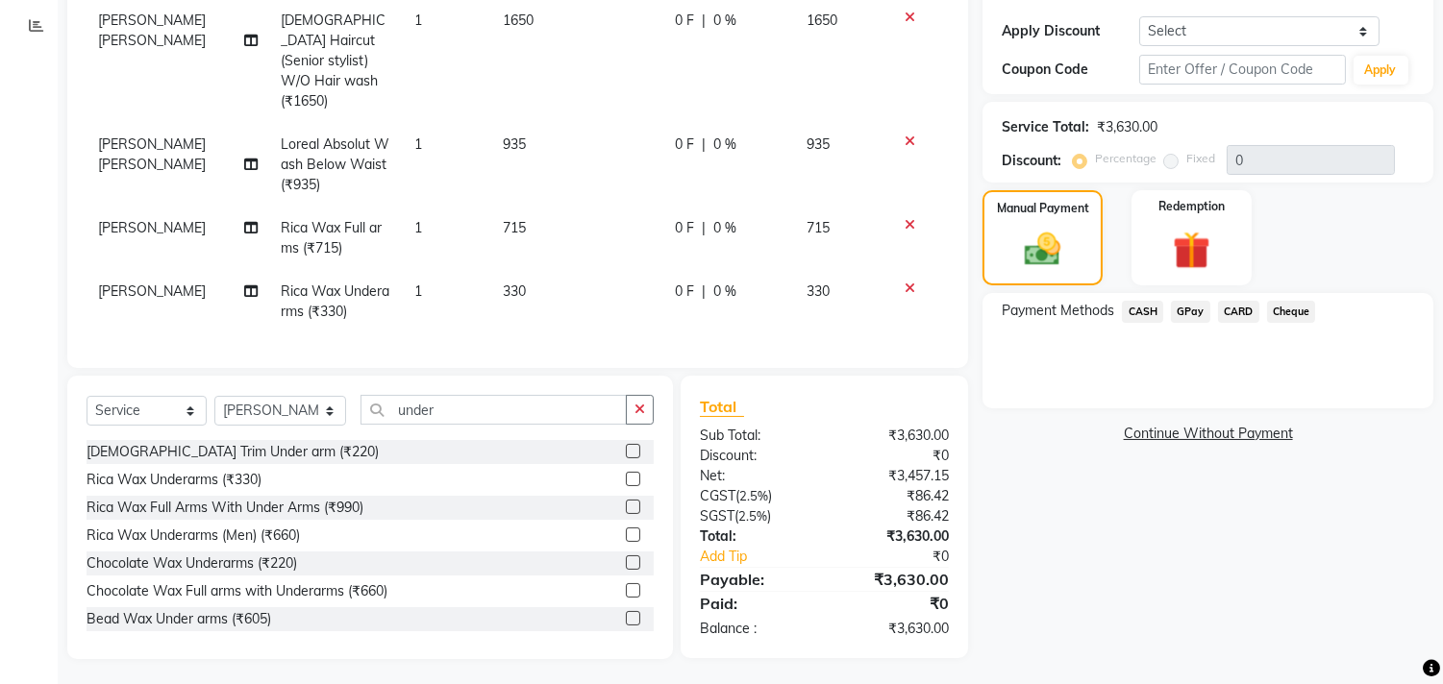
click at [1130, 315] on span "CASH" at bounding box center [1142, 312] width 41 height 22
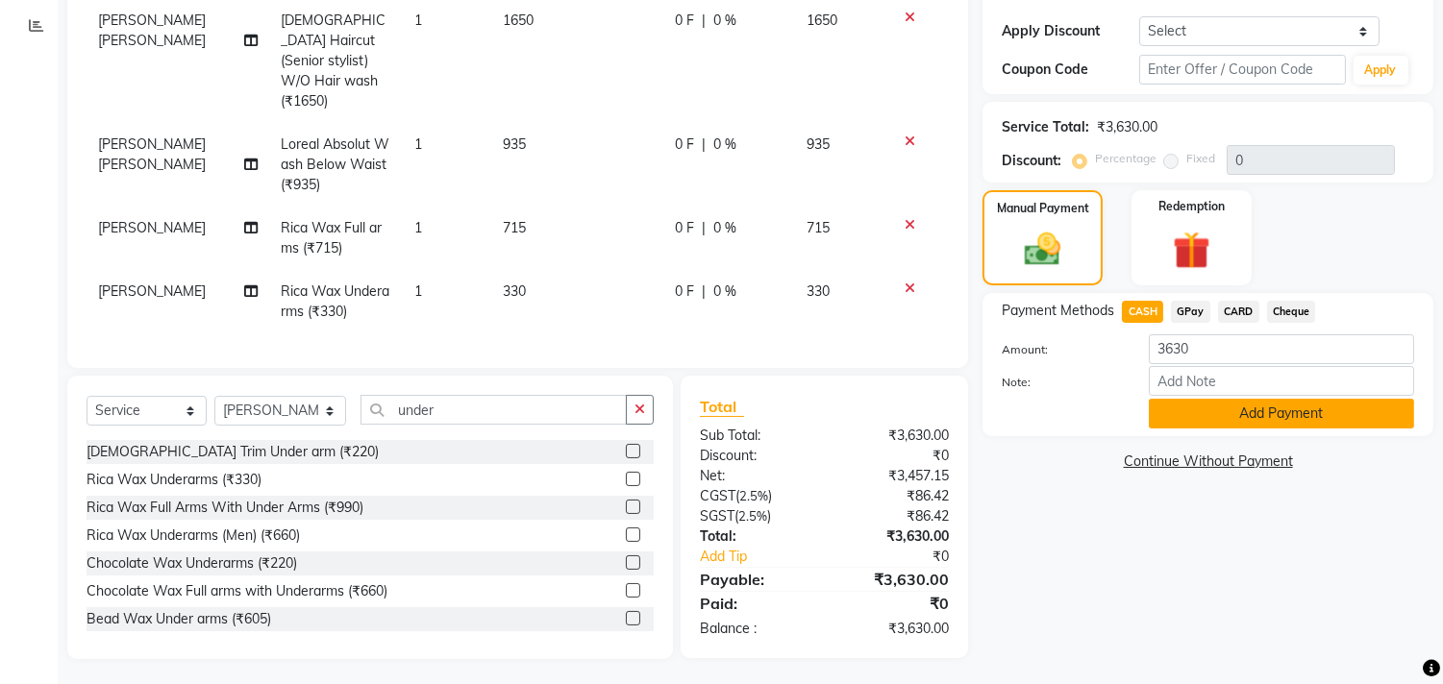
click at [1157, 408] on button "Add Payment" at bounding box center [1281, 414] width 265 height 30
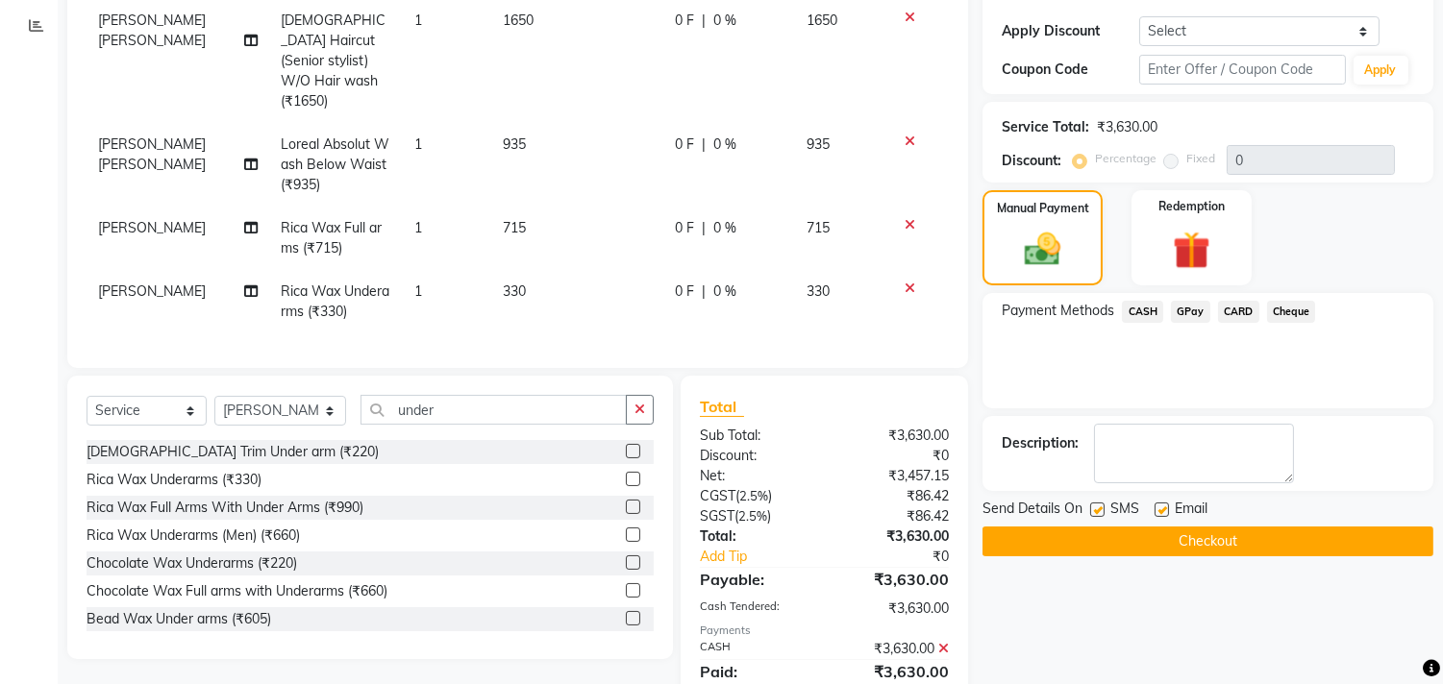
scroll to position [384, 0]
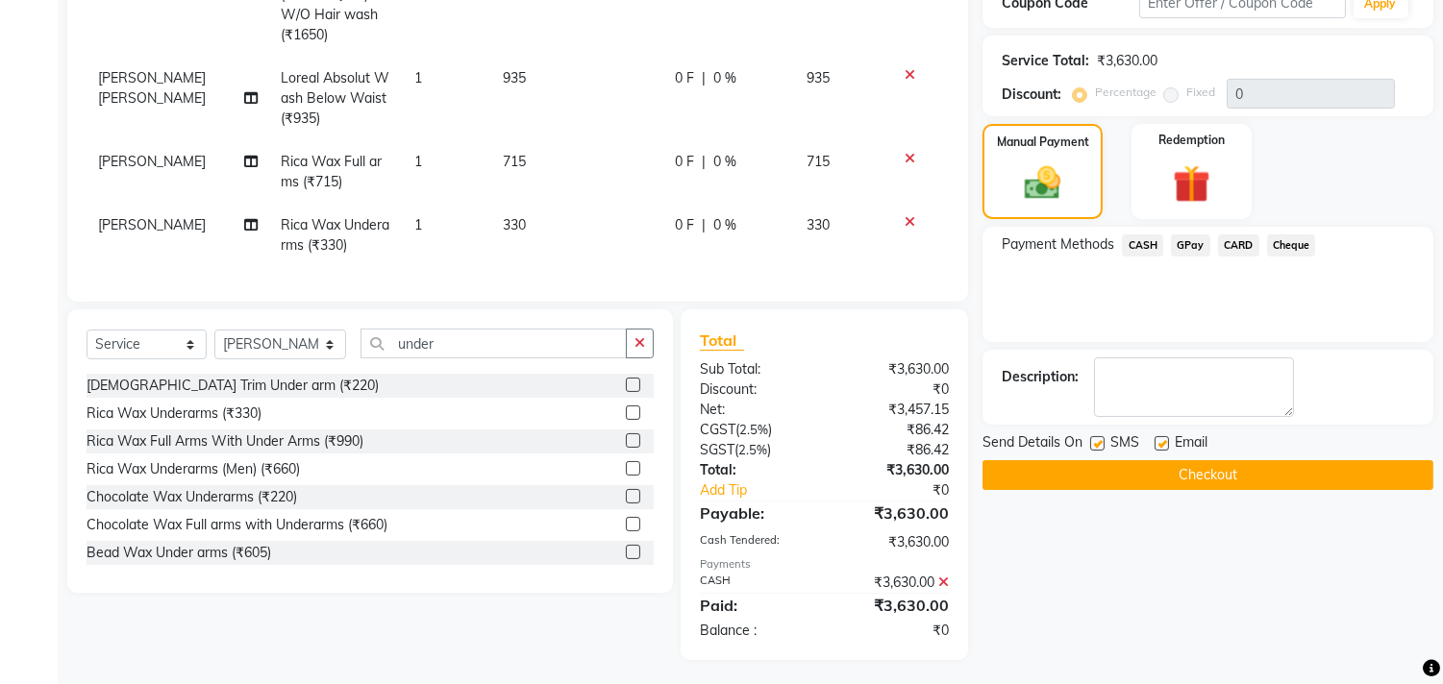
click at [1101, 445] on label at bounding box center [1097, 443] width 14 height 14
click at [1101, 445] on input "checkbox" at bounding box center [1096, 444] width 12 height 12
checkbox input "false"
click at [1159, 445] on label at bounding box center [1161, 443] width 14 height 14
click at [1159, 445] on input "checkbox" at bounding box center [1160, 444] width 12 height 12
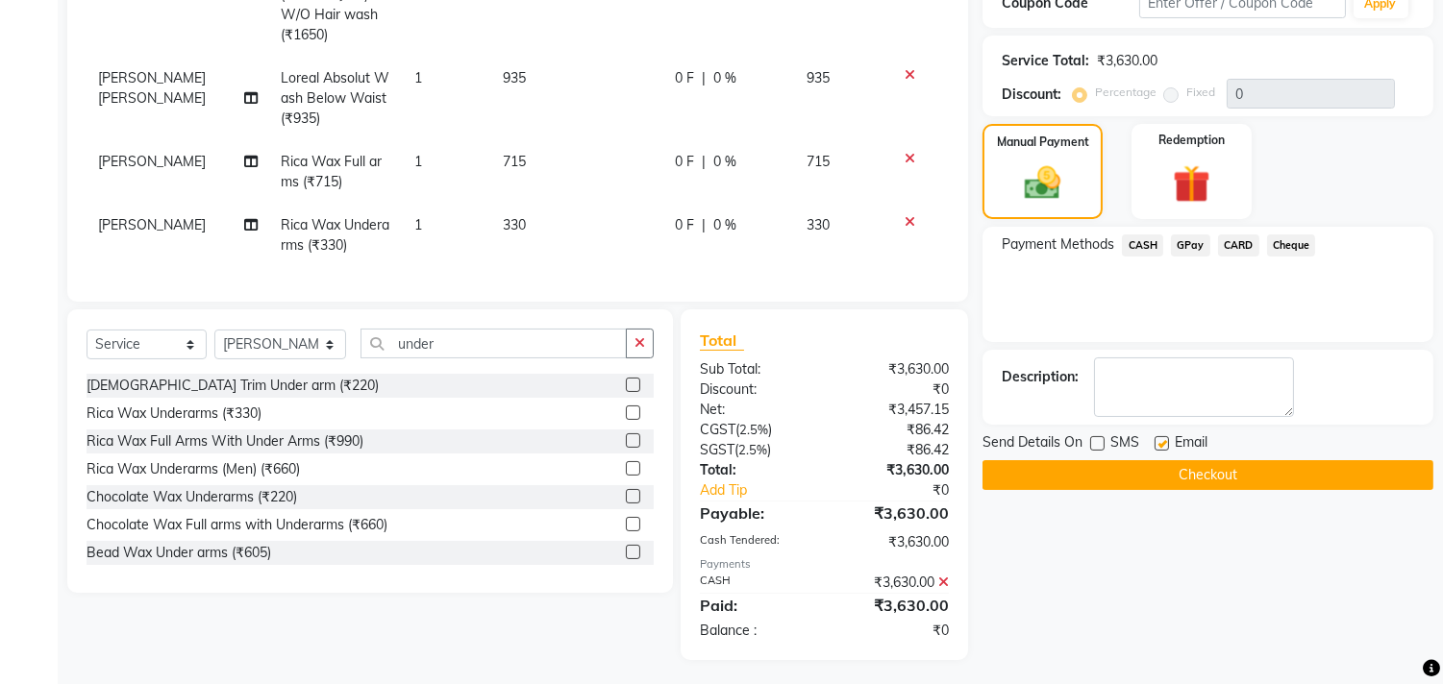
checkbox input "false"
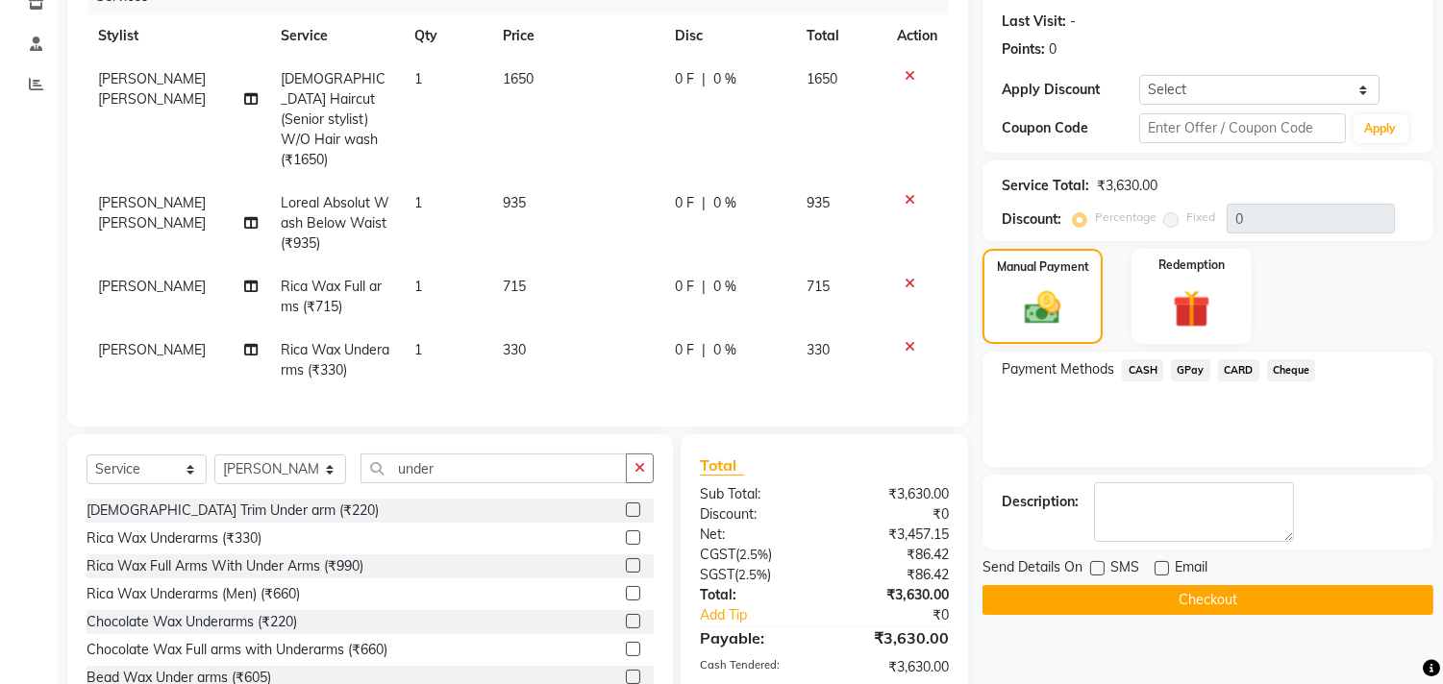
scroll to position [277, 0]
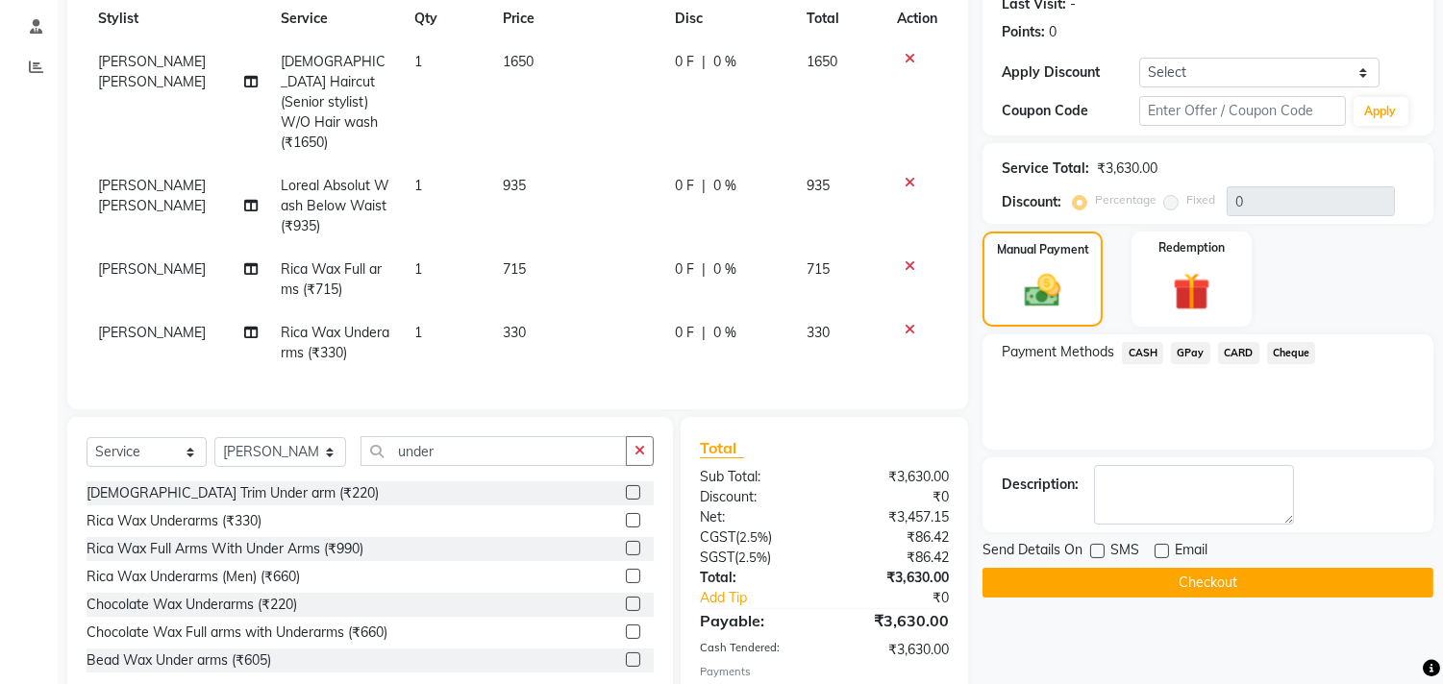
click at [1082, 584] on button "Checkout" at bounding box center [1207, 583] width 451 height 30
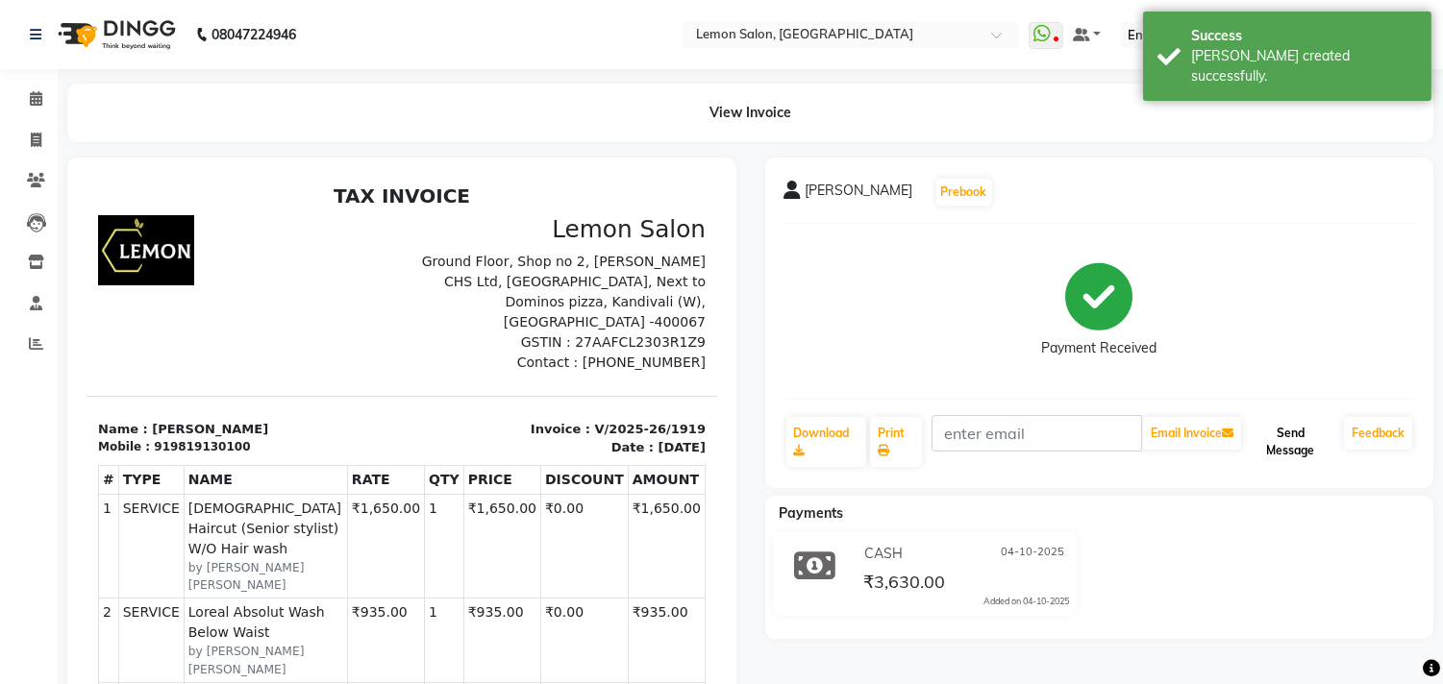
click at [1274, 453] on button "Send Message" at bounding box center [1290, 442] width 91 height 50
